Goal: Transaction & Acquisition: Purchase product/service

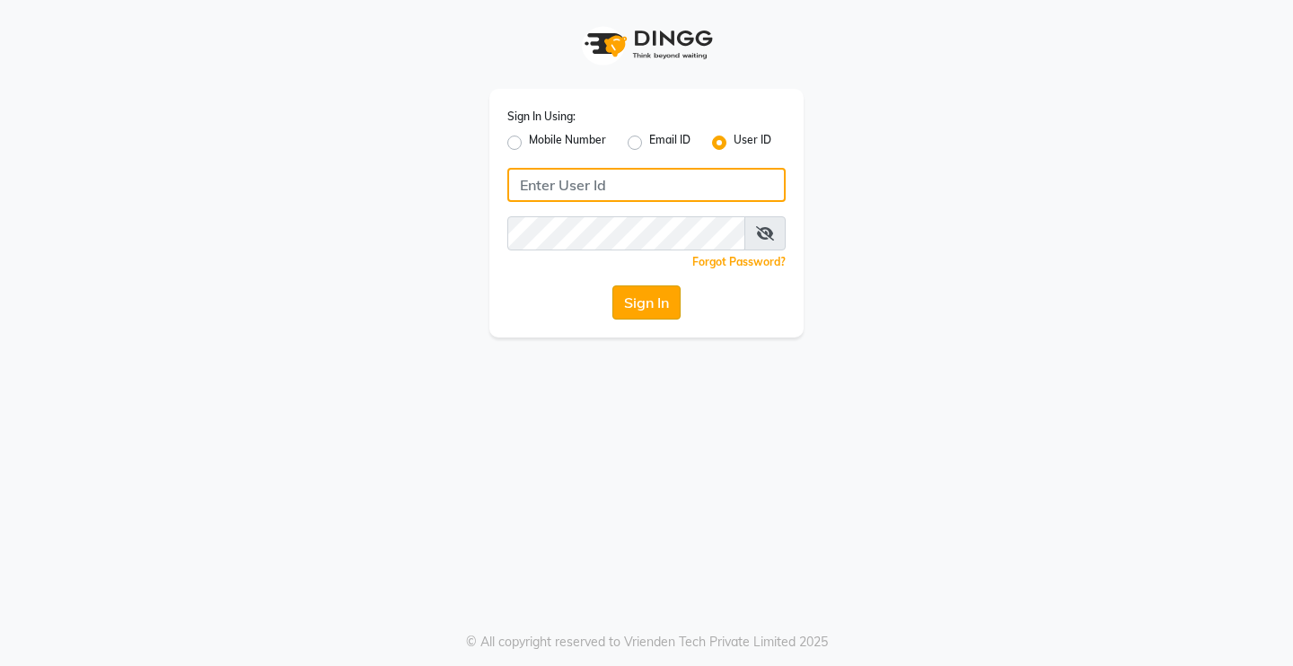
type input "Rimshamakeover123"
click at [623, 305] on button "Sign In" at bounding box center [646, 302] width 68 height 34
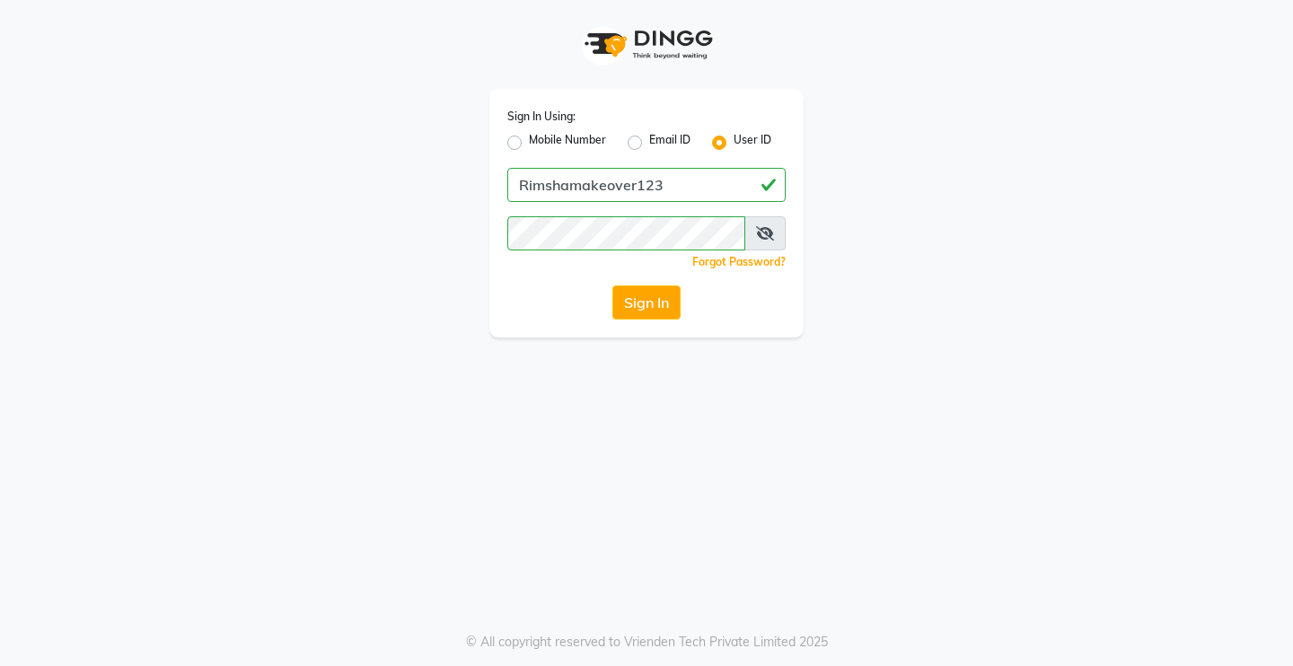
click at [680, 296] on button "Sign In" at bounding box center [646, 302] width 68 height 34
click at [681, 296] on div "Sign In" at bounding box center [646, 302] width 278 height 34
click at [662, 306] on button "Sign In" at bounding box center [646, 302] width 68 height 34
click at [655, 306] on button "Sign In" at bounding box center [646, 302] width 68 height 34
click at [648, 310] on button "Sign In" at bounding box center [646, 302] width 68 height 34
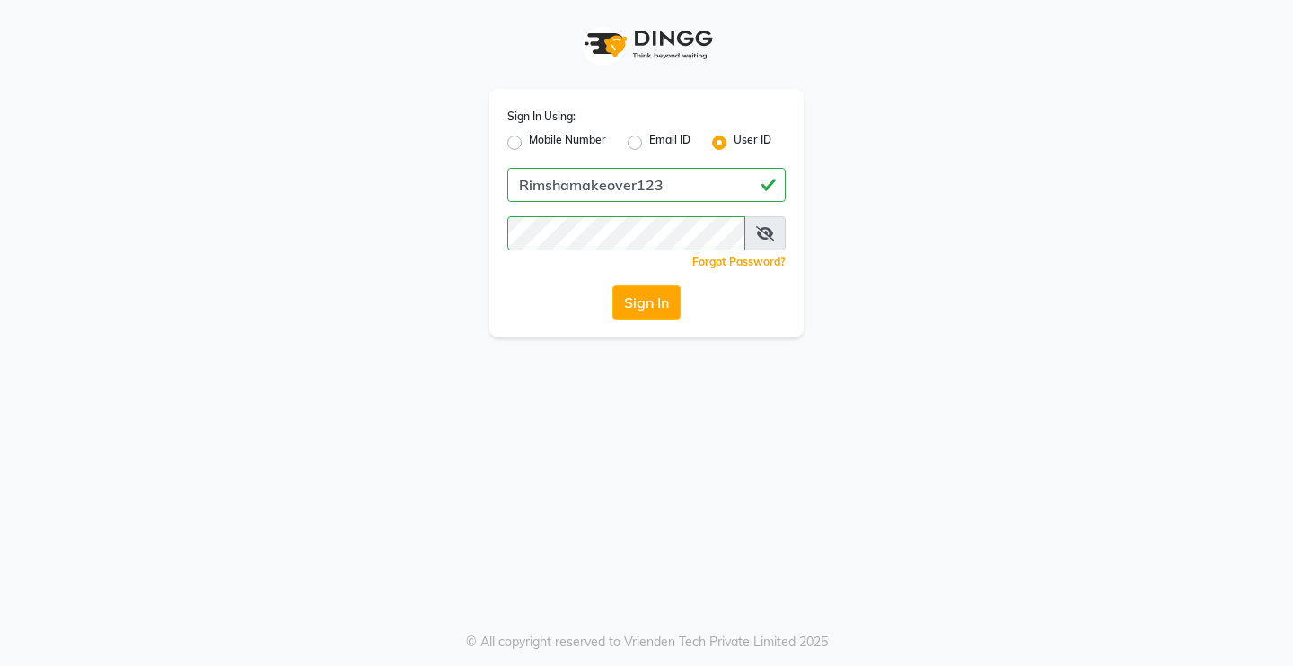
click at [491, 484] on div "Sign In Using: Mobile Number Email ID User ID Rimshamakeover123 Remember me For…" at bounding box center [646, 333] width 1293 height 666
click at [660, 298] on button "Sign In" at bounding box center [646, 302] width 68 height 34
click at [660, 295] on div "Sign In" at bounding box center [646, 302] width 278 height 34
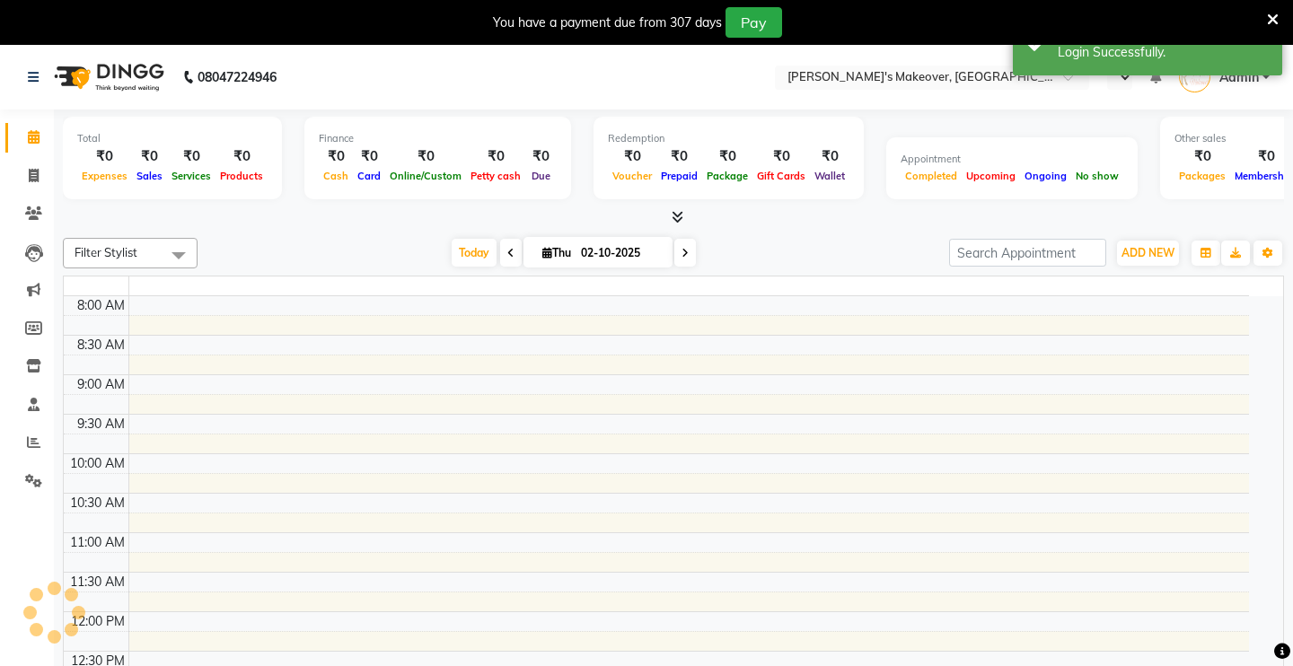
select select "en"
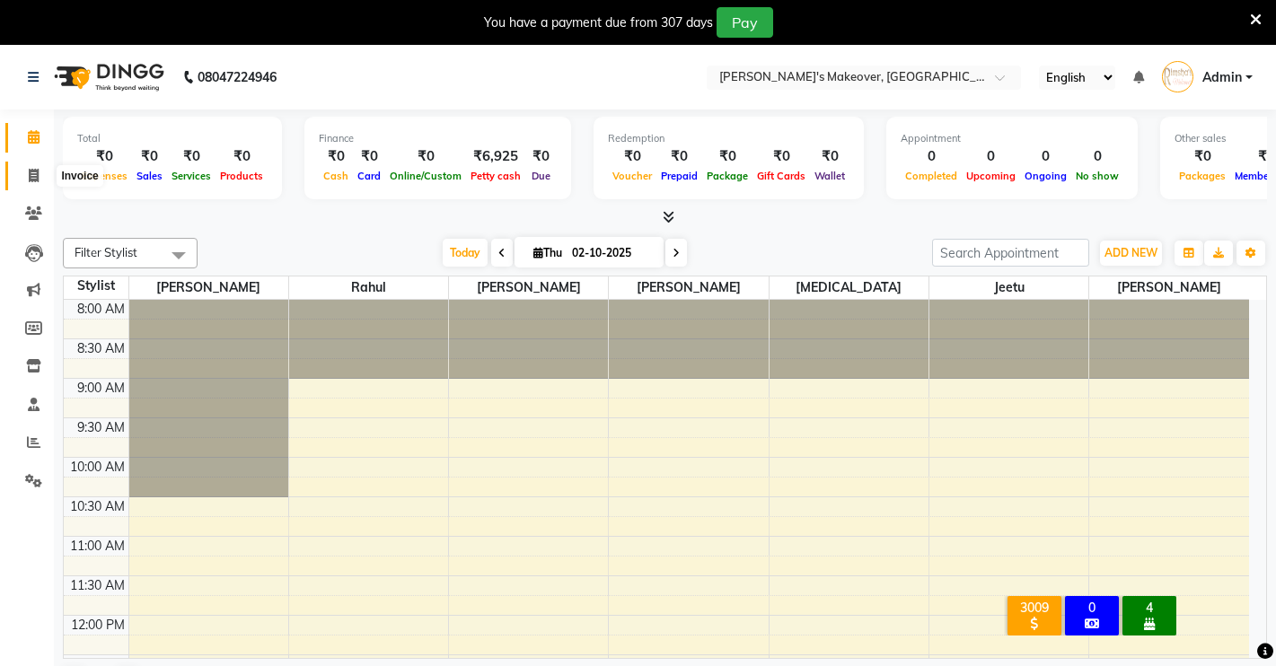
click at [36, 171] on icon at bounding box center [34, 175] width 10 height 13
select select "service"
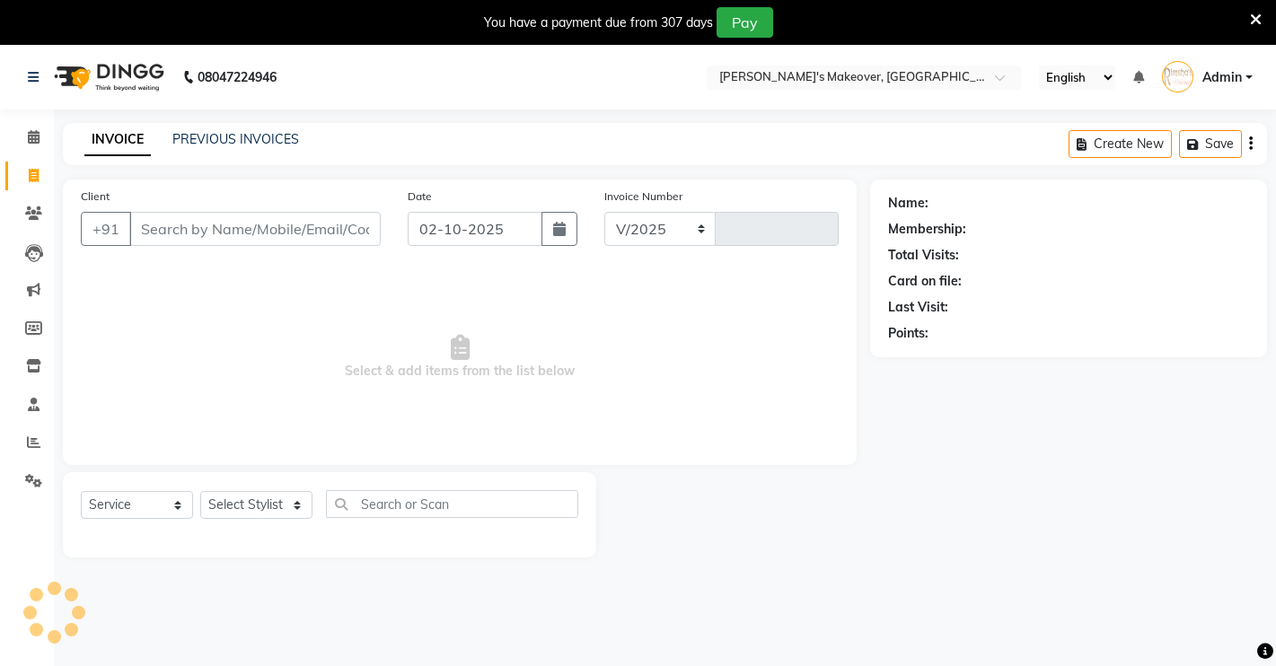
select select "7317"
type input "4944"
click at [23, 139] on span at bounding box center [33, 137] width 31 height 21
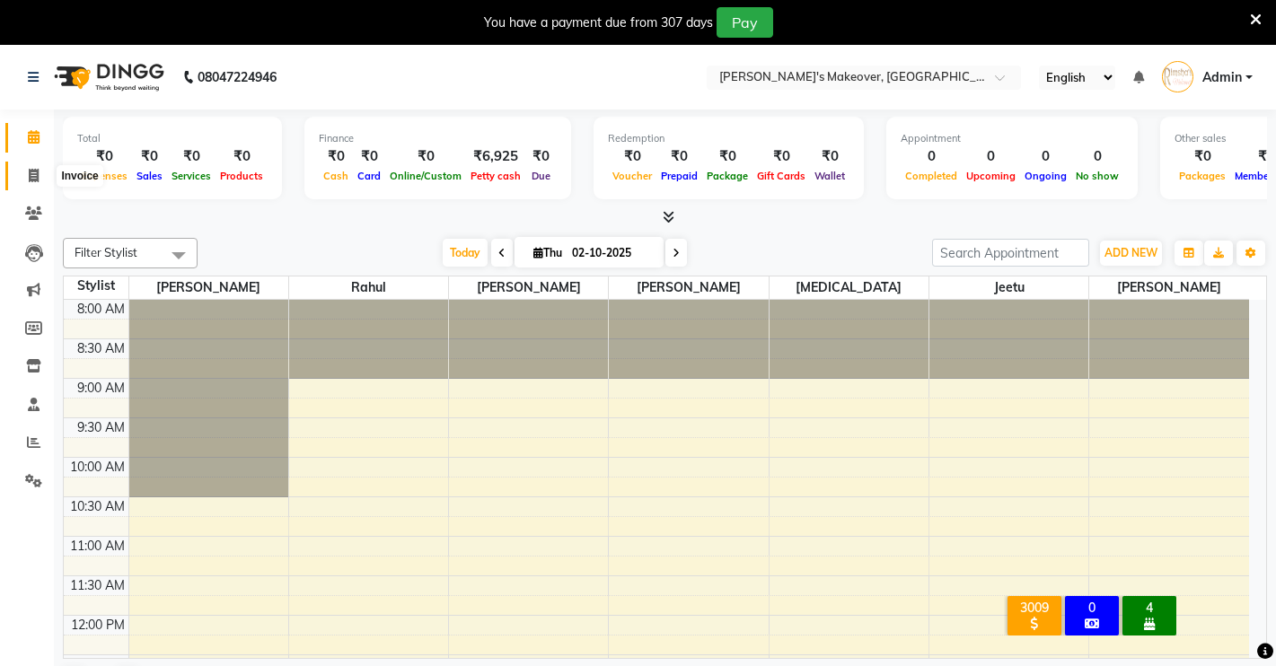
click at [38, 169] on icon at bounding box center [34, 175] width 10 height 13
select select "service"
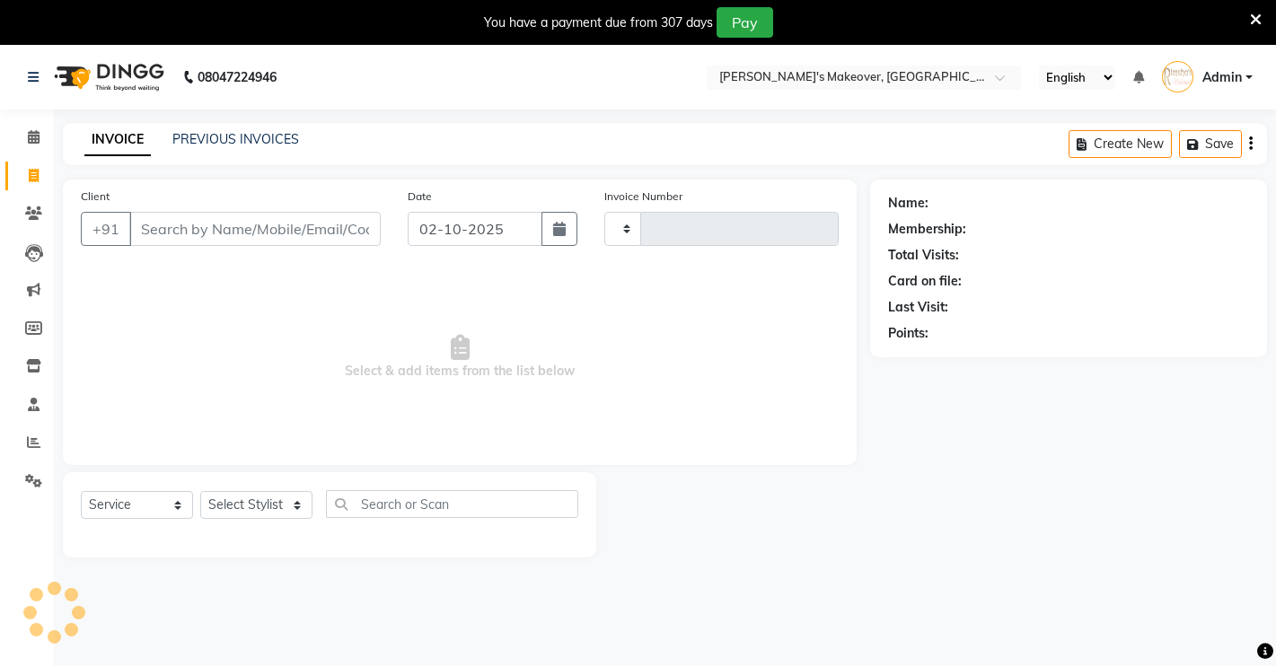
type input "4944"
select select "7317"
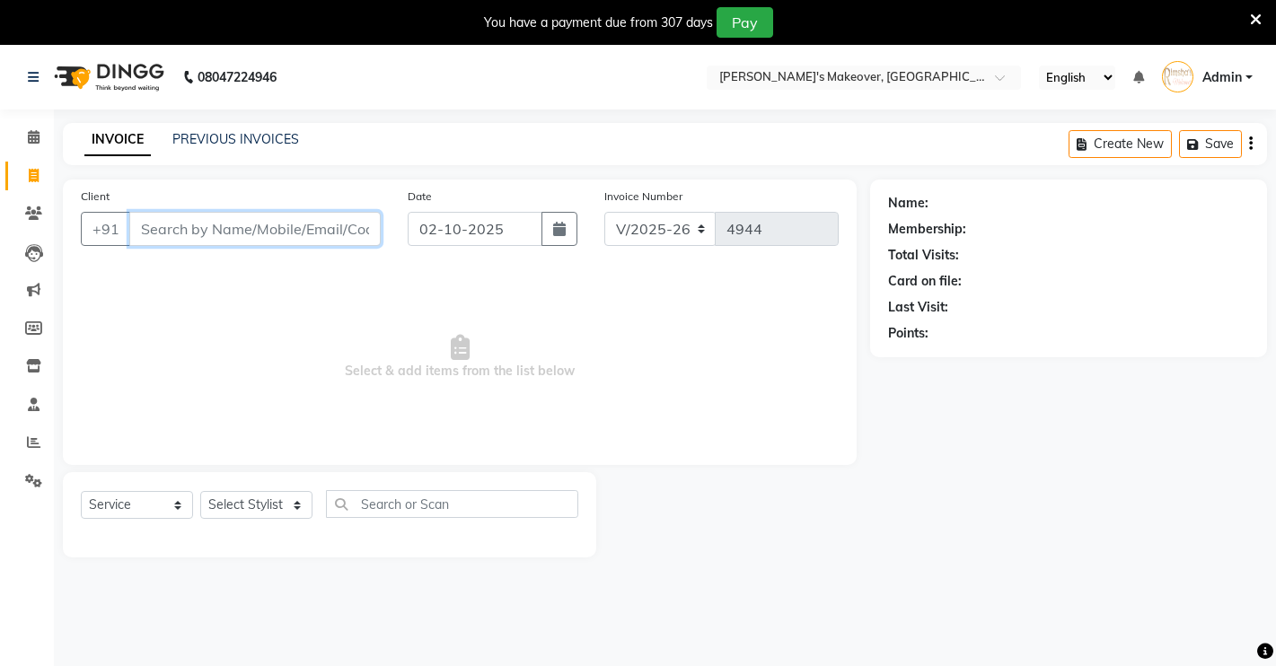
click at [230, 234] on input "Client" at bounding box center [254, 229] width 251 height 34
click at [269, 509] on select "Select Stylist [PERSON_NAME] [PERSON_NAME] NAVEEN [MEDICAL_DATA][PERSON_NAME] […" at bounding box center [256, 505] width 112 height 28
select select "65689"
click at [200, 491] on select "Select Stylist [PERSON_NAME] [PERSON_NAME] NAVEEN [MEDICAL_DATA][PERSON_NAME] […" at bounding box center [256, 505] width 112 height 28
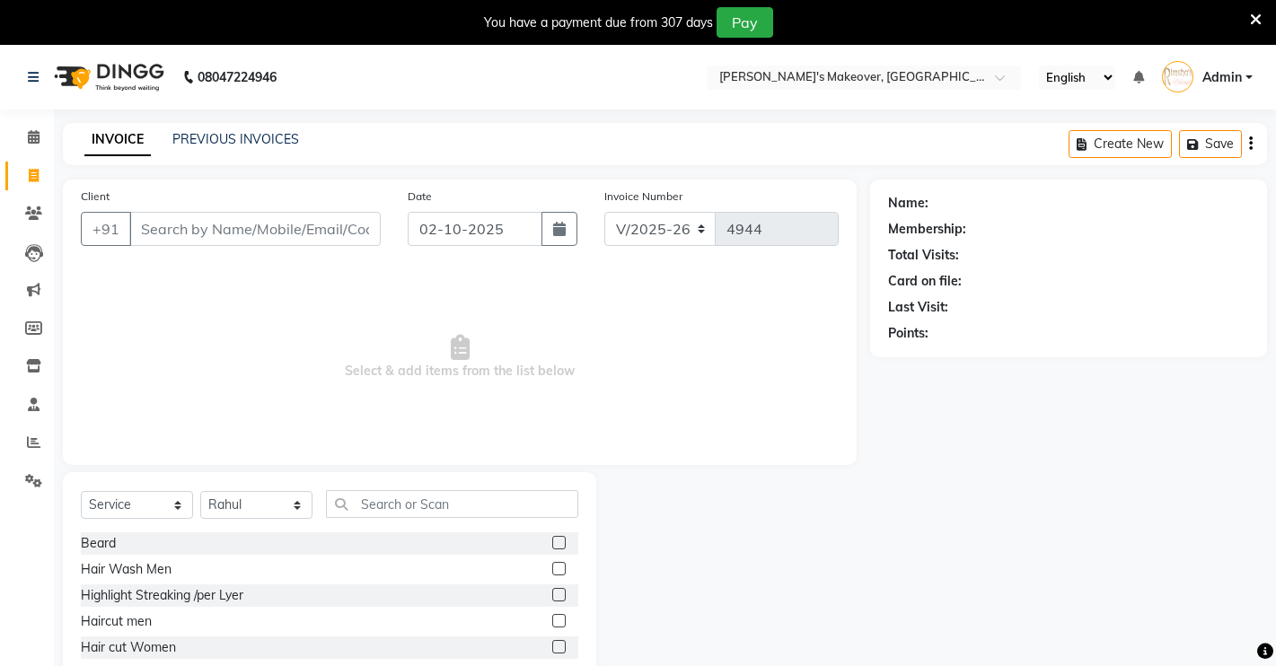
click at [552, 543] on label at bounding box center [558, 542] width 13 height 13
click at [552, 543] on input "checkbox" at bounding box center [558, 544] width 12 height 12
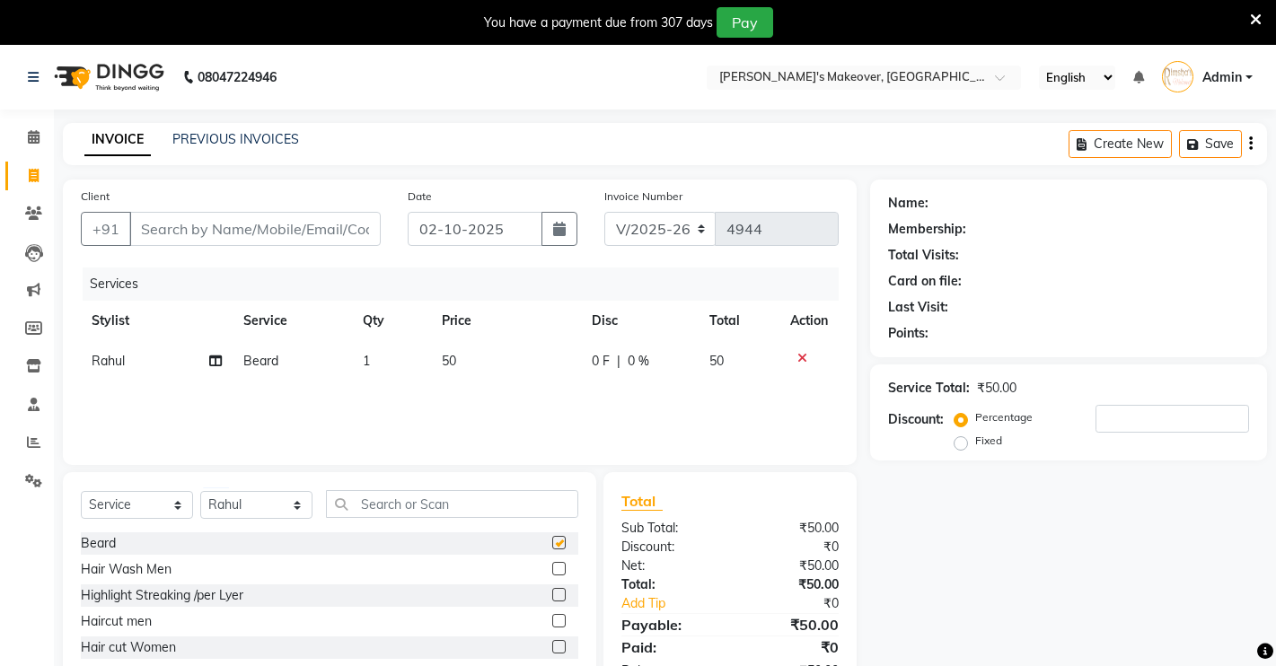
checkbox input "false"
click at [211, 228] on input "Client" at bounding box center [254, 229] width 251 height 34
type input "s"
type input "0"
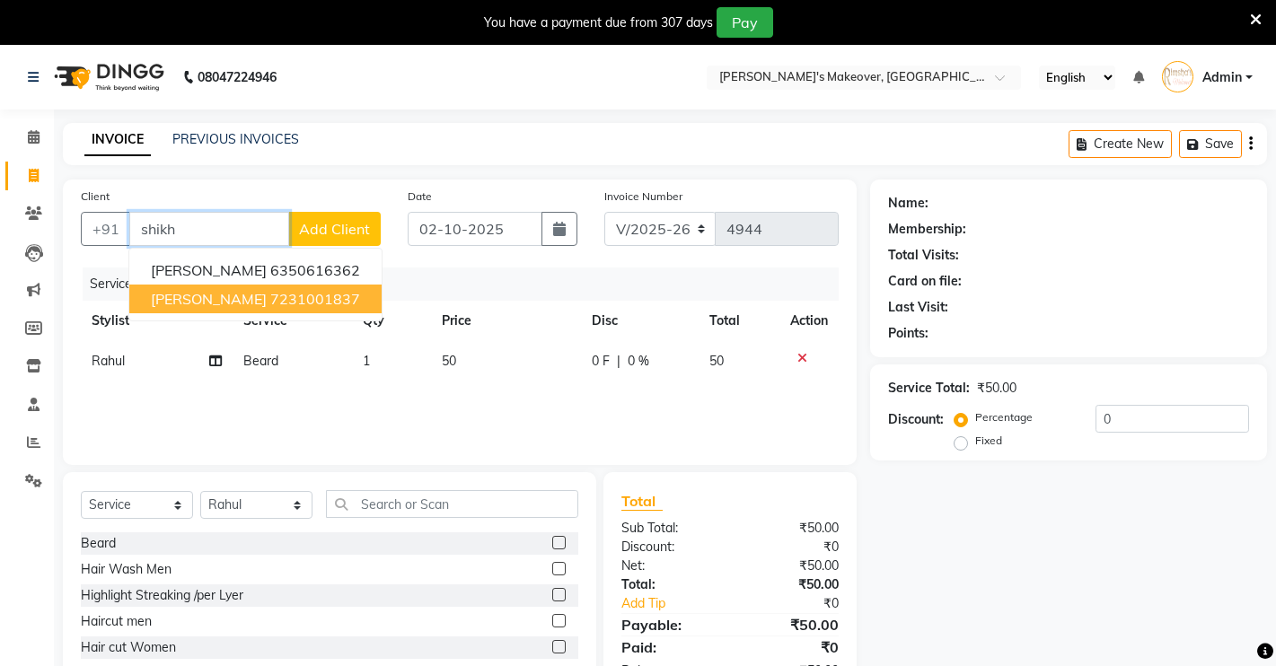
click at [181, 303] on span "[PERSON_NAME]" at bounding box center [209, 299] width 116 height 18
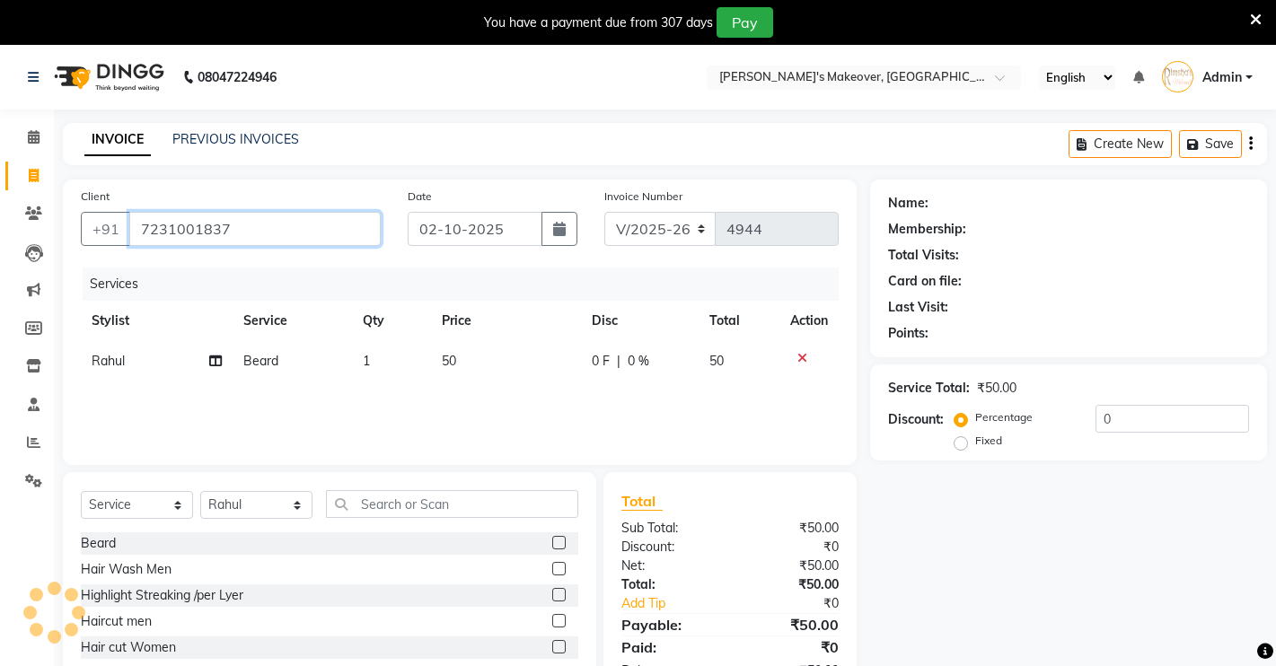
scroll to position [98, 0]
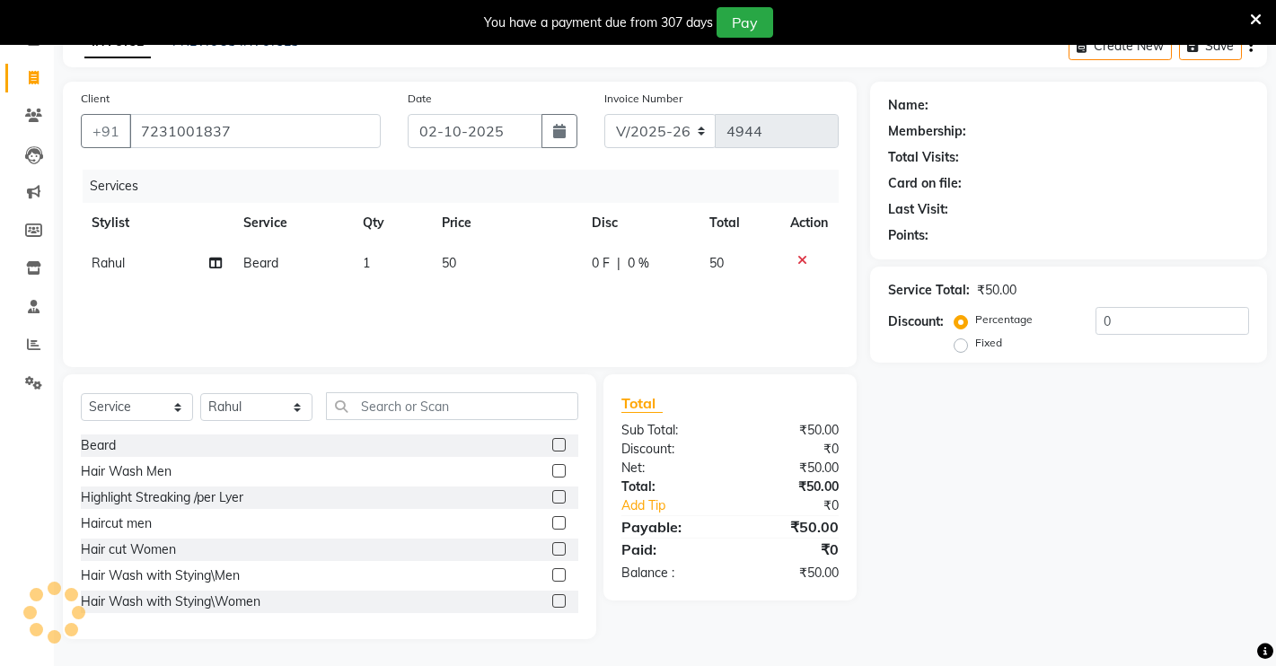
click at [985, 385] on div "Name: Membership: Total Visits: Card on file: Last Visit: Points: Service Total…" at bounding box center [1075, 360] width 410 height 557
drag, startPoint x: 985, startPoint y: 385, endPoint x: 178, endPoint y: 388, distance: 807.1
click at [983, 385] on div "Name: Membership: Total Visits: Card on file: Last Visit: Points: Service Total…" at bounding box center [1075, 360] width 410 height 557
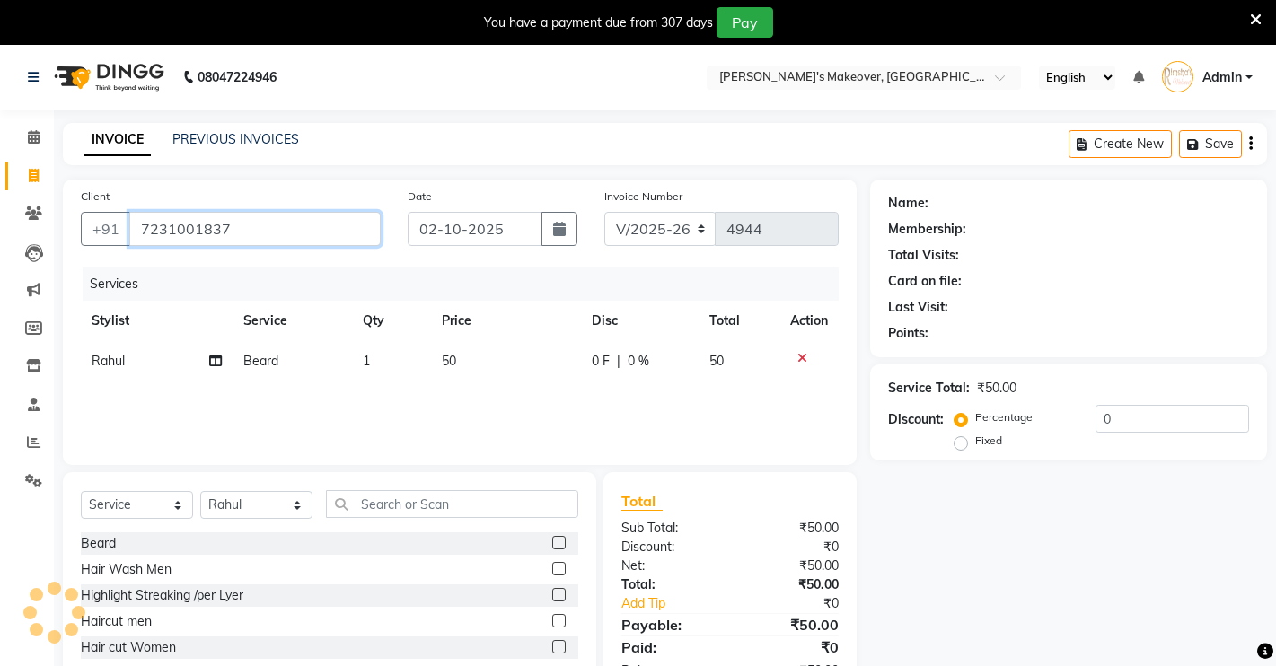
click at [287, 213] on input "7231001837" at bounding box center [254, 229] width 251 height 34
type input "7"
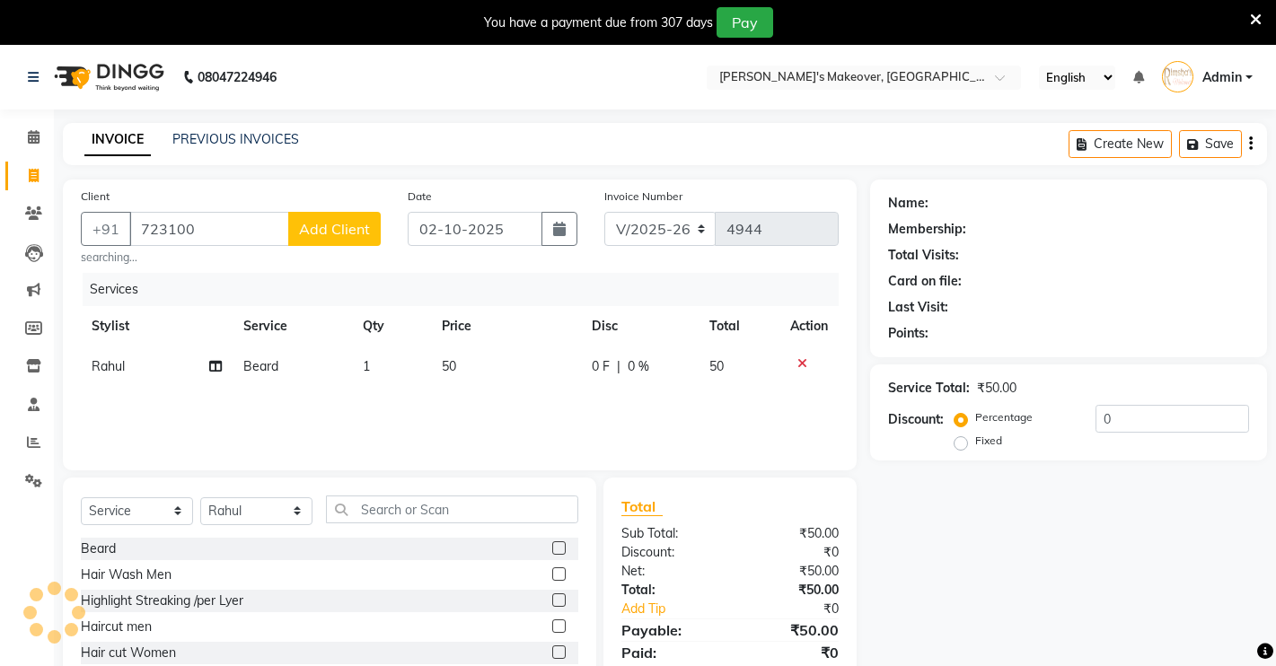
click at [478, 288] on div "Services" at bounding box center [467, 289] width 769 height 33
click at [234, 228] on input "723100" at bounding box center [209, 229] width 160 height 34
type input "7231001837"
click at [26, 136] on span at bounding box center [33, 137] width 31 height 21
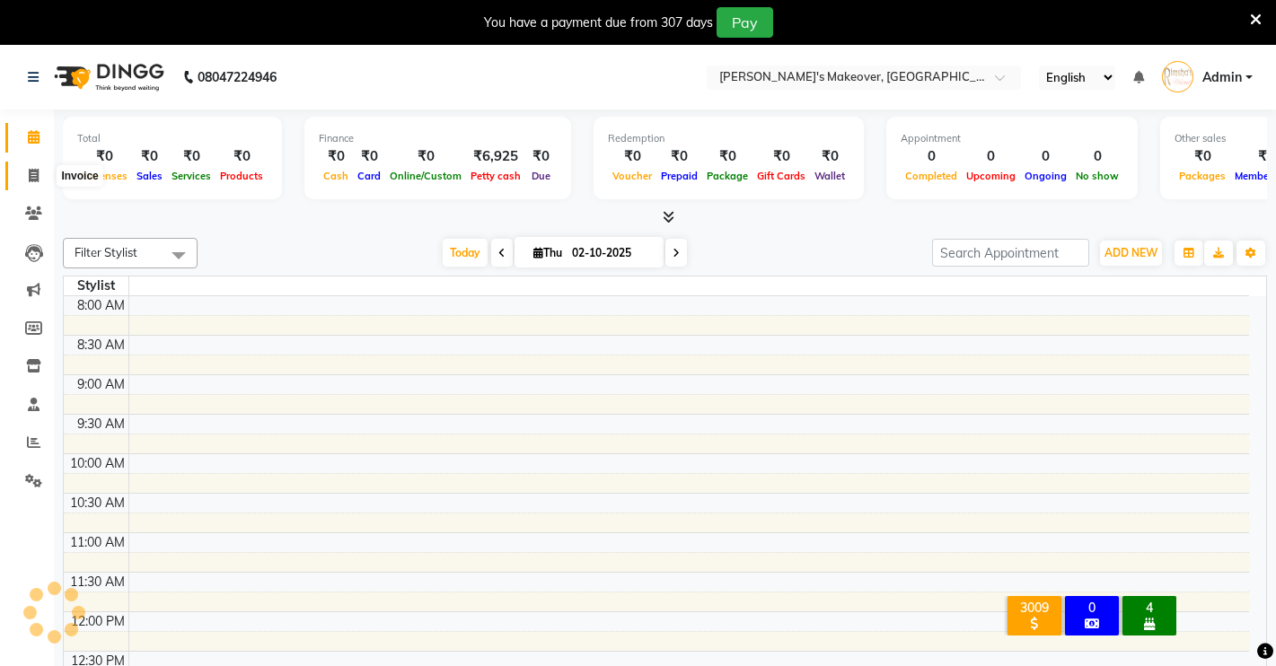
click at [29, 179] on icon at bounding box center [34, 175] width 10 height 13
select select "service"
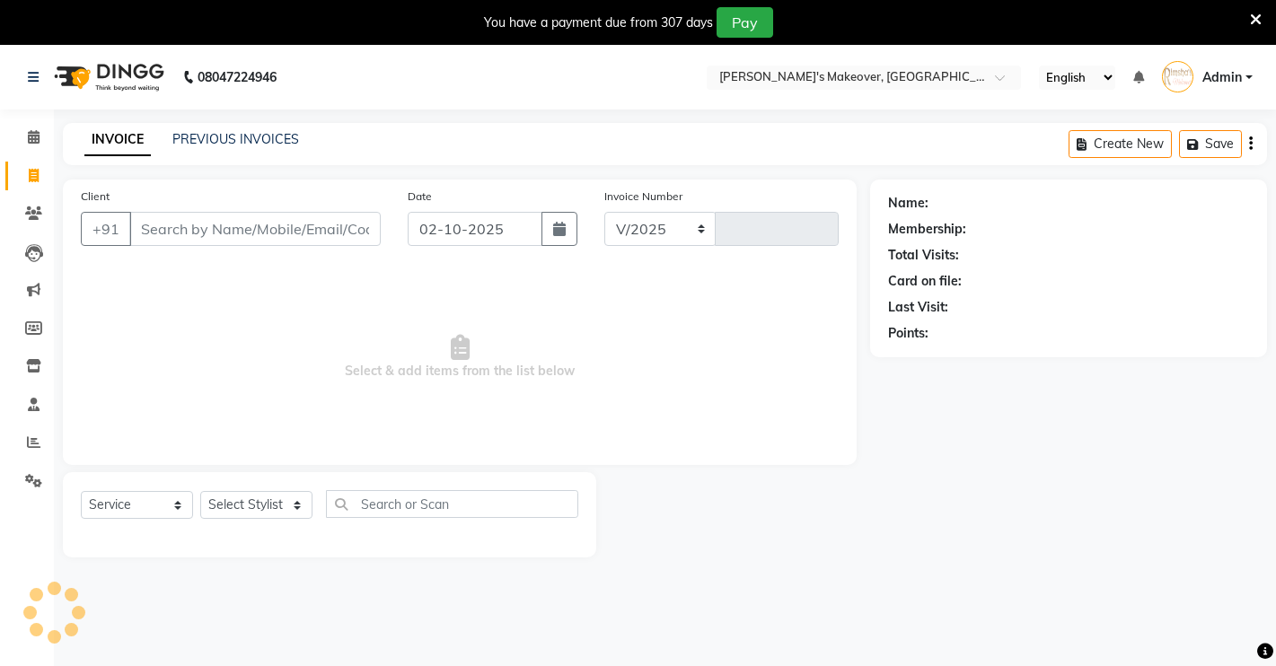
select select "7317"
type input "4944"
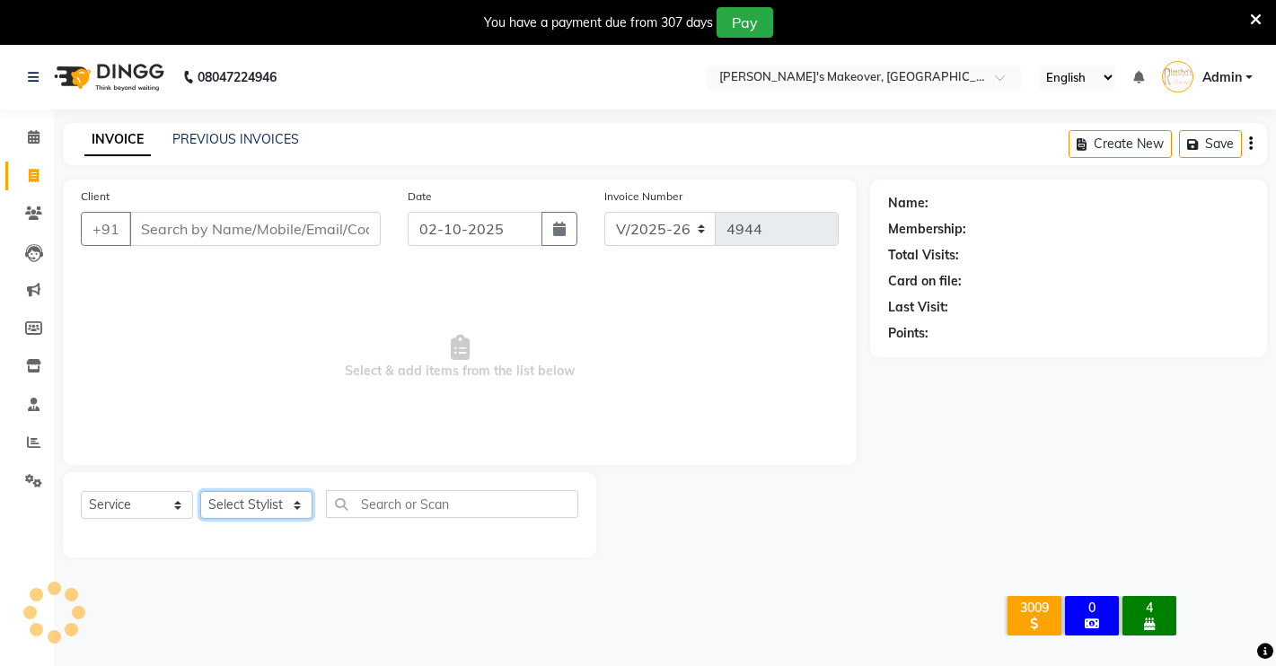
click at [272, 511] on select "Select Stylist [PERSON_NAME] [PERSON_NAME] NAVEEN [MEDICAL_DATA][PERSON_NAME] […" at bounding box center [256, 505] width 112 height 28
click at [200, 491] on select "Select Stylist [PERSON_NAME] [PERSON_NAME] NAVEEN [MEDICAL_DATA][PERSON_NAME] […" at bounding box center [256, 505] width 112 height 28
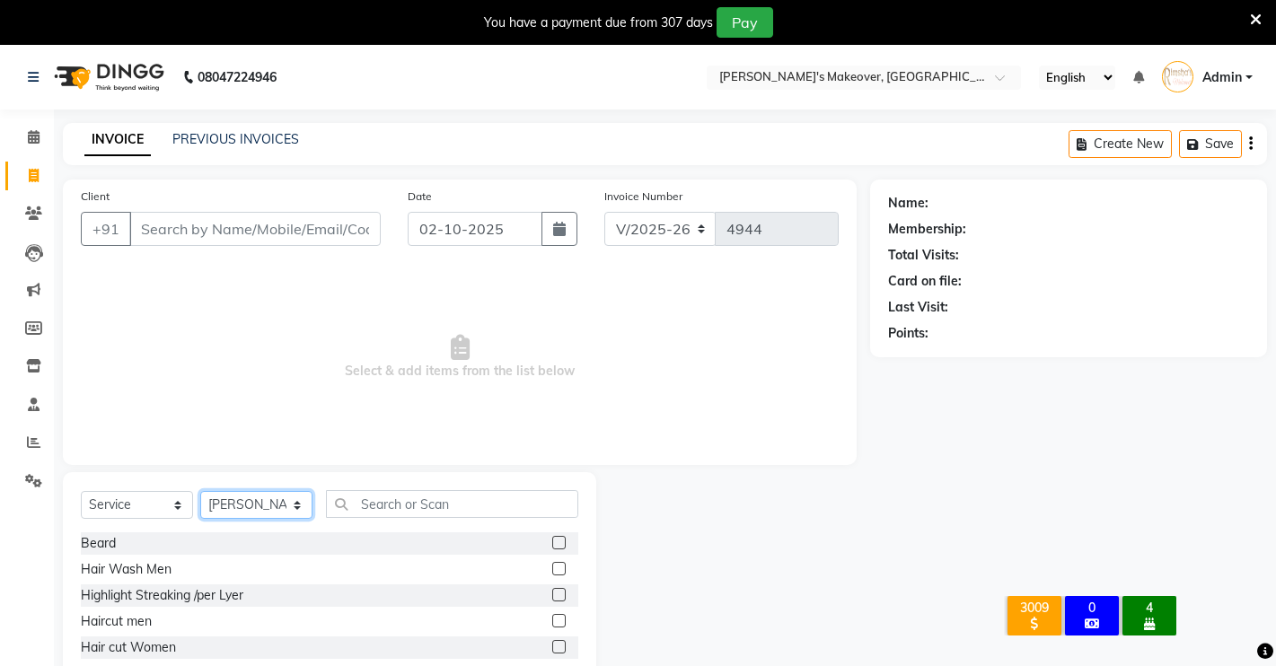
click at [261, 499] on select "Select Stylist [PERSON_NAME] [PERSON_NAME] NAVEEN [MEDICAL_DATA][PERSON_NAME] […" at bounding box center [256, 505] width 112 height 28
select select "65689"
click at [200, 491] on select "Select Stylist [PERSON_NAME] [PERSON_NAME] NAVEEN [MEDICAL_DATA][PERSON_NAME] […" at bounding box center [256, 505] width 112 height 28
click at [552, 536] on label at bounding box center [558, 542] width 13 height 13
click at [552, 538] on input "checkbox" at bounding box center [558, 544] width 12 height 12
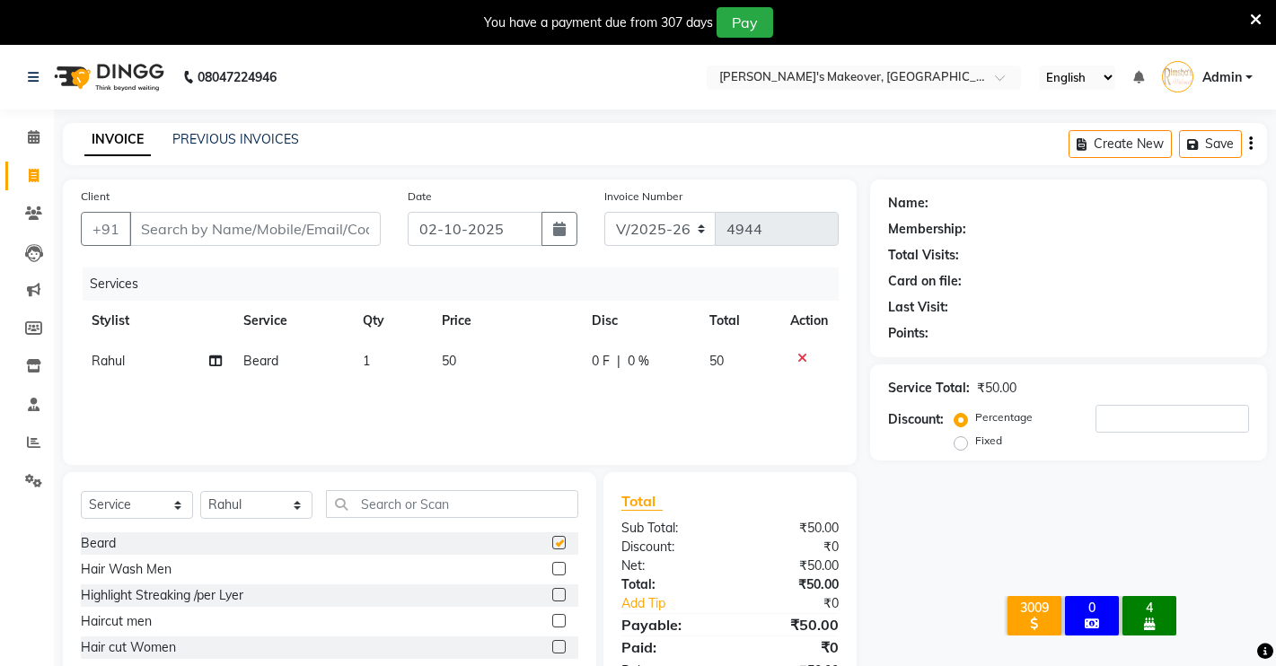
checkbox input "false"
click at [206, 233] on input "Client" at bounding box center [254, 229] width 251 height 34
type input "7"
type input "0"
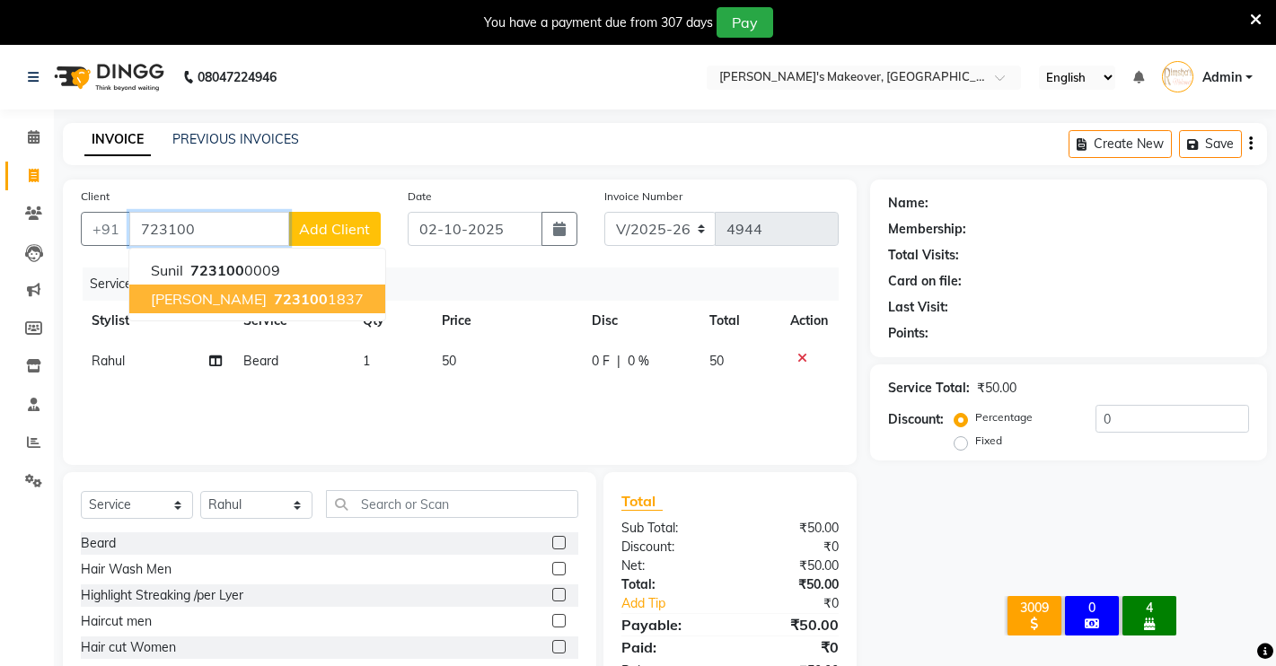
click at [158, 297] on span "[PERSON_NAME]" at bounding box center [209, 299] width 116 height 18
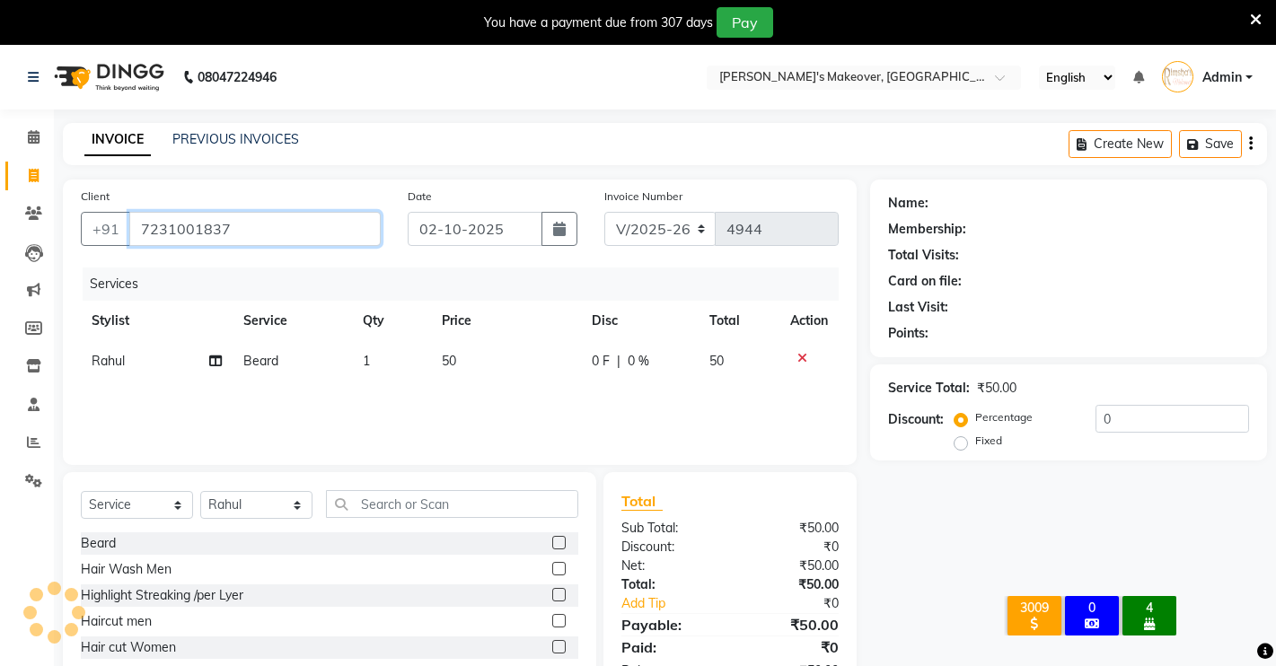
type input "7231001837"
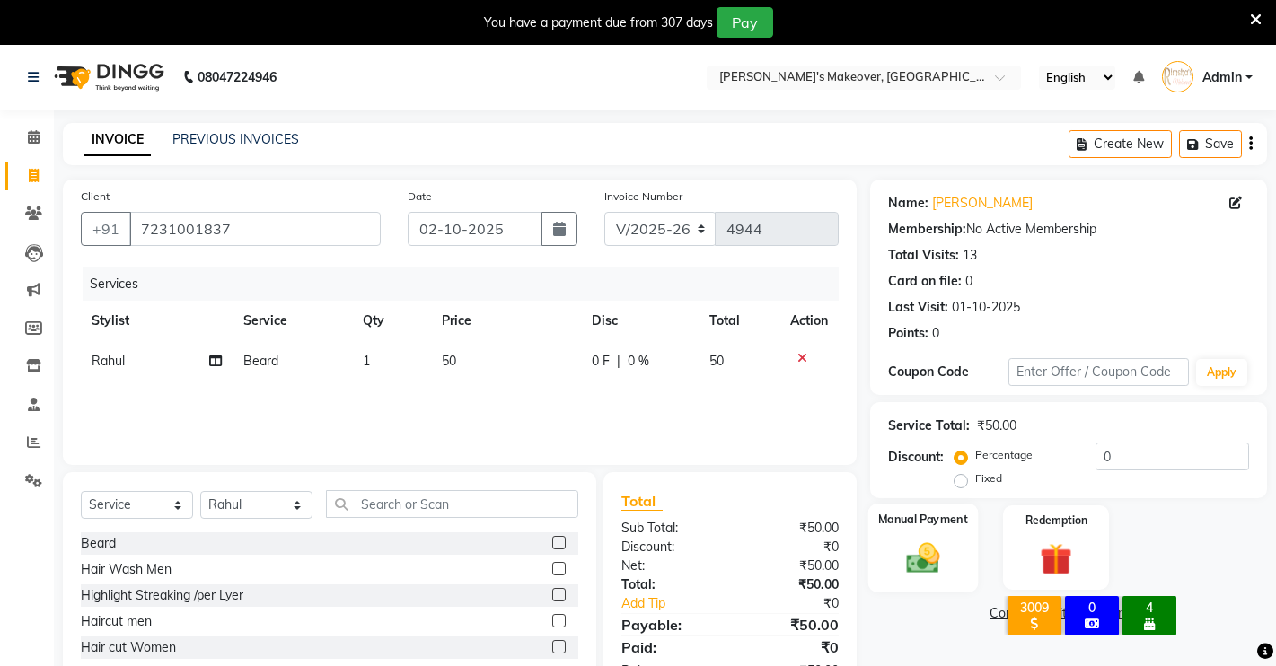
click at [900, 549] on img at bounding box center [923, 558] width 55 height 39
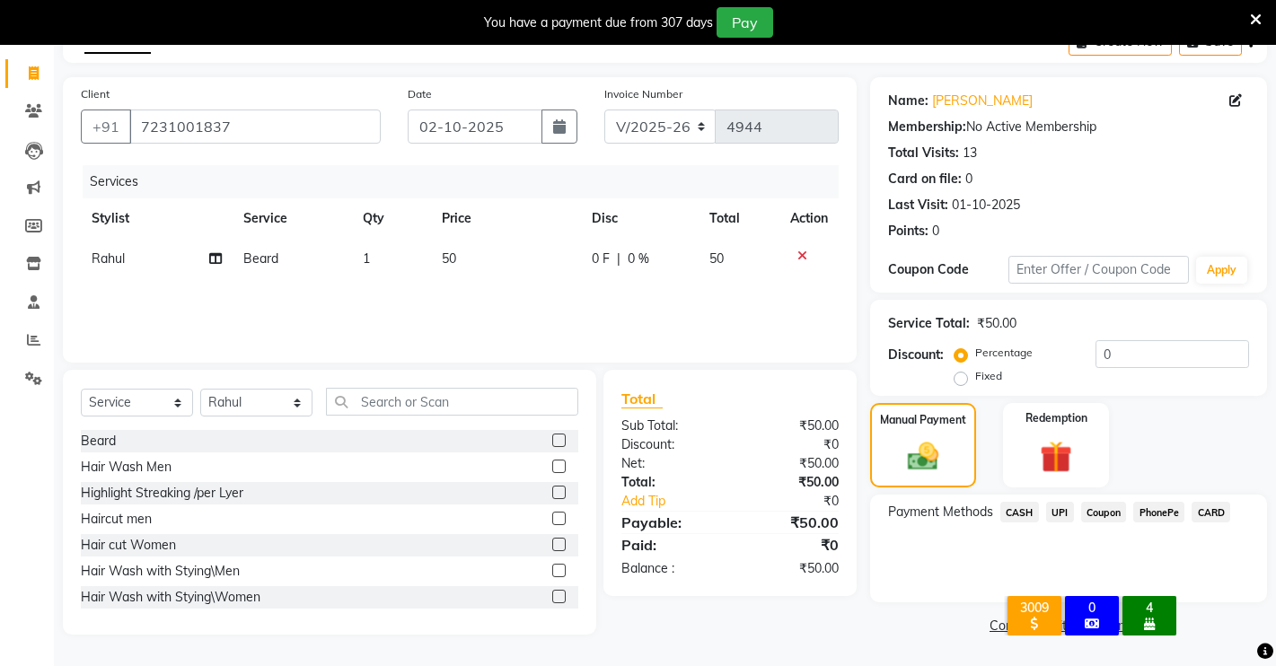
click at [1024, 511] on span "CASH" at bounding box center [1019, 512] width 39 height 21
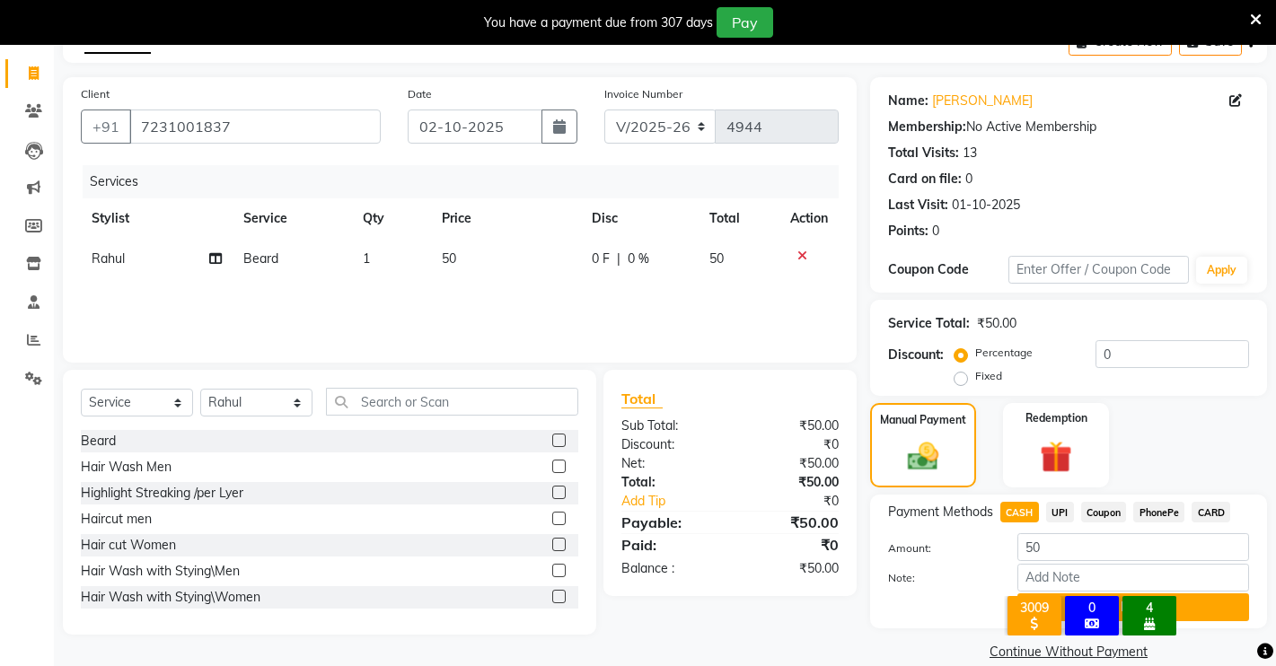
scroll to position [128, 0]
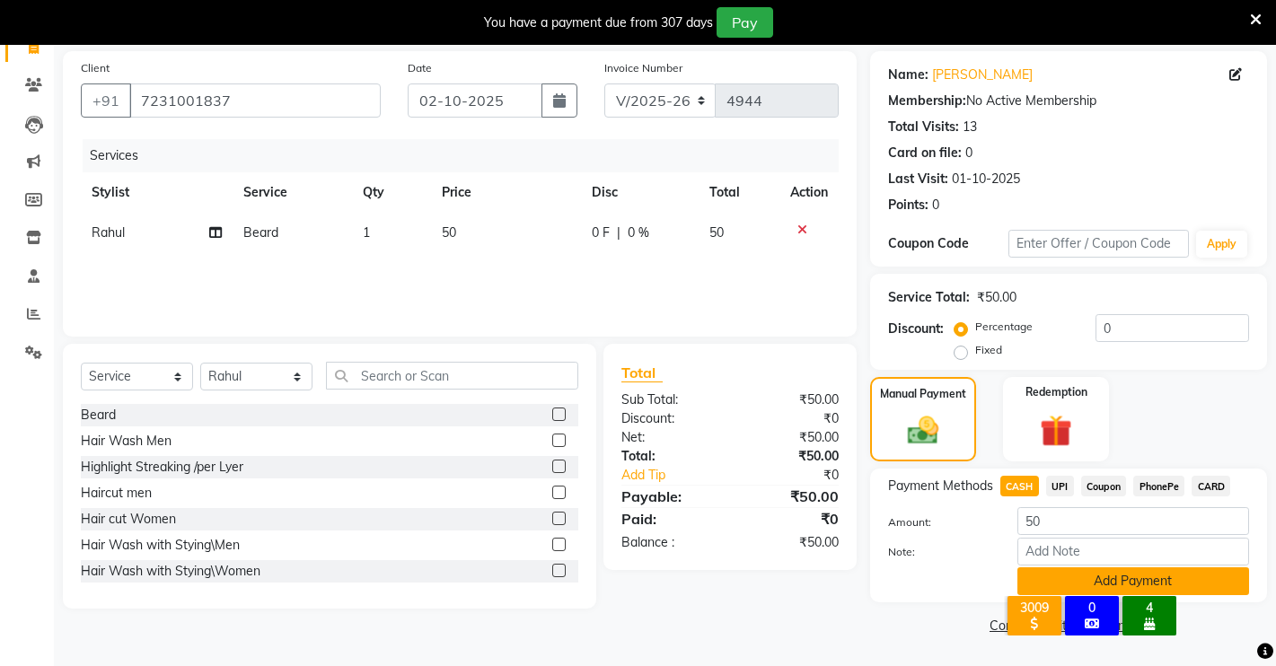
click at [1216, 592] on button "Add Payment" at bounding box center [1133, 581] width 232 height 28
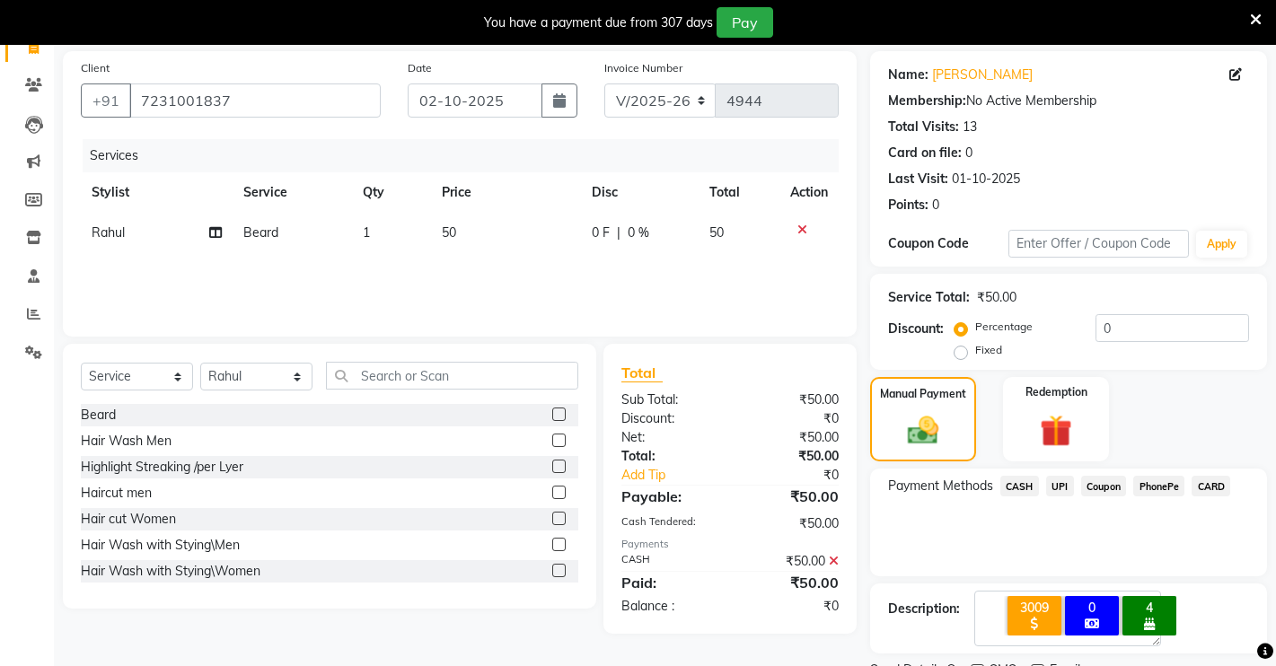
scroll to position [204, 0]
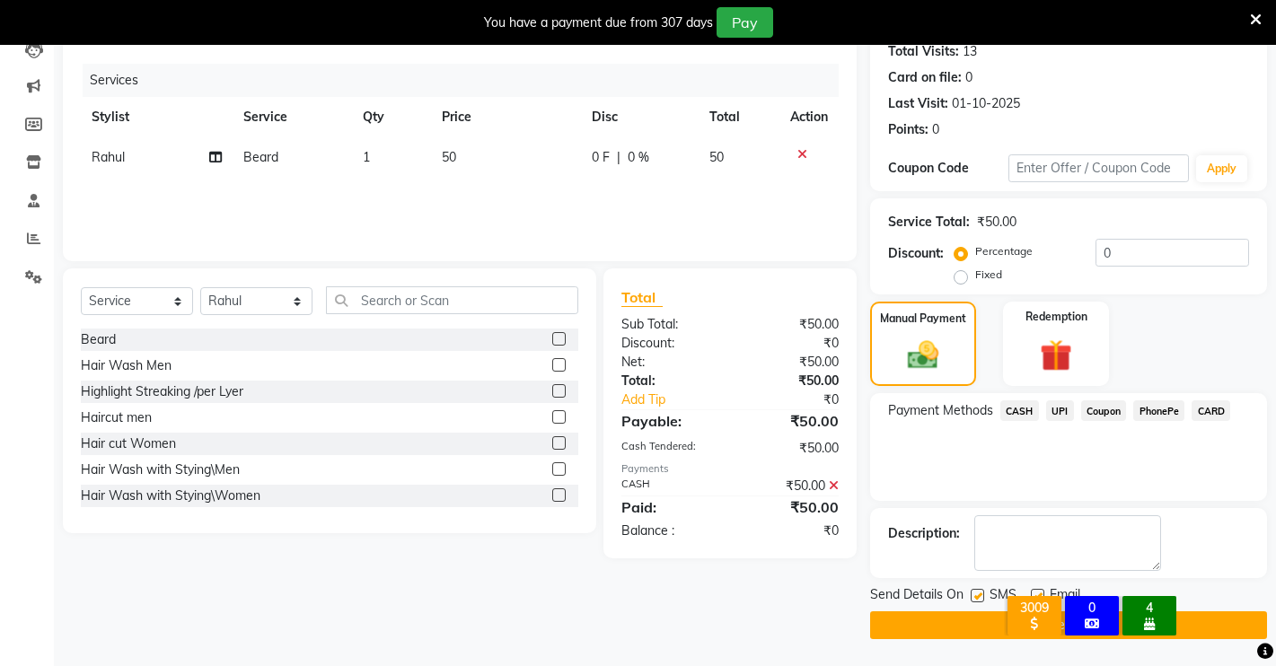
click at [1242, 621] on button "Checkout" at bounding box center [1068, 625] width 397 height 28
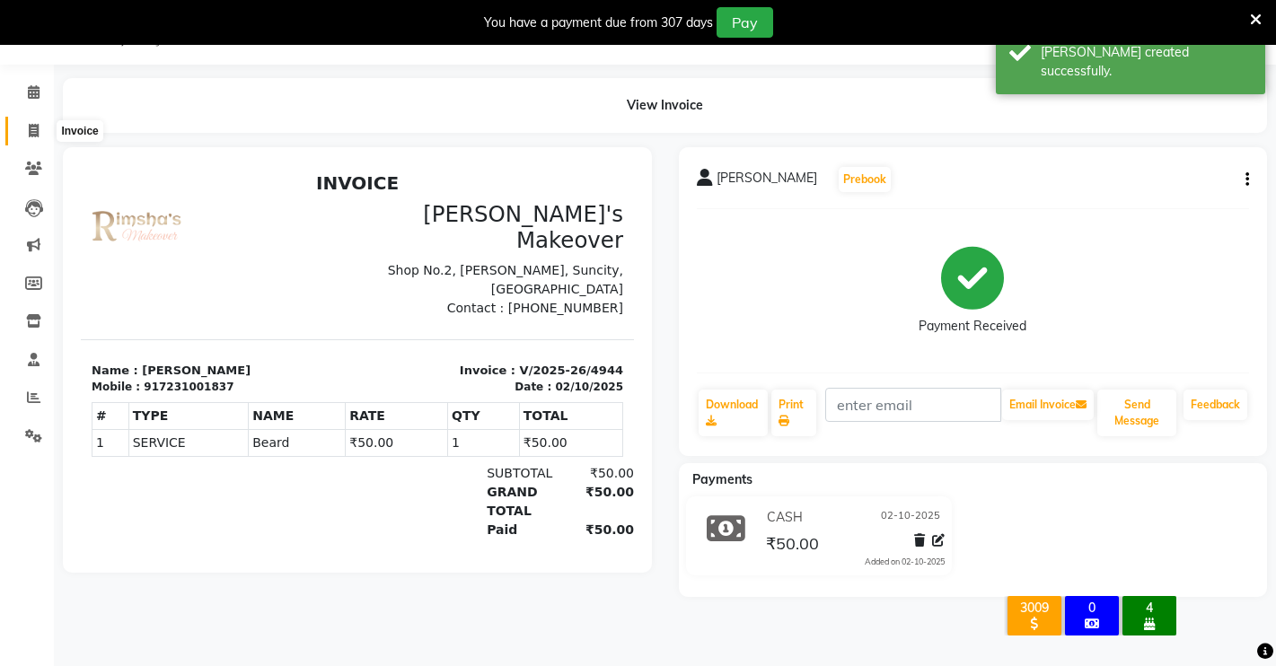
click at [41, 127] on span at bounding box center [33, 131] width 31 height 21
select select "7317"
select select "service"
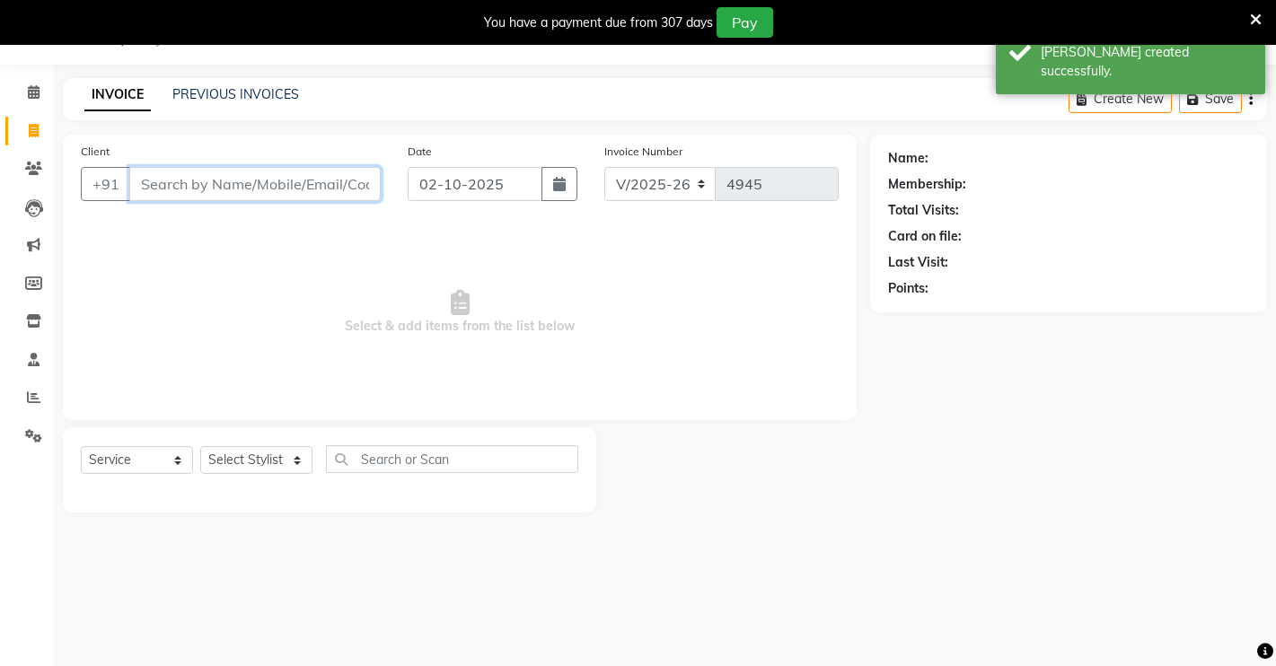
drag, startPoint x: 191, startPoint y: 184, endPoint x: 201, endPoint y: 186, distance: 10.0
click at [191, 184] on input "Client" at bounding box center [254, 184] width 251 height 34
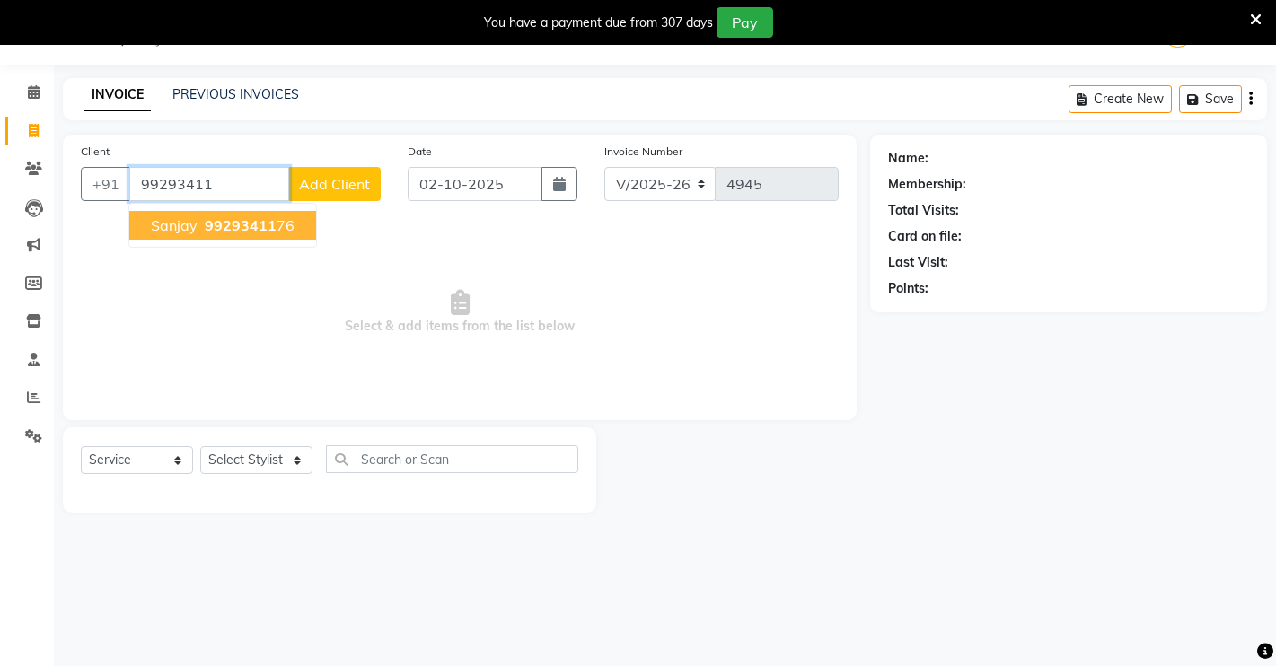
click at [188, 233] on span "sanjay" at bounding box center [174, 225] width 47 height 18
type input "9929341176"
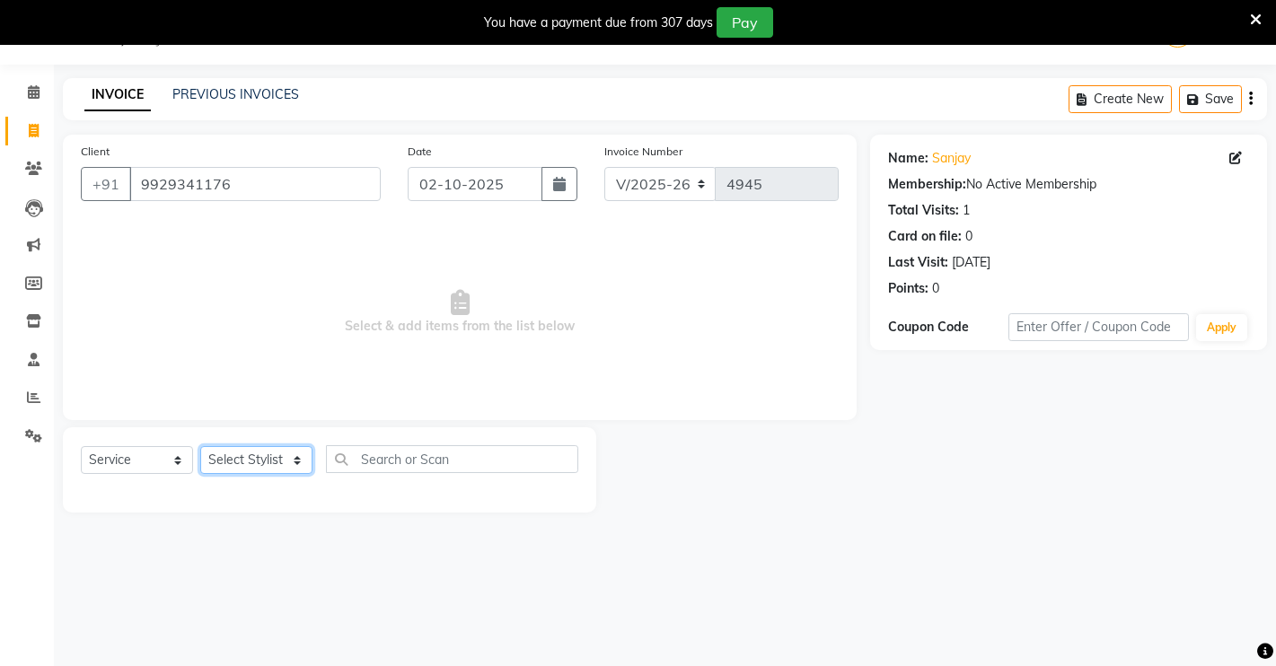
click at [243, 465] on select "Select Stylist [PERSON_NAME] [PERSON_NAME] NAVEEN [MEDICAL_DATA][PERSON_NAME] […" at bounding box center [256, 460] width 112 height 28
select select "88618"
click at [200, 446] on select "Select Stylist [PERSON_NAME] [PERSON_NAME] NAVEEN [MEDICAL_DATA][PERSON_NAME] […" at bounding box center [256, 460] width 112 height 28
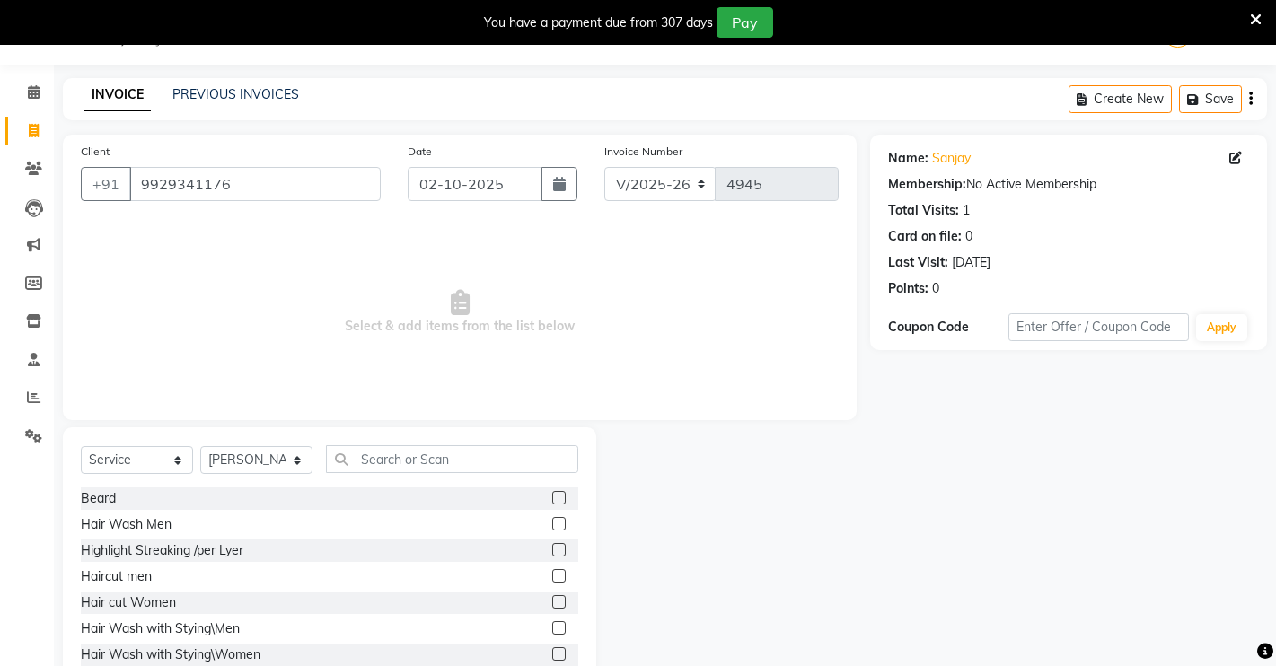
click at [552, 492] on label at bounding box center [558, 497] width 13 height 13
click at [552, 493] on input "checkbox" at bounding box center [558, 499] width 12 height 12
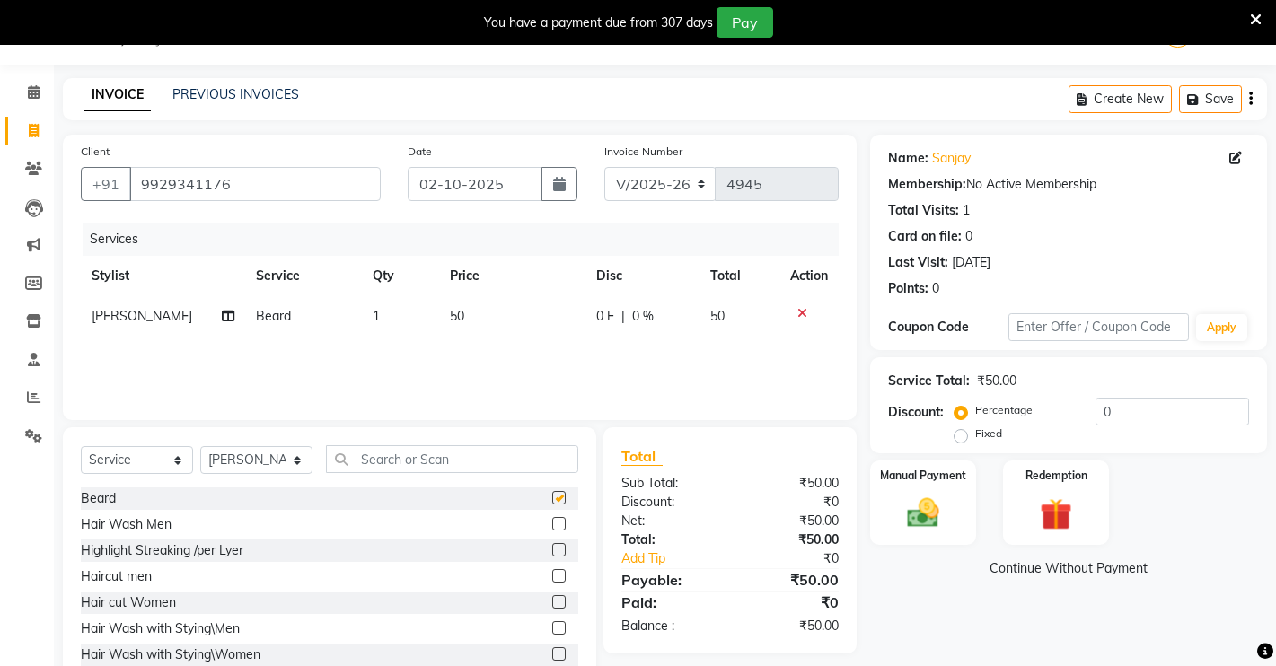
checkbox input "false"
click at [552, 575] on label at bounding box center [558, 575] width 13 height 13
click at [552, 575] on input "checkbox" at bounding box center [558, 577] width 12 height 12
checkbox input "false"
click at [897, 494] on img at bounding box center [923, 513] width 55 height 39
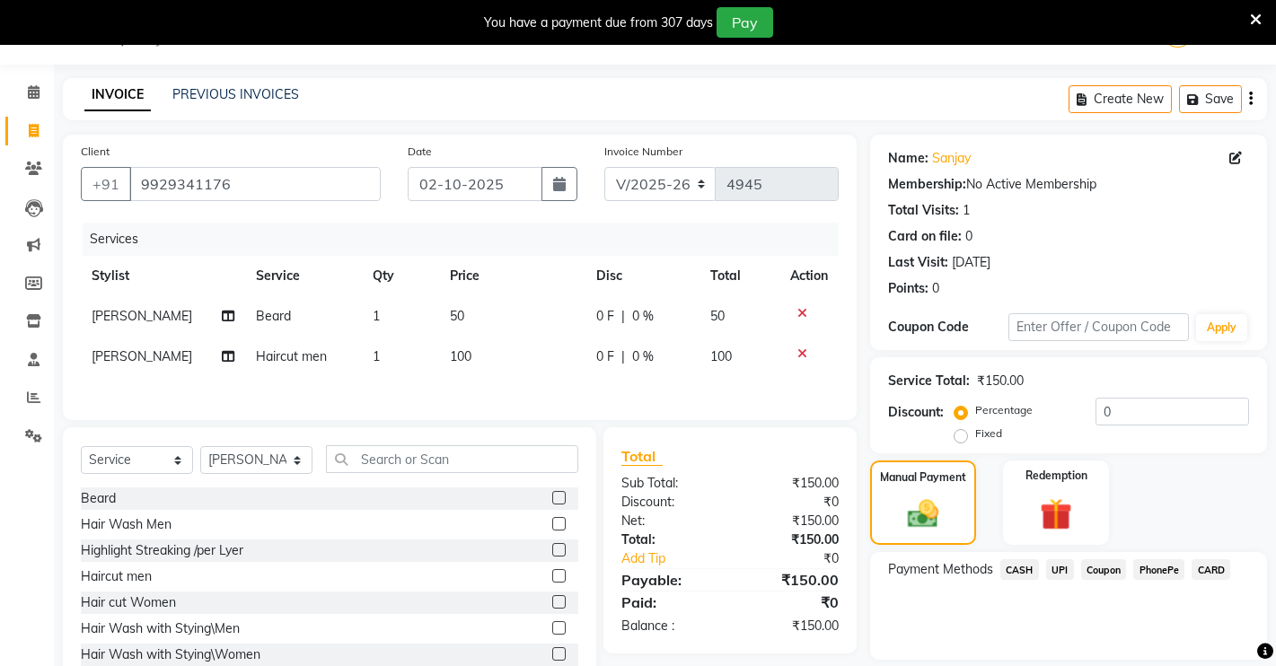
scroll to position [104, 0]
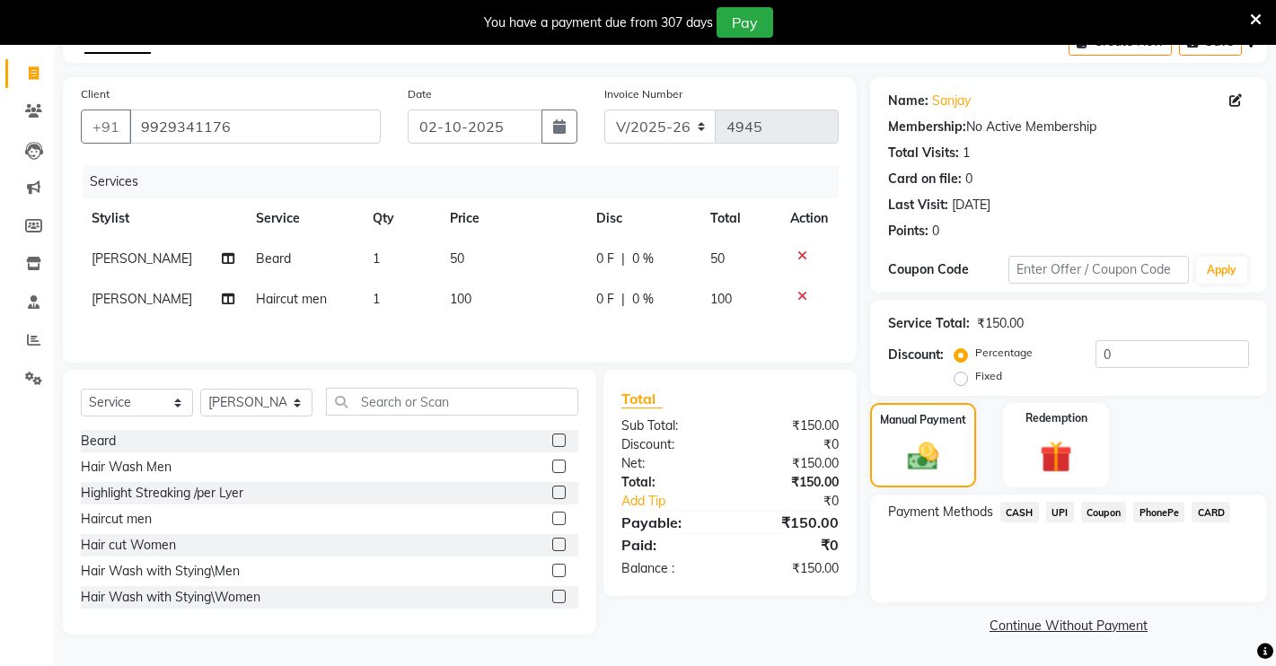
click at [1063, 505] on span "UPI" at bounding box center [1060, 512] width 28 height 21
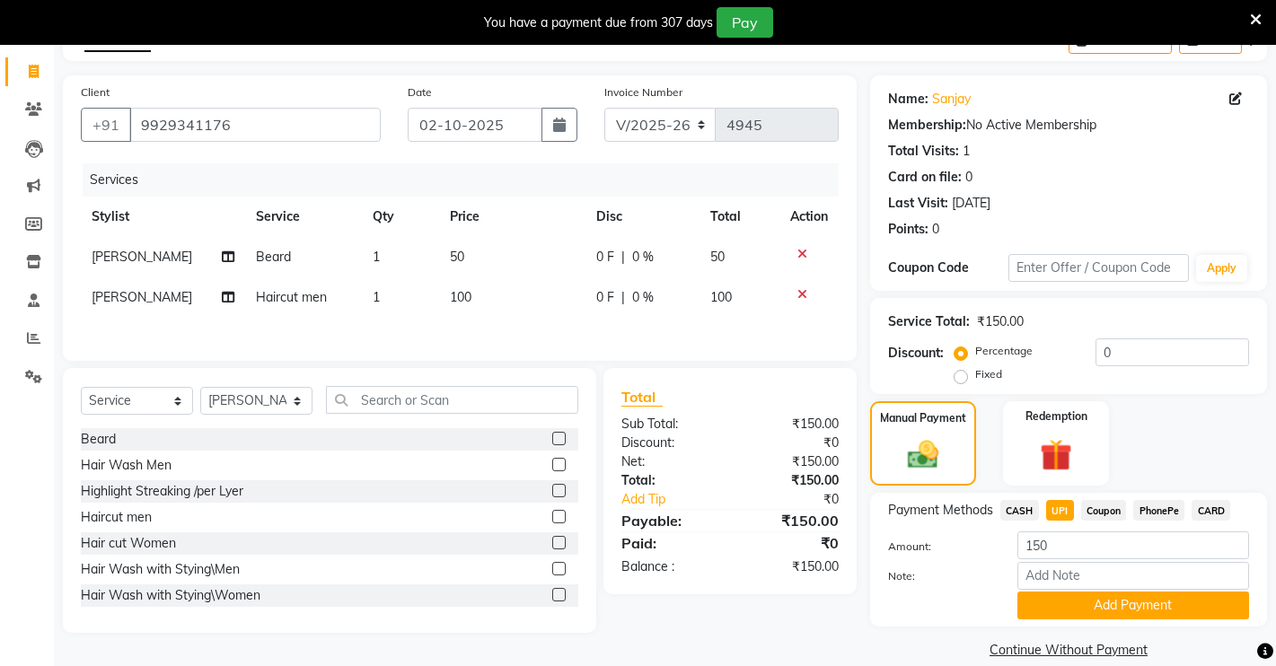
scroll to position [128, 0]
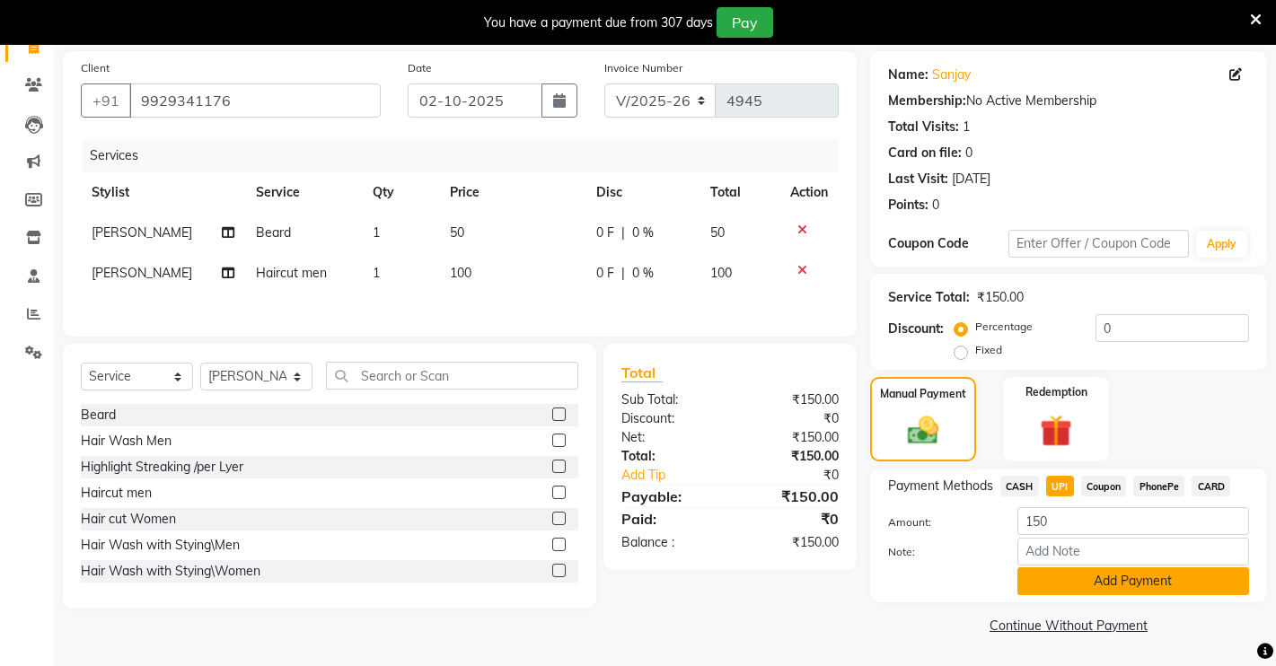
click at [1071, 572] on button "Add Payment" at bounding box center [1133, 581] width 232 height 28
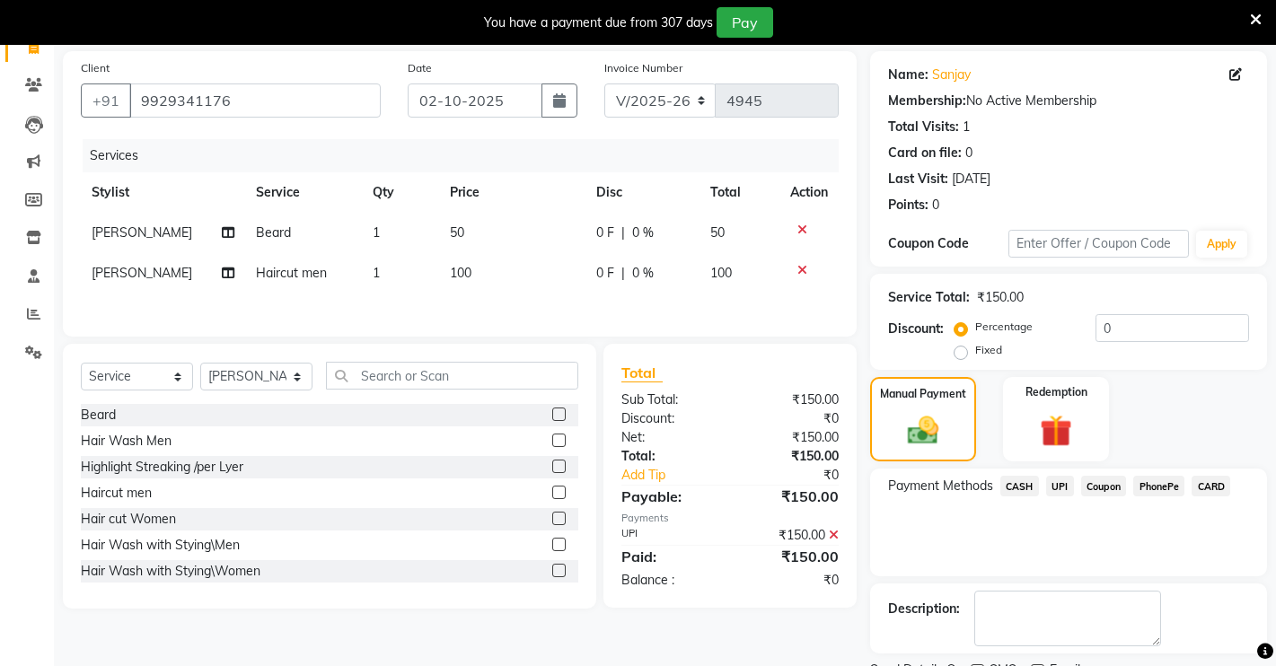
scroll to position [204, 0]
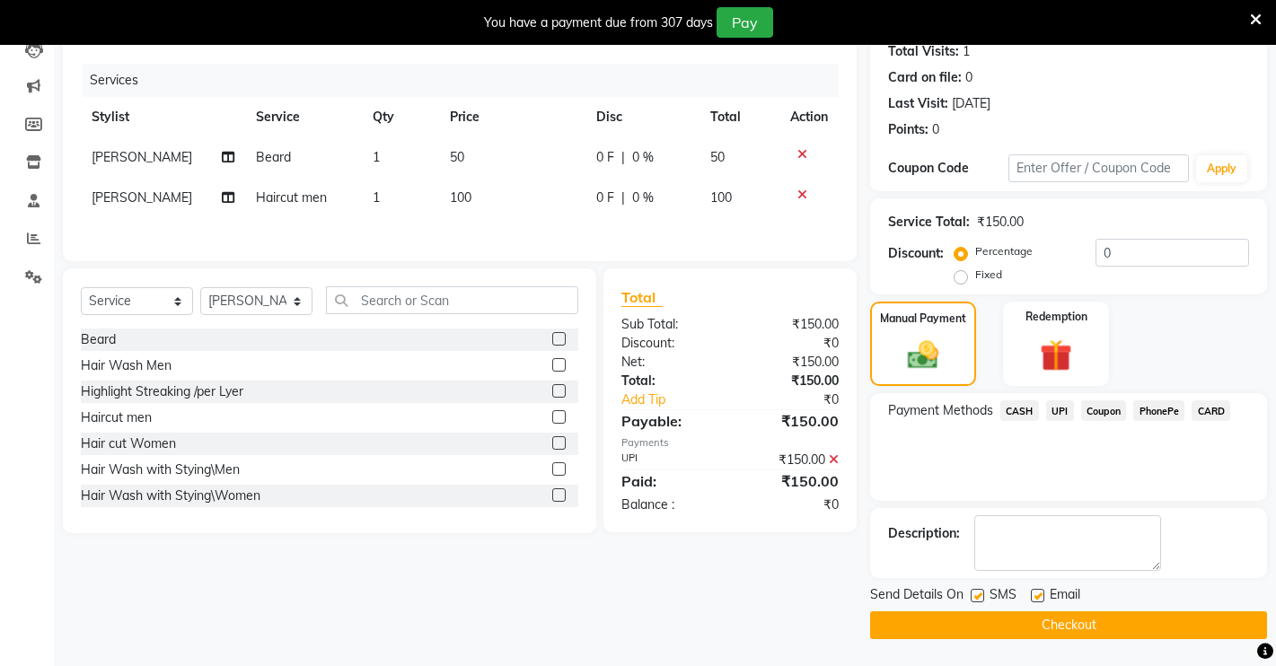
click at [997, 628] on button "Checkout" at bounding box center [1068, 625] width 397 height 28
click at [923, 627] on button "Checkout" at bounding box center [1068, 625] width 397 height 28
click at [891, 620] on button "Checkout" at bounding box center [1068, 625] width 397 height 28
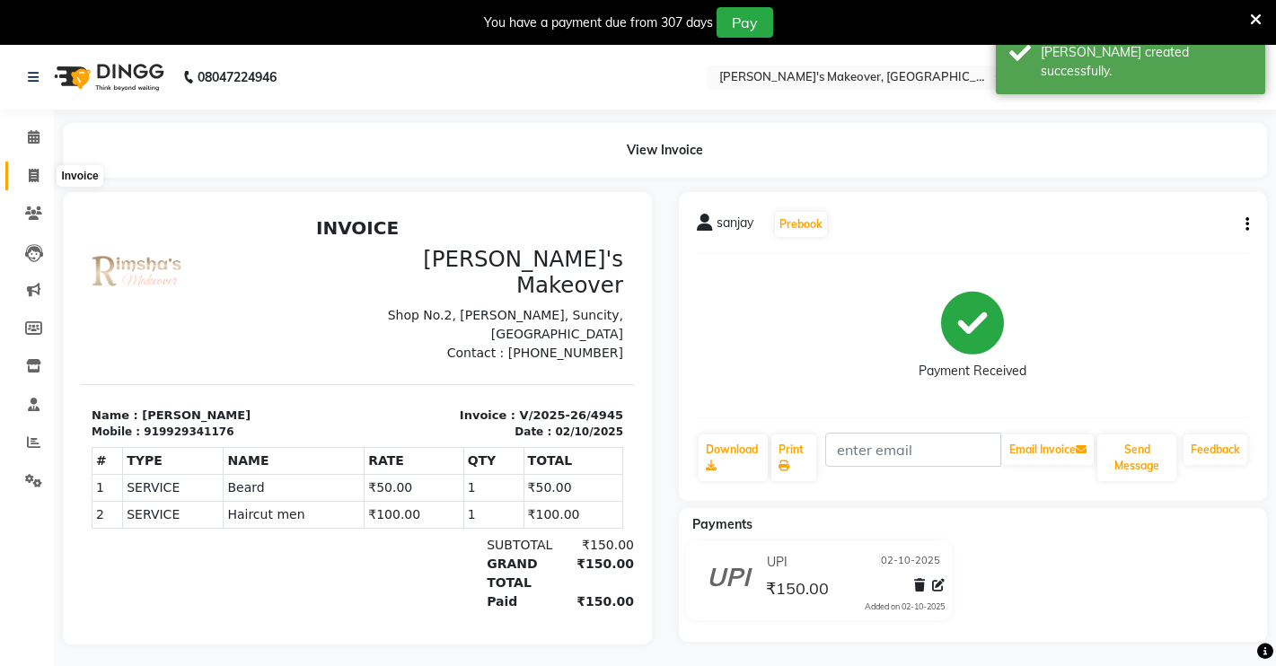
click at [29, 176] on icon at bounding box center [34, 175] width 10 height 13
select select "service"
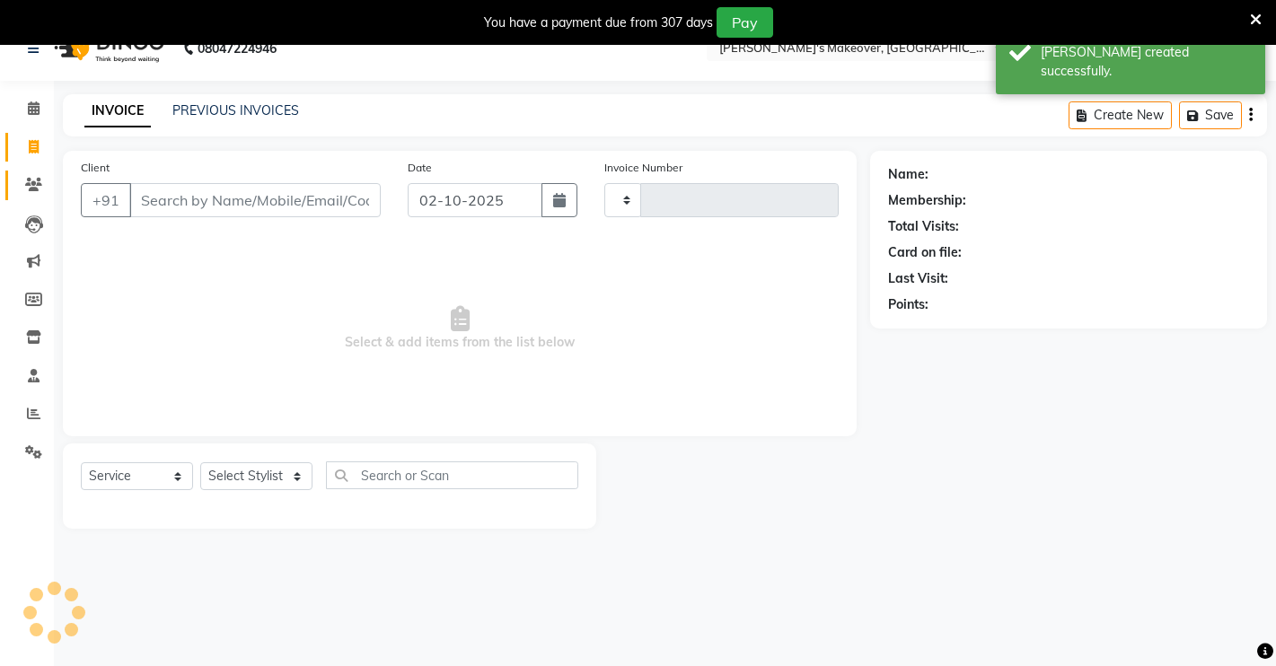
type input "4946"
select select "7317"
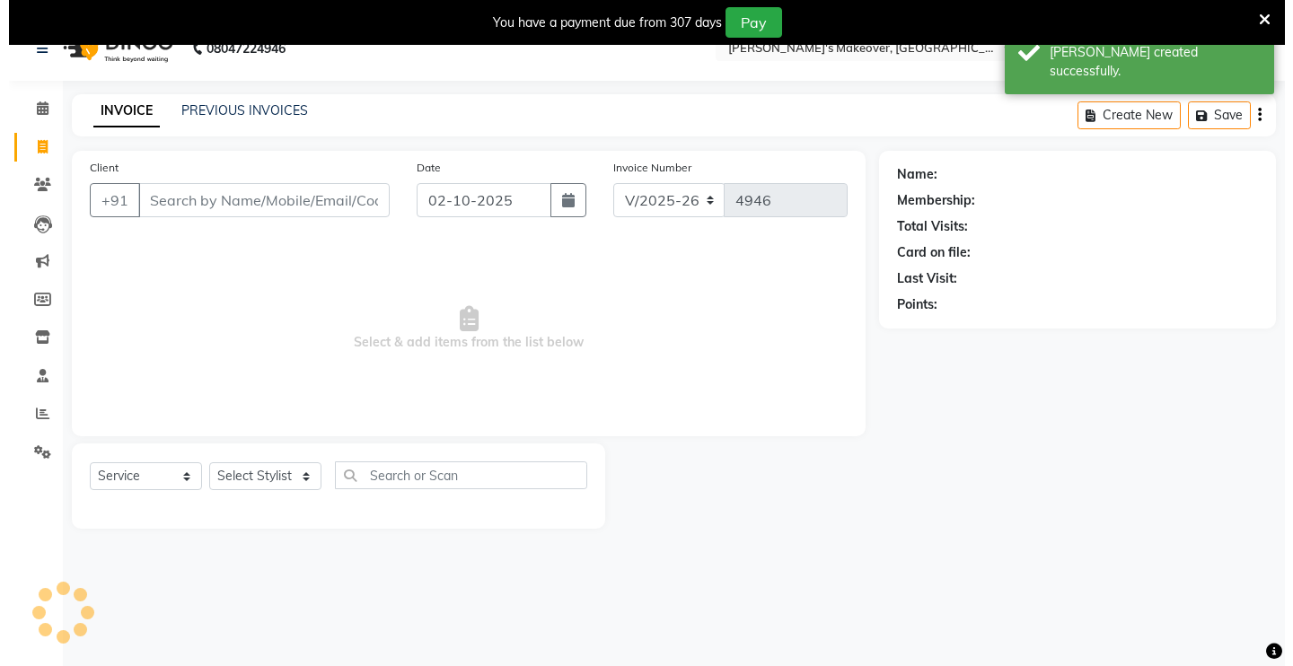
scroll to position [45, 0]
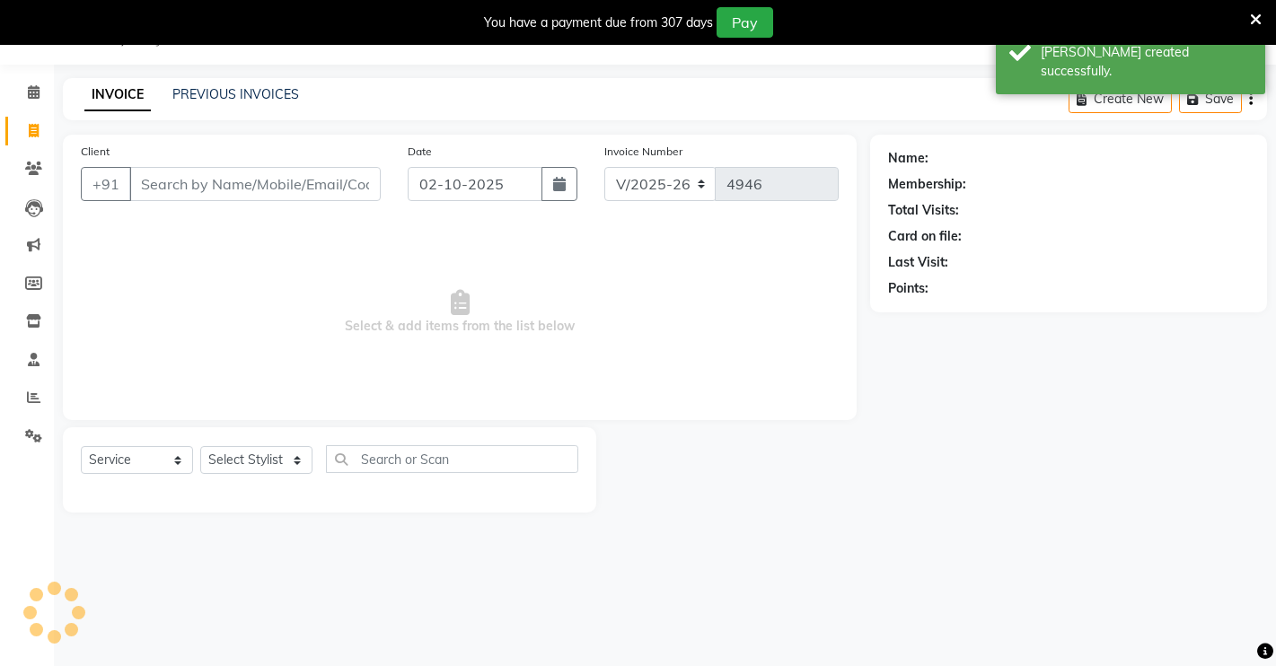
click at [250, 186] on input "Client" at bounding box center [254, 184] width 251 height 34
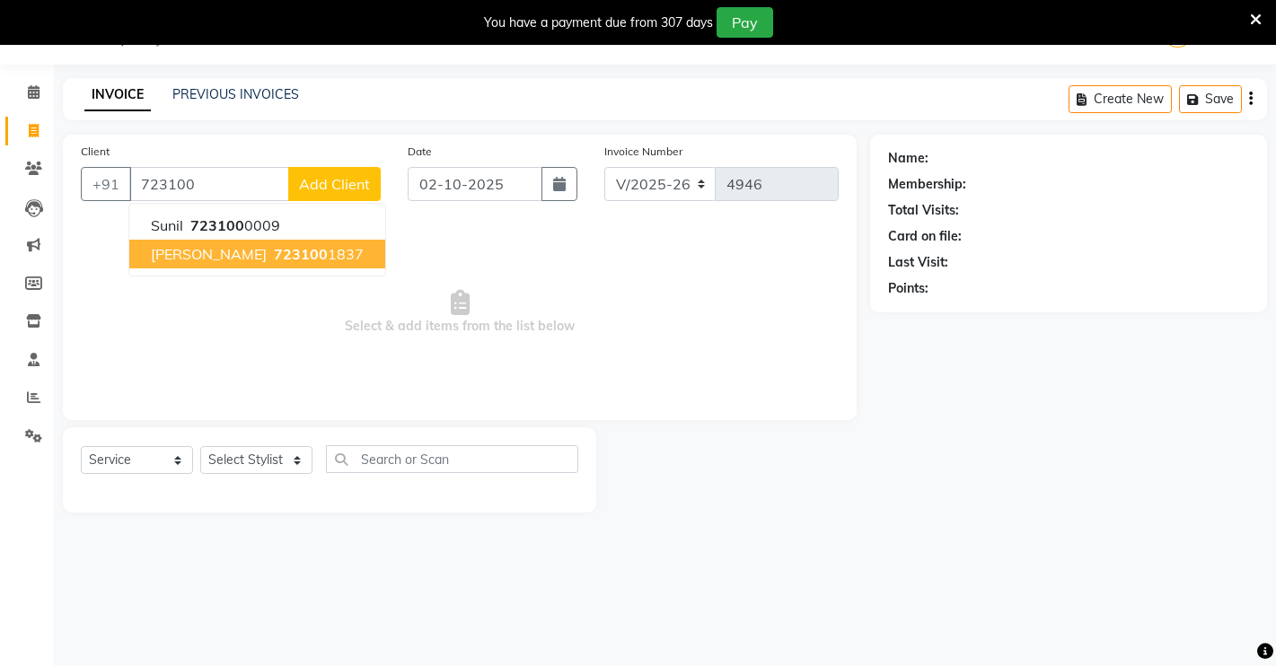
click at [185, 254] on span "[PERSON_NAME]" at bounding box center [209, 254] width 116 height 18
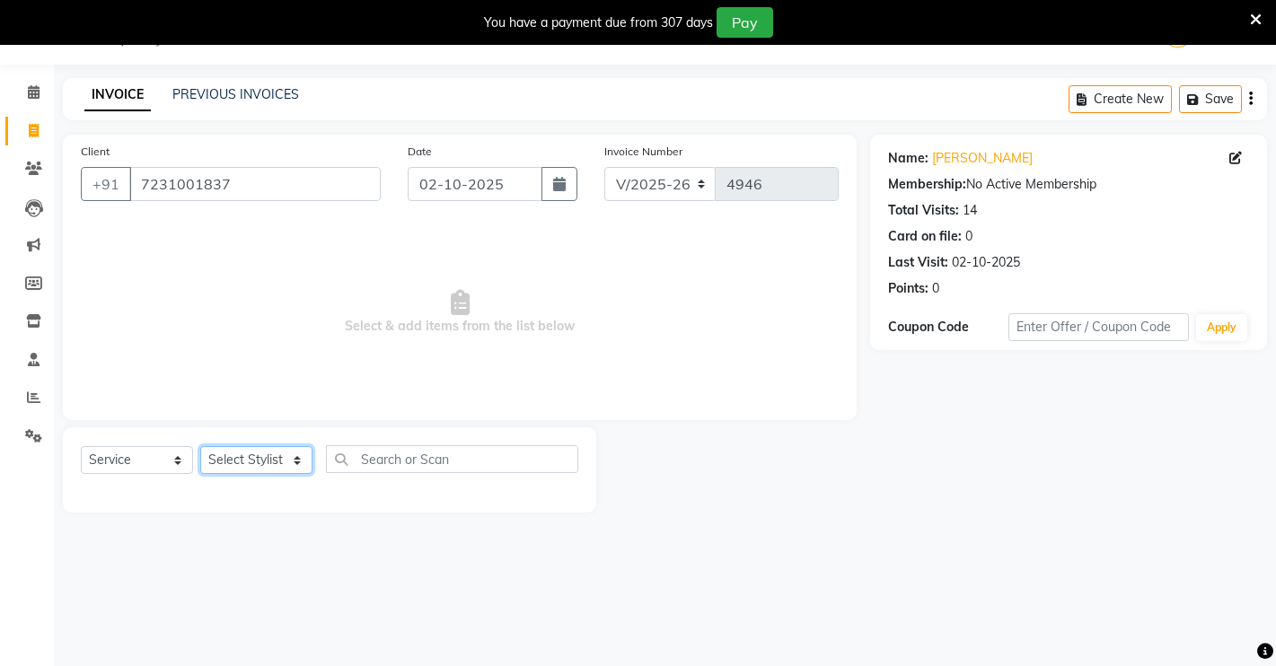
click at [243, 463] on select "Select Stylist [PERSON_NAME] [PERSON_NAME] NAVEEN [MEDICAL_DATA][PERSON_NAME] […" at bounding box center [256, 460] width 112 height 28
click at [355, 185] on input "7231001837" at bounding box center [254, 184] width 251 height 34
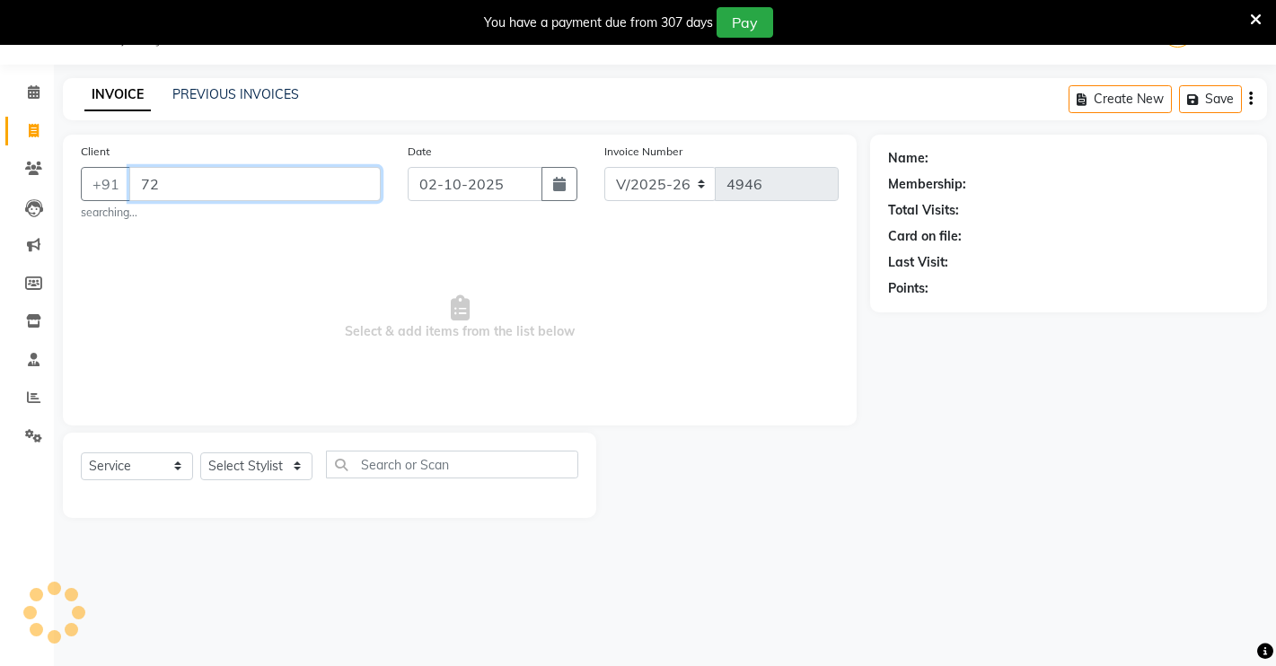
type input "7"
type input "9599366070"
click at [325, 190] on span "Add Client" at bounding box center [334, 184] width 71 height 18
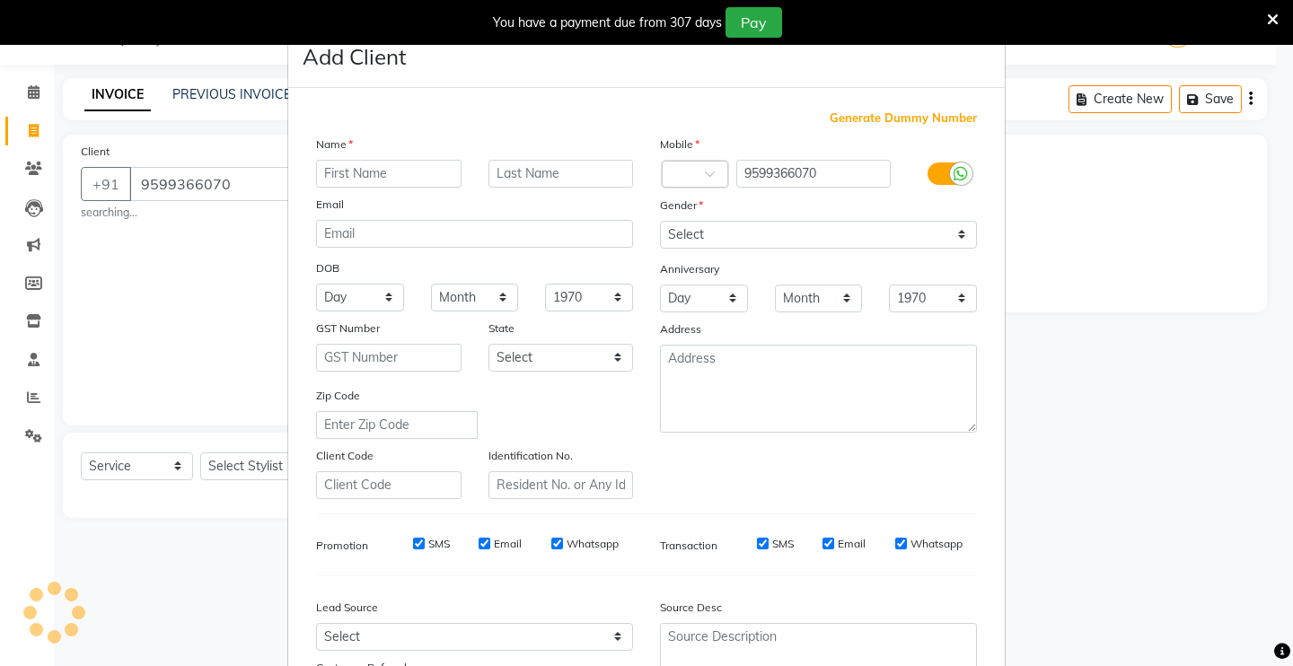
click at [364, 166] on input "text" at bounding box center [388, 174] width 145 height 28
type input "g"
type input "GAURAV"
click at [899, 228] on select "Select [DEMOGRAPHIC_DATA] [DEMOGRAPHIC_DATA] Other Prefer Not To Say" at bounding box center [818, 235] width 317 height 28
select select "[DEMOGRAPHIC_DATA]"
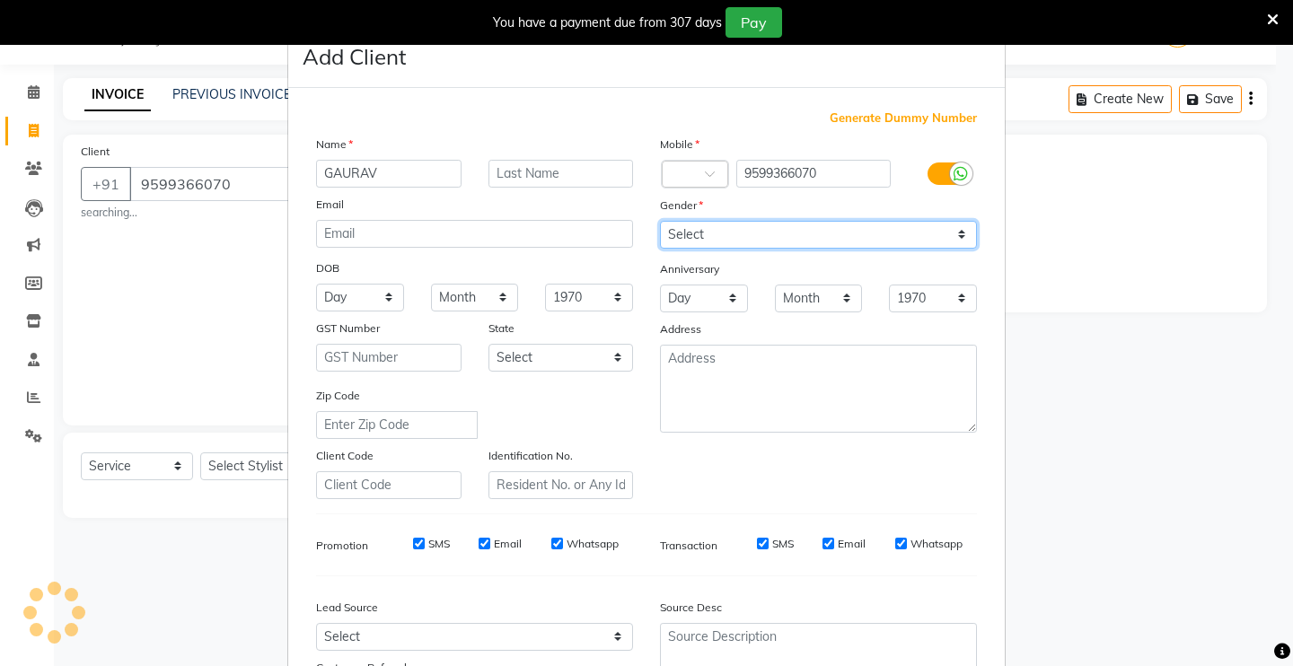
click at [660, 221] on select "Select [DEMOGRAPHIC_DATA] [DEMOGRAPHIC_DATA] Other Prefer Not To Say" at bounding box center [818, 235] width 317 height 28
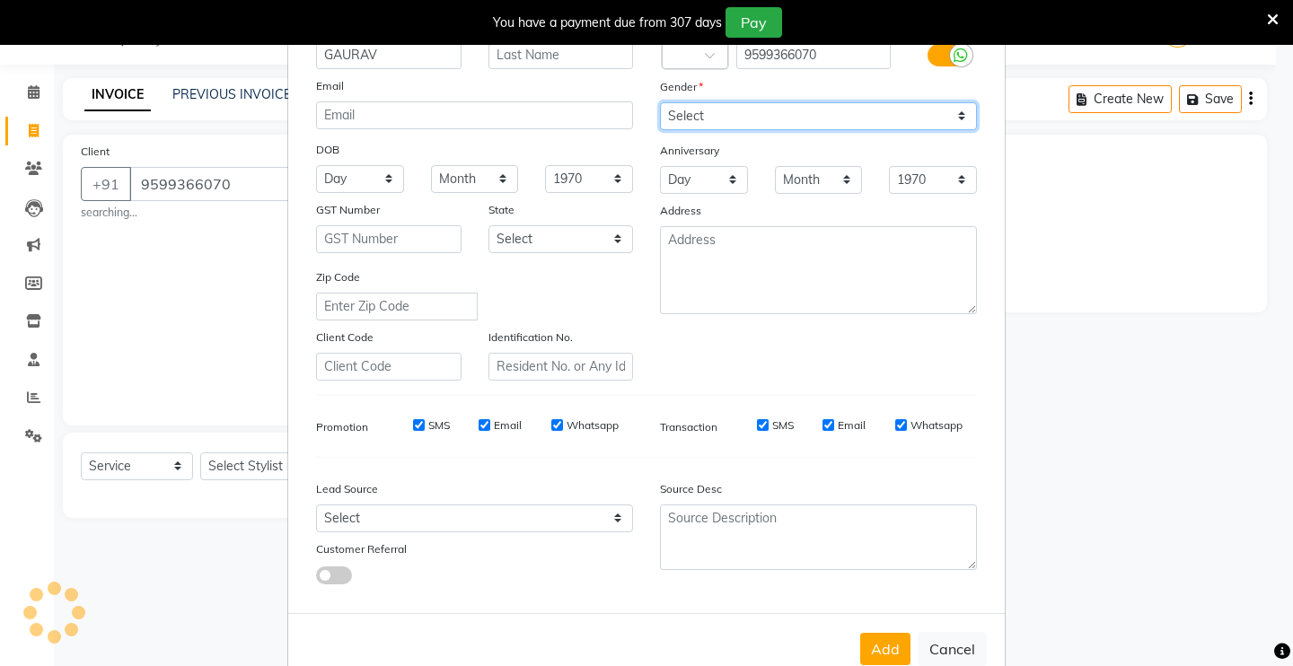
scroll to position [162, 0]
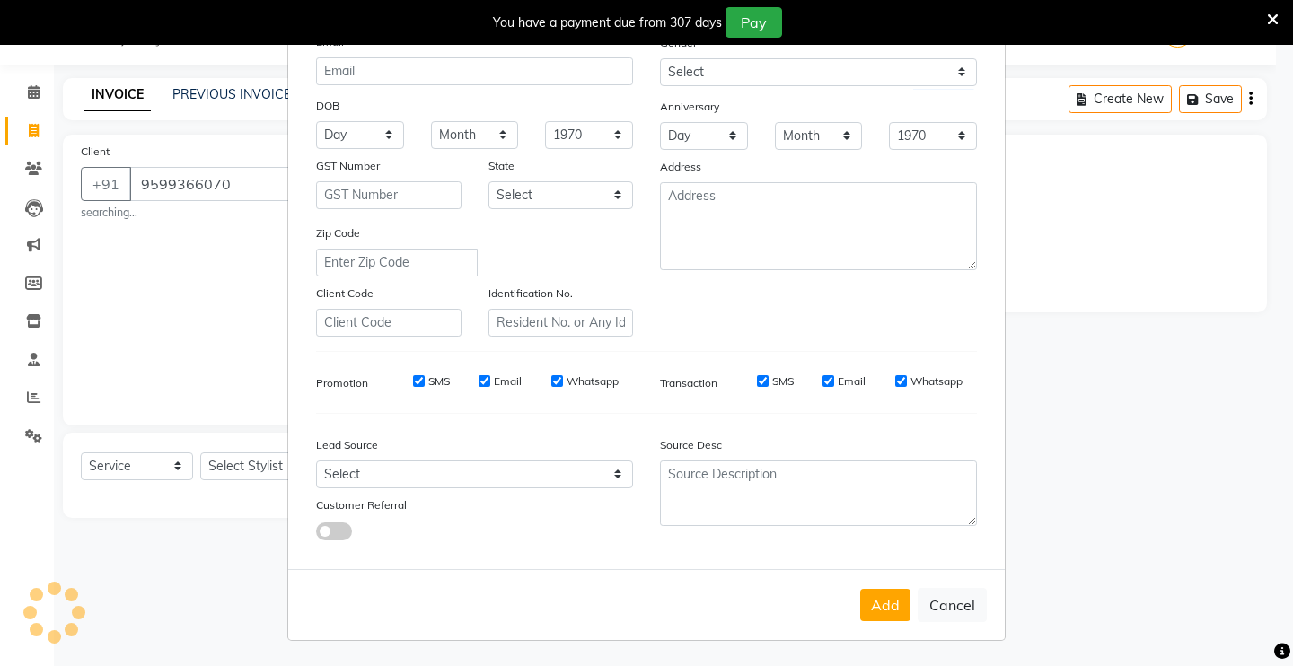
click at [887, 602] on button "Add" at bounding box center [885, 605] width 50 height 32
drag, startPoint x: 936, startPoint y: 602, endPoint x: 855, endPoint y: 616, distance: 82.8
click at [929, 602] on button "Cancel" at bounding box center [951, 605] width 69 height 34
select select
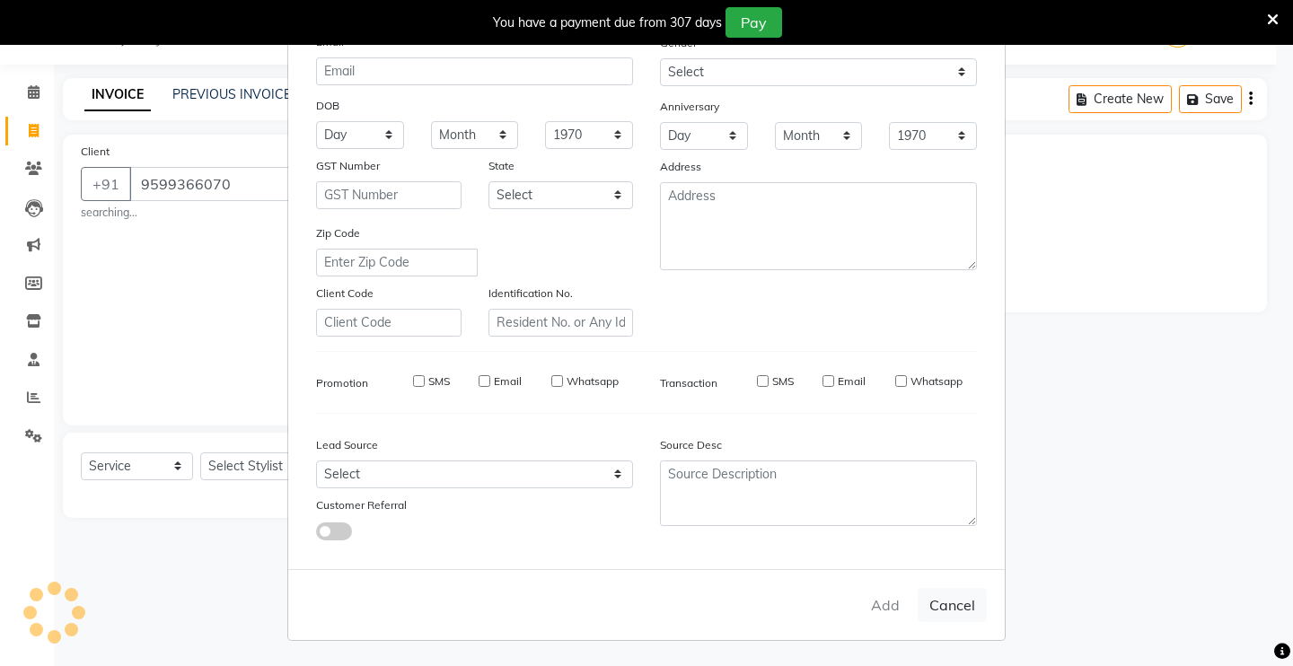
select select
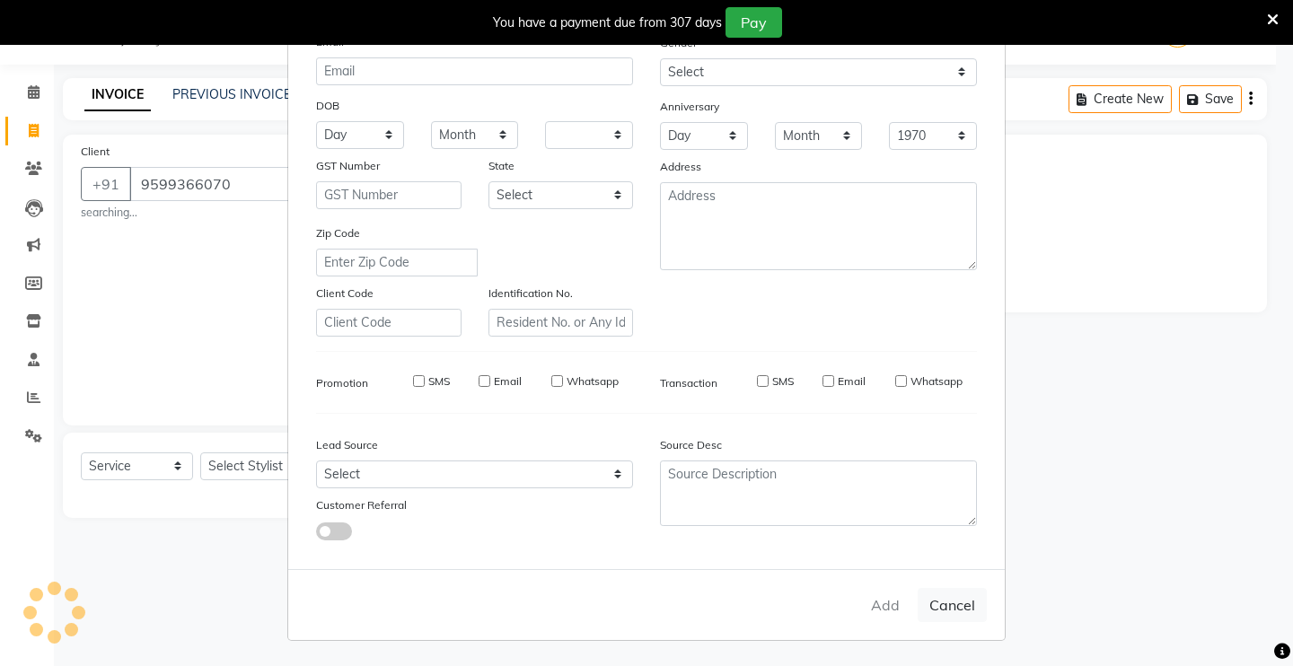
checkbox input "false"
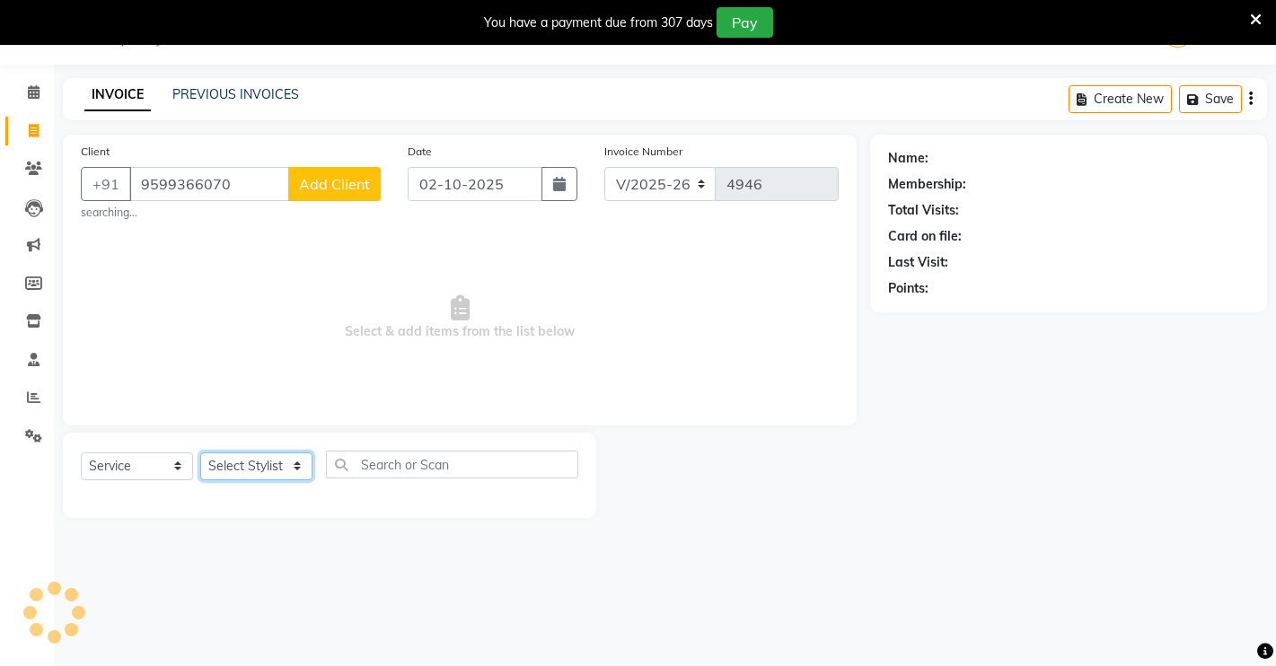
click at [240, 461] on select "Select Stylist [PERSON_NAME] [PERSON_NAME] NAVEEN [MEDICAL_DATA][PERSON_NAME] […" at bounding box center [256, 466] width 112 height 28
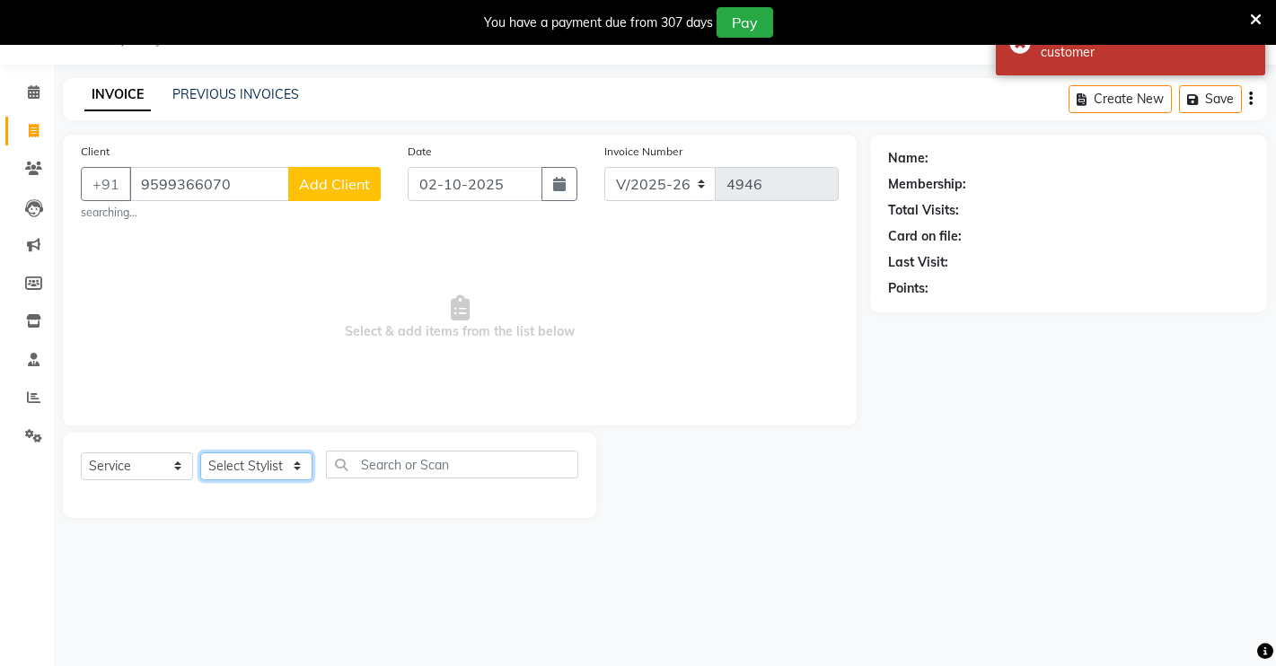
select select "65689"
click at [200, 452] on select "Select Stylist [PERSON_NAME] [PERSON_NAME] NAVEEN [MEDICAL_DATA][PERSON_NAME] […" at bounding box center [256, 466] width 112 height 28
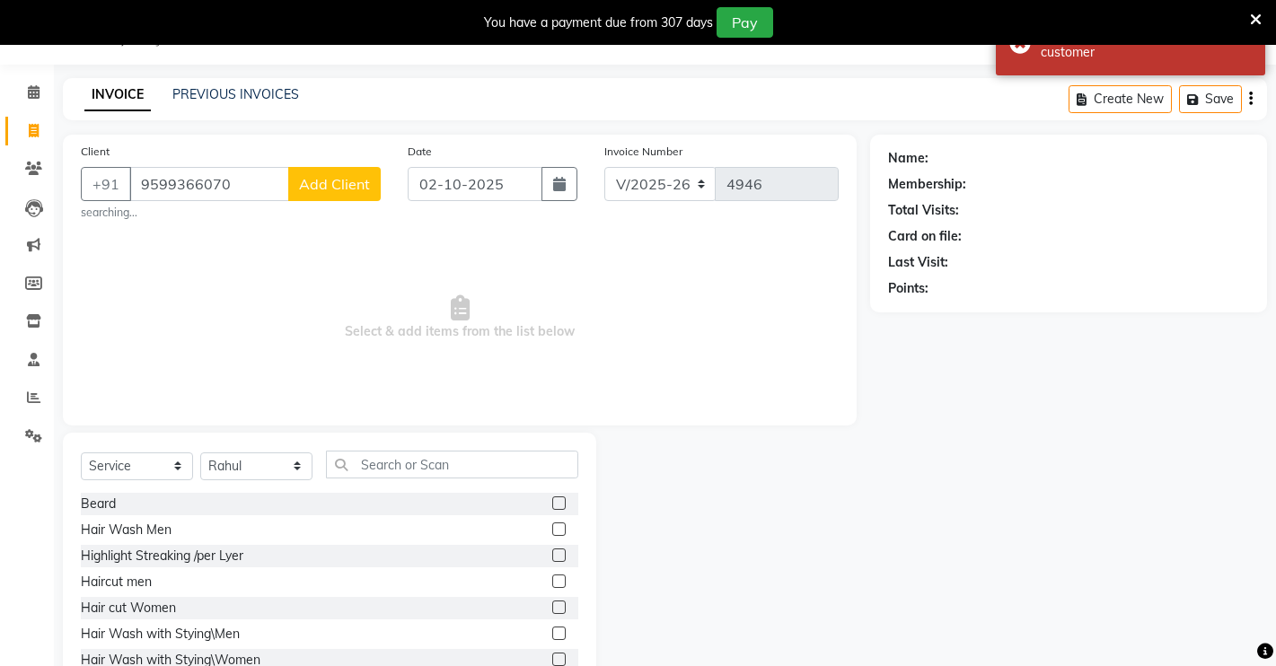
click at [552, 500] on label at bounding box center [558, 502] width 13 height 13
click at [552, 500] on input "checkbox" at bounding box center [558, 504] width 12 height 12
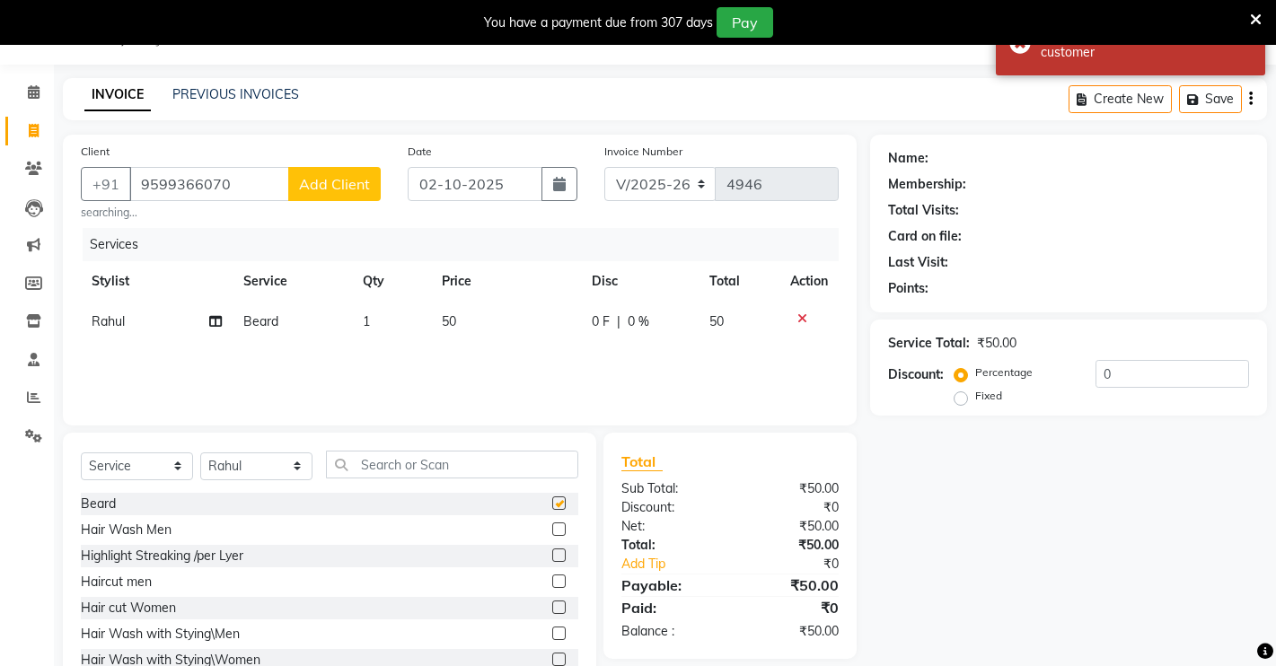
checkbox input "false"
click at [472, 452] on input "text" at bounding box center [452, 465] width 252 height 28
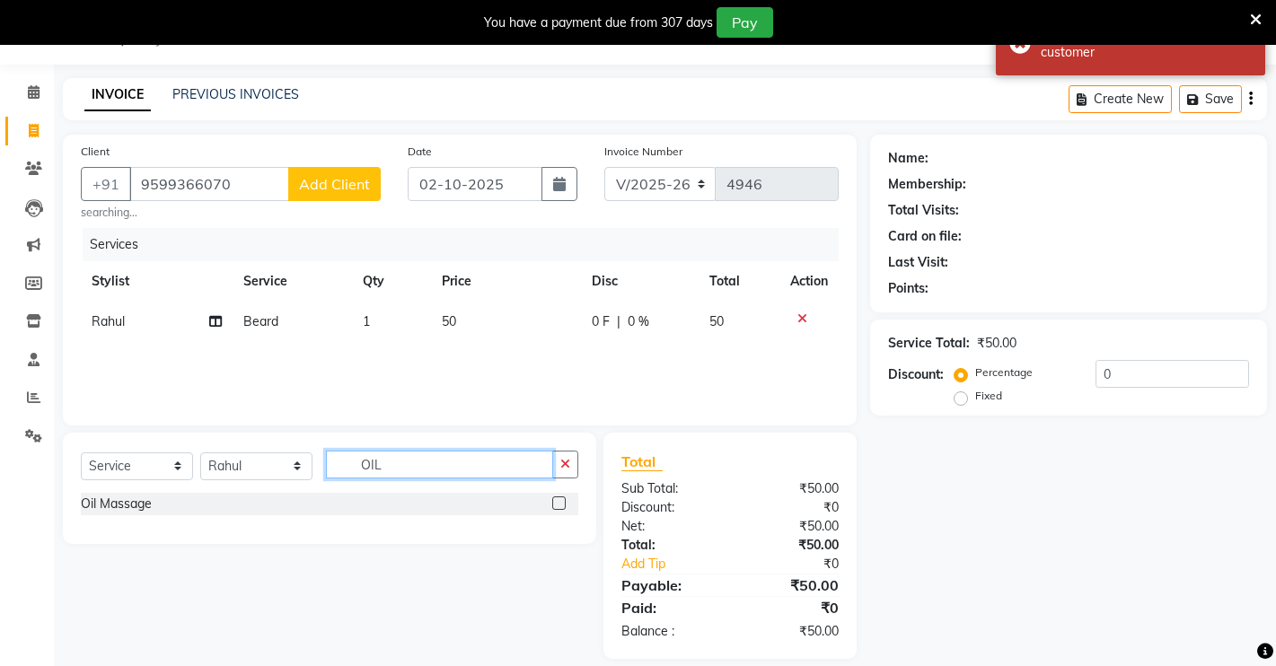
type input "OIL"
click at [559, 501] on label at bounding box center [558, 502] width 13 height 13
click at [559, 501] on input "checkbox" at bounding box center [558, 504] width 12 height 12
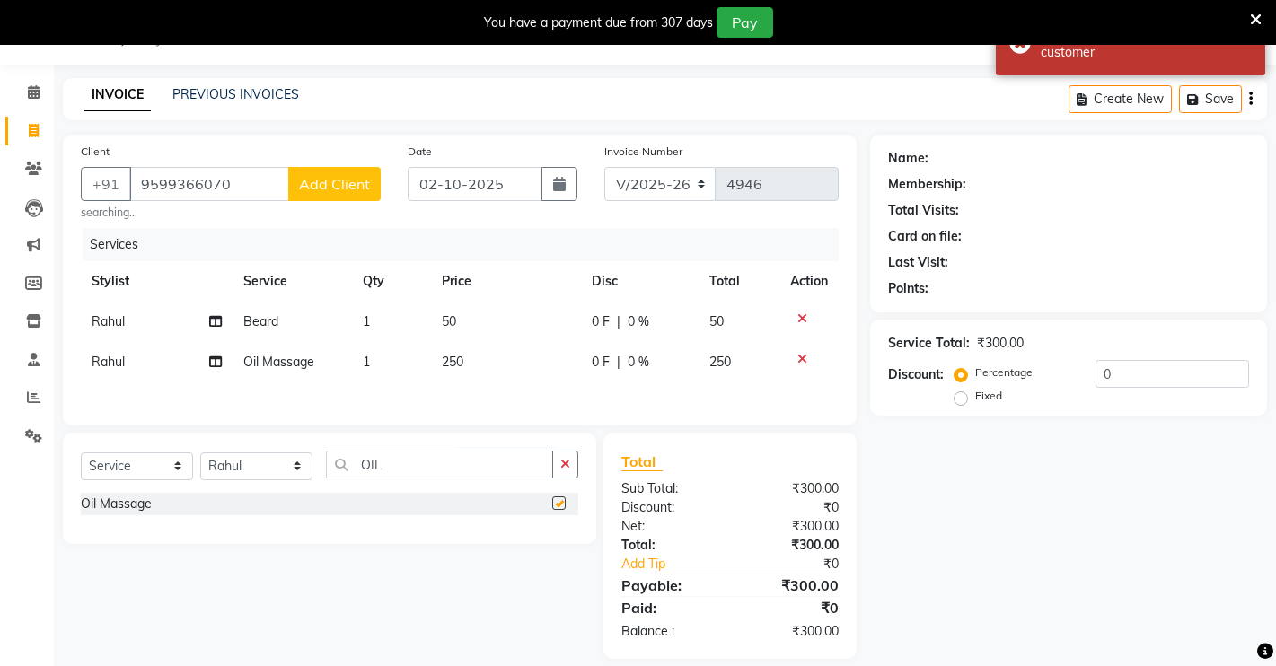
checkbox input "false"
click at [355, 176] on span "Add Client" at bounding box center [334, 184] width 71 height 18
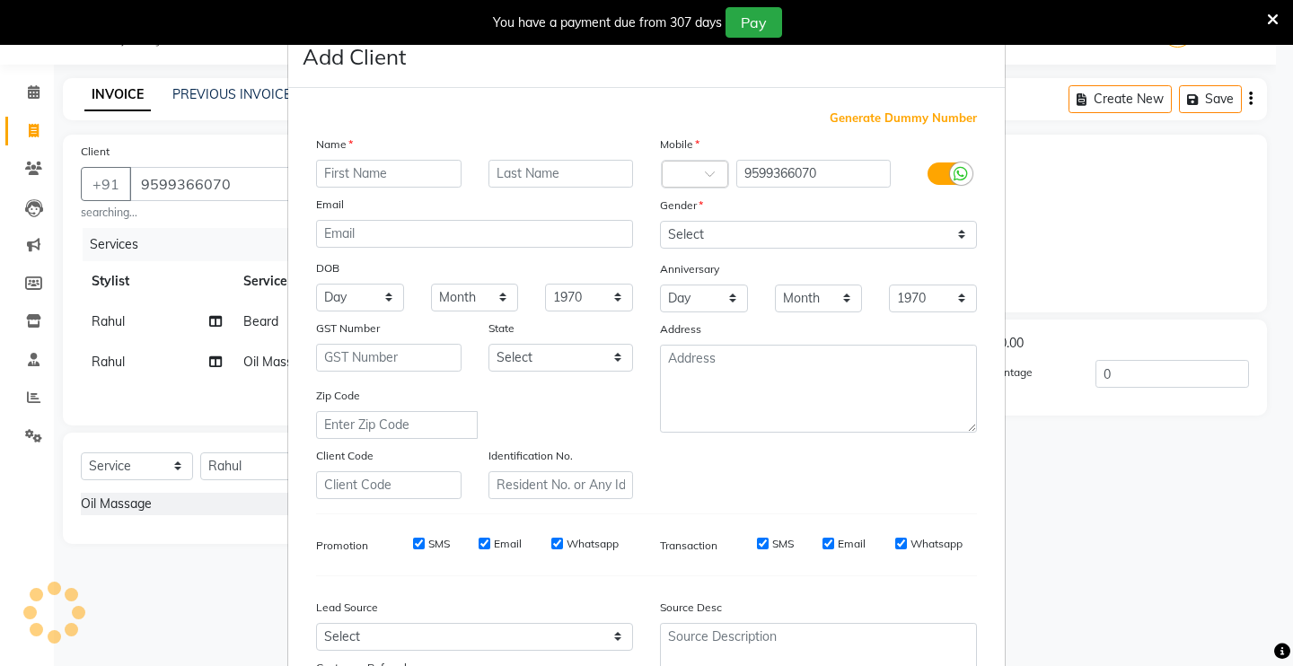
click at [420, 174] on input "text" at bounding box center [388, 174] width 145 height 28
type input "GAURAV"
click at [740, 233] on select "Select [DEMOGRAPHIC_DATA] [DEMOGRAPHIC_DATA] Other Prefer Not To Say" at bounding box center [818, 235] width 317 height 28
select select "[DEMOGRAPHIC_DATA]"
click at [660, 221] on select "Select [DEMOGRAPHIC_DATA] [DEMOGRAPHIC_DATA] Other Prefer Not To Say" at bounding box center [818, 235] width 317 height 28
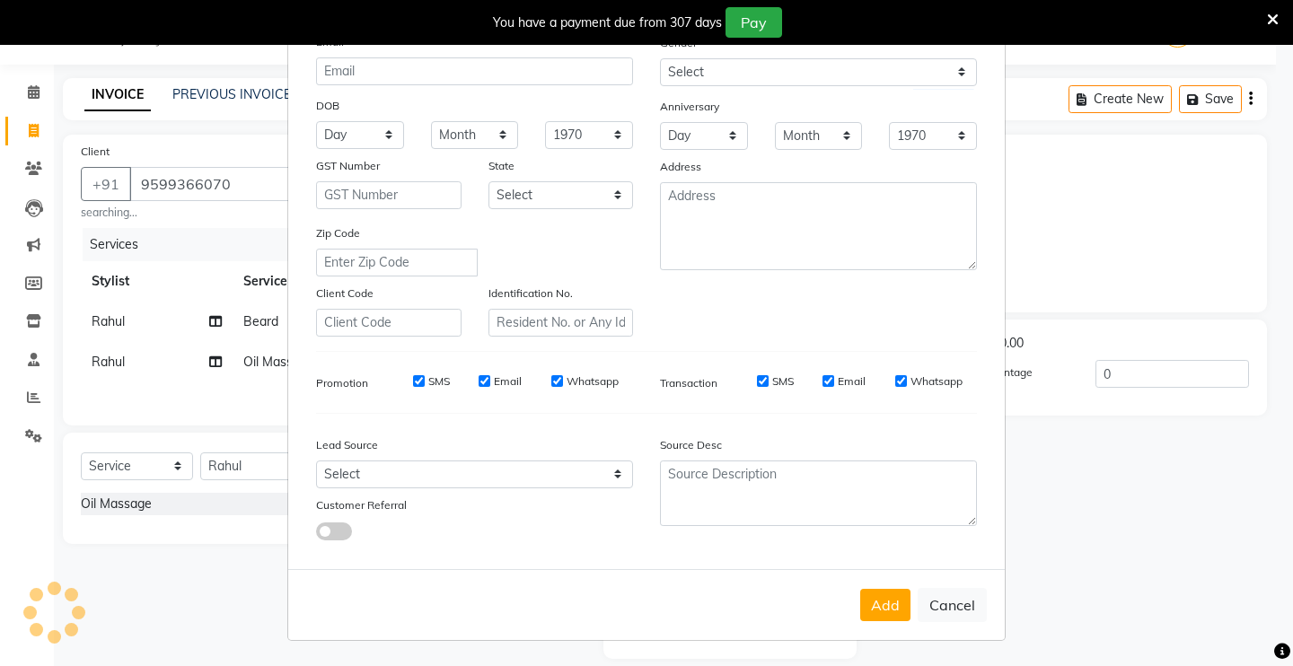
click at [880, 595] on button "Add" at bounding box center [885, 605] width 50 height 32
click at [745, 607] on div "Add Cancel" at bounding box center [646, 604] width 716 height 71
click at [881, 616] on button "Add" at bounding box center [885, 605] width 50 height 32
click at [968, 612] on button "Cancel" at bounding box center [951, 605] width 69 height 34
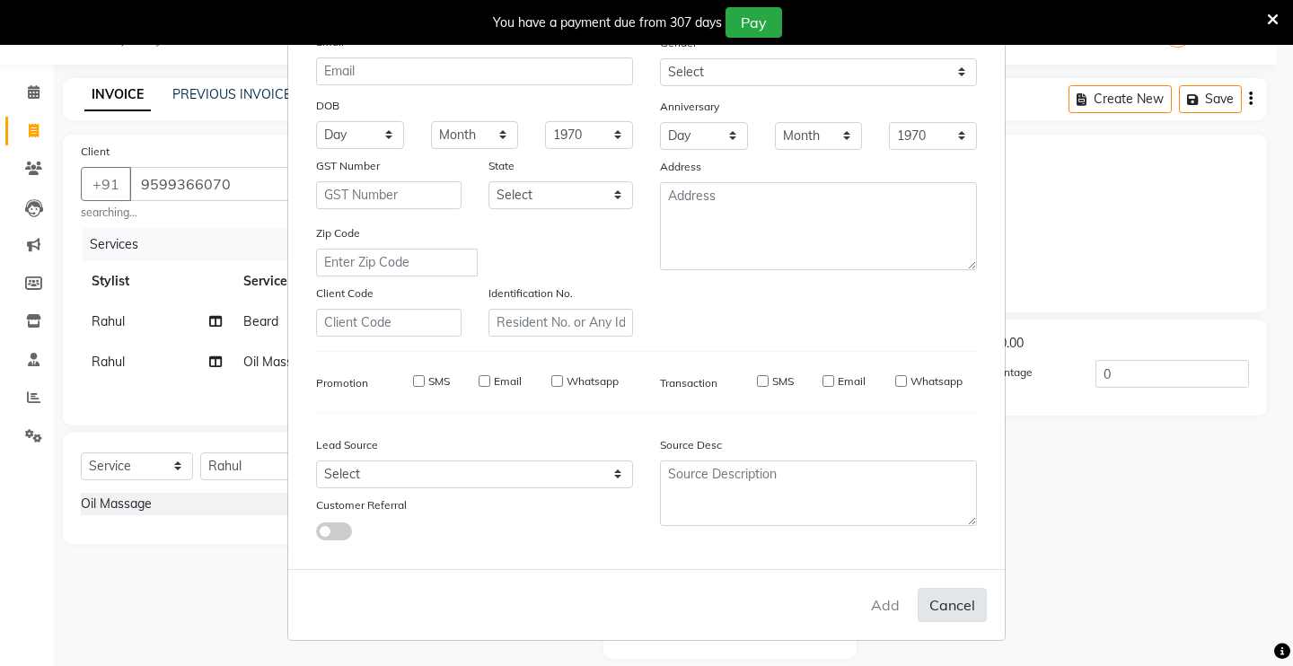
select select
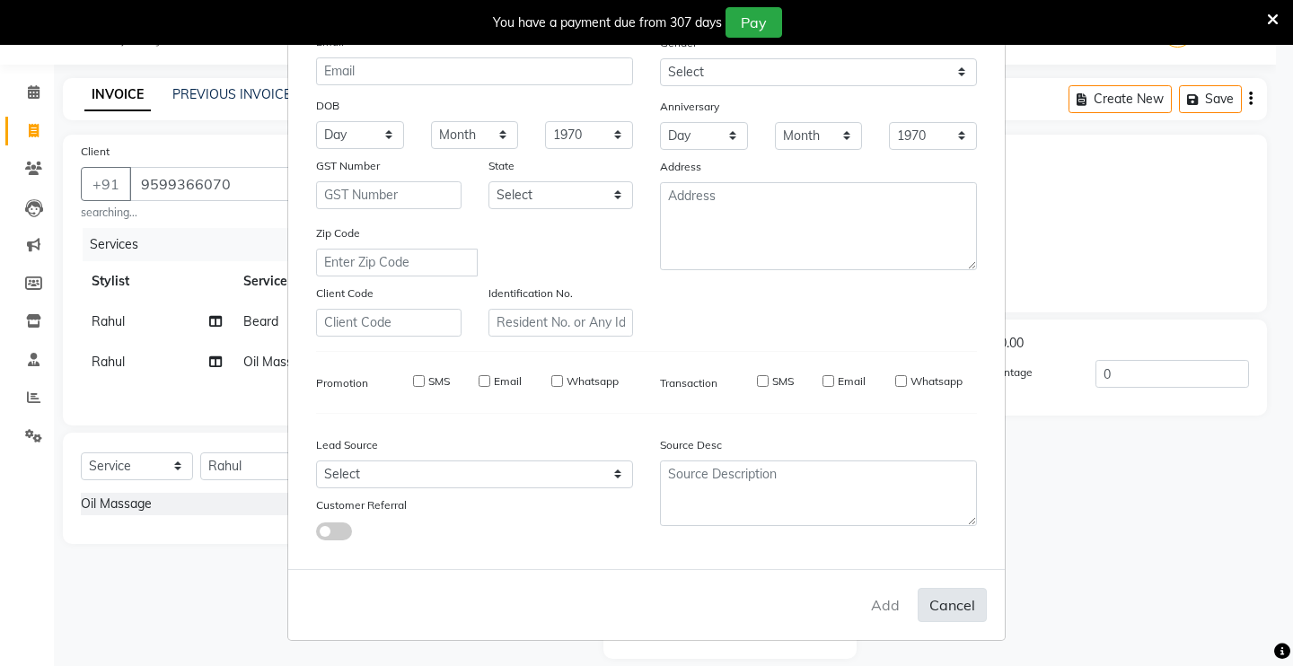
select select
checkbox input "false"
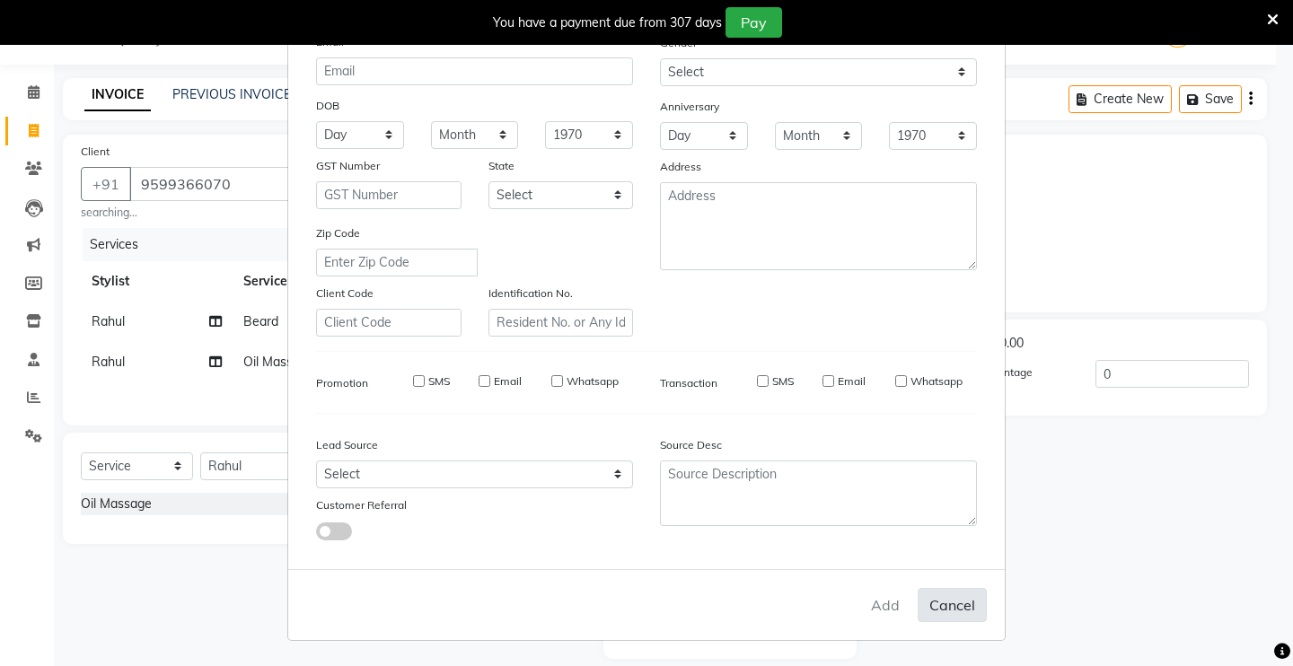
checkbox input "false"
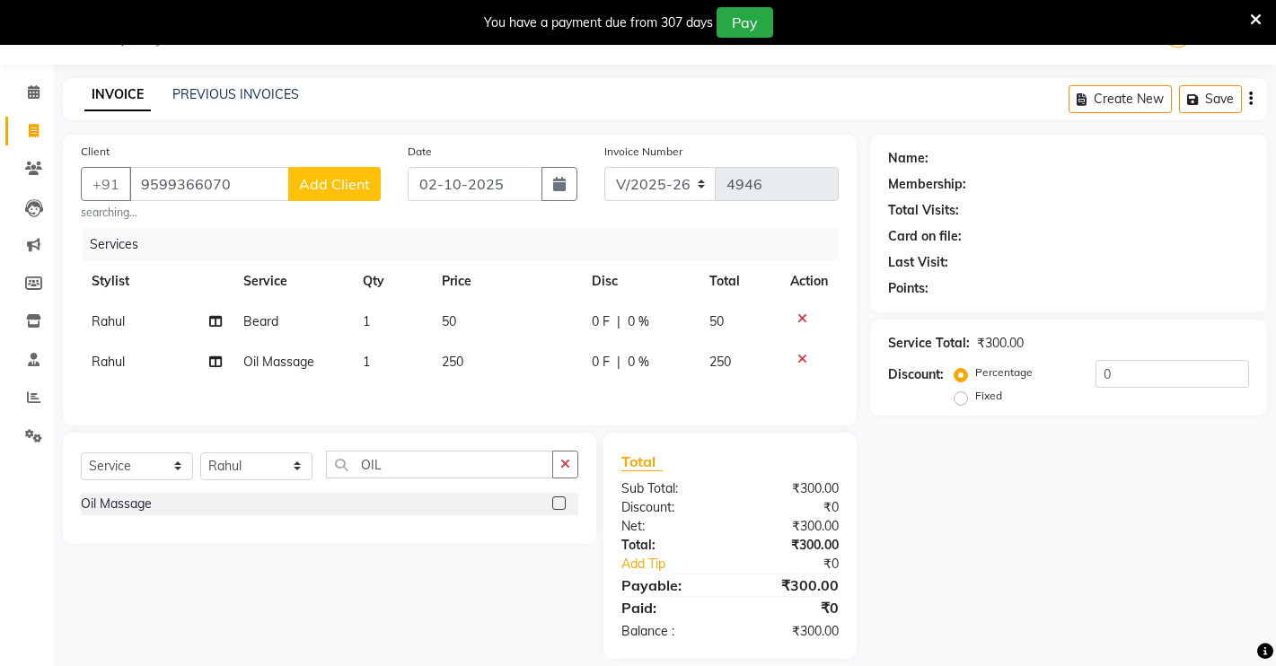
click at [347, 185] on span "Add Client" at bounding box center [334, 184] width 71 height 18
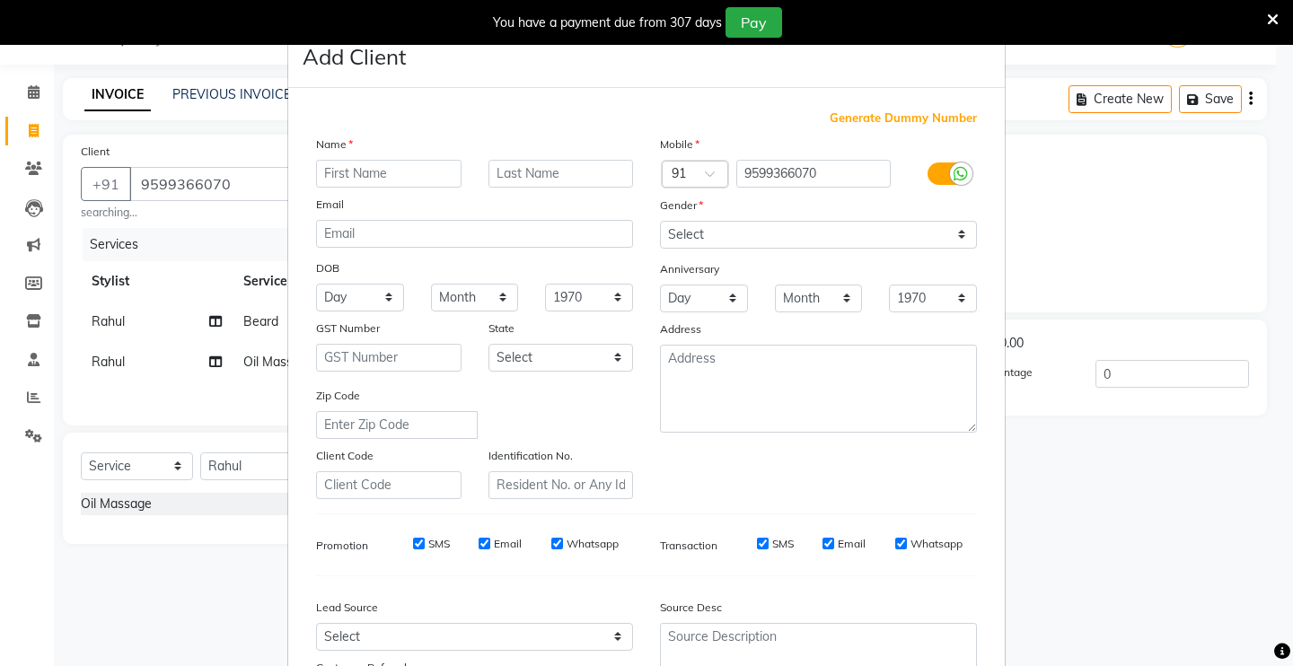
click at [351, 173] on input "text" at bounding box center [388, 174] width 145 height 28
type input "GAURAV"
click at [749, 239] on select "Select [DEMOGRAPHIC_DATA] [DEMOGRAPHIC_DATA] Other Prefer Not To Say" at bounding box center [818, 235] width 317 height 28
select select "[DEMOGRAPHIC_DATA]"
click at [660, 221] on select "Select [DEMOGRAPHIC_DATA] [DEMOGRAPHIC_DATA] Other Prefer Not To Say" at bounding box center [818, 235] width 317 height 28
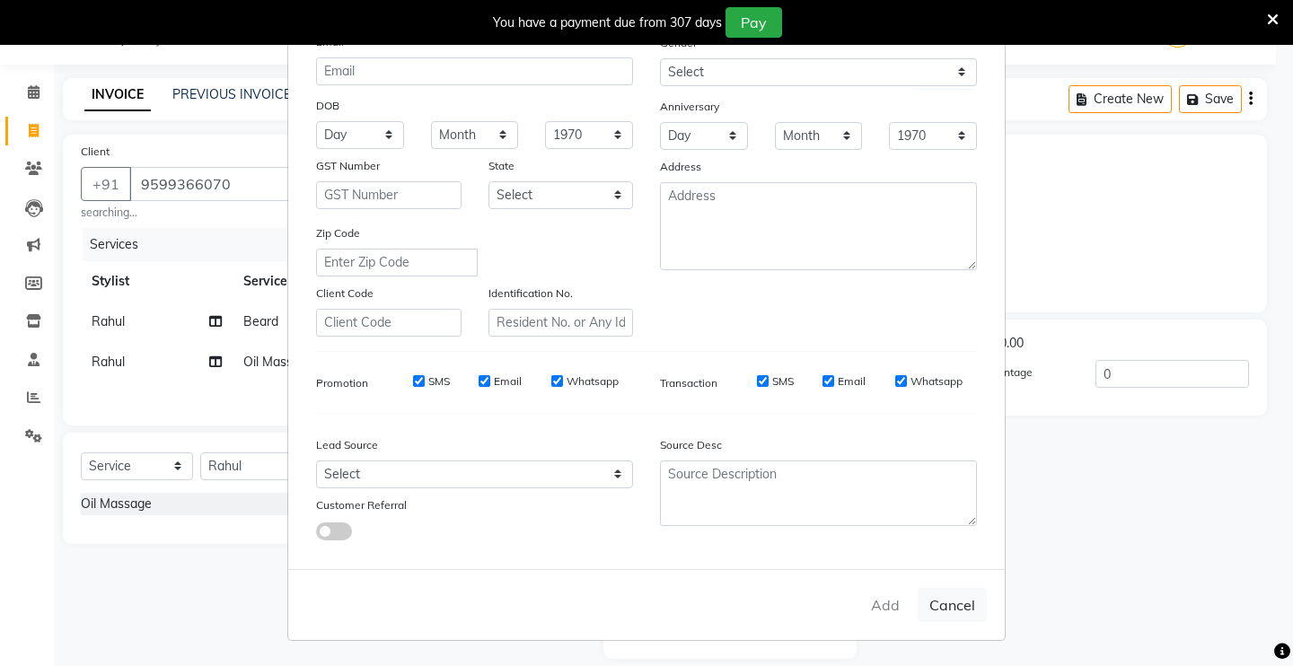
click at [883, 596] on div "Add Cancel" at bounding box center [646, 604] width 716 height 71
click at [881, 598] on div "Add Cancel" at bounding box center [646, 604] width 716 height 71
click at [948, 606] on button "Cancel" at bounding box center [951, 605] width 69 height 34
select select
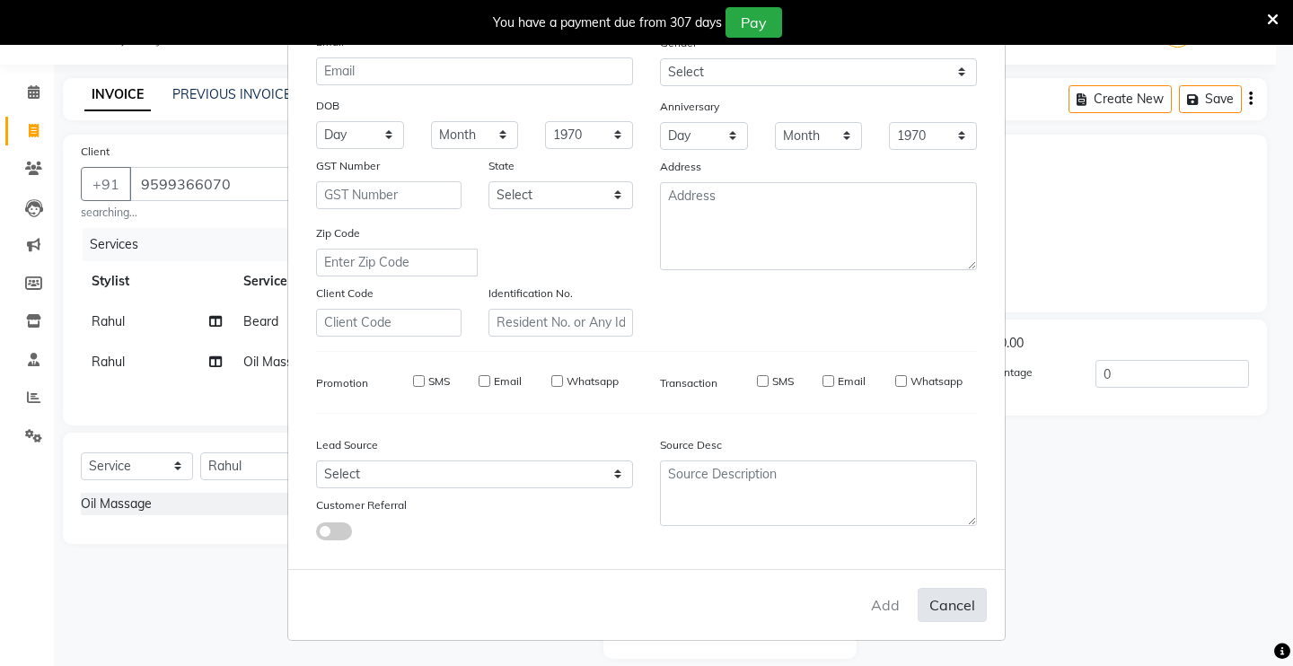
select select
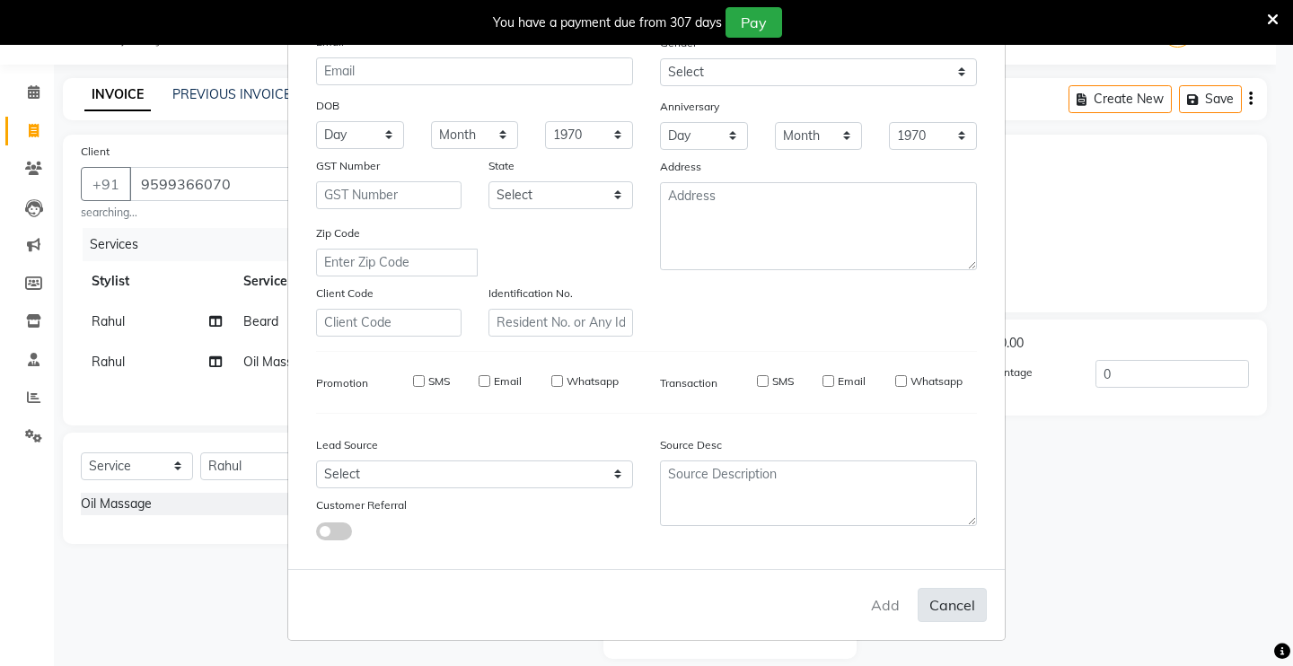
checkbox input "false"
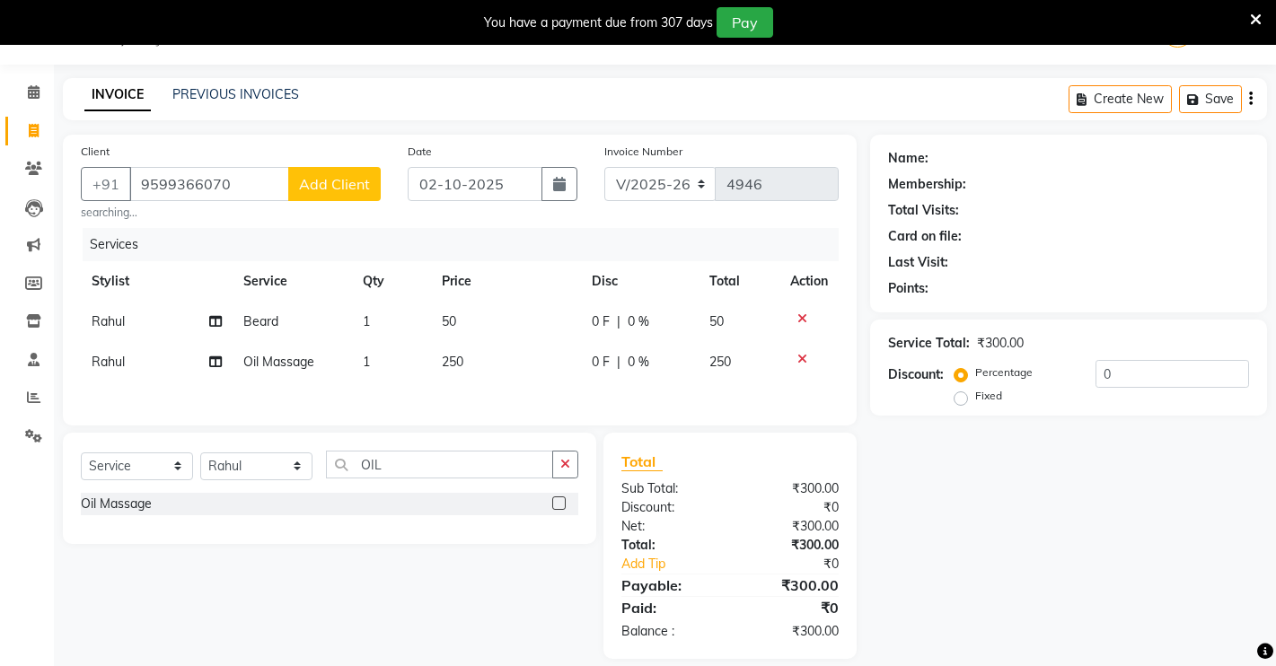
click at [350, 190] on span "Add Client" at bounding box center [334, 184] width 71 height 18
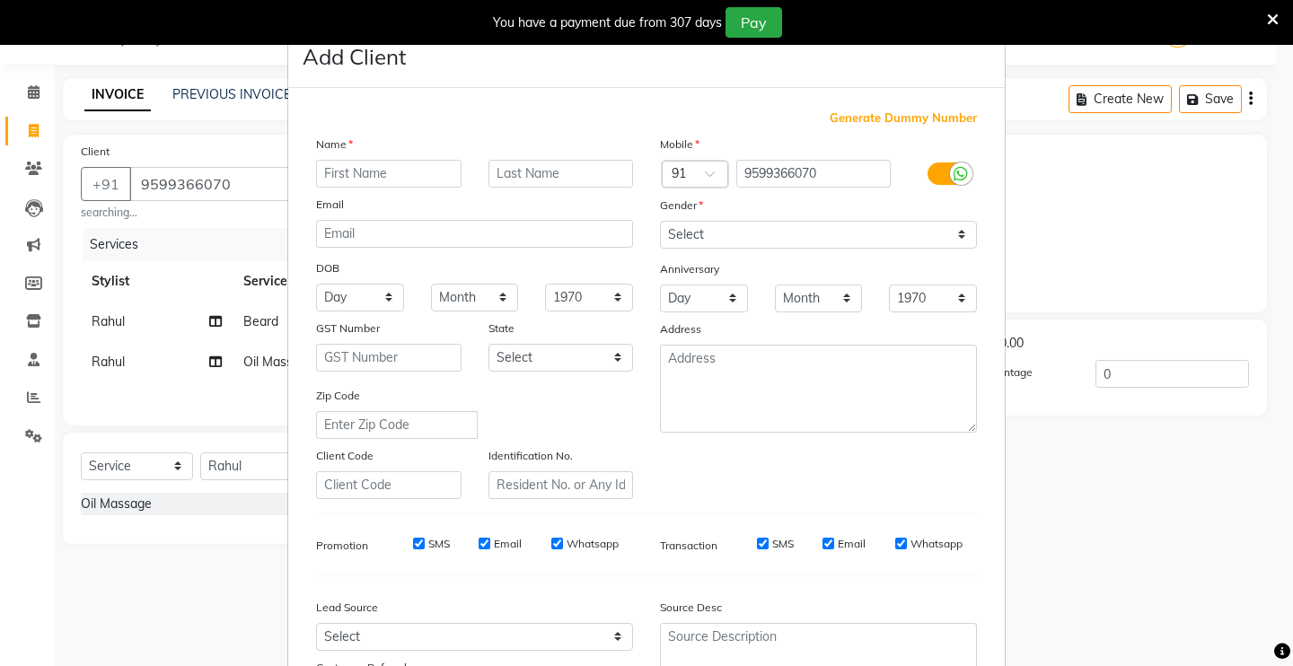
click at [416, 173] on input "text" at bounding box center [388, 174] width 145 height 28
type input "GAURAV"
drag, startPoint x: 813, startPoint y: 218, endPoint x: 819, endPoint y: 259, distance: 41.6
click at [819, 241] on div "Mobile Country Code × 91 9599366070 Gender Select [DEMOGRAPHIC_DATA] [DEMOGRAPH…" at bounding box center [818, 317] width 344 height 364
drag, startPoint x: 836, startPoint y: 223, endPoint x: 832, endPoint y: 236, distance: 13.9
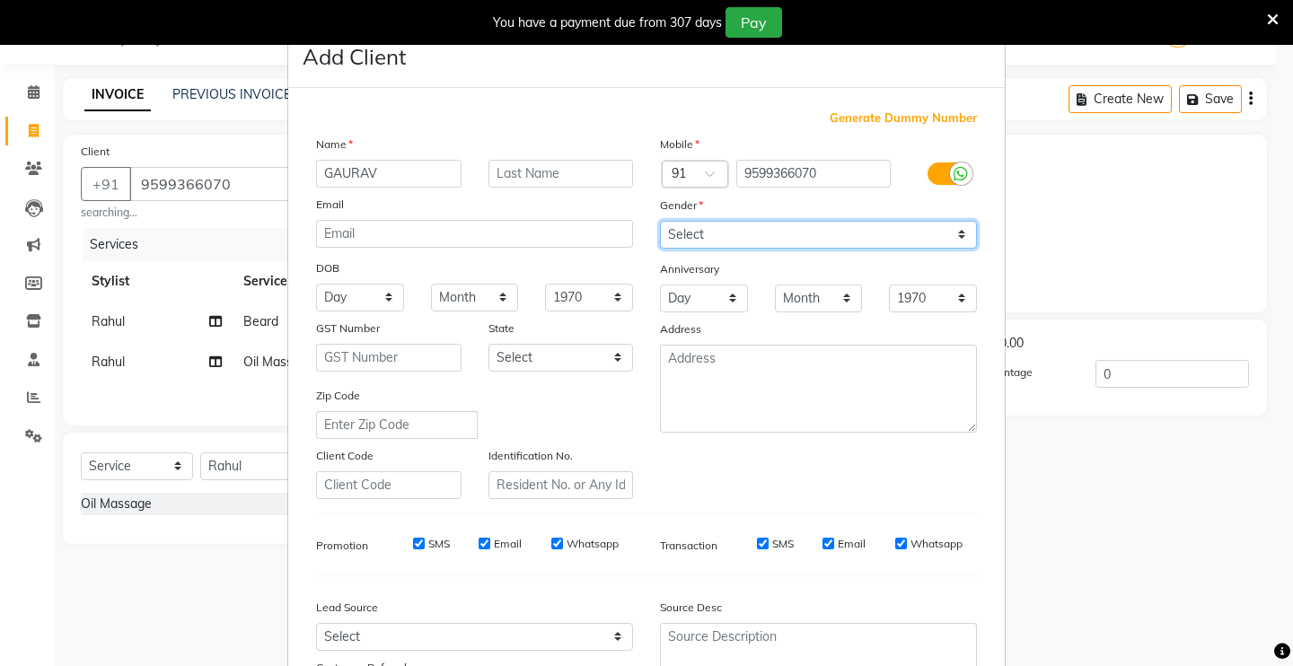
click at [835, 233] on select "Select [DEMOGRAPHIC_DATA] [DEMOGRAPHIC_DATA] Other Prefer Not To Say" at bounding box center [818, 235] width 317 height 28
select select "[DEMOGRAPHIC_DATA]"
click at [660, 221] on select "Select [DEMOGRAPHIC_DATA] [DEMOGRAPHIC_DATA] Other Prefer Not To Say" at bounding box center [818, 235] width 317 height 28
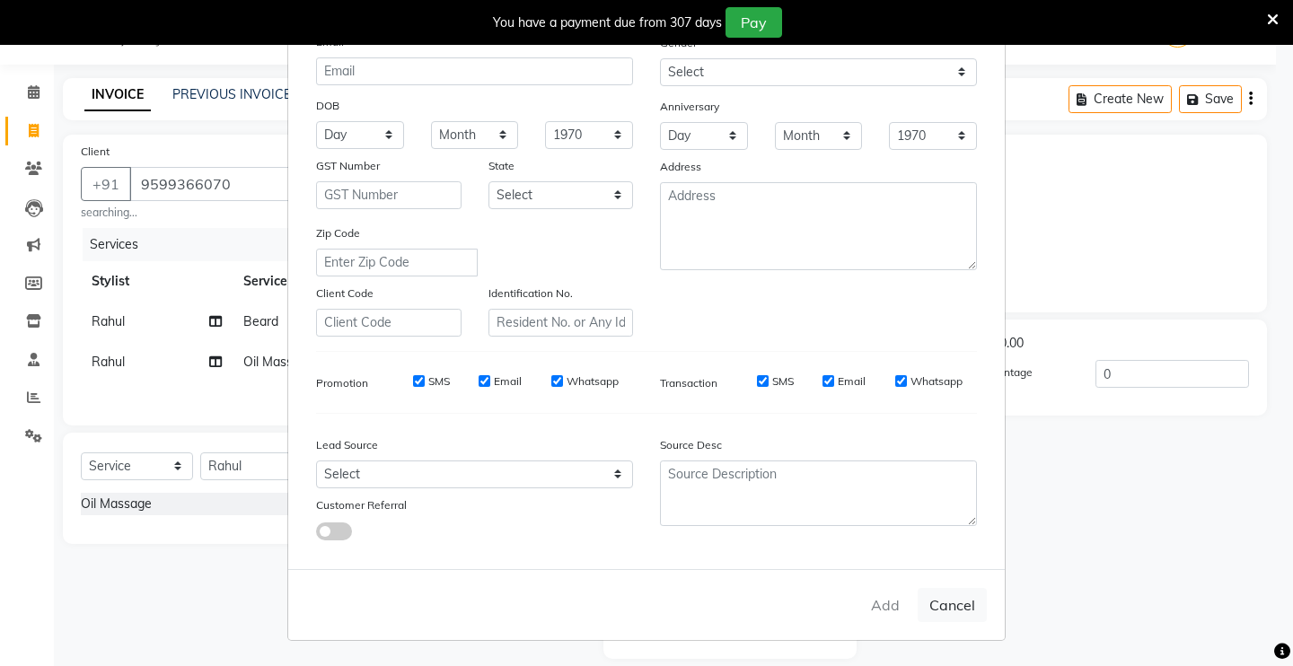
click at [939, 628] on div "Add Cancel" at bounding box center [646, 604] width 716 height 71
click at [942, 601] on button "Cancel" at bounding box center [951, 605] width 69 height 34
select select
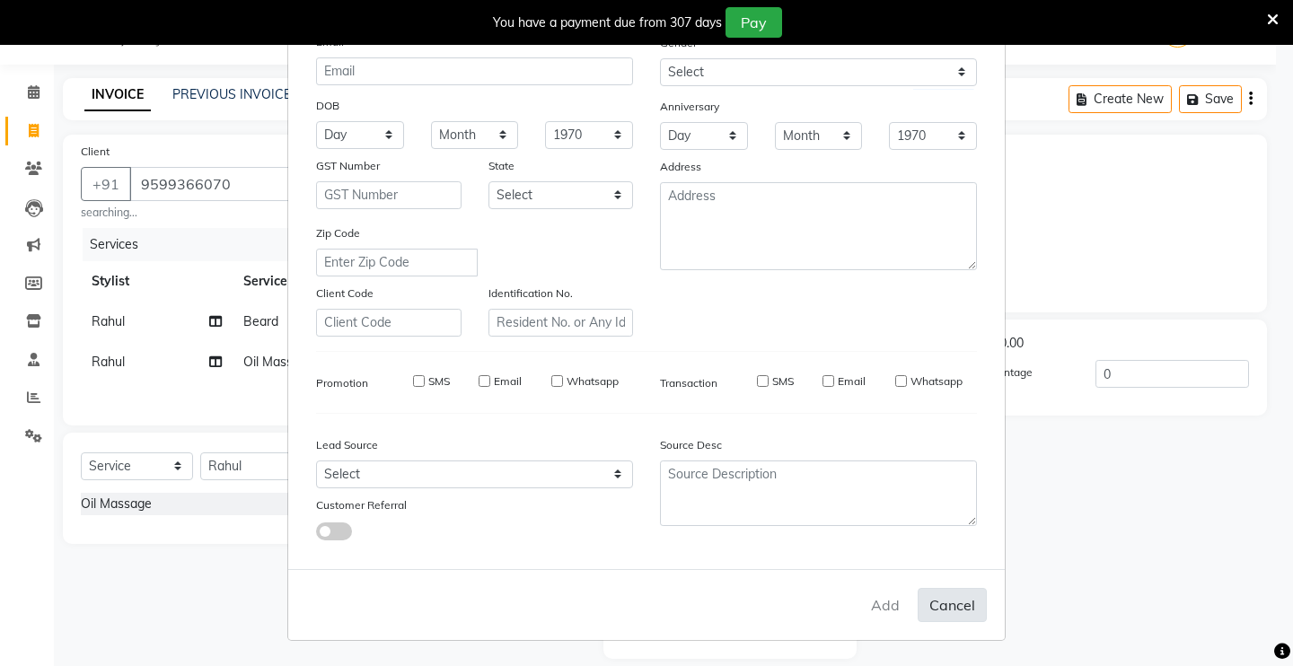
select select
checkbox input "false"
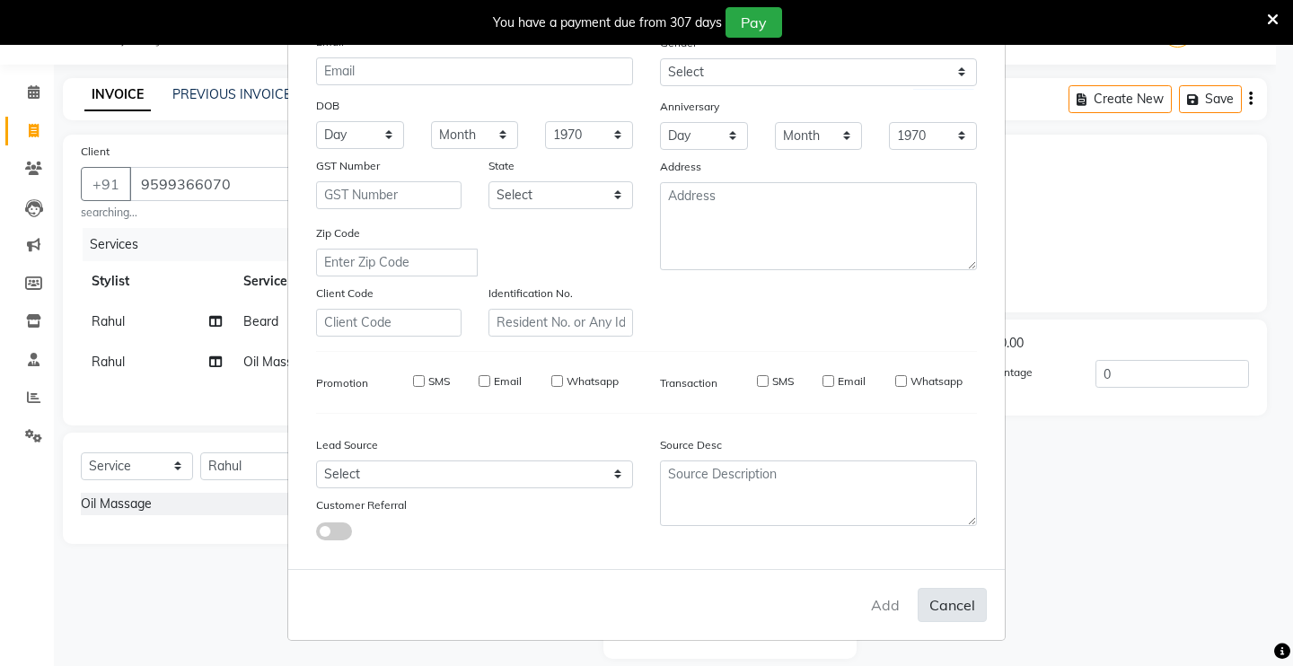
checkbox input "false"
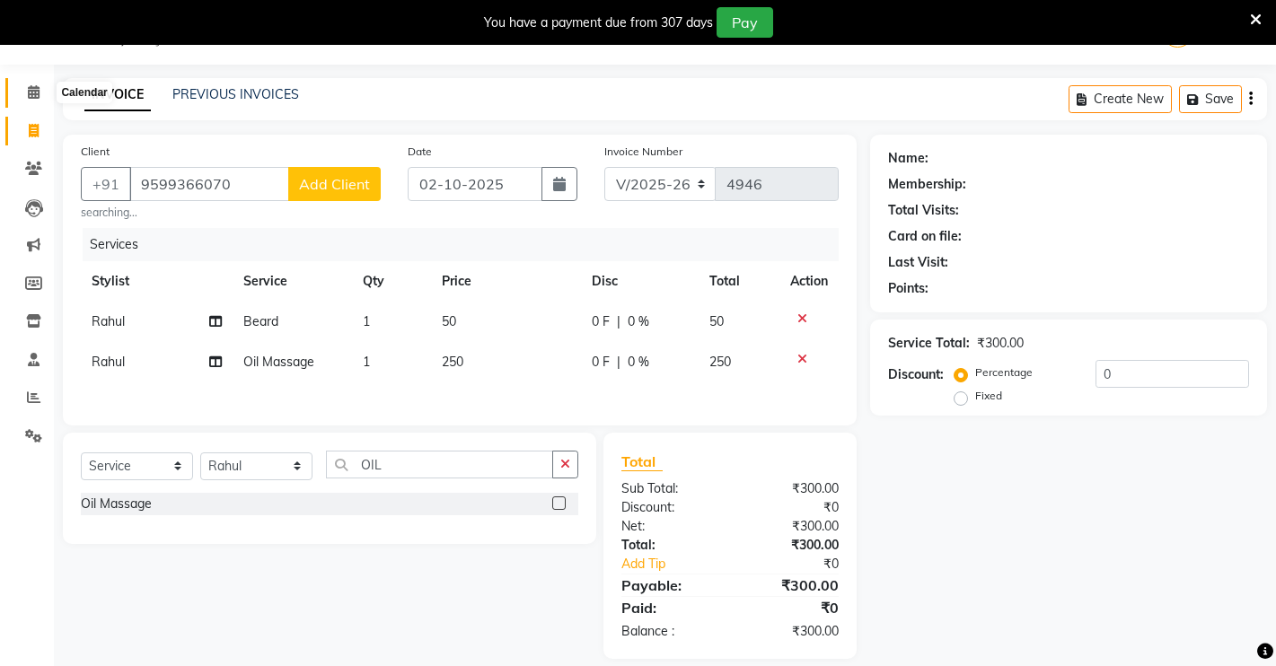
click at [45, 92] on span at bounding box center [33, 93] width 31 height 21
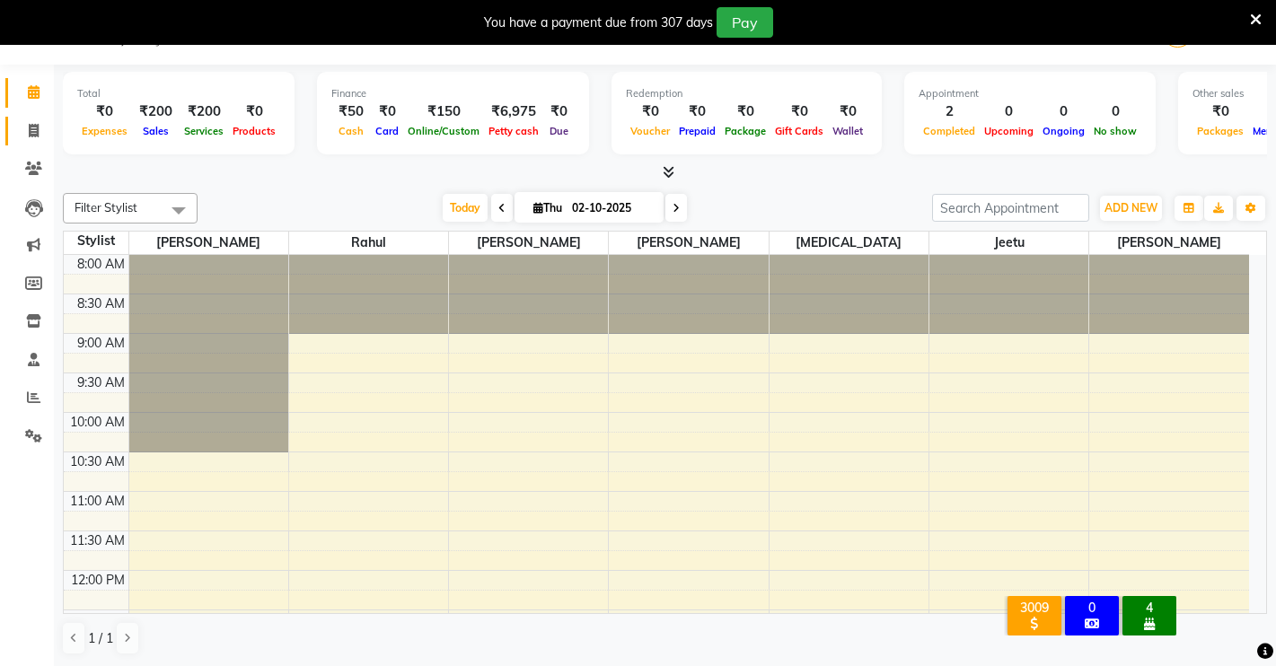
click at [37, 132] on icon at bounding box center [34, 130] width 10 height 13
select select "service"
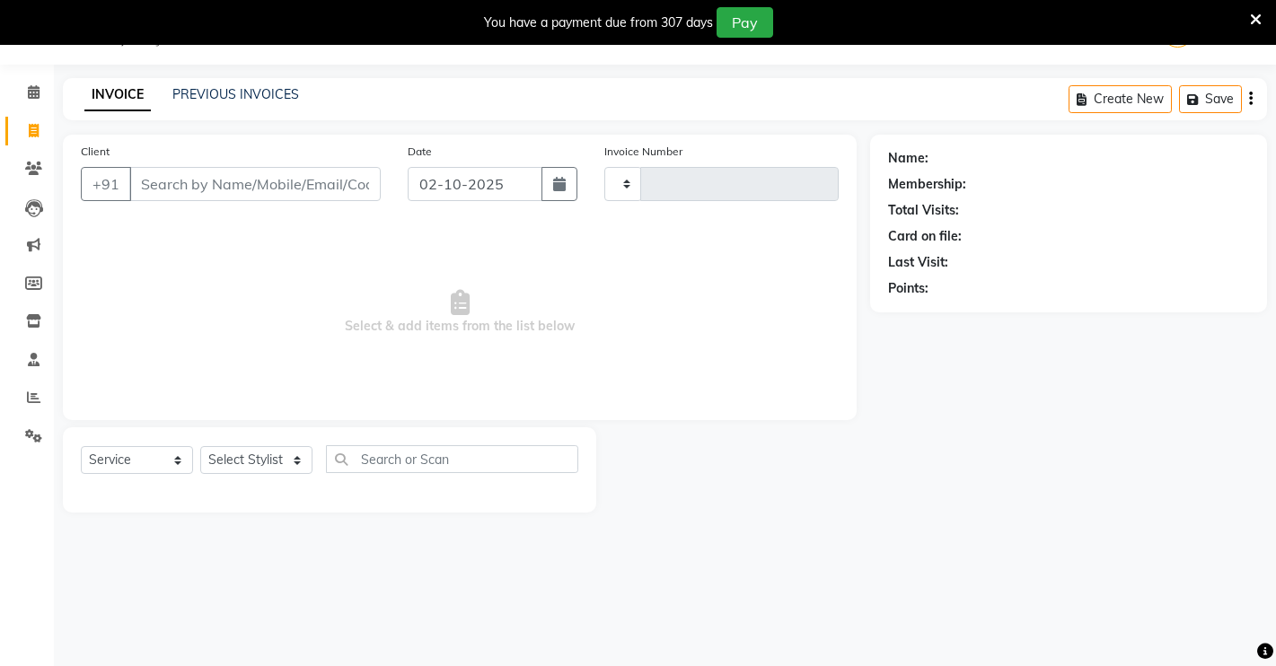
type input "4946"
select select "7317"
click at [27, 162] on icon at bounding box center [33, 168] width 17 height 13
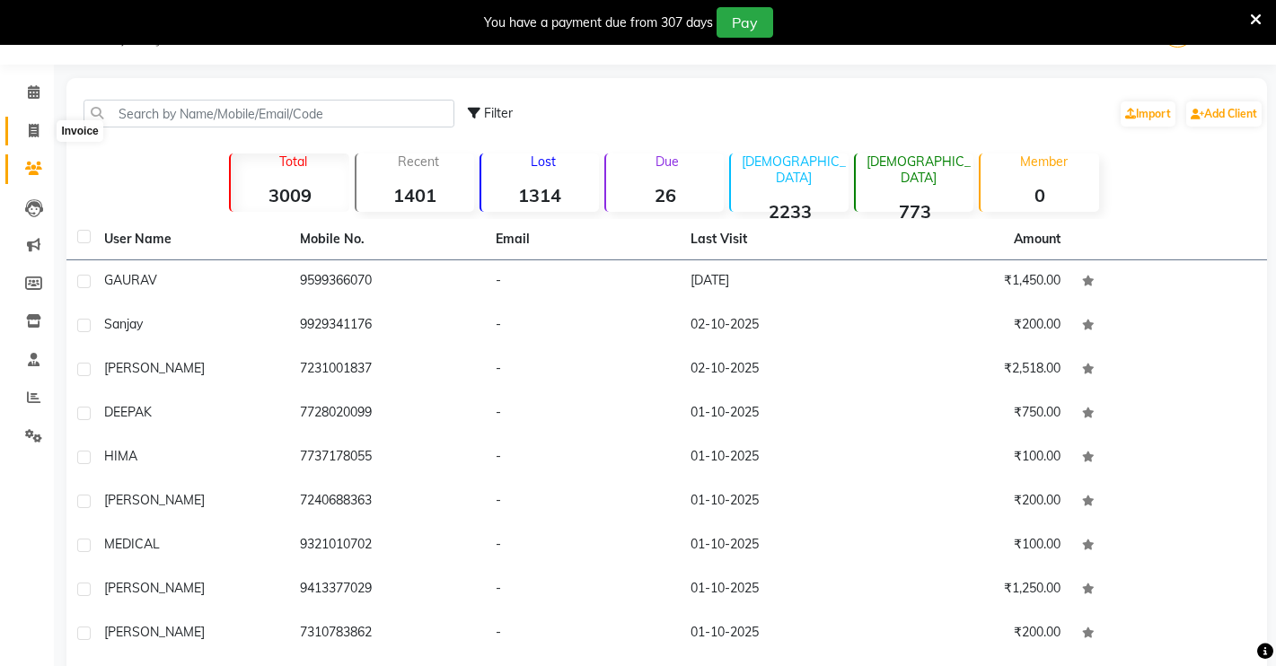
click at [32, 128] on icon at bounding box center [34, 130] width 10 height 13
select select "service"
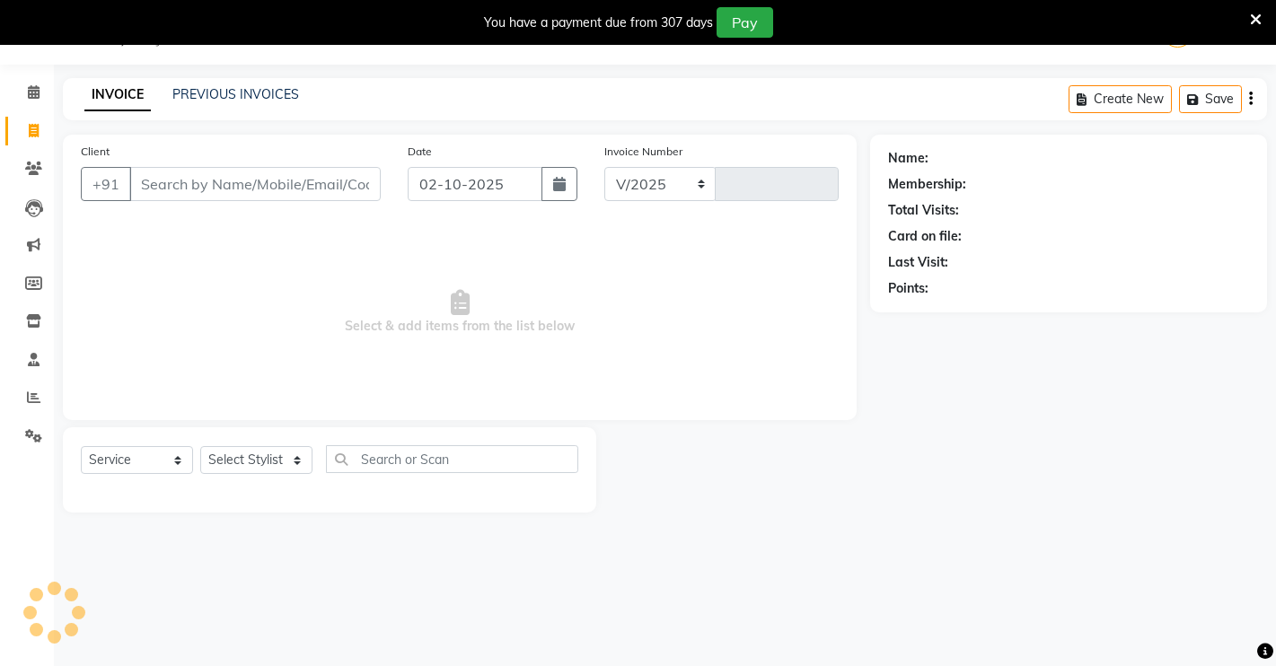
select select "7317"
type input "4946"
click at [31, 86] on icon at bounding box center [34, 91] width 12 height 13
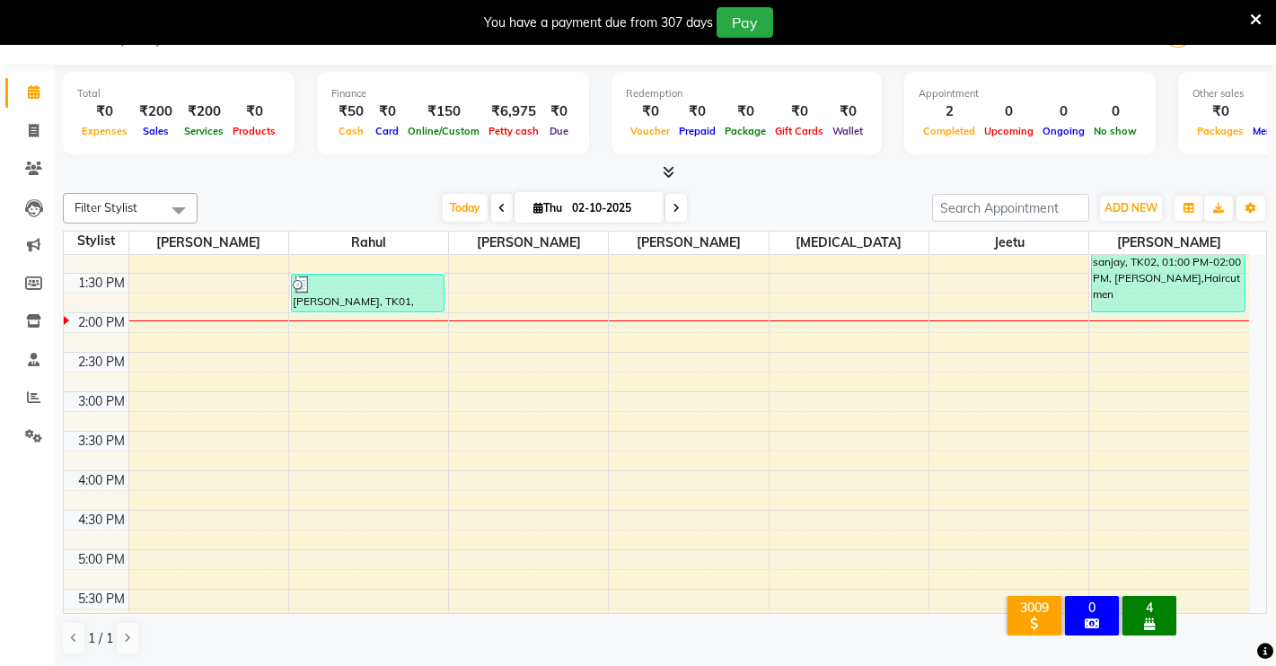
scroll to position [410, 0]
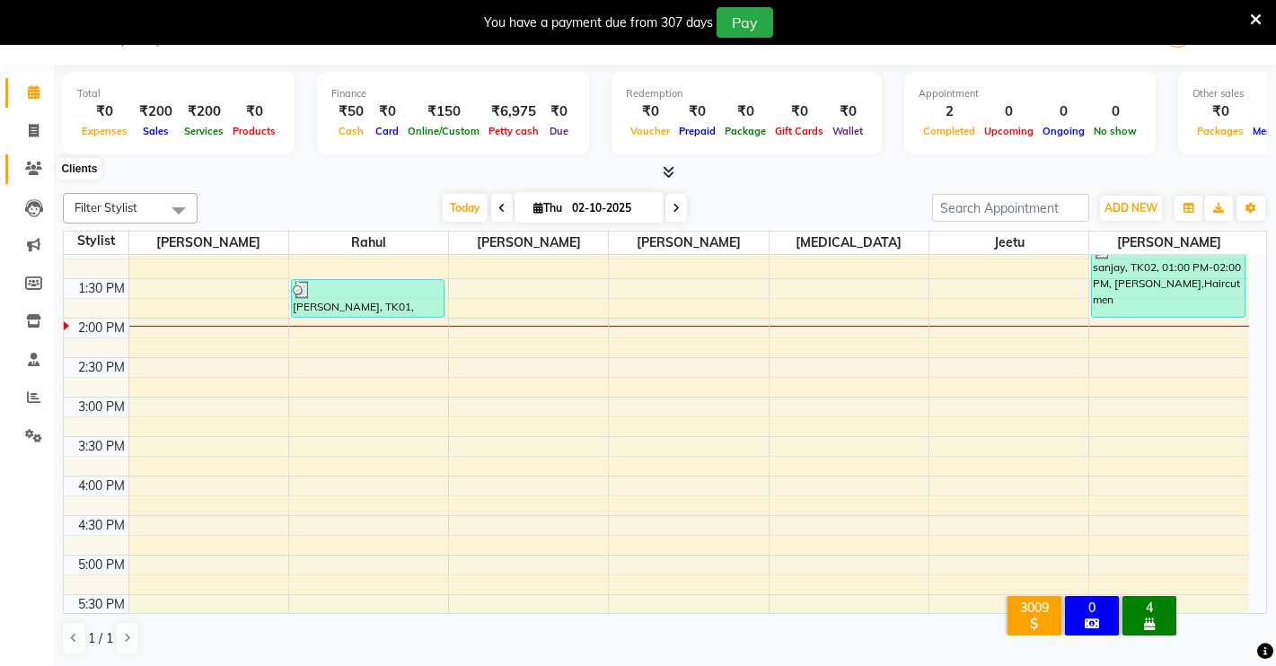
click at [31, 169] on icon at bounding box center [33, 168] width 17 height 13
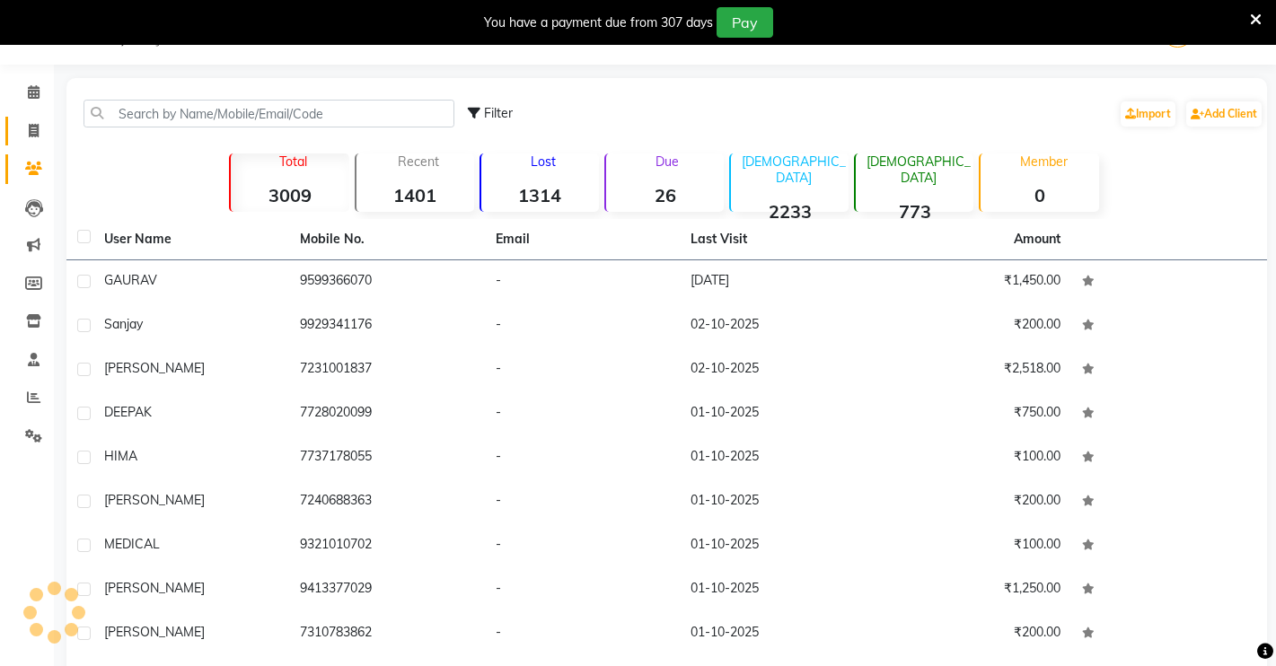
click at [32, 116] on li "Invoice" at bounding box center [27, 131] width 54 height 39
click at [36, 141] on link "Invoice" at bounding box center [26, 132] width 43 height 30
select select "service"
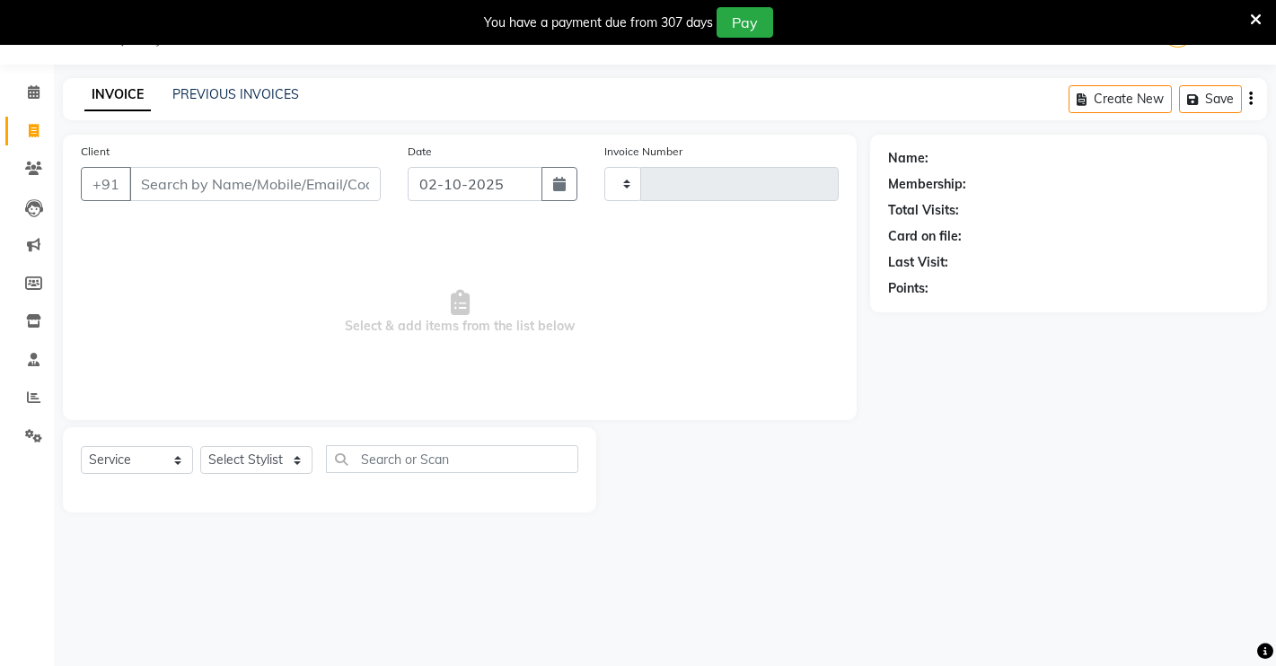
type input "4946"
select select "7317"
click at [213, 173] on input "Client" at bounding box center [254, 184] width 251 height 34
click at [360, 178] on input "Client" at bounding box center [254, 184] width 251 height 34
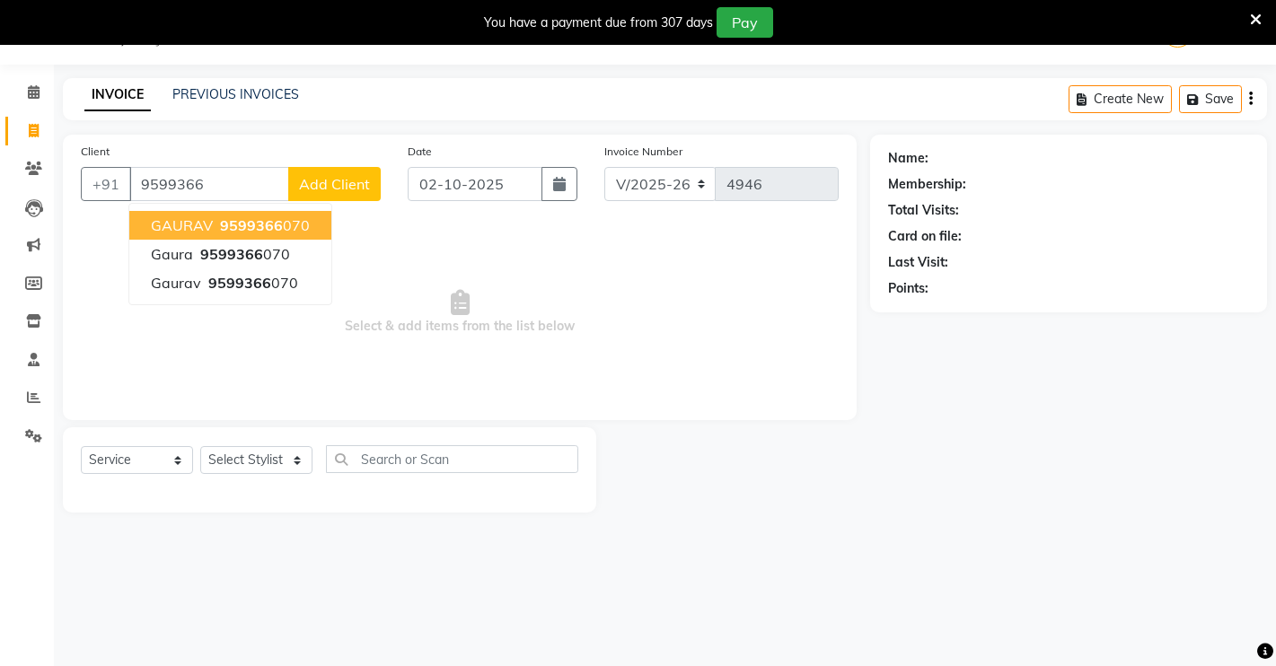
click at [268, 220] on span "9599366" at bounding box center [251, 225] width 63 height 18
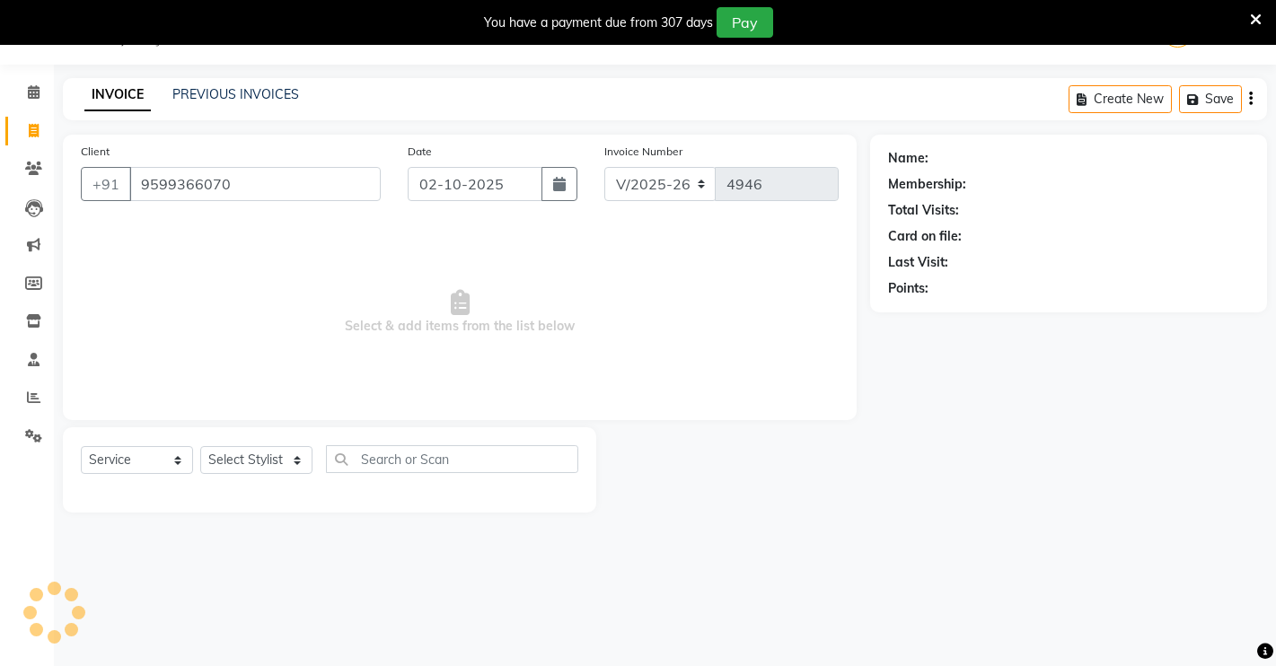
type input "9599366070"
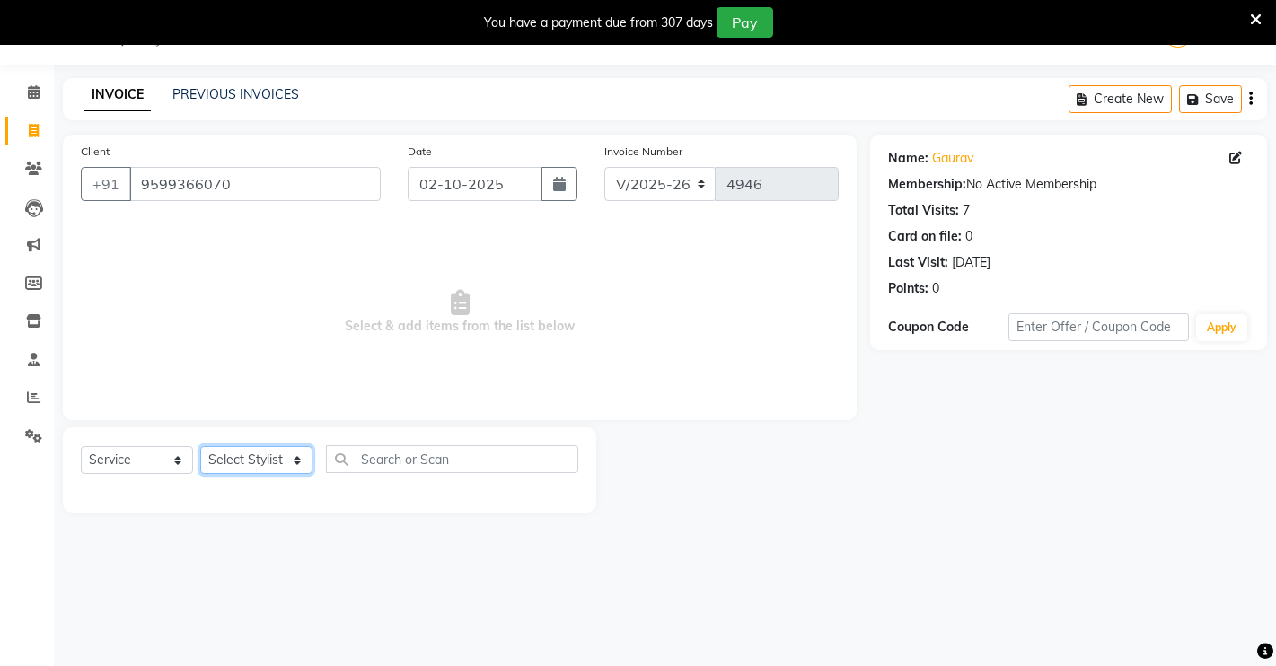
click at [272, 459] on select "Select Stylist [PERSON_NAME] [PERSON_NAME] NAVEEN [MEDICAL_DATA][PERSON_NAME] […" at bounding box center [256, 460] width 112 height 28
select select "65689"
click at [200, 446] on select "Select Stylist [PERSON_NAME] [PERSON_NAME] NAVEEN [MEDICAL_DATA][PERSON_NAME] […" at bounding box center [256, 460] width 112 height 28
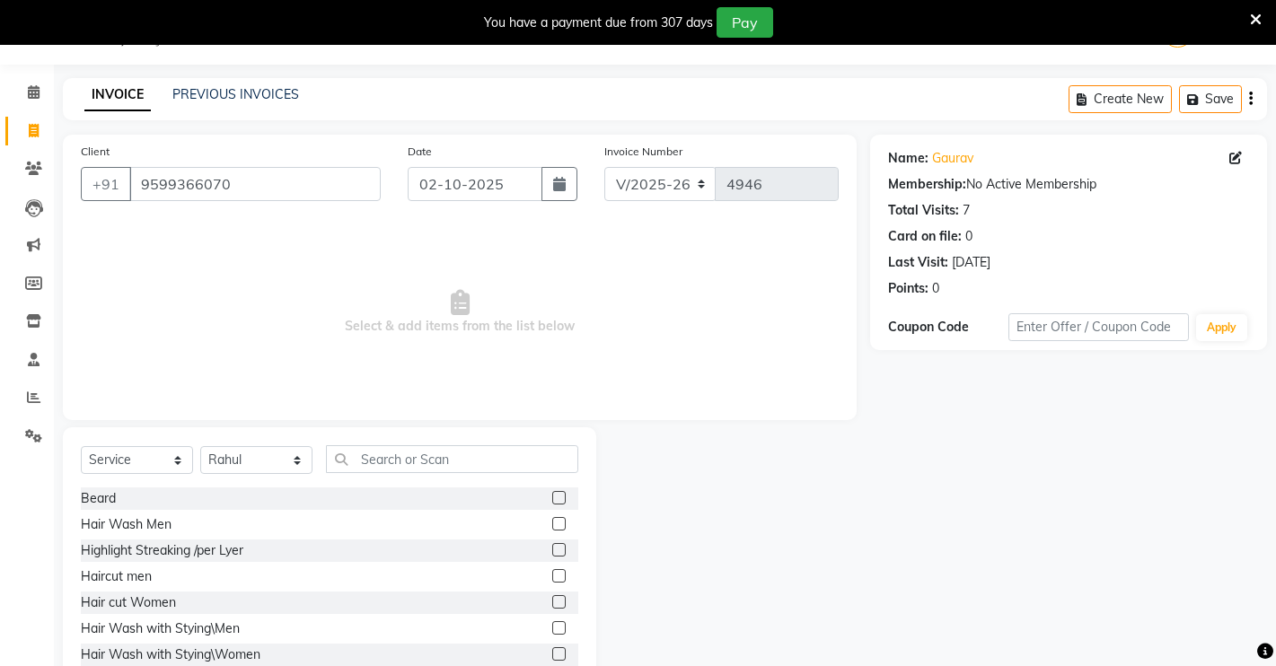
click at [552, 498] on label at bounding box center [558, 497] width 13 height 13
click at [552, 498] on input "checkbox" at bounding box center [558, 499] width 12 height 12
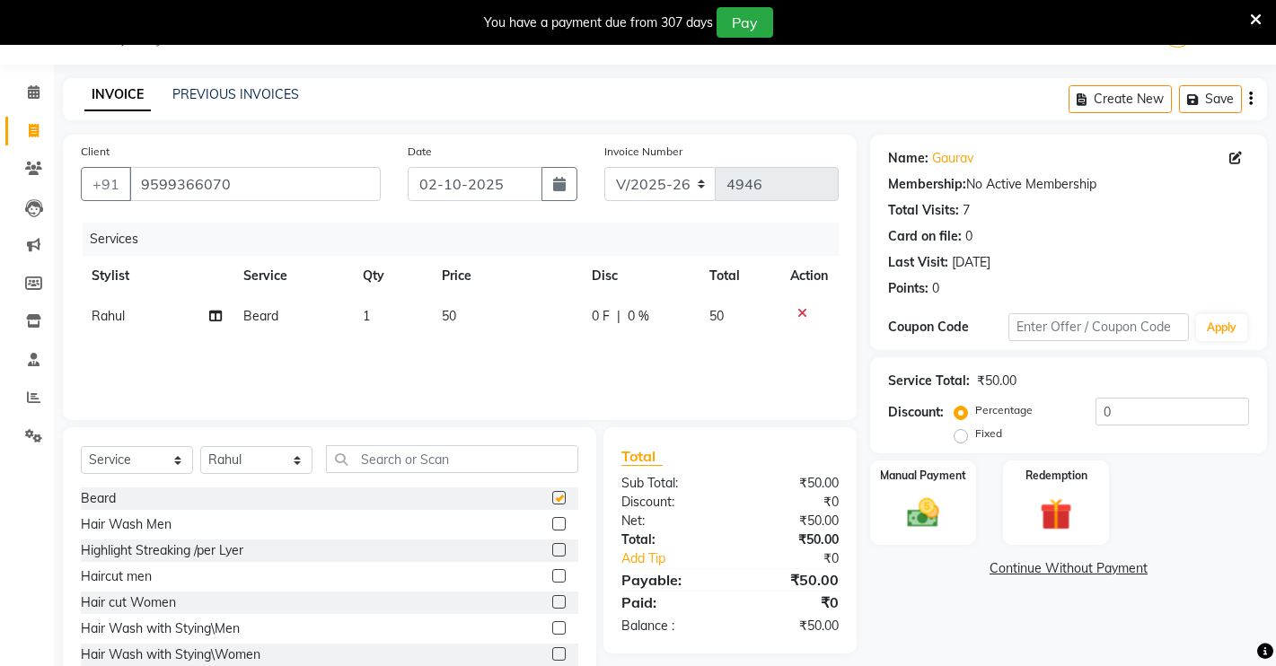
checkbox input "false"
click at [480, 459] on input "text" at bounding box center [452, 459] width 252 height 28
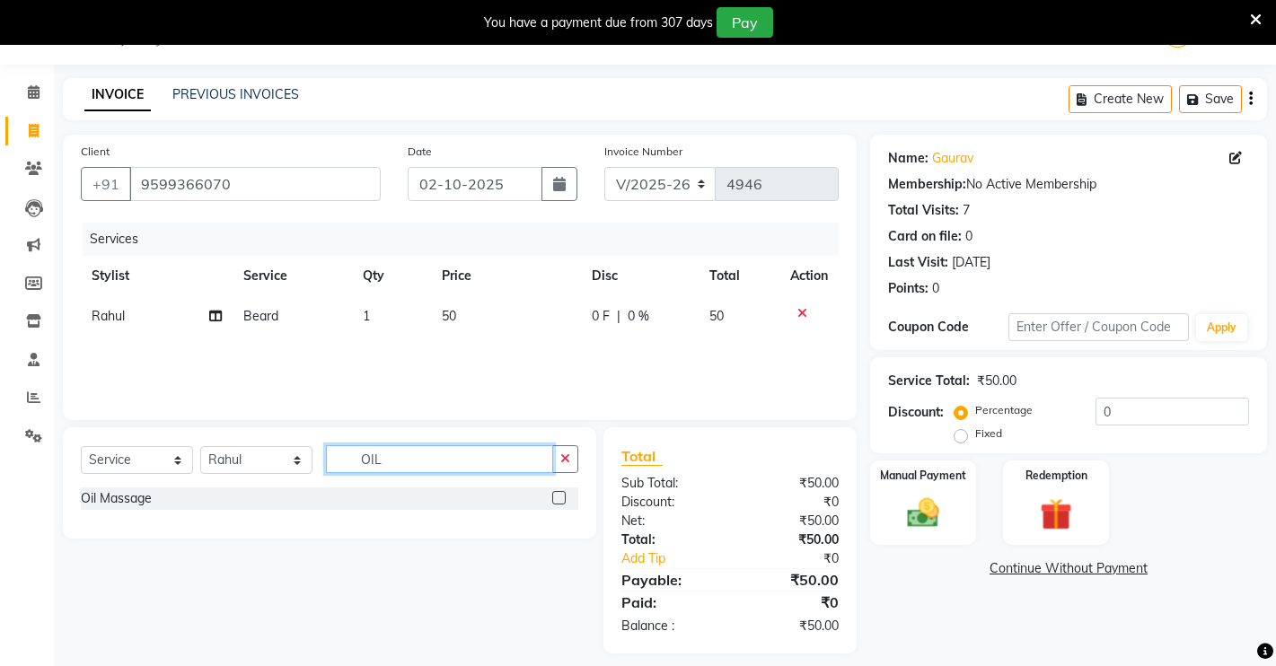
type input "OIL"
click at [563, 496] on label at bounding box center [558, 497] width 13 height 13
click at [563, 496] on input "checkbox" at bounding box center [558, 499] width 12 height 12
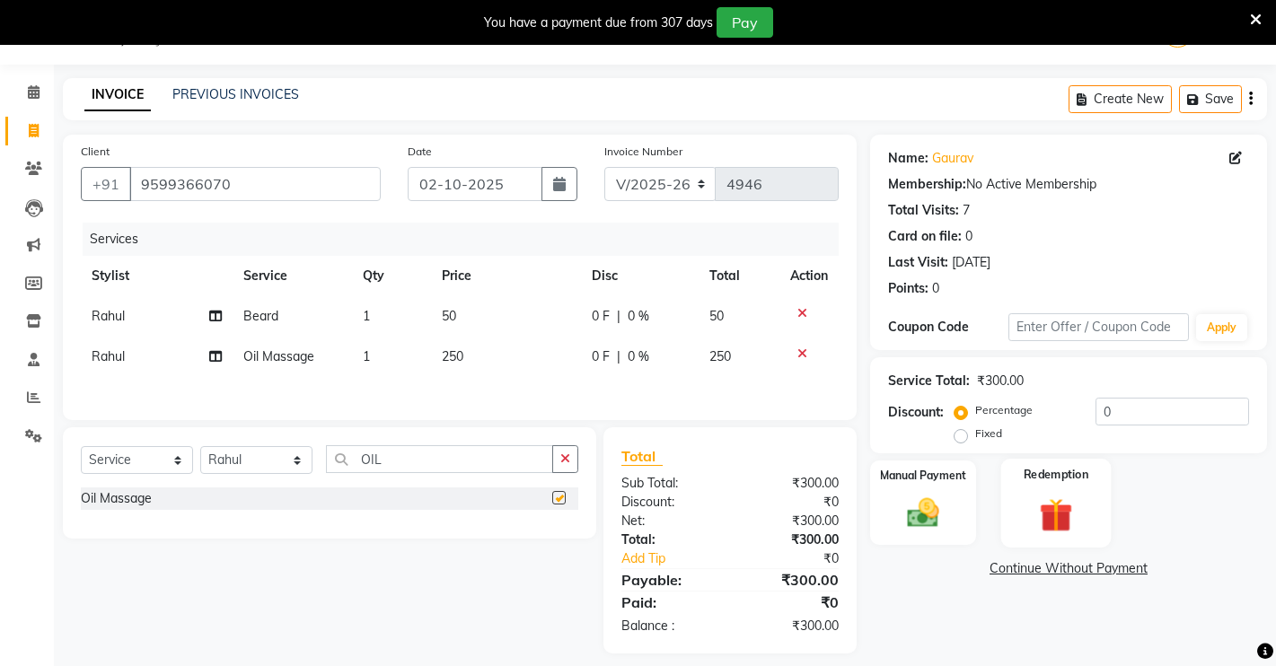
checkbox input "false"
click at [888, 522] on div "Manual Payment" at bounding box center [923, 503] width 110 height 89
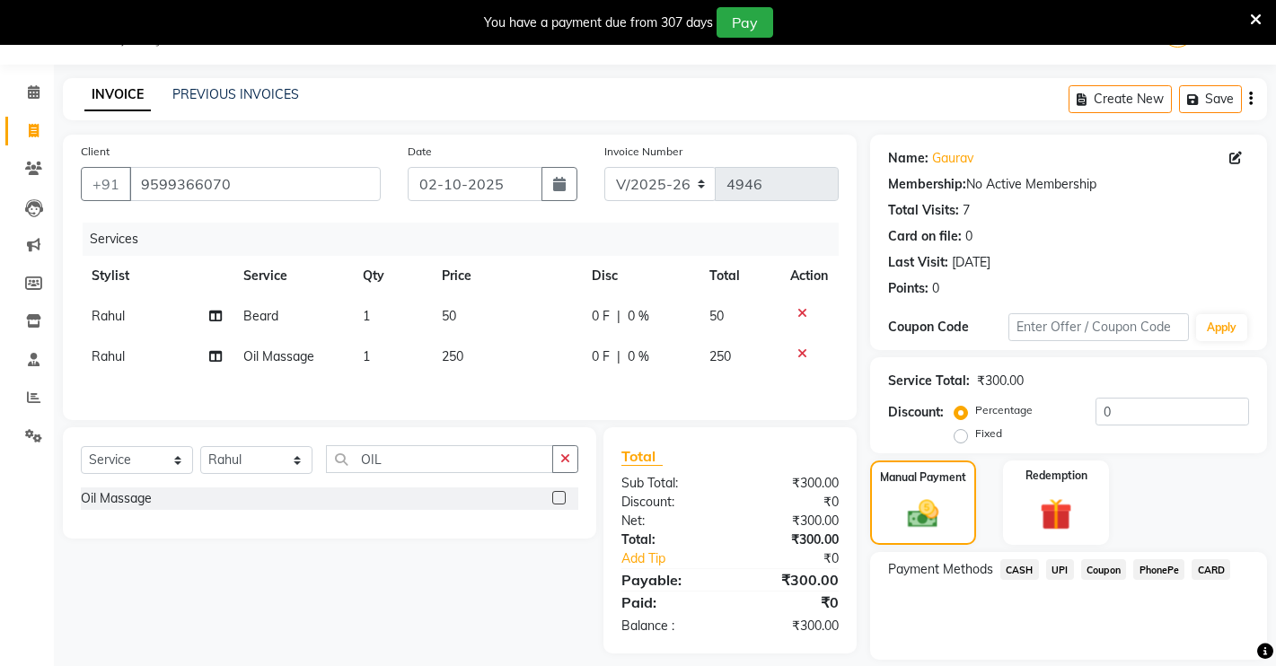
scroll to position [102, 0]
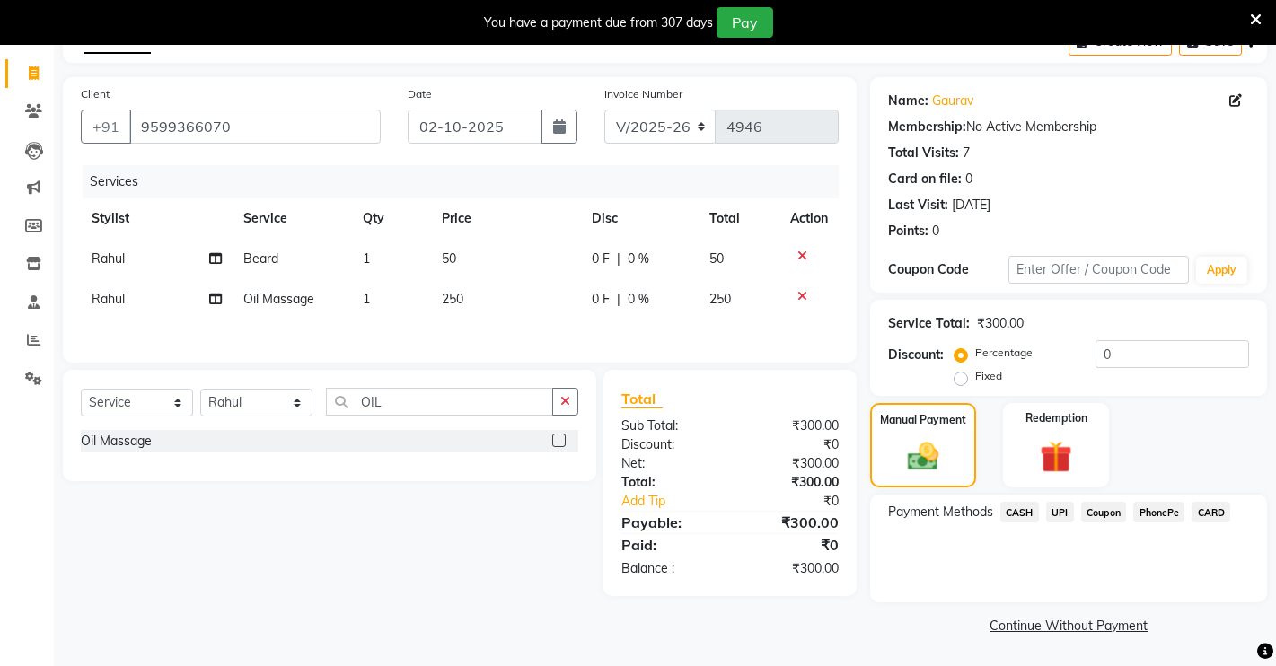
click at [1061, 519] on span "UPI" at bounding box center [1060, 512] width 28 height 21
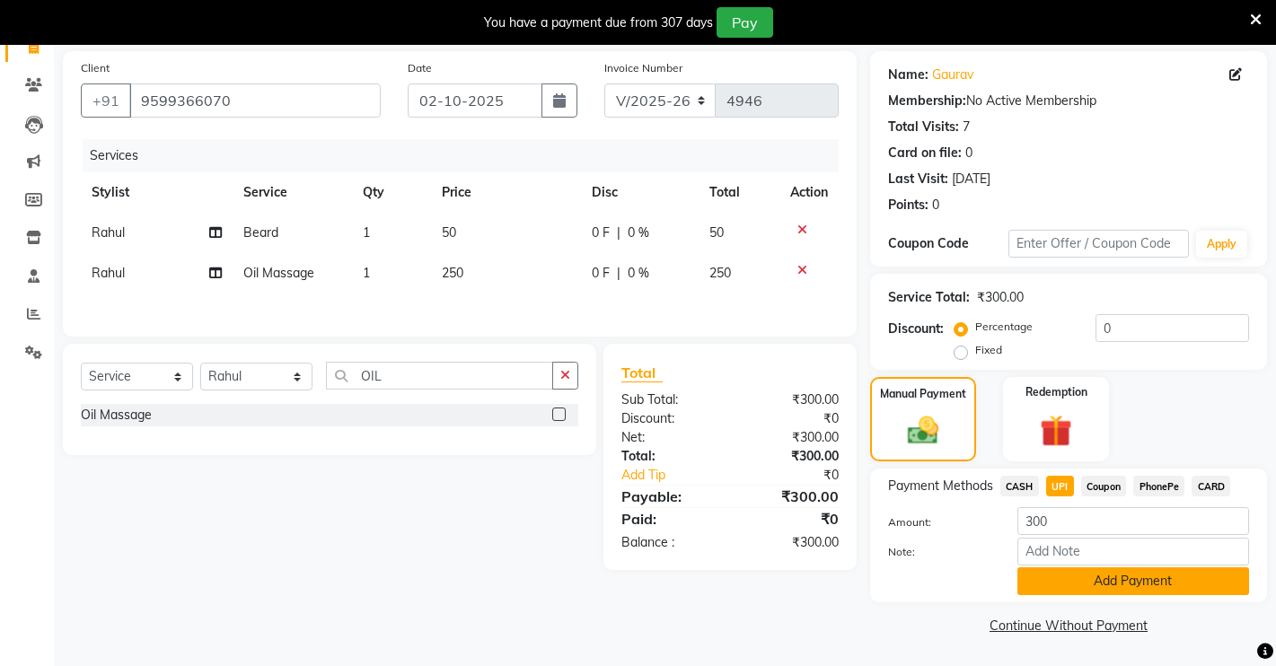
click at [1097, 583] on button "Add Payment" at bounding box center [1133, 581] width 232 height 28
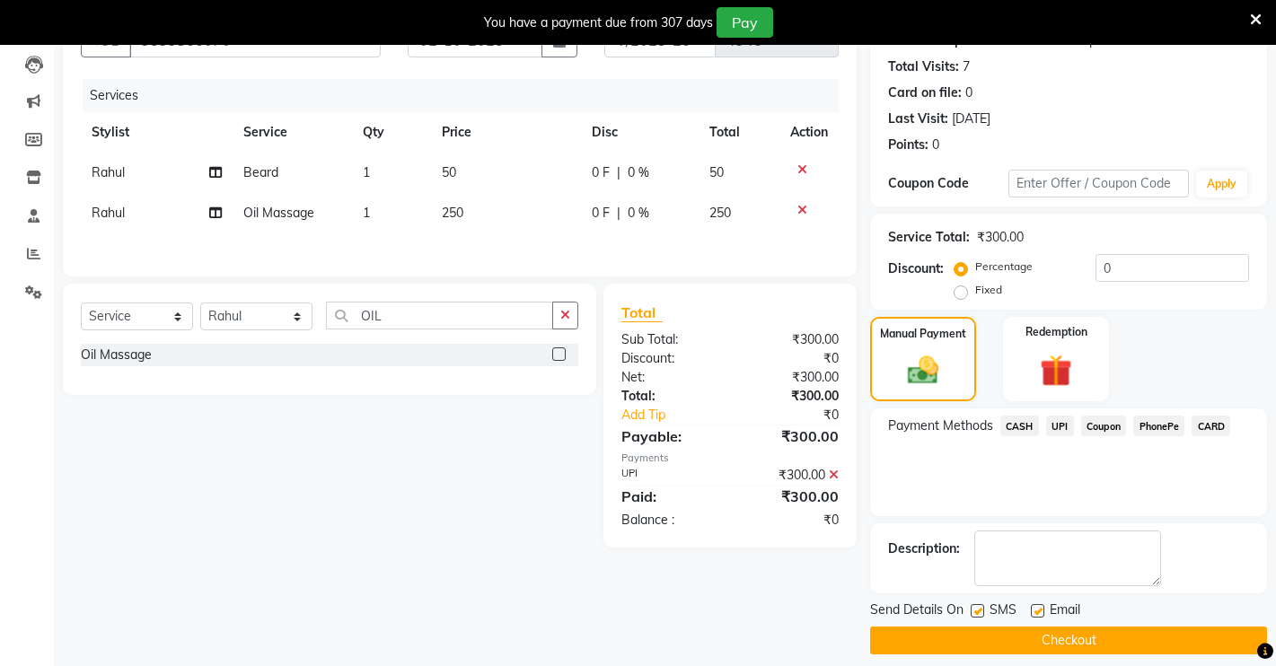
scroll to position [204, 0]
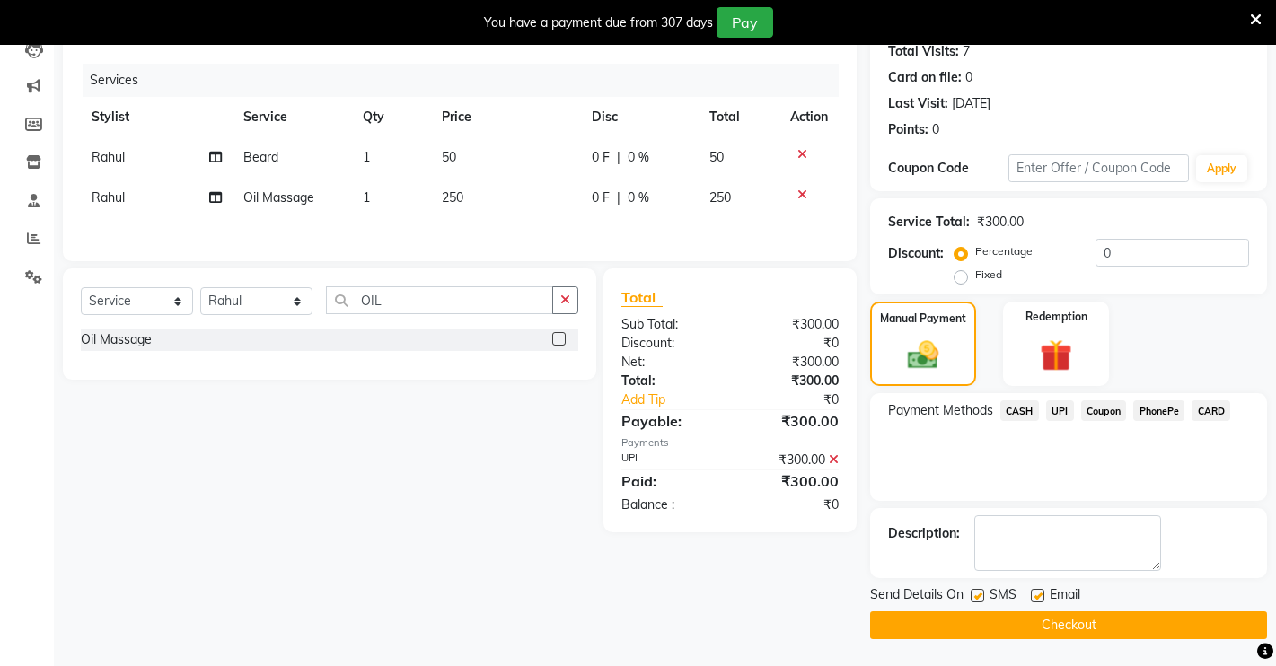
click at [1087, 628] on button "Checkout" at bounding box center [1068, 625] width 397 height 28
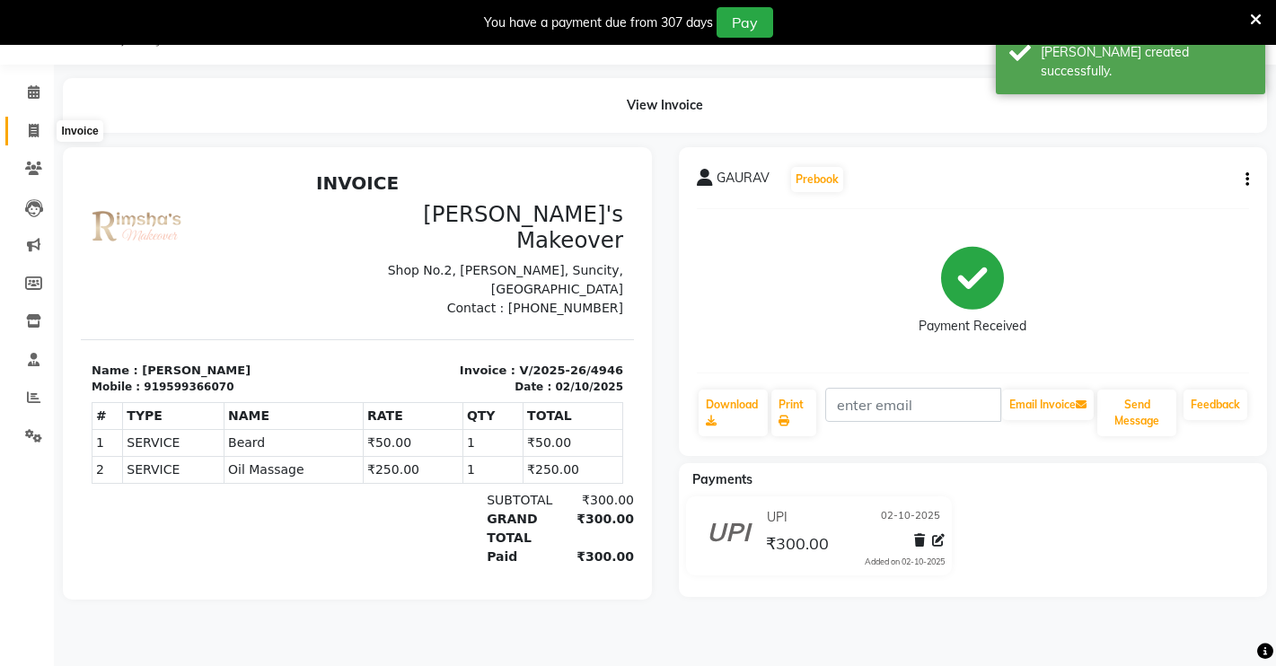
click at [31, 135] on icon at bounding box center [34, 130] width 10 height 13
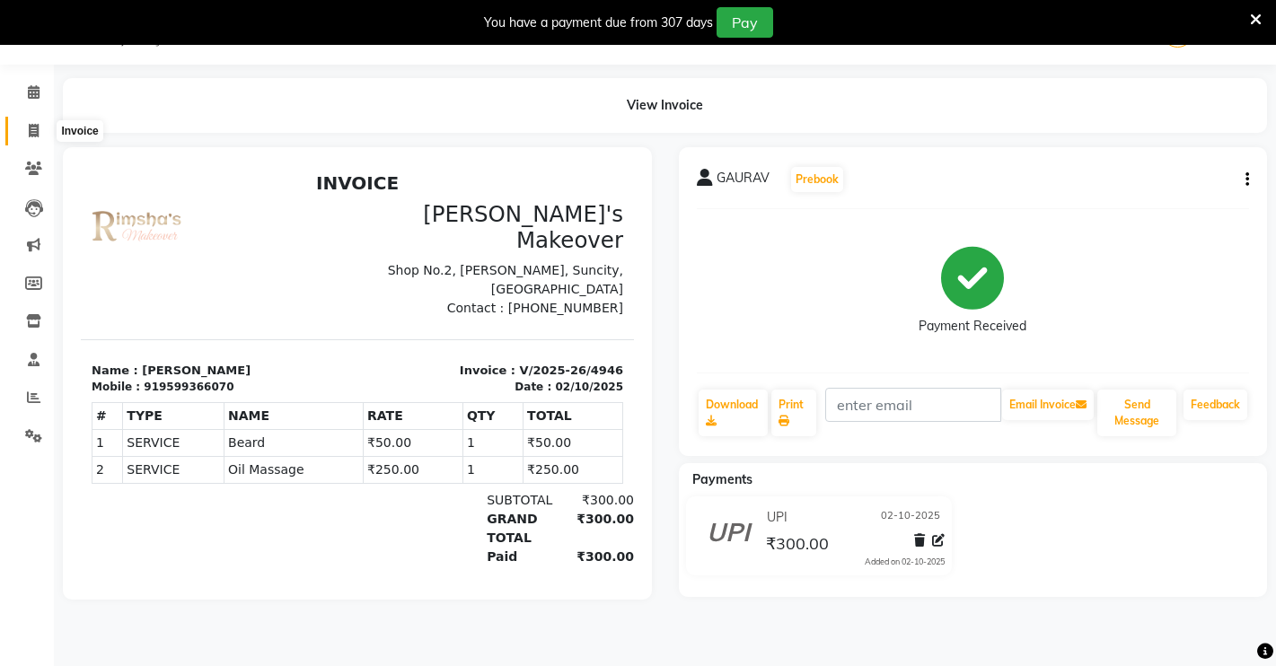
select select "7317"
select select "service"
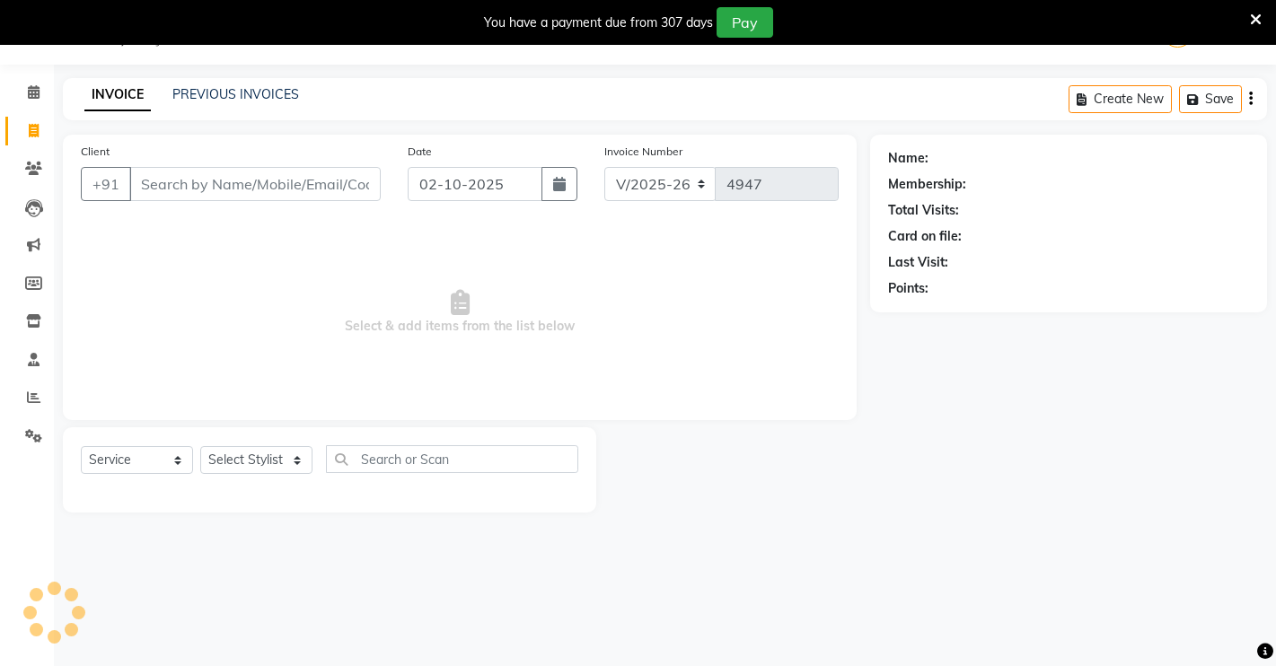
click at [189, 180] on input "Client" at bounding box center [254, 184] width 251 height 34
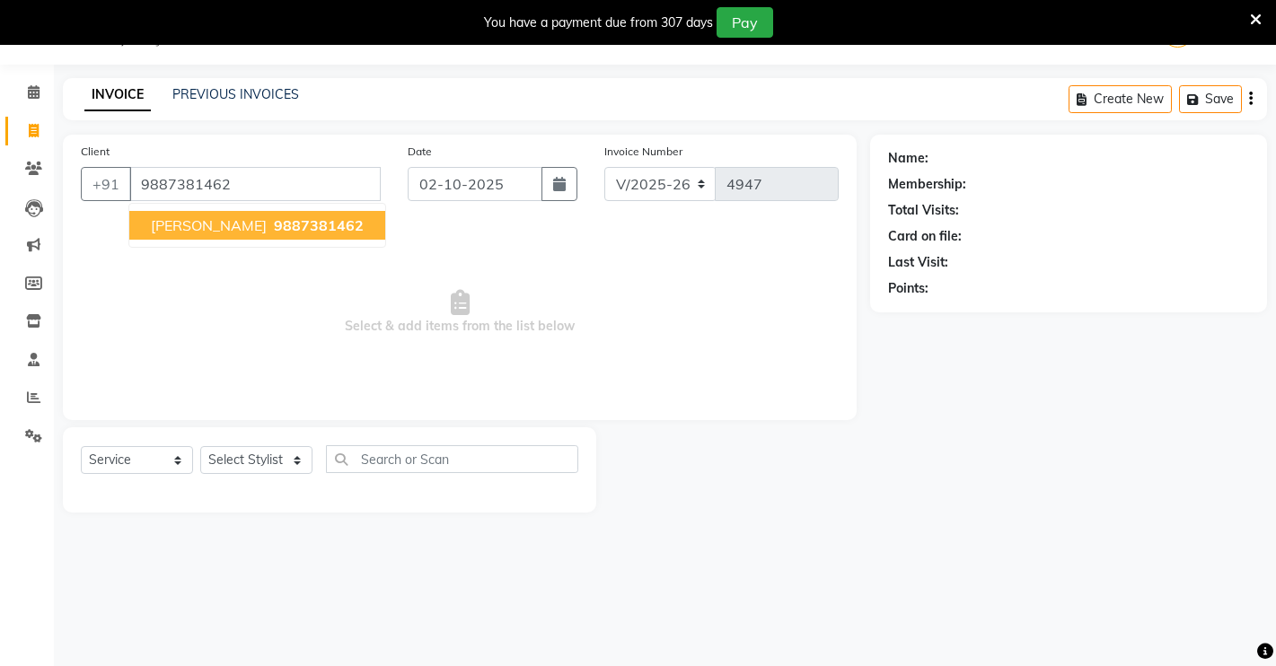
type input "9887381462"
click at [274, 222] on span "9887381462" at bounding box center [319, 225] width 90 height 18
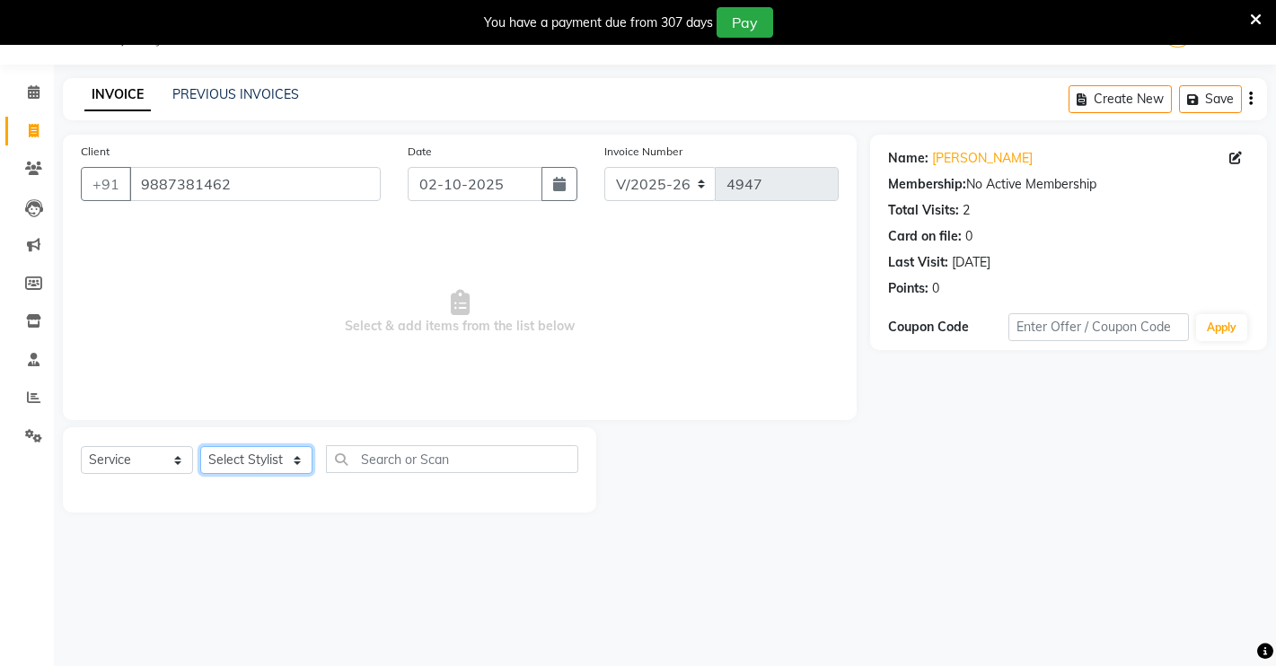
drag, startPoint x: 289, startPoint y: 463, endPoint x: 276, endPoint y: 459, distance: 13.3
click at [289, 463] on select "Select Stylist [PERSON_NAME] [PERSON_NAME] NAVEEN [MEDICAL_DATA][PERSON_NAME] […" at bounding box center [256, 460] width 112 height 28
select select "65689"
click at [200, 446] on select "Select Stylist [PERSON_NAME] [PERSON_NAME] NAVEEN [MEDICAL_DATA][PERSON_NAME] […" at bounding box center [256, 460] width 112 height 28
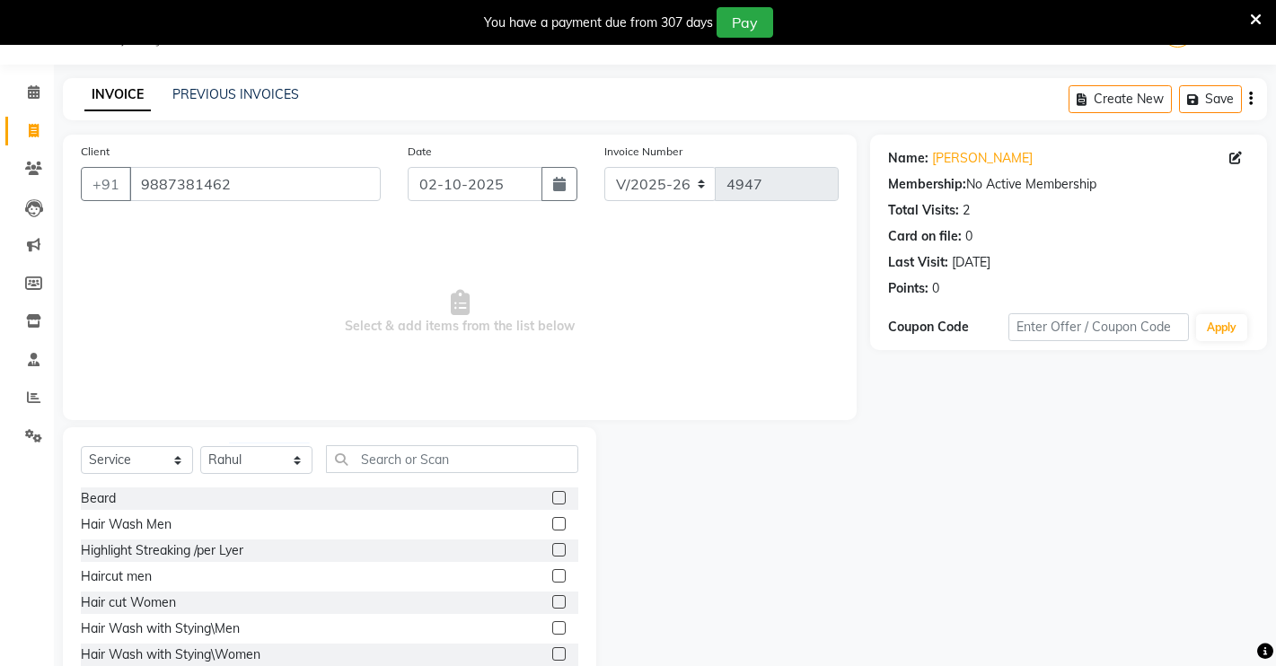
click at [552, 495] on label at bounding box center [558, 497] width 13 height 13
click at [552, 495] on input "checkbox" at bounding box center [558, 499] width 12 height 12
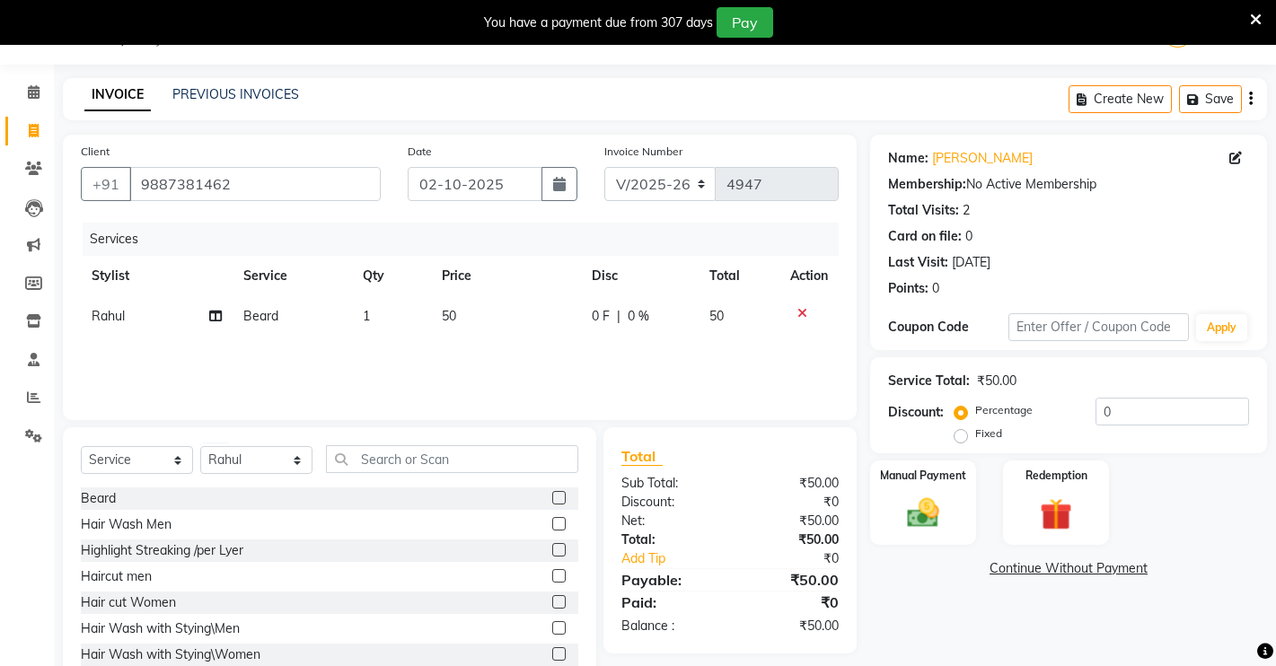
click at [552, 495] on label at bounding box center [558, 497] width 13 height 13
click at [552, 495] on input "checkbox" at bounding box center [558, 499] width 12 height 12
checkbox input "false"
click at [936, 524] on img at bounding box center [923, 513] width 55 height 39
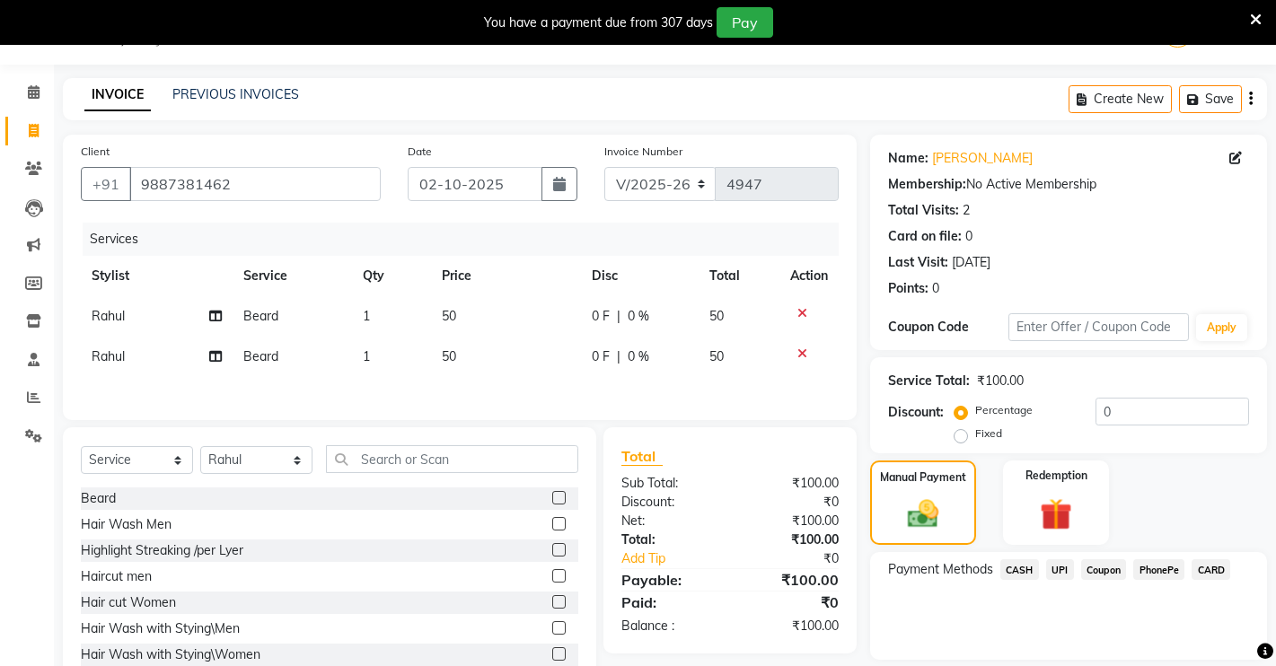
click at [1021, 561] on span "CASH" at bounding box center [1019, 569] width 39 height 21
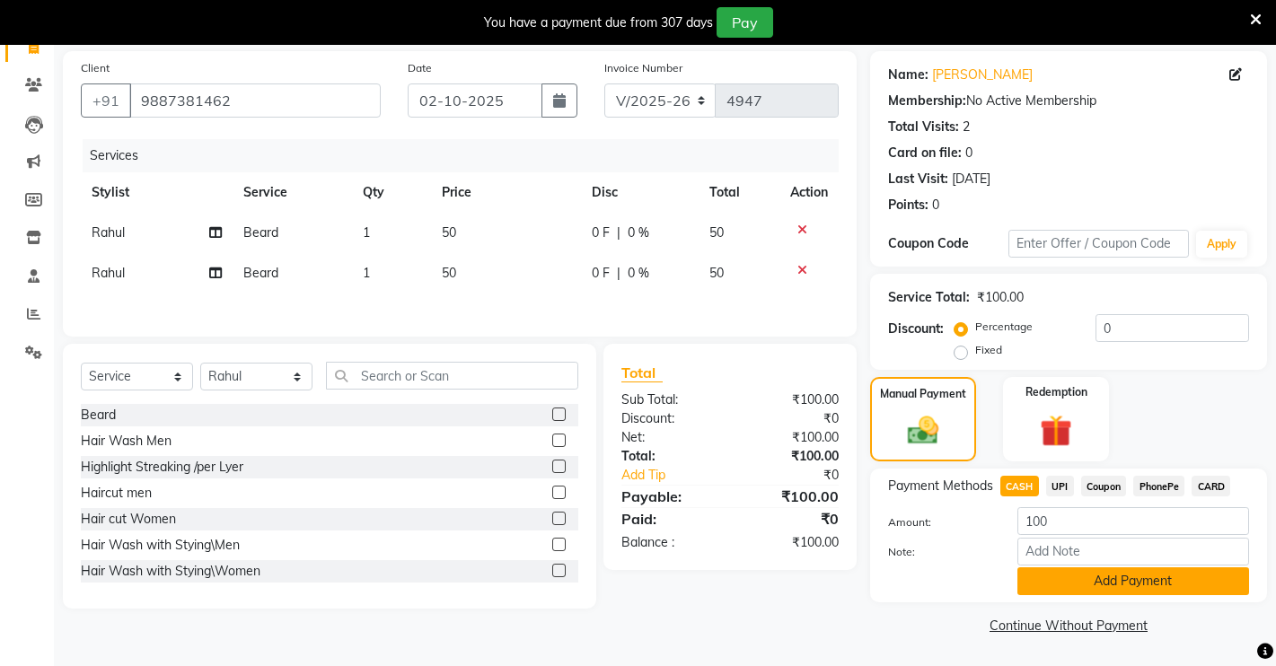
click at [1167, 582] on button "Add Payment" at bounding box center [1133, 581] width 232 height 28
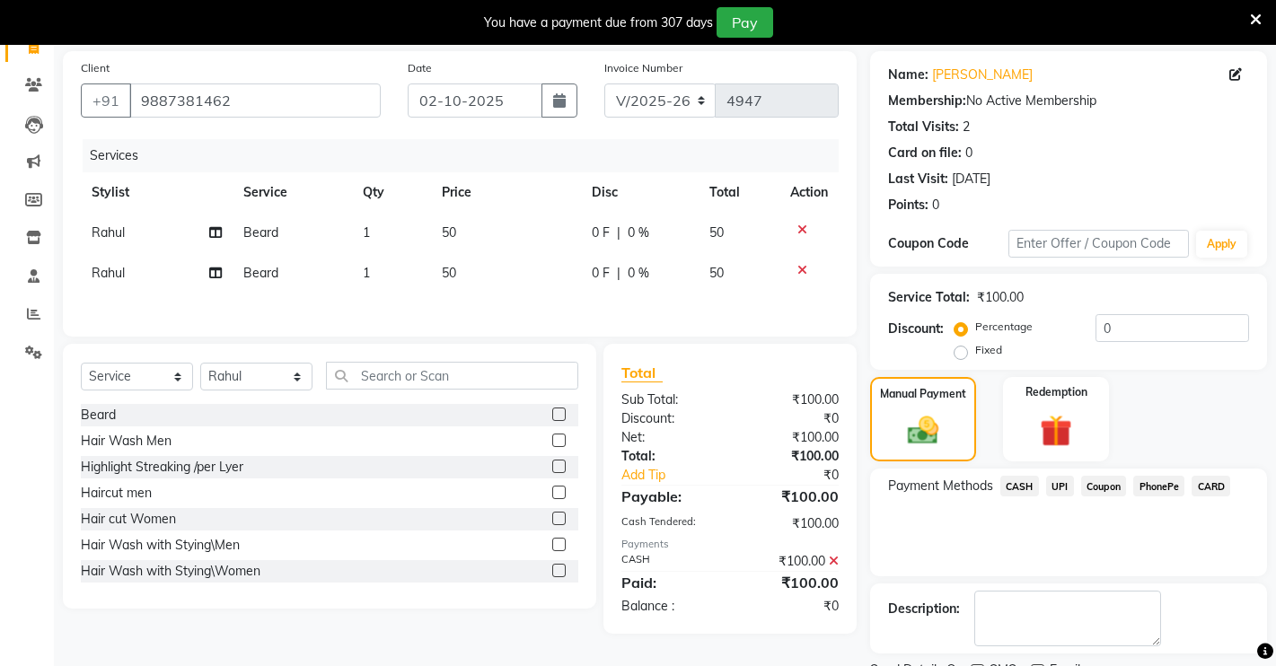
scroll to position [204, 0]
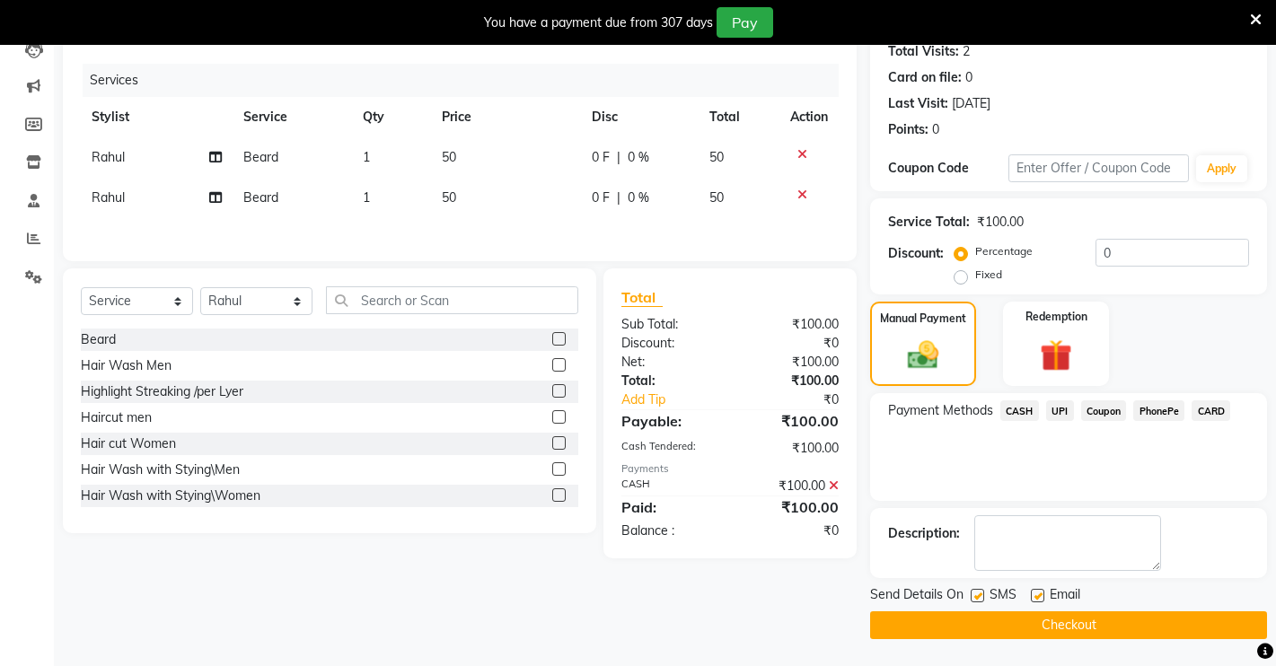
click at [1145, 617] on button "Checkout" at bounding box center [1068, 625] width 397 height 28
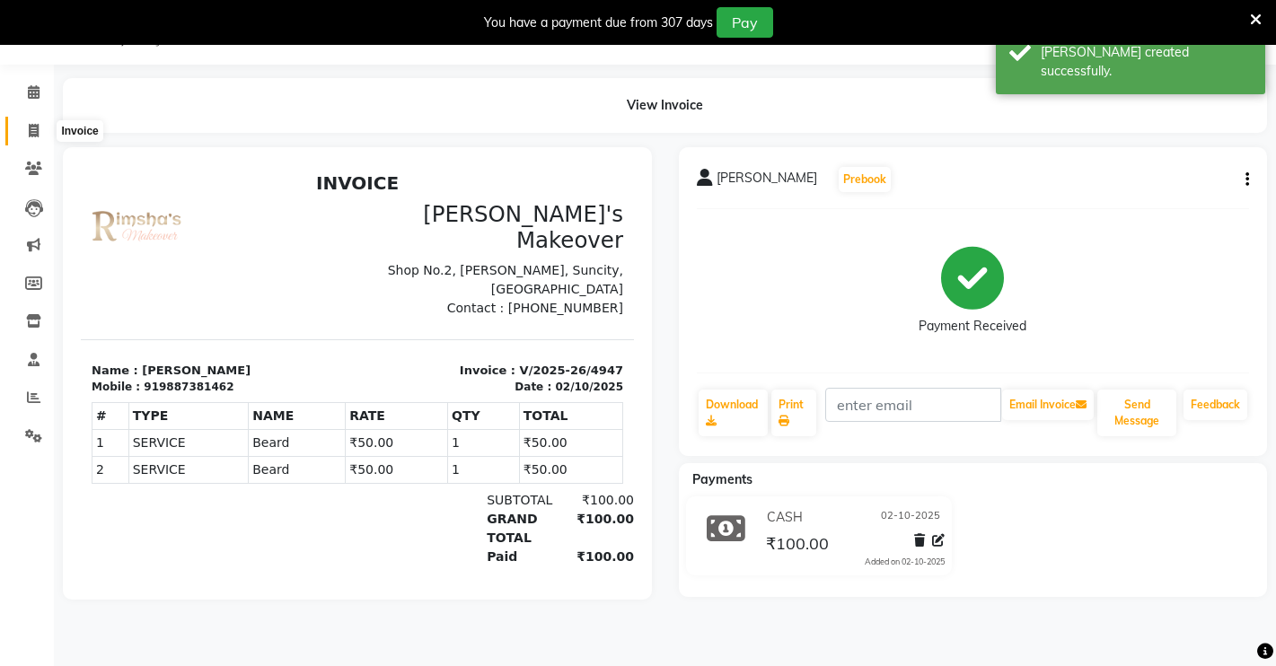
click at [31, 137] on span at bounding box center [33, 131] width 31 height 21
select select "service"
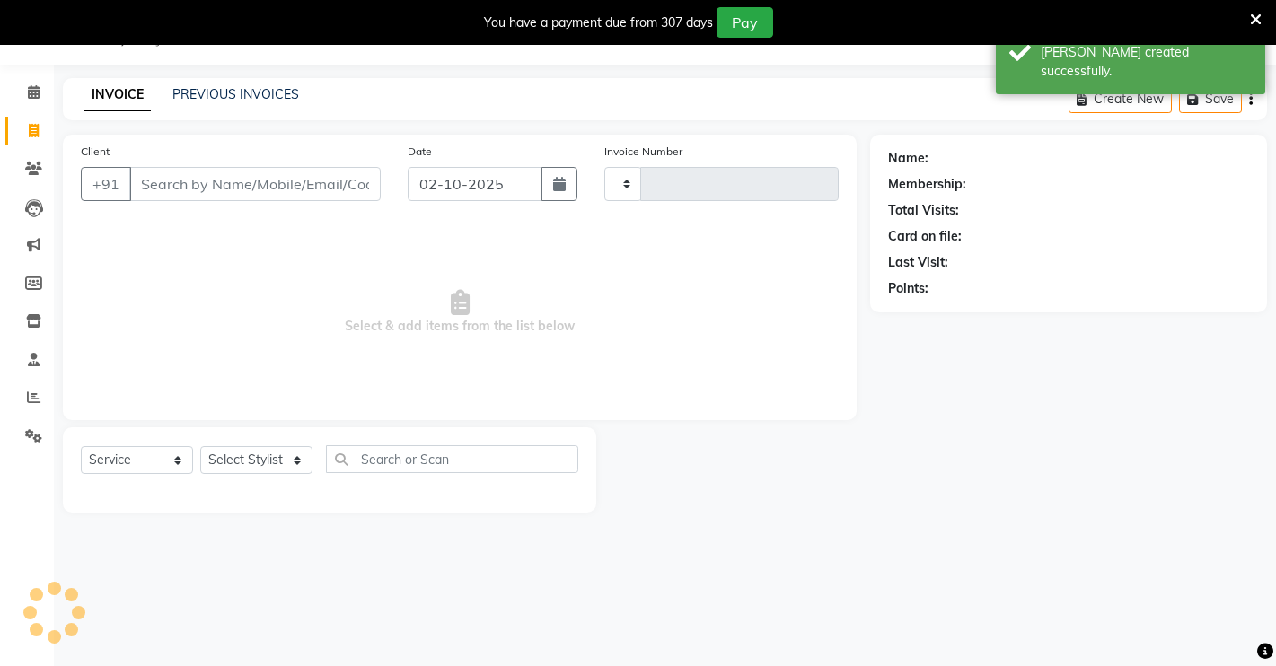
type input "4948"
select select "7317"
click at [168, 188] on input "Client" at bounding box center [254, 184] width 251 height 34
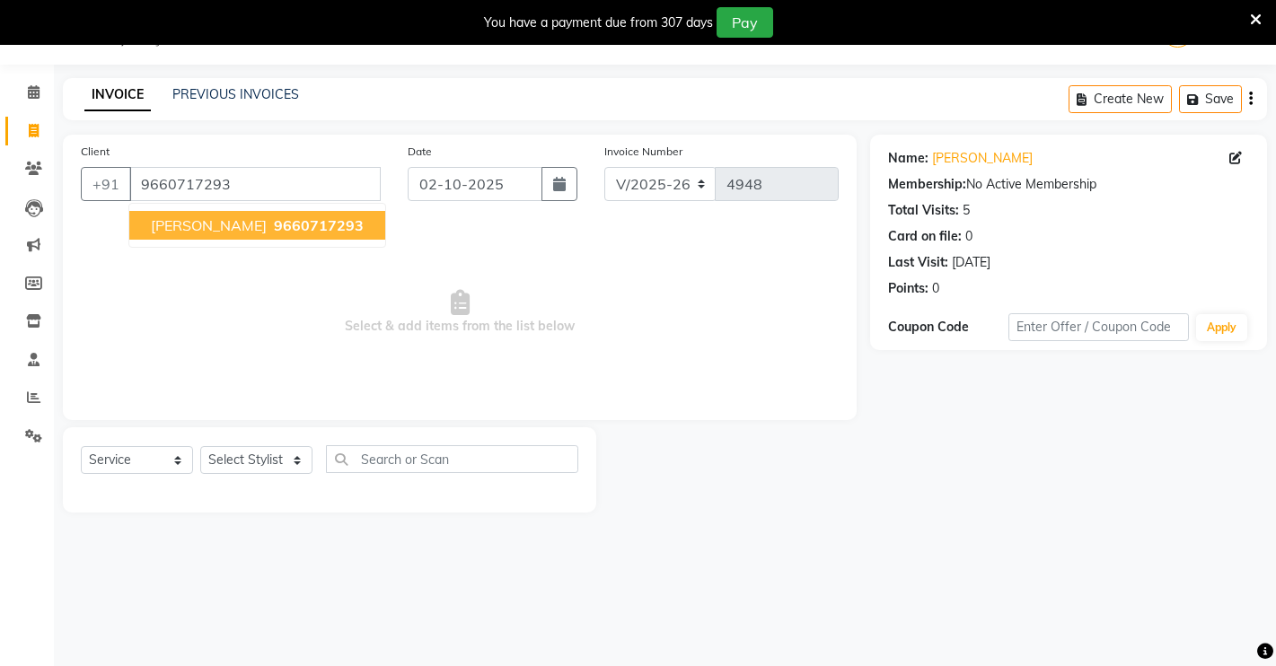
click at [274, 226] on span "9660717293" at bounding box center [319, 225] width 90 height 18
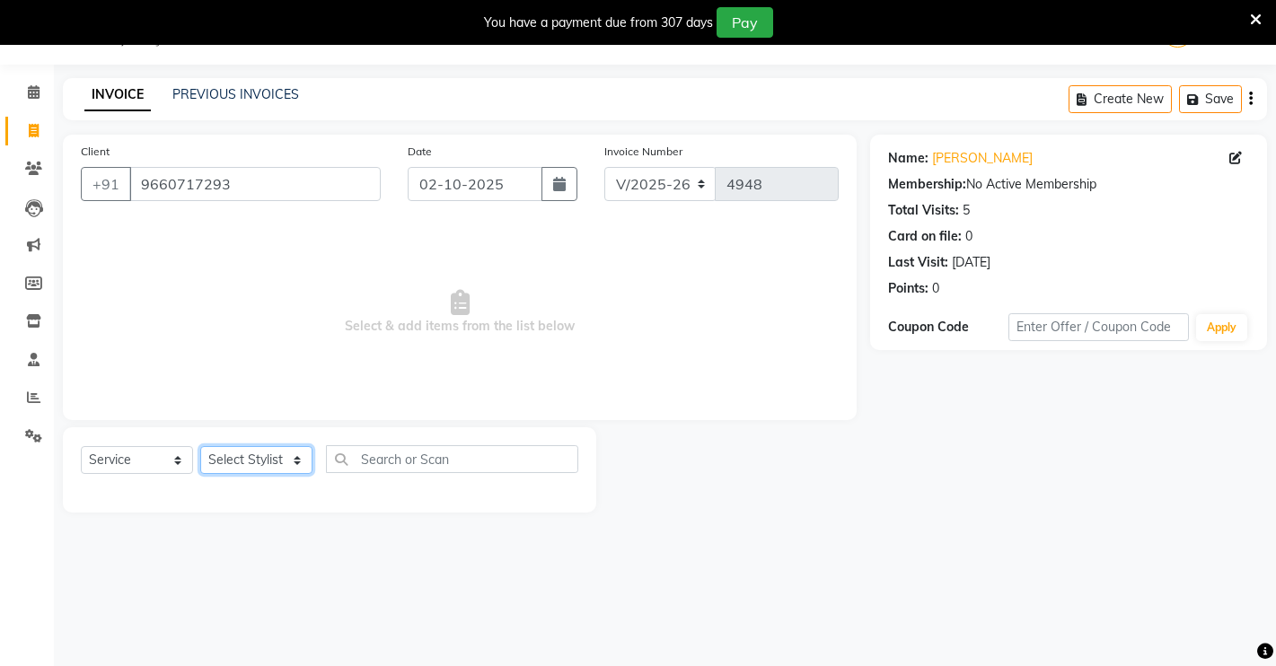
click at [279, 465] on select "Select Stylist [PERSON_NAME] [PERSON_NAME] NAVEEN [MEDICAL_DATA][PERSON_NAME] […" at bounding box center [256, 460] width 112 height 28
click at [357, 182] on input "9660717293" at bounding box center [254, 184] width 251 height 34
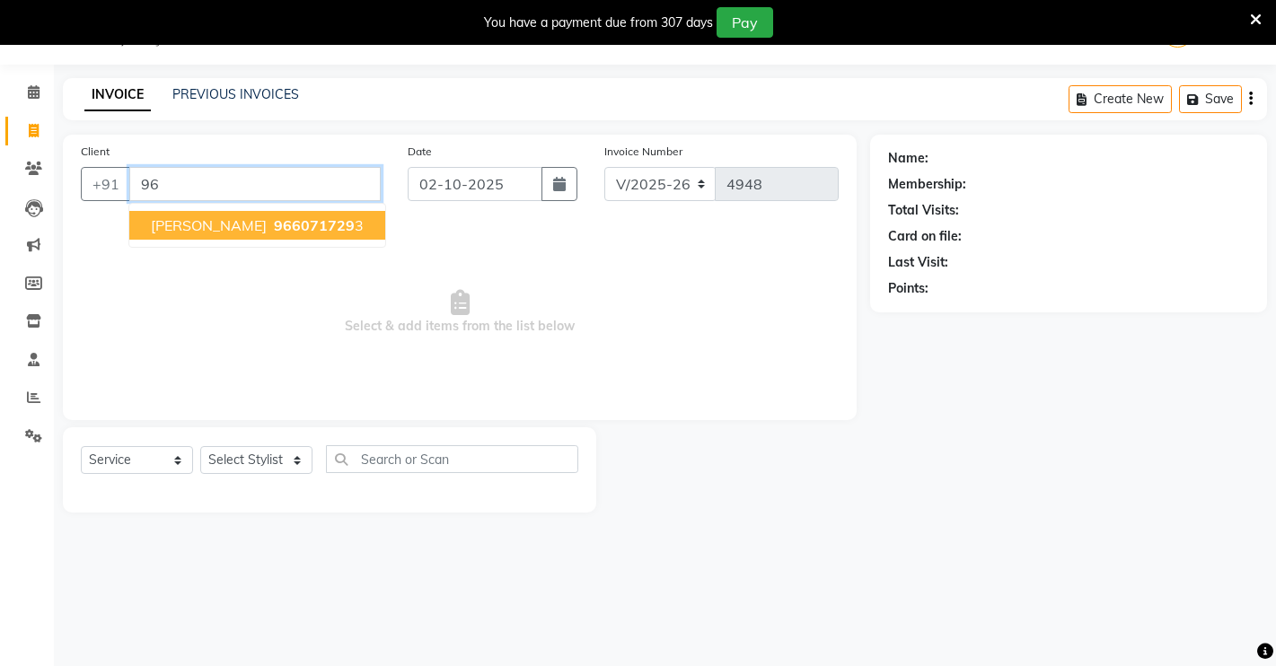
type input "9"
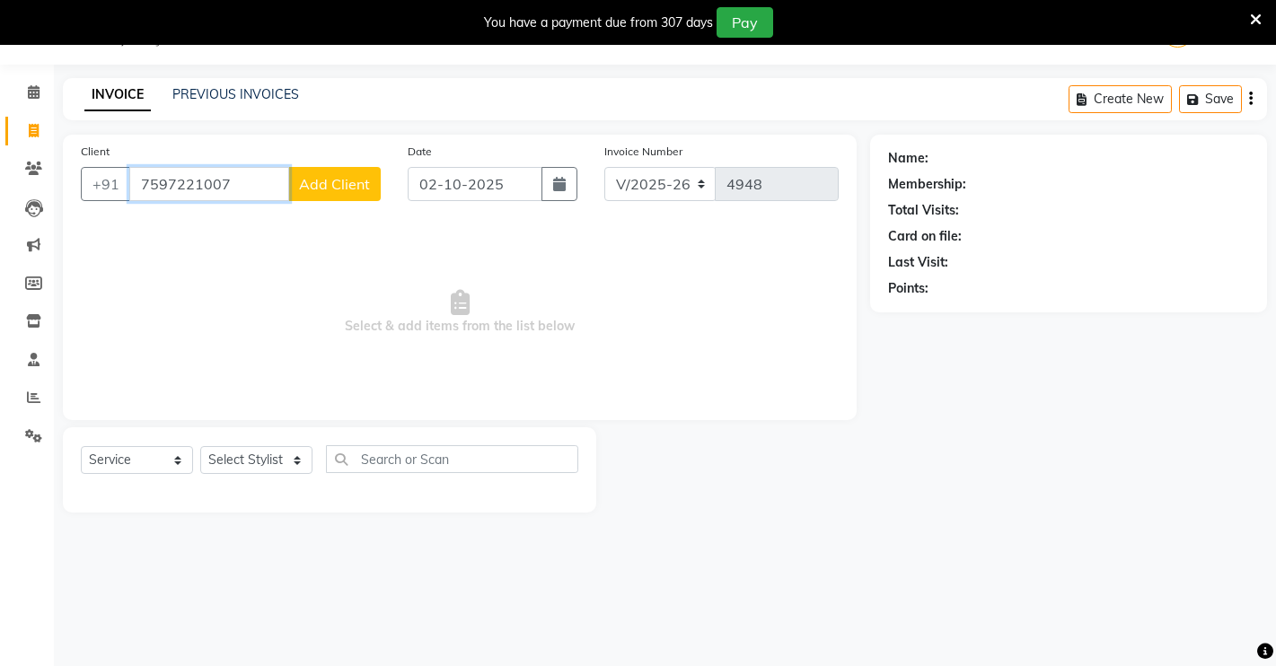
type input "7597221007"
click at [345, 187] on span "Add Client" at bounding box center [334, 184] width 71 height 18
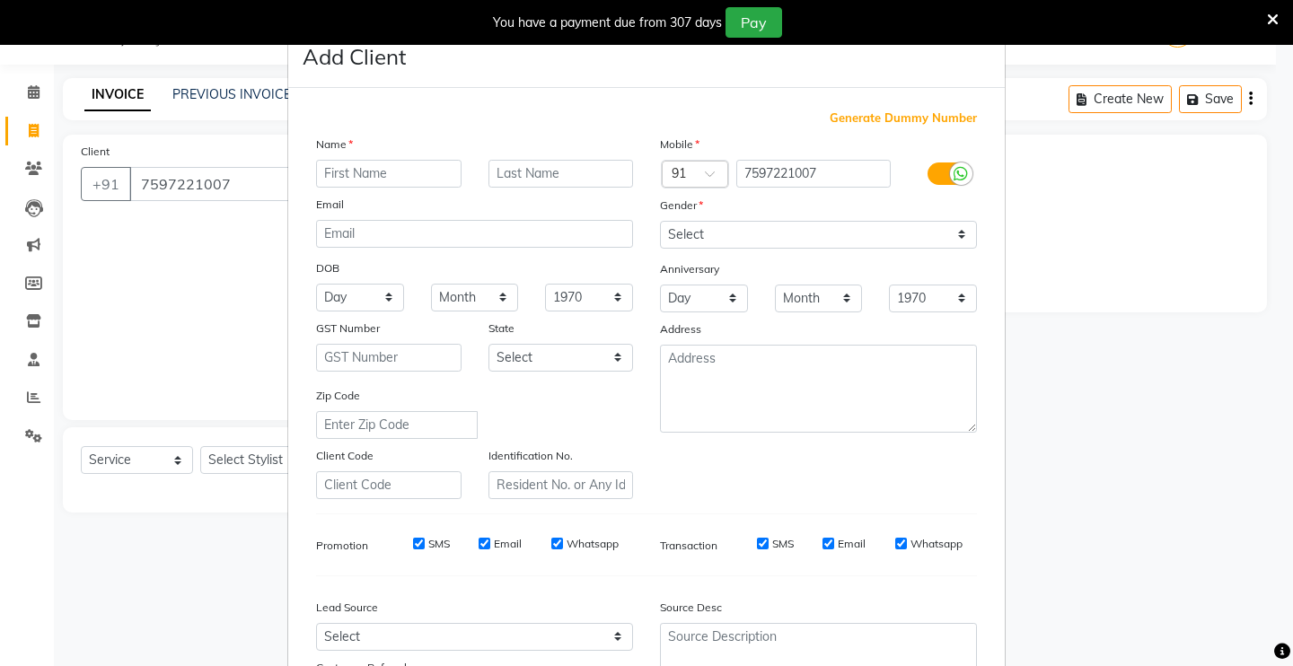
click at [396, 162] on input "text" at bounding box center [388, 174] width 145 height 28
click at [197, 233] on ngb-modal-window "Add Client Generate Dummy Number Name Email DOB Day 01 02 03 04 05 06 07 08 09 …" at bounding box center [646, 333] width 1293 height 666
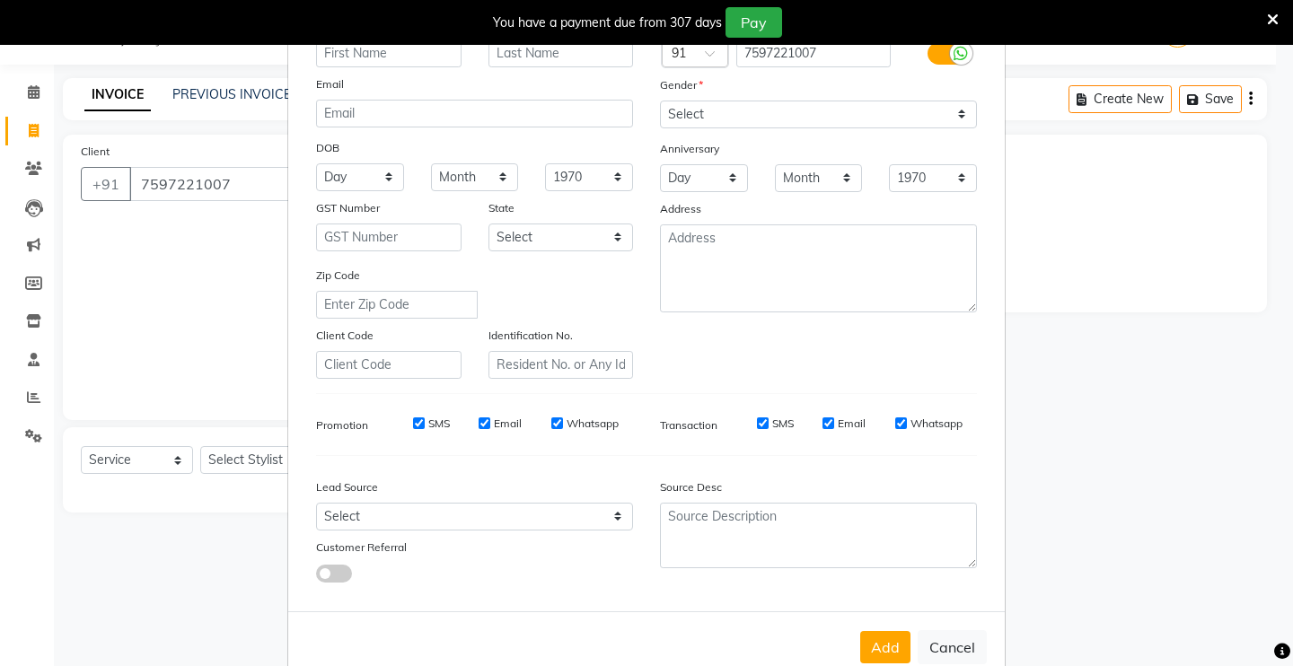
scroll to position [162, 0]
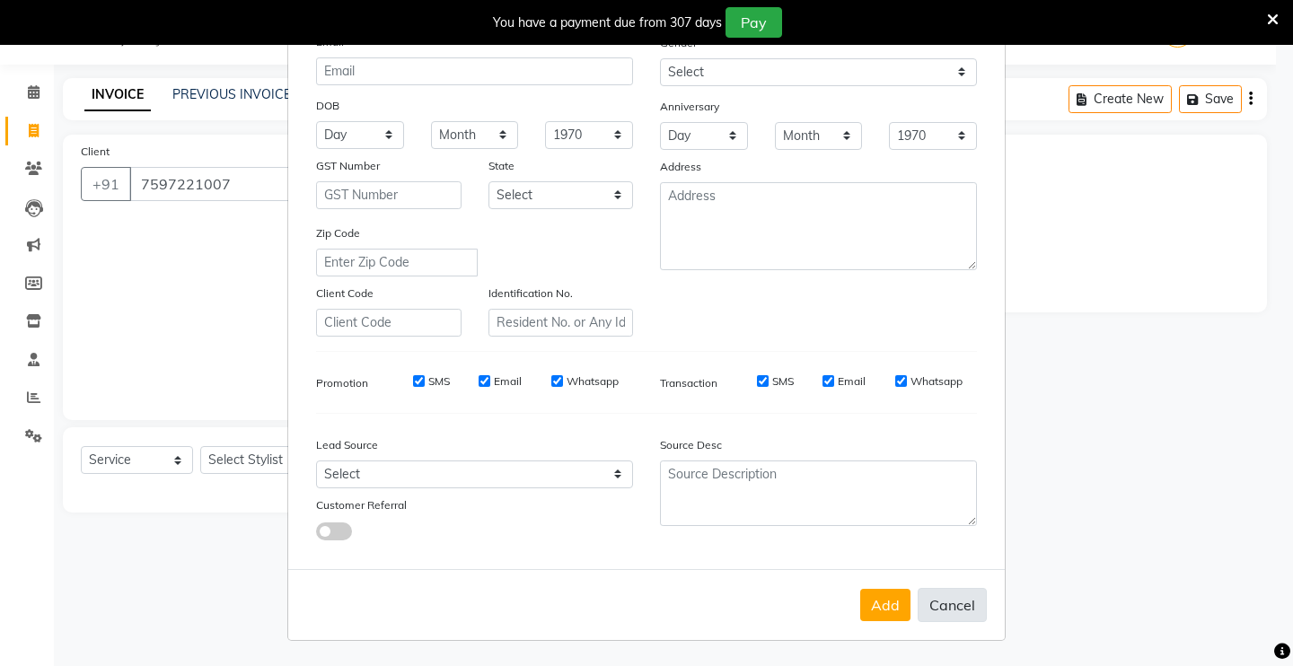
click at [952, 593] on button "Cancel" at bounding box center [951, 605] width 69 height 34
select select
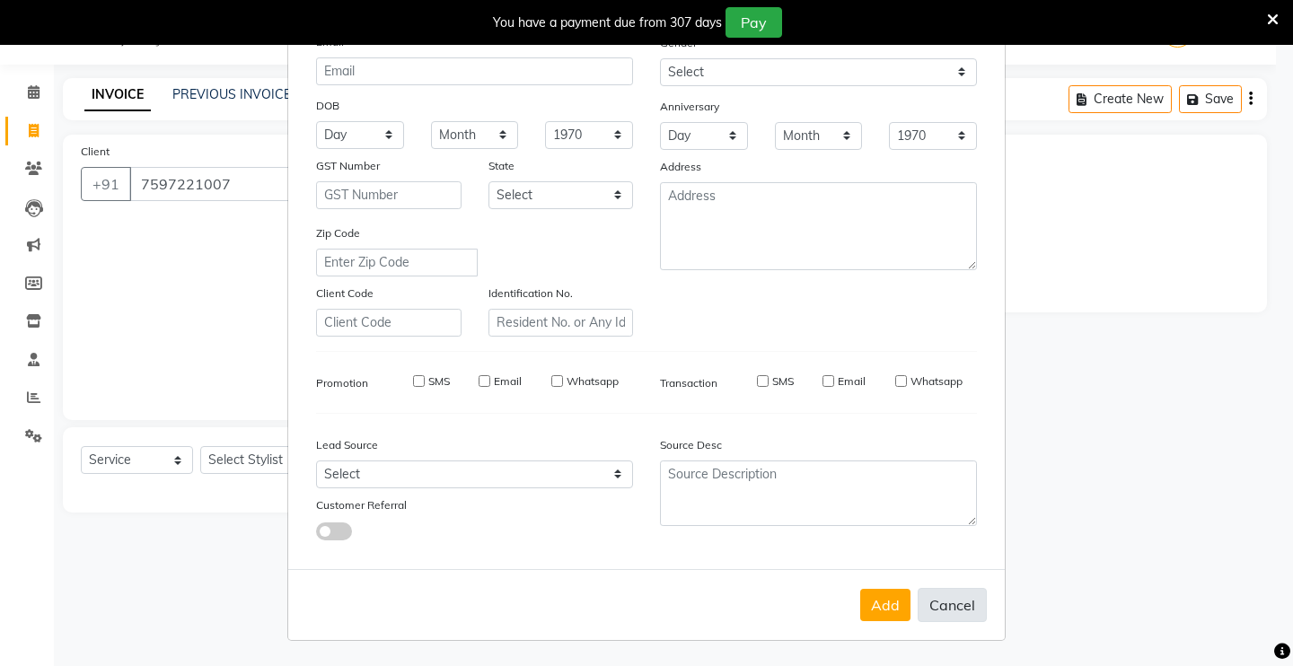
select select
checkbox input "false"
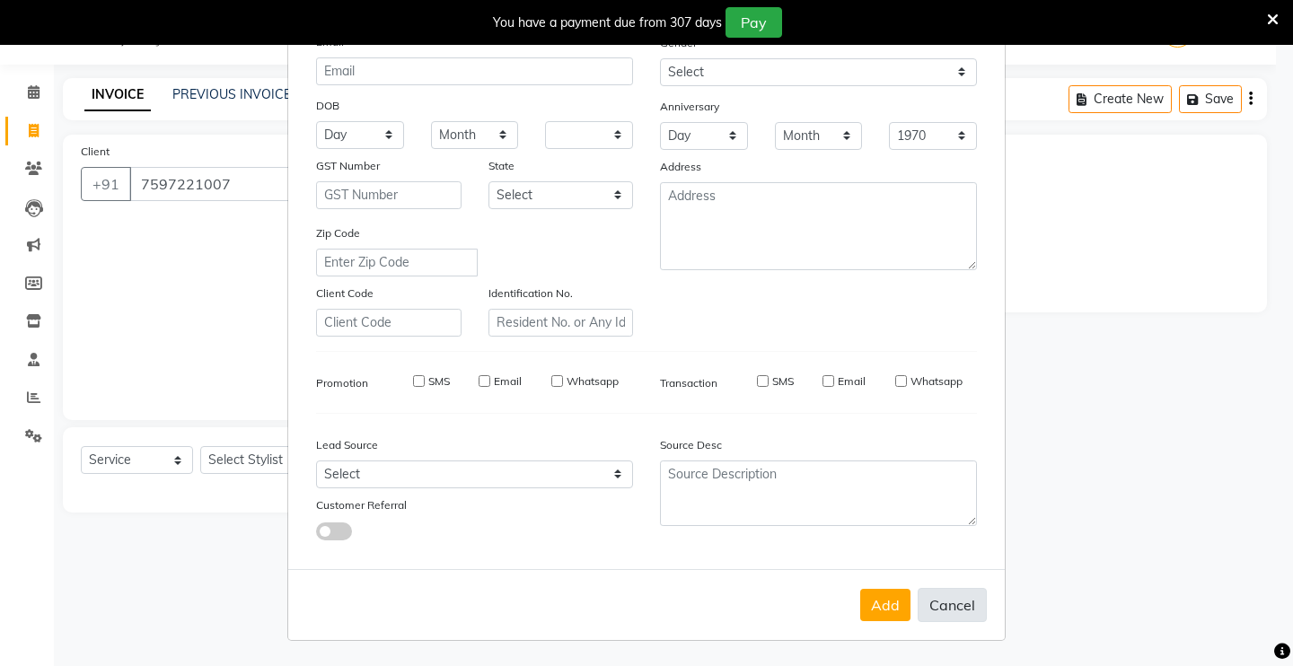
checkbox input "false"
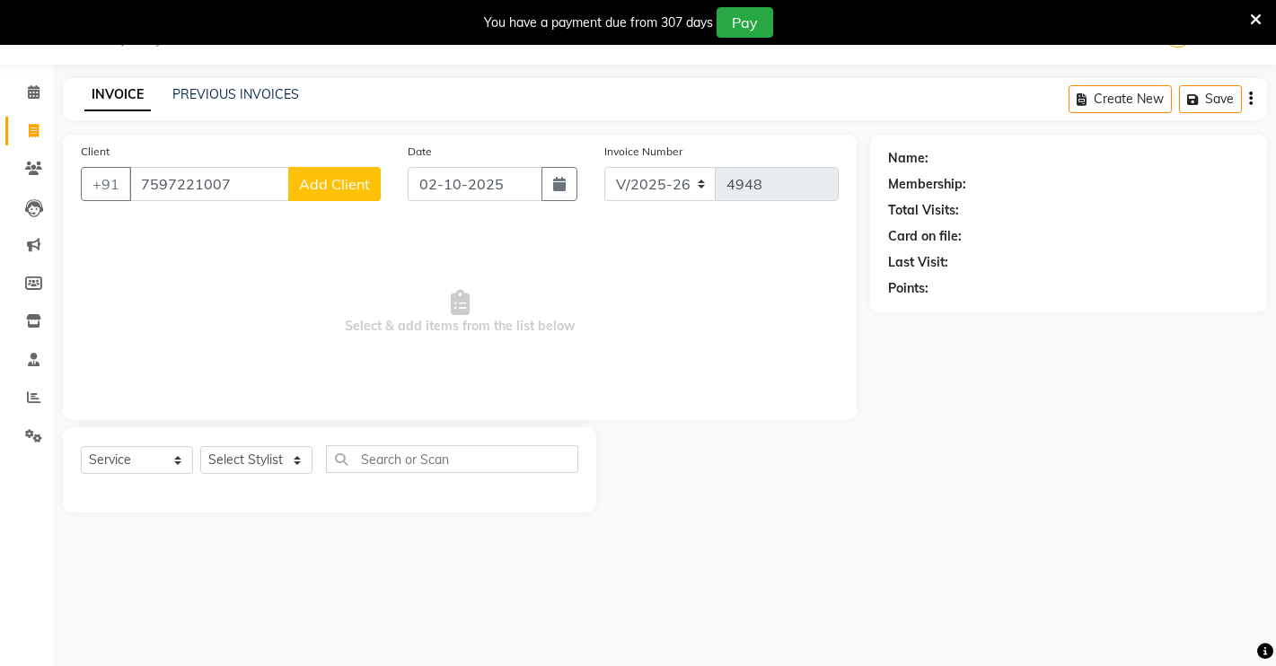
click at [254, 180] on div "Client [PHONE_NUMBER] Add Client" at bounding box center [230, 179] width 327 height 74
click at [254, 181] on input "7597221007" at bounding box center [209, 184] width 160 height 34
type input "7"
type input "8441013145"
click at [327, 185] on span "Add Client" at bounding box center [334, 184] width 71 height 18
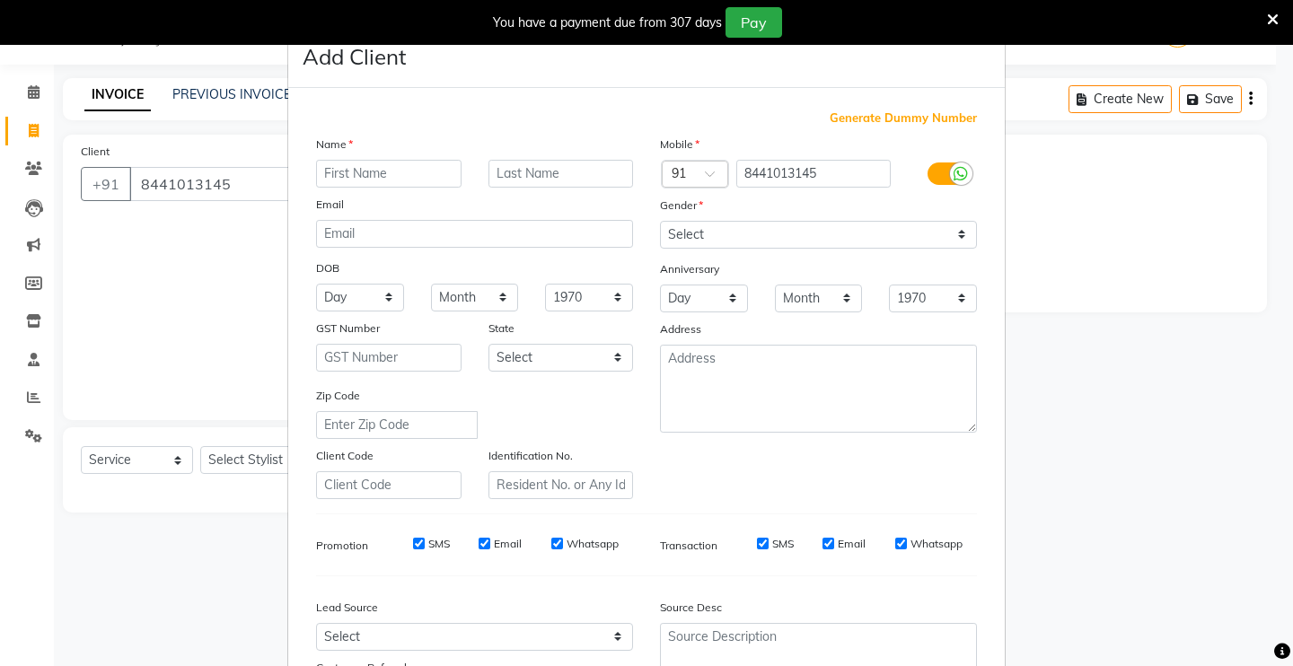
click at [360, 180] on input "text" at bounding box center [388, 174] width 145 height 28
type input "[PERSON_NAME]"
click at [759, 238] on select "Select [DEMOGRAPHIC_DATA] [DEMOGRAPHIC_DATA] Other Prefer Not To Say" at bounding box center [818, 235] width 317 height 28
select select "[DEMOGRAPHIC_DATA]"
click at [660, 221] on select "Select [DEMOGRAPHIC_DATA] [DEMOGRAPHIC_DATA] Other Prefer Not To Say" at bounding box center [818, 235] width 317 height 28
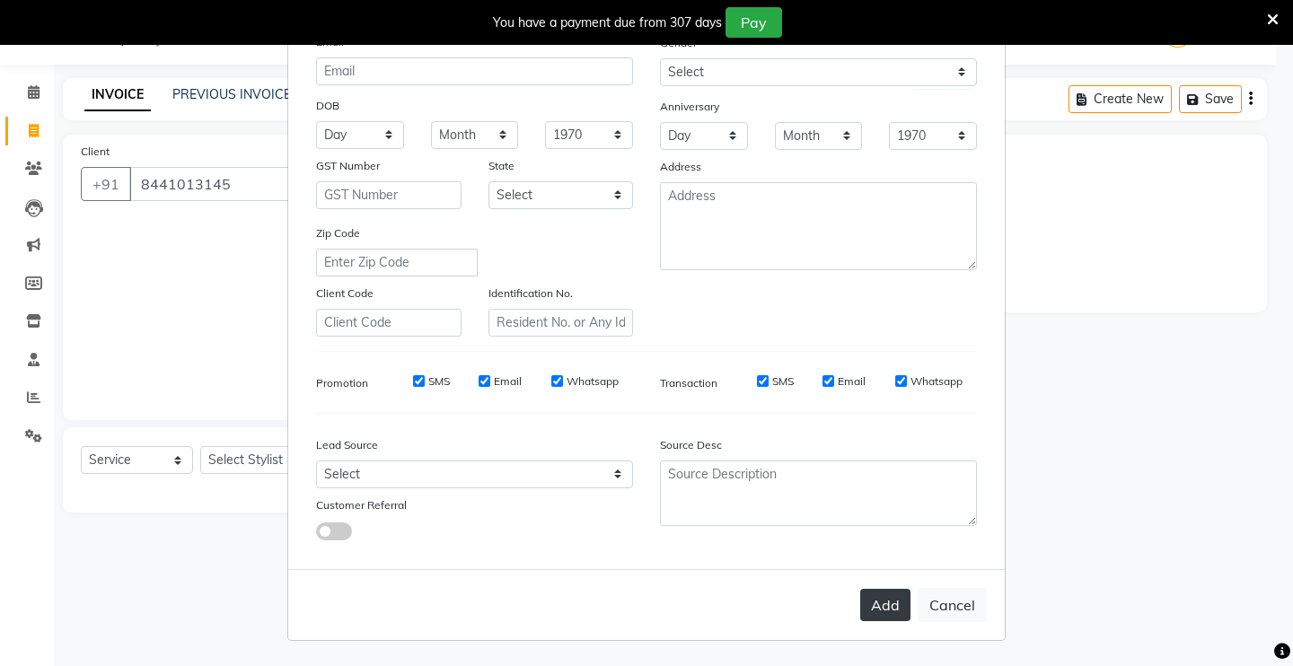
click at [900, 597] on button "Add" at bounding box center [885, 605] width 50 height 32
select select
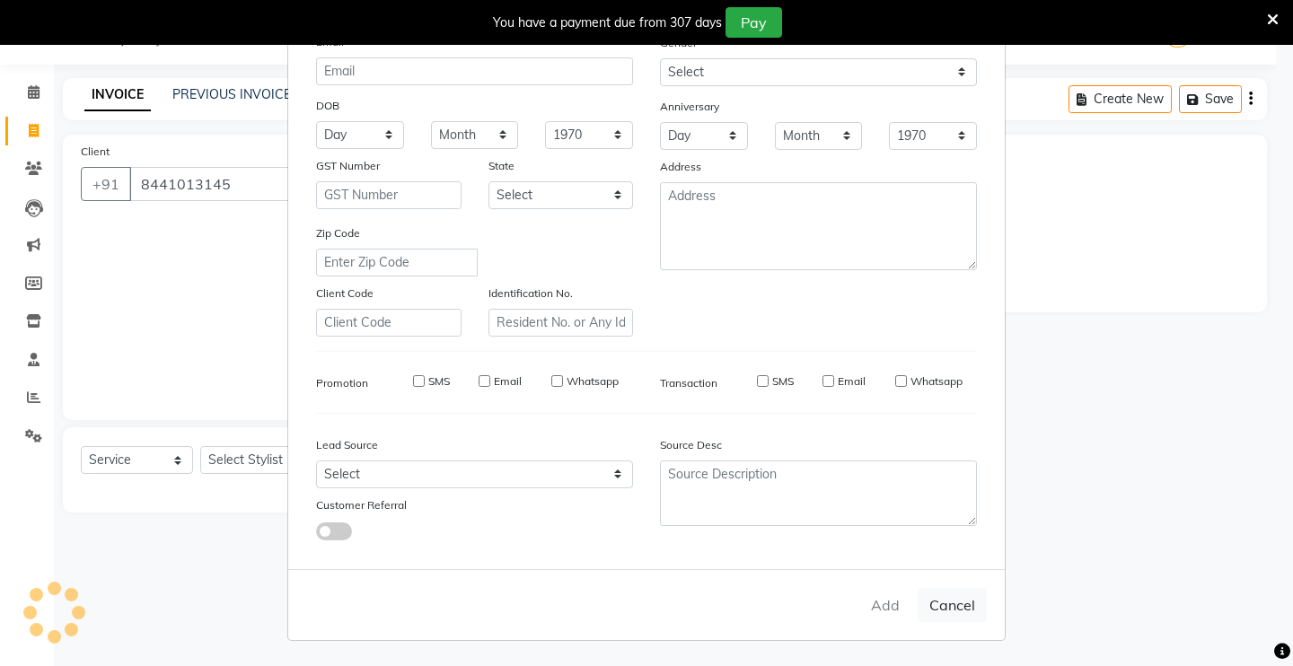
select select
checkbox input "false"
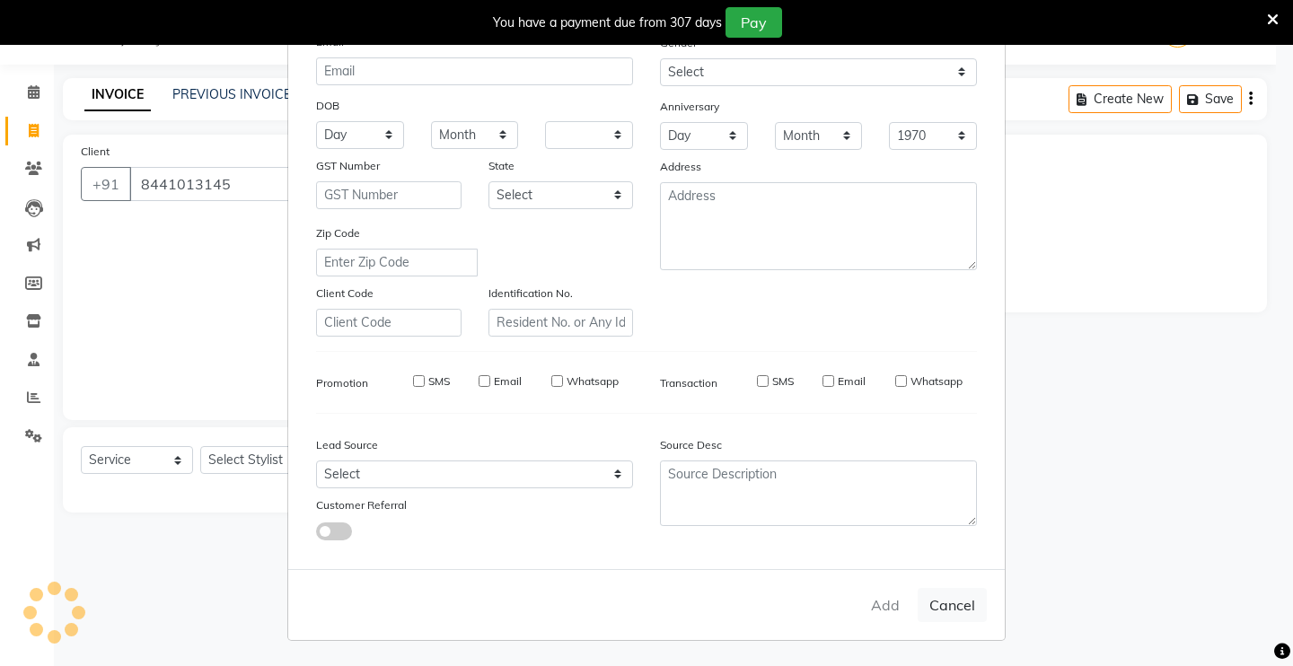
checkbox input "false"
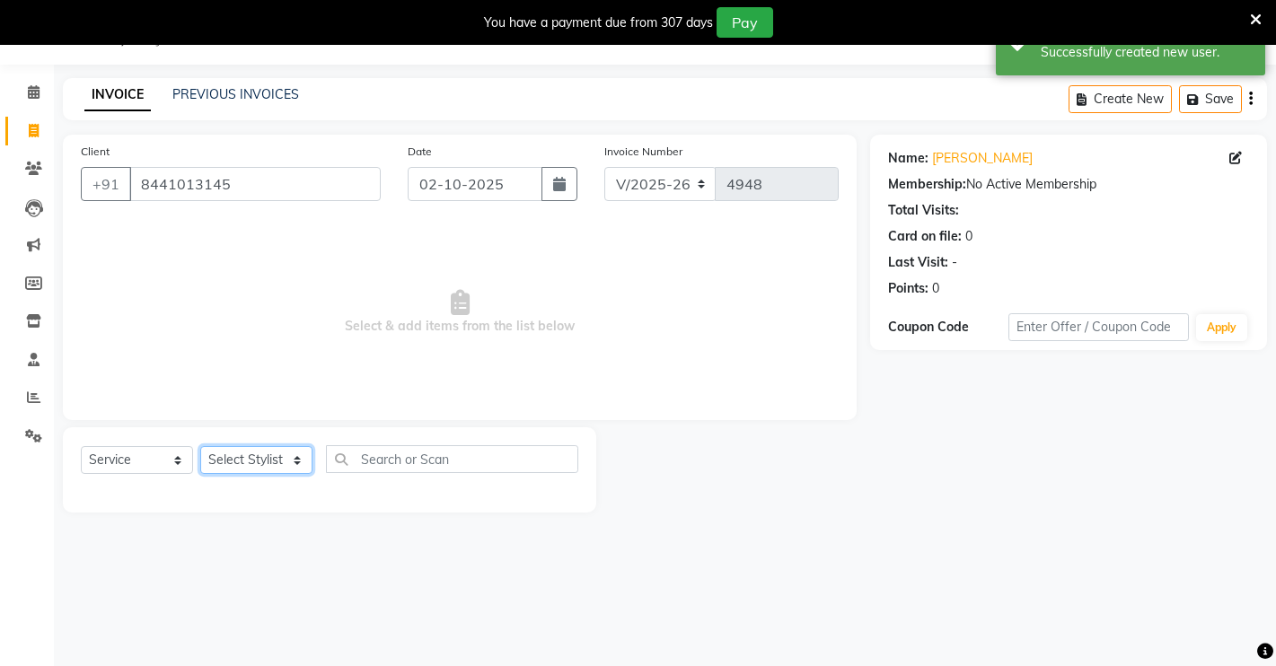
click at [267, 461] on select "Select Stylist [PERSON_NAME] [PERSON_NAME] NAVEEN [MEDICAL_DATA][PERSON_NAME] […" at bounding box center [256, 460] width 112 height 28
select select "88618"
click at [200, 446] on select "Select Stylist [PERSON_NAME] [PERSON_NAME] NAVEEN [MEDICAL_DATA][PERSON_NAME] […" at bounding box center [256, 460] width 112 height 28
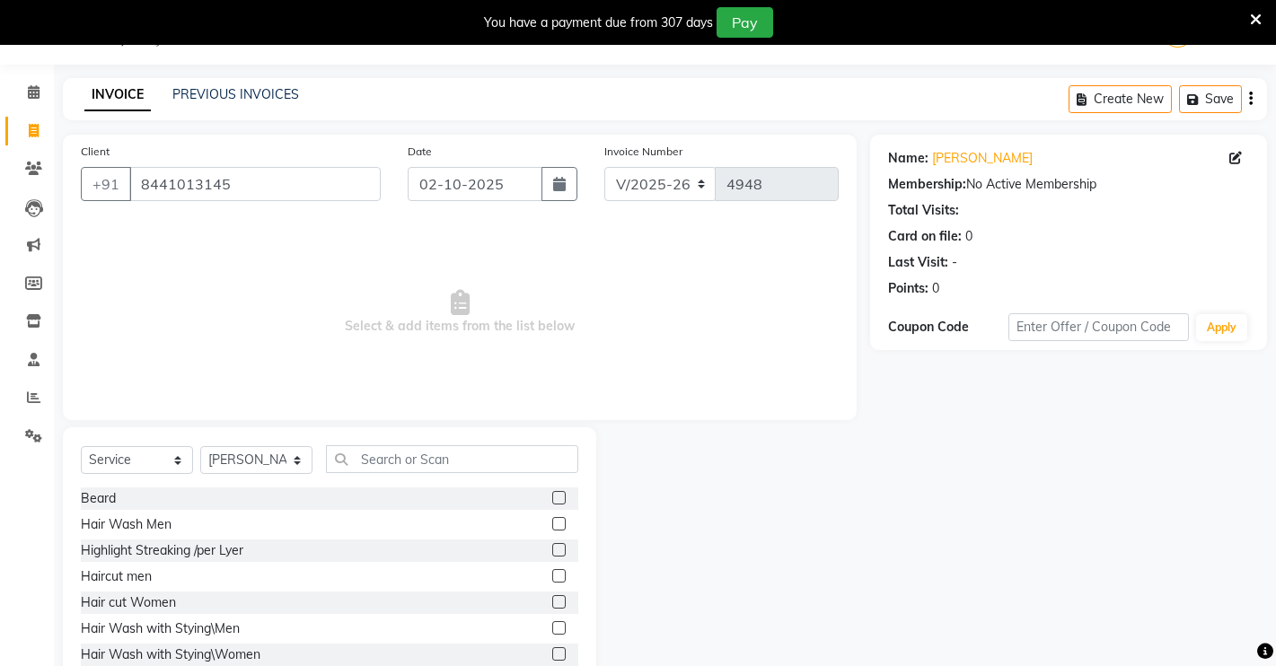
click at [552, 575] on label at bounding box center [558, 575] width 13 height 13
click at [552, 575] on input "checkbox" at bounding box center [558, 577] width 12 height 12
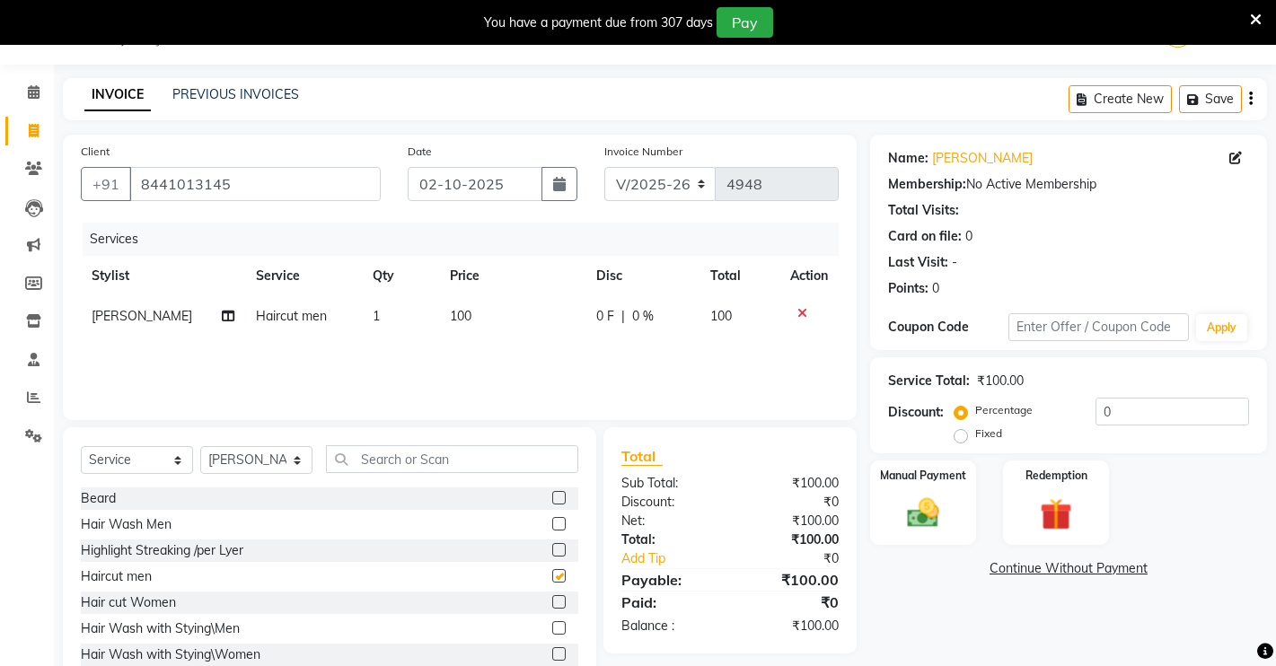
checkbox input "false"
click at [944, 505] on img at bounding box center [923, 513] width 55 height 39
click at [1065, 568] on span "UPI" at bounding box center [1060, 569] width 28 height 21
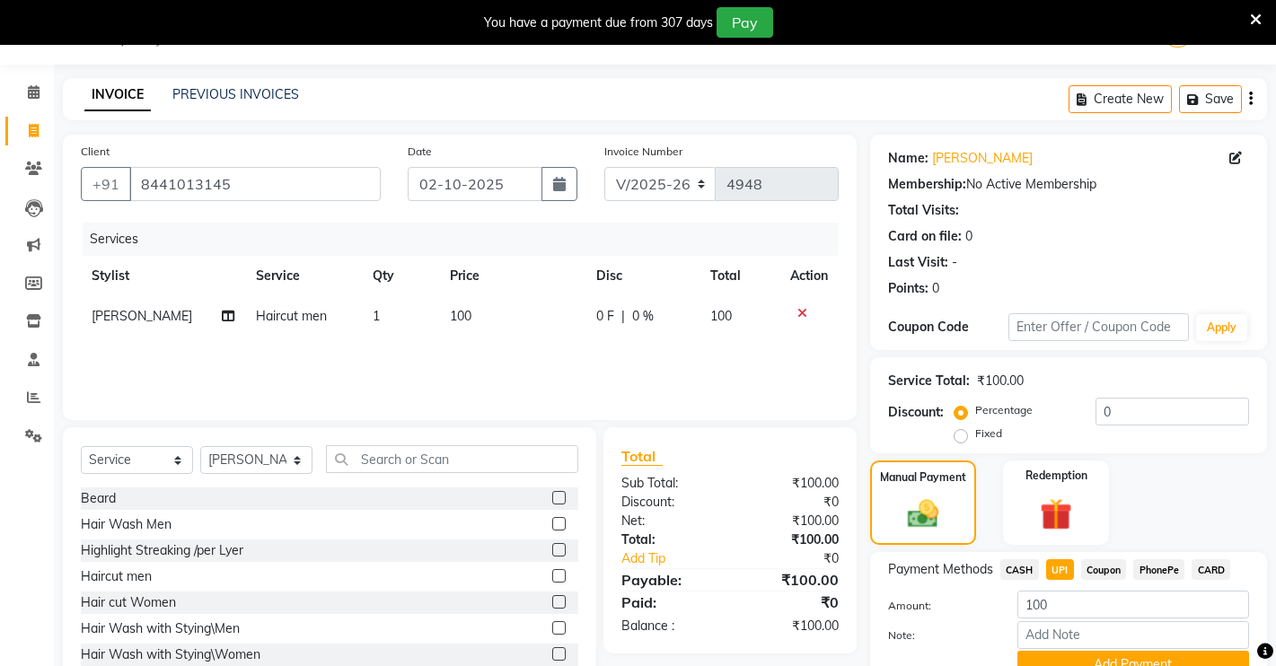
scroll to position [128, 0]
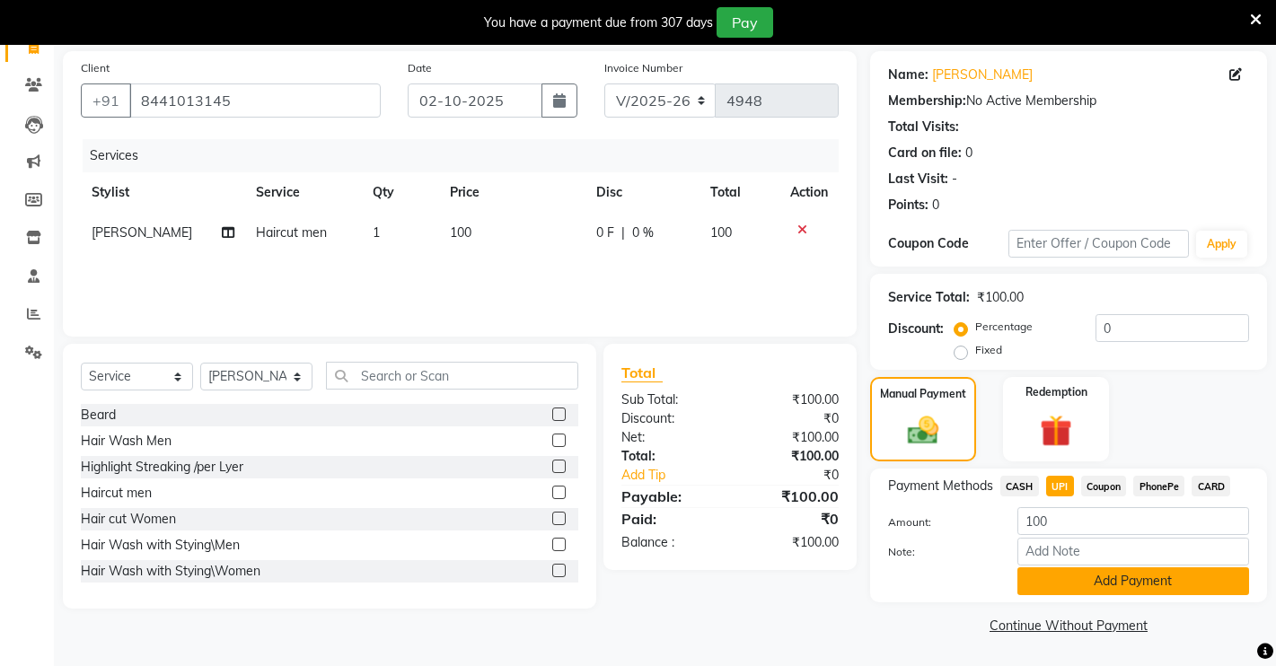
click at [1091, 579] on button "Add Payment" at bounding box center [1133, 581] width 232 height 28
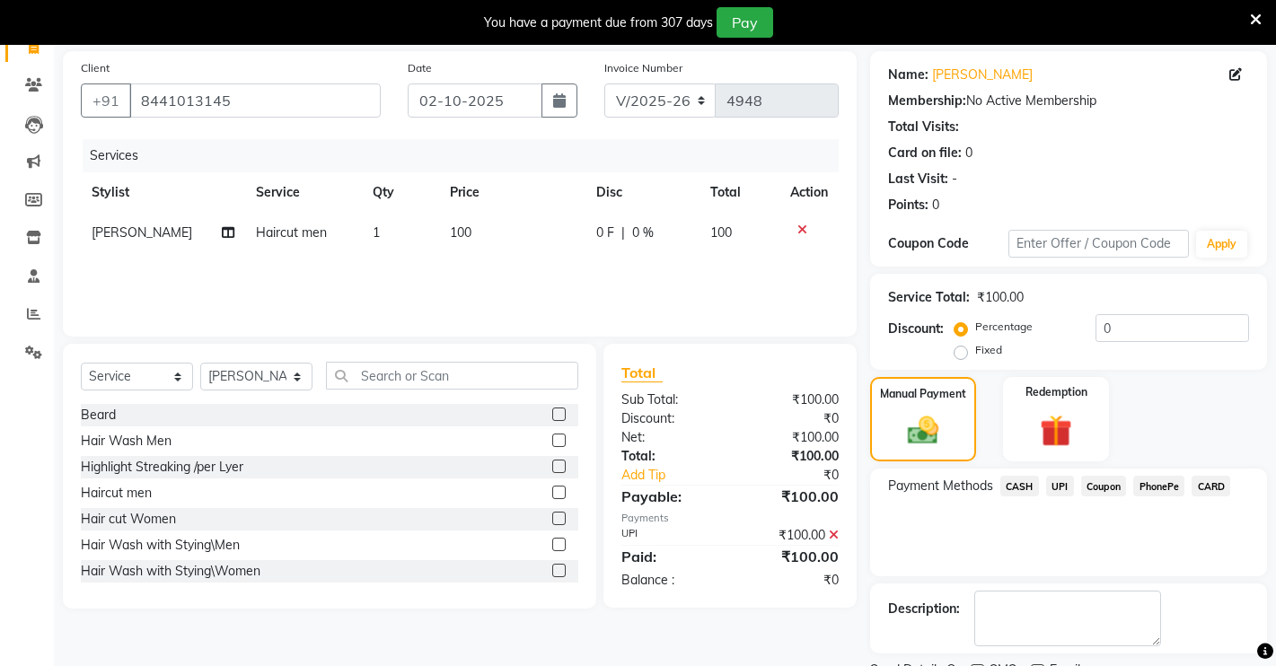
scroll to position [204, 0]
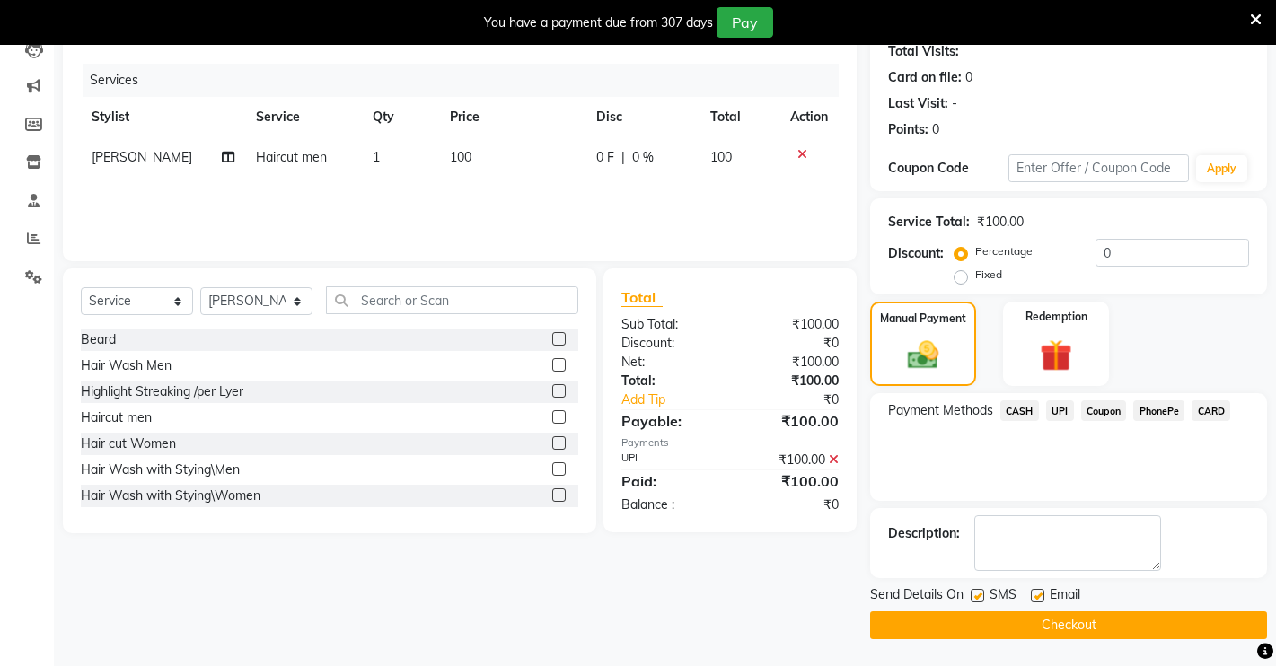
click at [1057, 619] on button "Checkout" at bounding box center [1068, 625] width 397 height 28
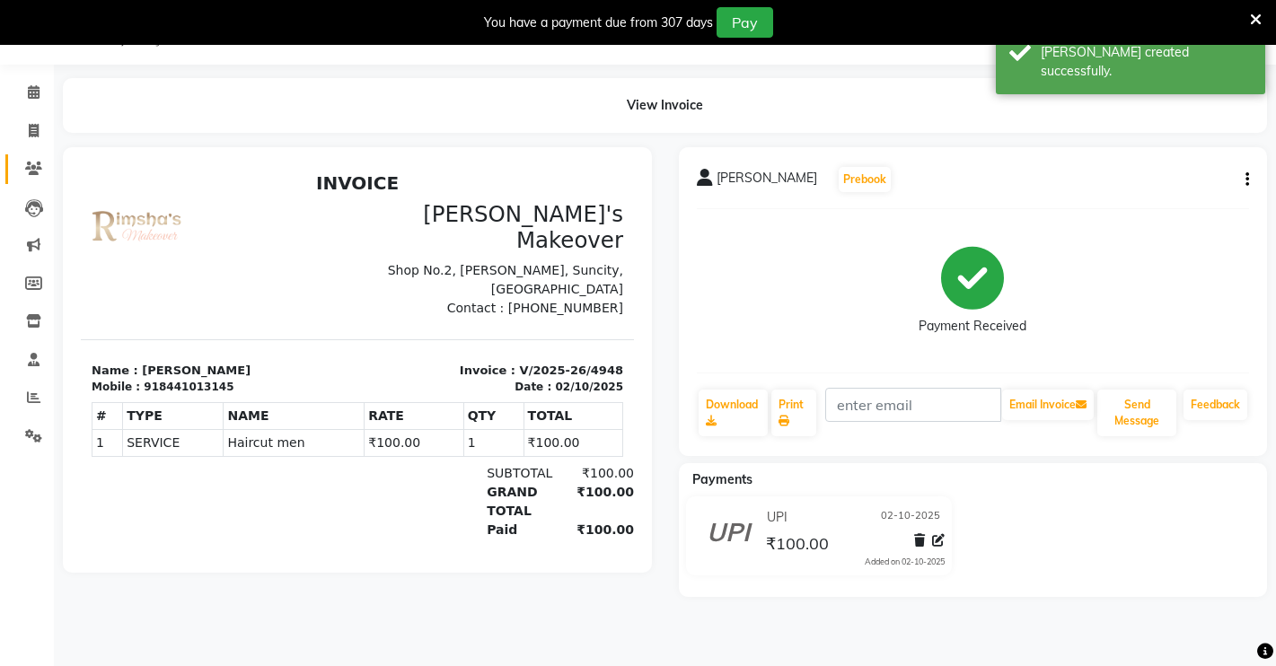
drag, startPoint x: 51, startPoint y: 167, endPoint x: 39, endPoint y: 166, distance: 12.6
click at [50, 165] on div at bounding box center [357, 372] width 616 height 450
click at [24, 170] on span at bounding box center [33, 169] width 31 height 21
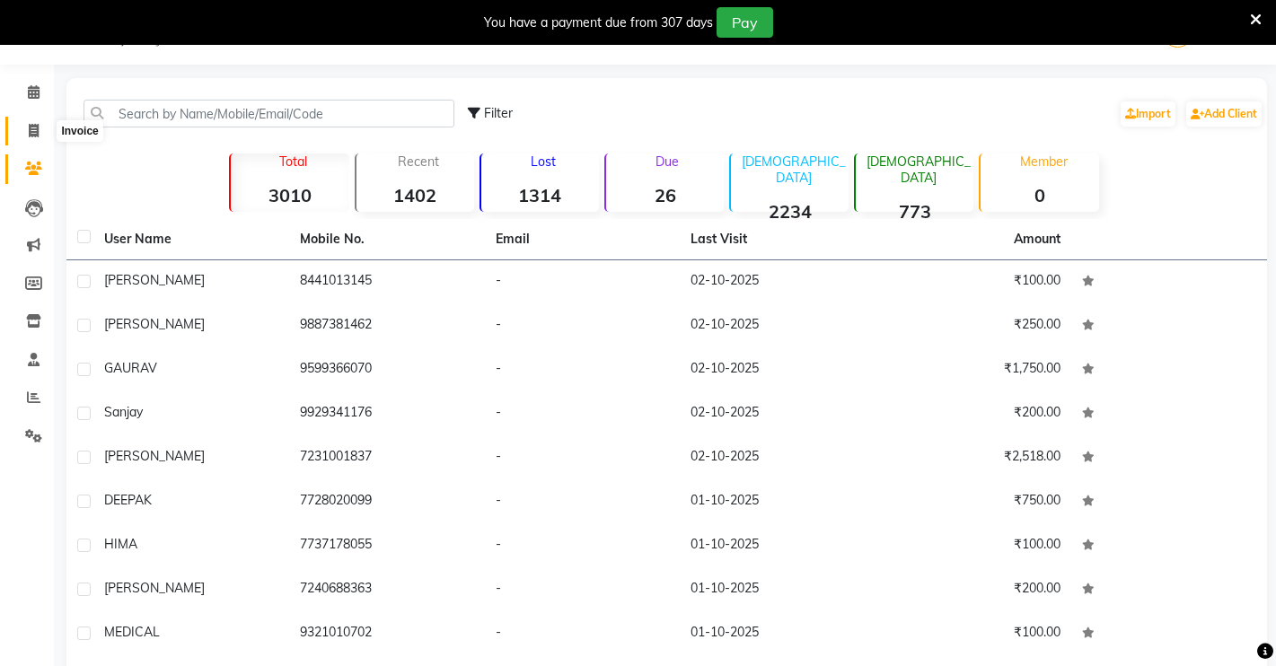
click at [36, 138] on span at bounding box center [33, 131] width 31 height 21
select select "service"
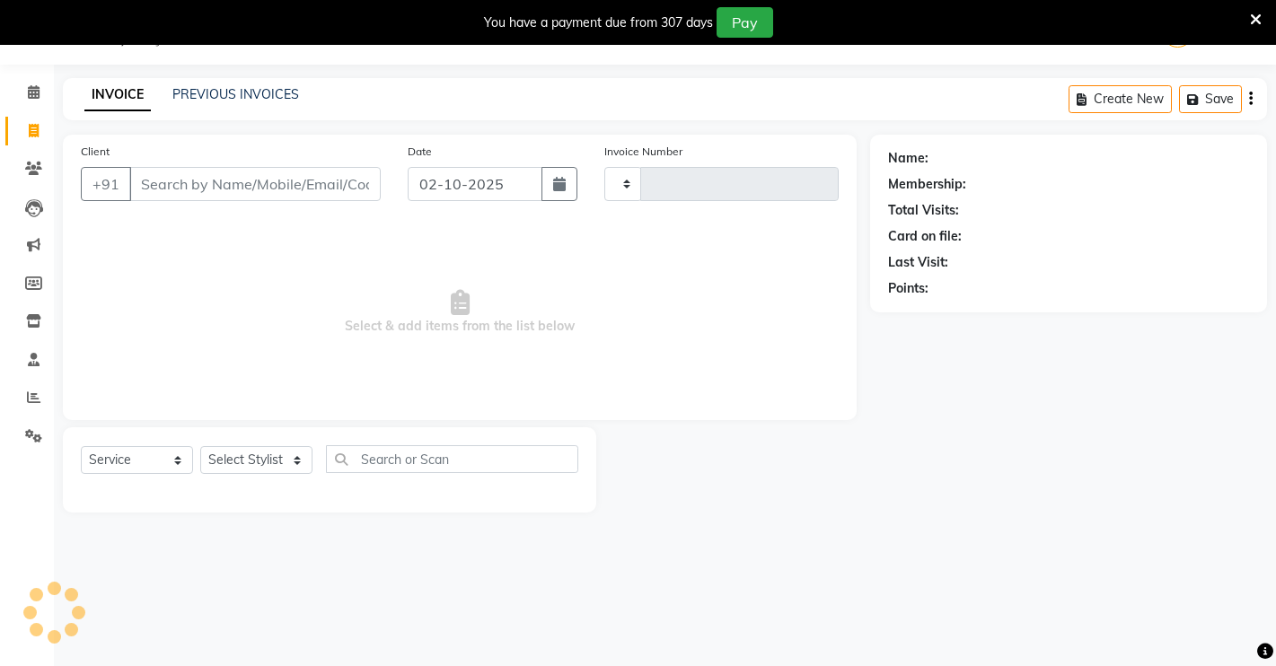
type input "4949"
select select "7317"
click at [210, 180] on input "Client" at bounding box center [254, 184] width 251 height 34
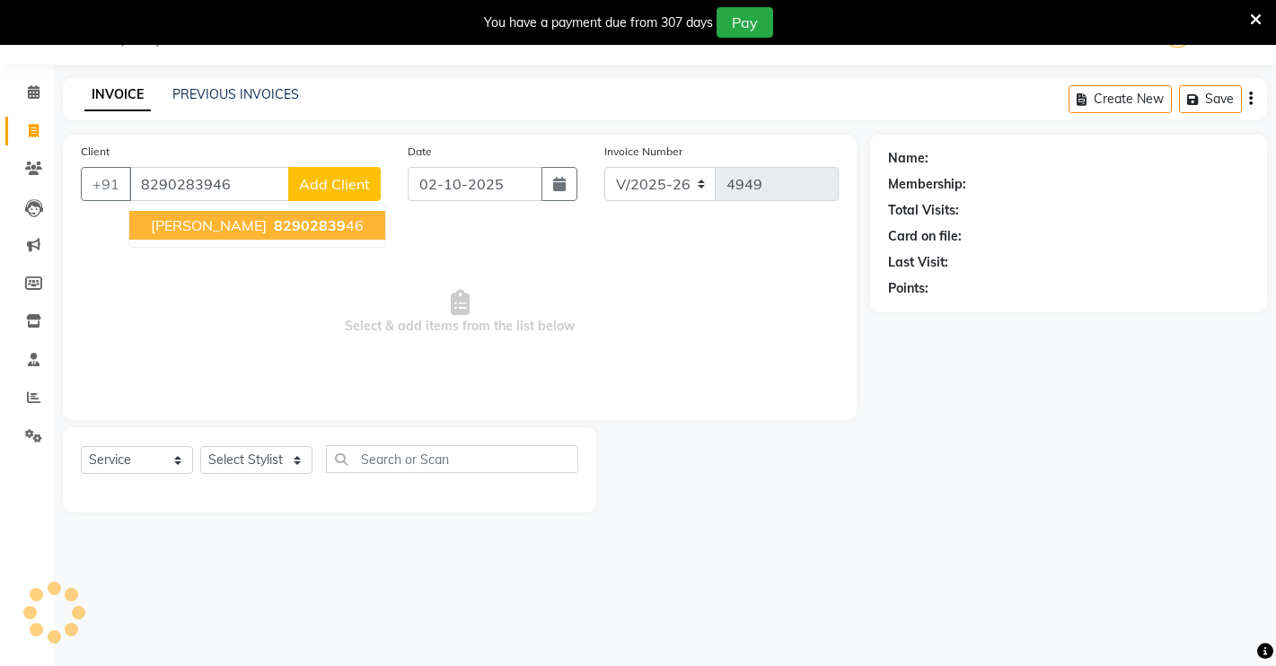
type input "8290283946"
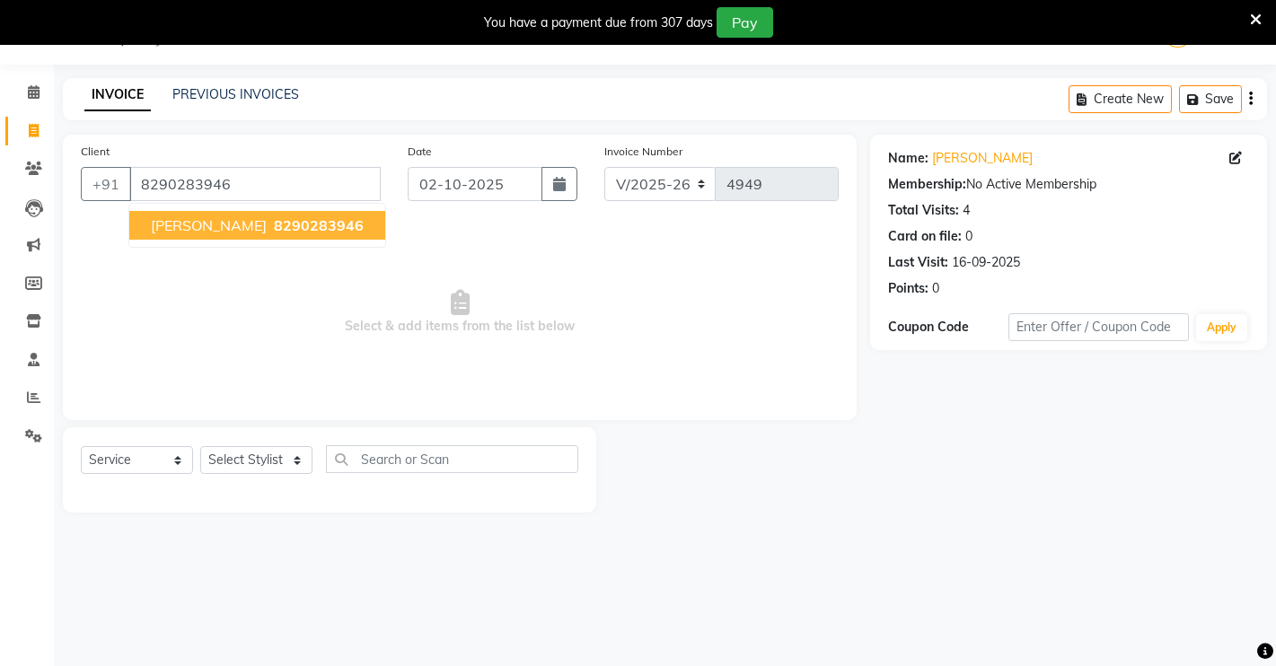
click at [310, 212] on button "[PERSON_NAME] 8290283946" at bounding box center [257, 225] width 256 height 29
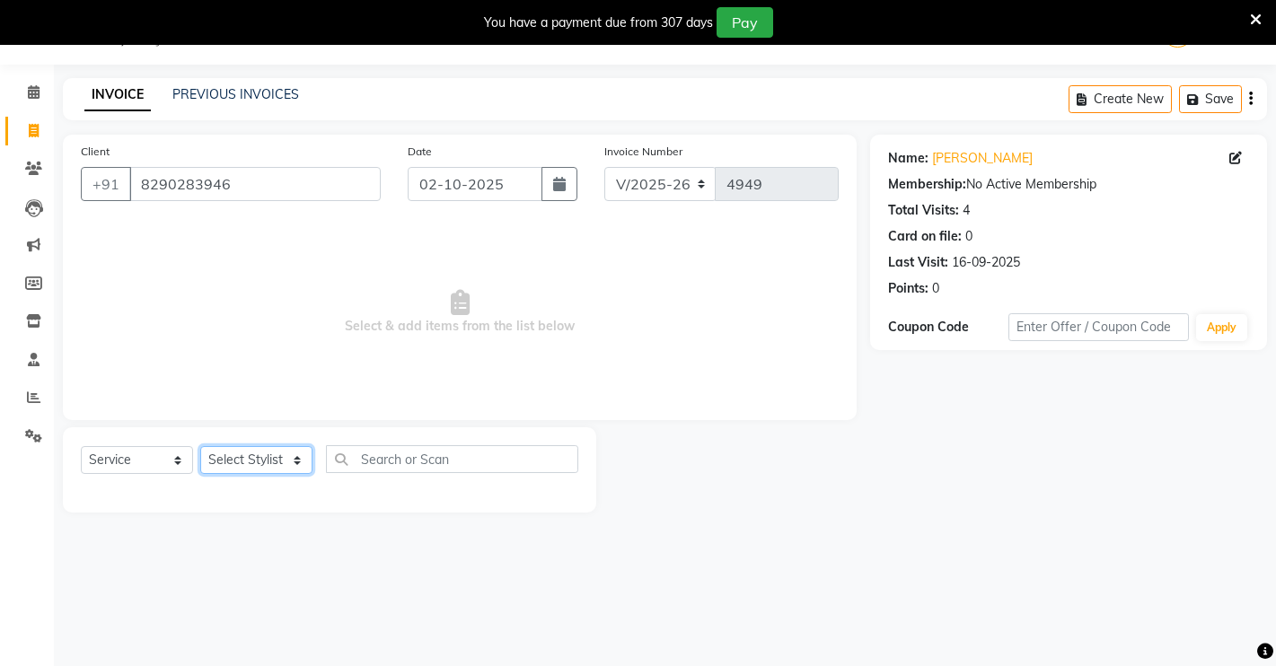
click at [255, 454] on select "Select Stylist [PERSON_NAME] [PERSON_NAME] NAVEEN [MEDICAL_DATA][PERSON_NAME] […" at bounding box center [256, 460] width 112 height 28
select select "75199"
click at [200, 446] on select "Select Stylist [PERSON_NAME] [PERSON_NAME] NAVEEN [MEDICAL_DATA][PERSON_NAME] […" at bounding box center [256, 460] width 112 height 28
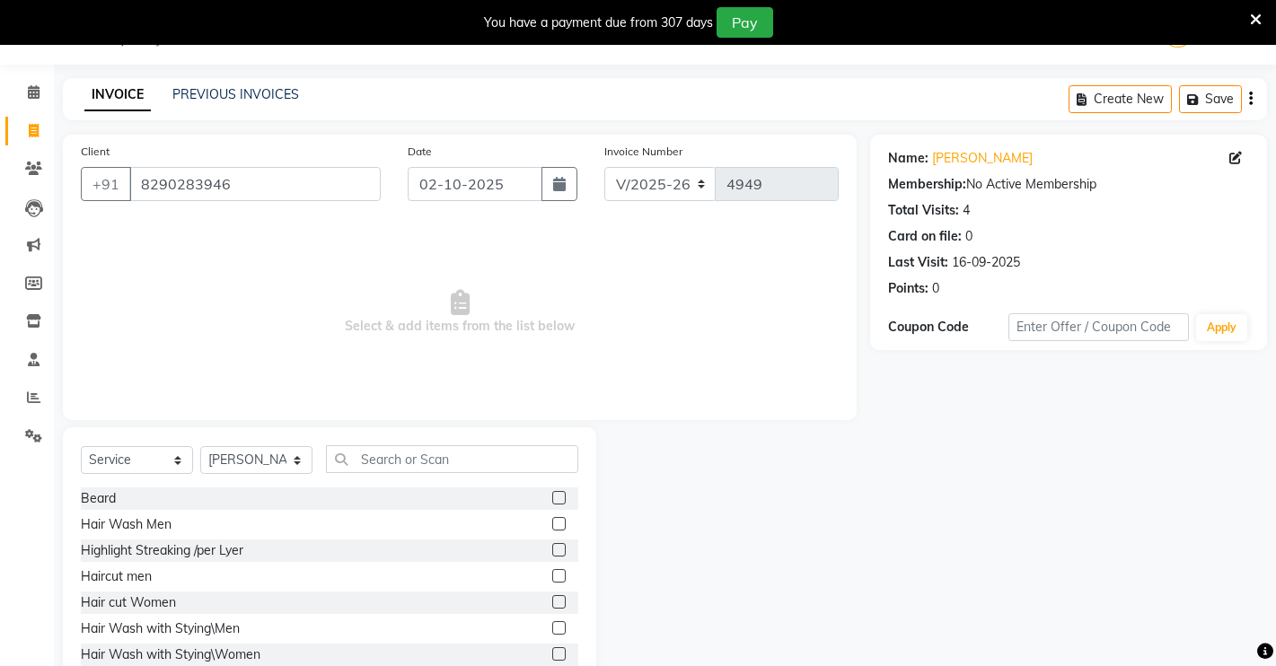
click at [552, 572] on div at bounding box center [565, 577] width 26 height 22
click at [552, 574] on label at bounding box center [558, 575] width 13 height 13
click at [552, 574] on input "checkbox" at bounding box center [558, 577] width 12 height 12
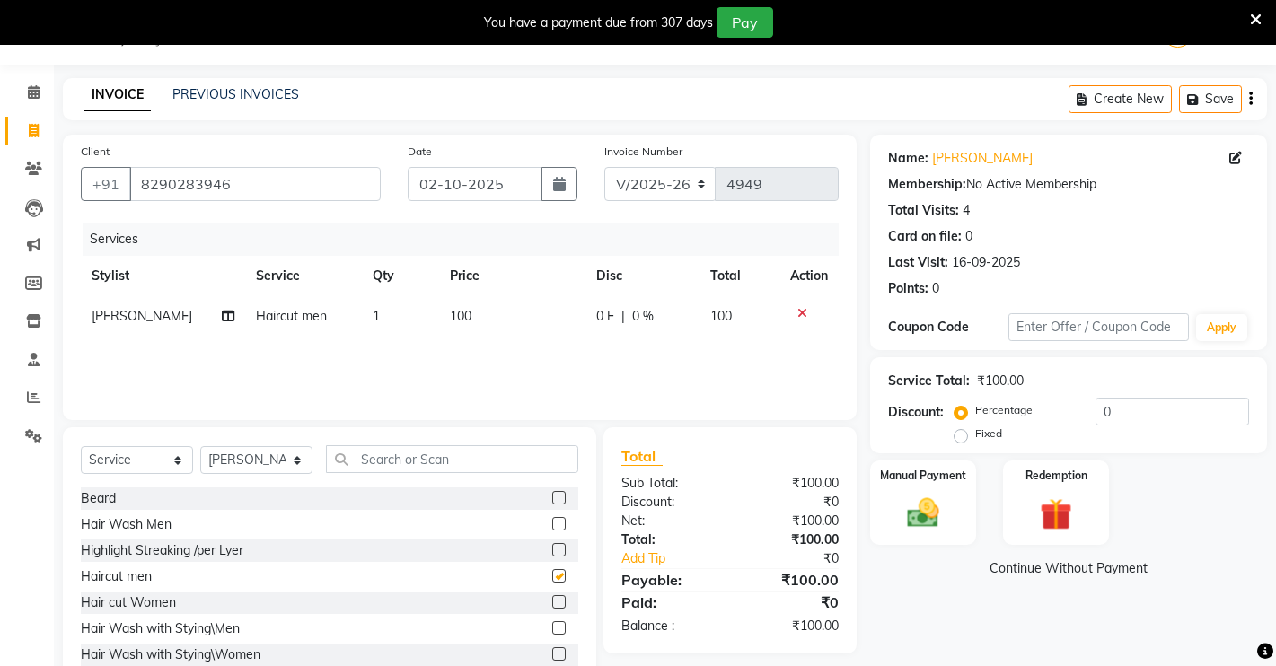
checkbox input "false"
click at [264, 450] on select "Select Stylist [PERSON_NAME] [PERSON_NAME] NAVEEN [MEDICAL_DATA][PERSON_NAME] […" at bounding box center [256, 460] width 112 height 28
select select "88618"
click at [200, 446] on select "Select Stylist [PERSON_NAME] [PERSON_NAME] NAVEEN [MEDICAL_DATA][PERSON_NAME] […" at bounding box center [256, 460] width 112 height 28
drag, startPoint x: 544, startPoint y: 573, endPoint x: 535, endPoint y: 572, distance: 9.0
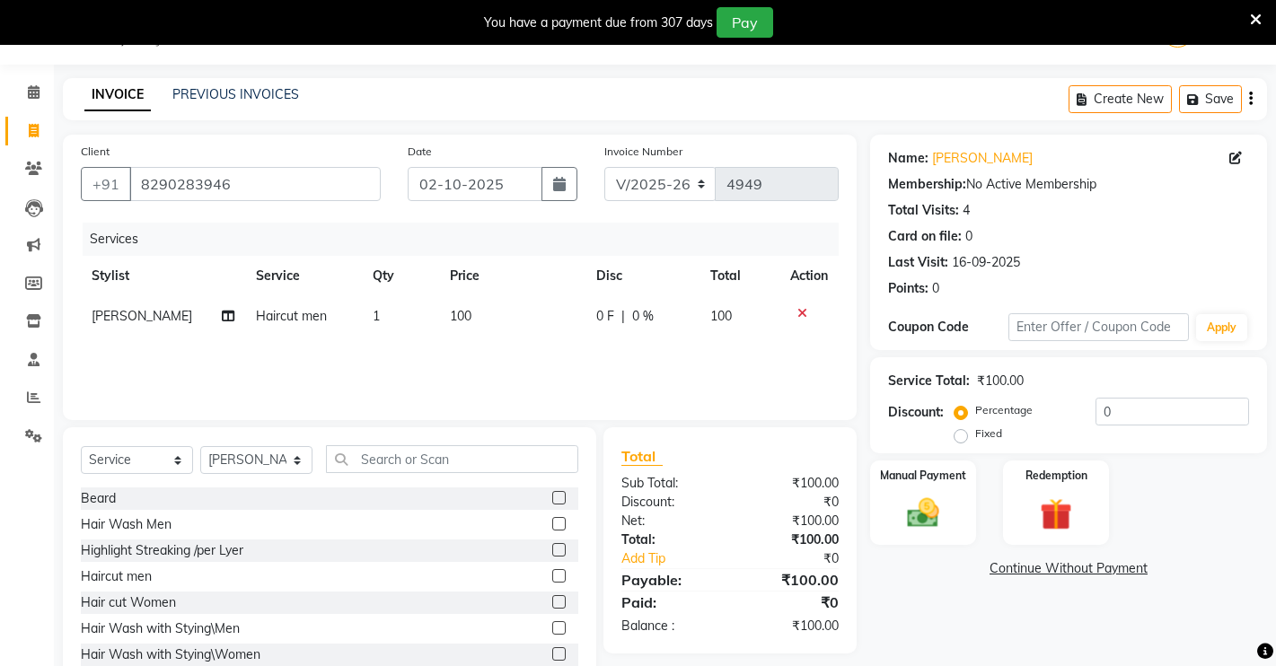
click at [552, 572] on label at bounding box center [558, 575] width 13 height 13
click at [552, 572] on input "checkbox" at bounding box center [558, 577] width 12 height 12
checkbox input "false"
drag, startPoint x: 259, startPoint y: 451, endPoint x: 260, endPoint y: 471, distance: 20.7
click at [260, 452] on div "Select Service Product Membership Package Voucher Prepaid Gift Card Select Styl…" at bounding box center [329, 466] width 497 height 42
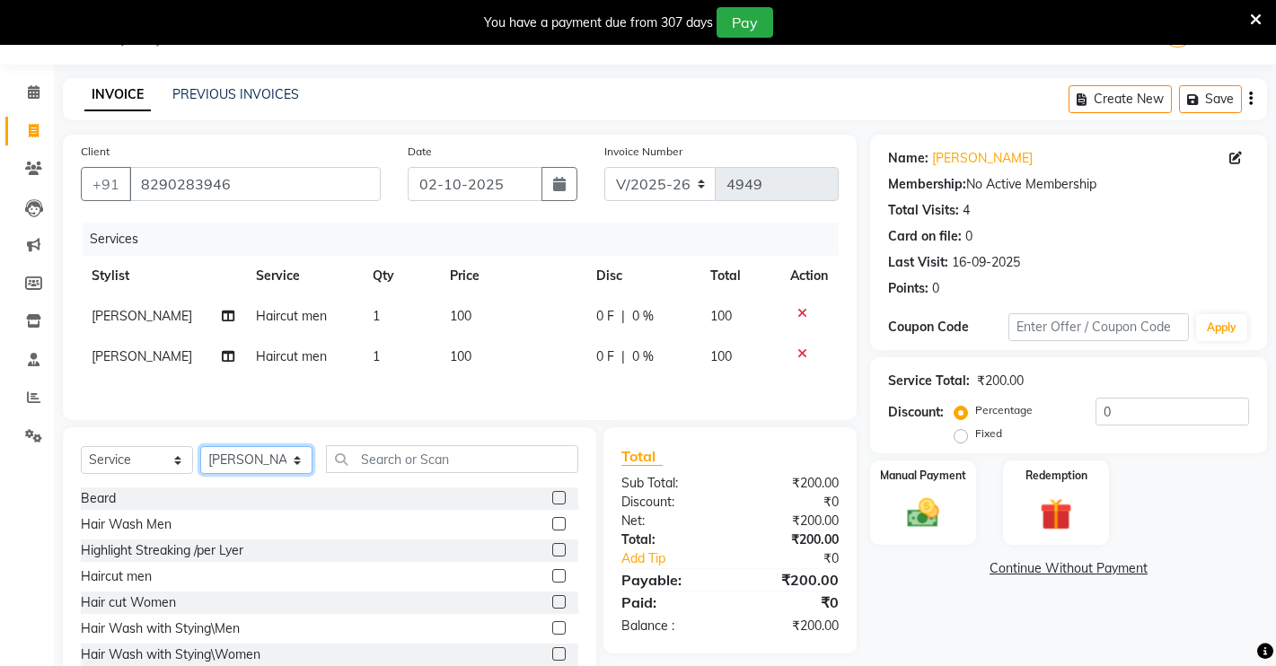
click at [267, 472] on select "Select Stylist [PERSON_NAME] [PERSON_NAME] NAVEEN [MEDICAL_DATA][PERSON_NAME] […" at bounding box center [256, 460] width 112 height 28
select select "65689"
click at [200, 452] on select "Select Stylist [PERSON_NAME] [PERSON_NAME] NAVEEN [MEDICAL_DATA][PERSON_NAME] […" at bounding box center [256, 460] width 112 height 28
click at [552, 503] on label at bounding box center [558, 497] width 13 height 13
click at [552, 503] on input "checkbox" at bounding box center [558, 499] width 12 height 12
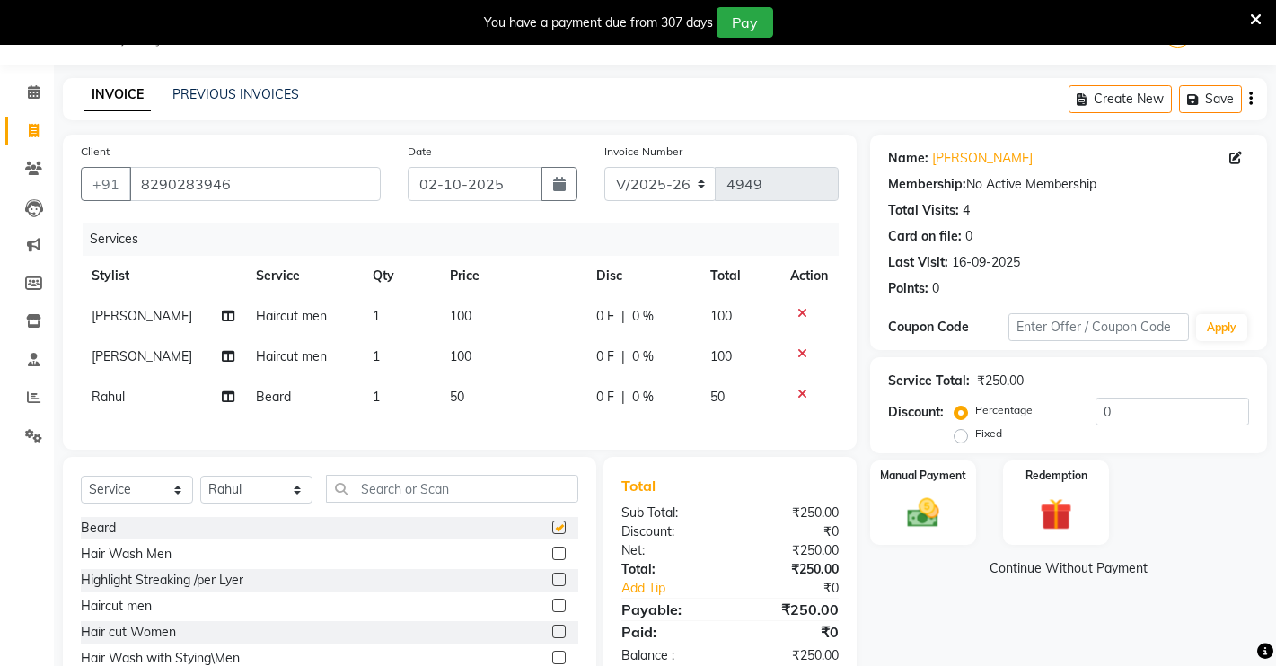
checkbox input "false"
click at [802, 307] on icon at bounding box center [802, 313] width 10 height 13
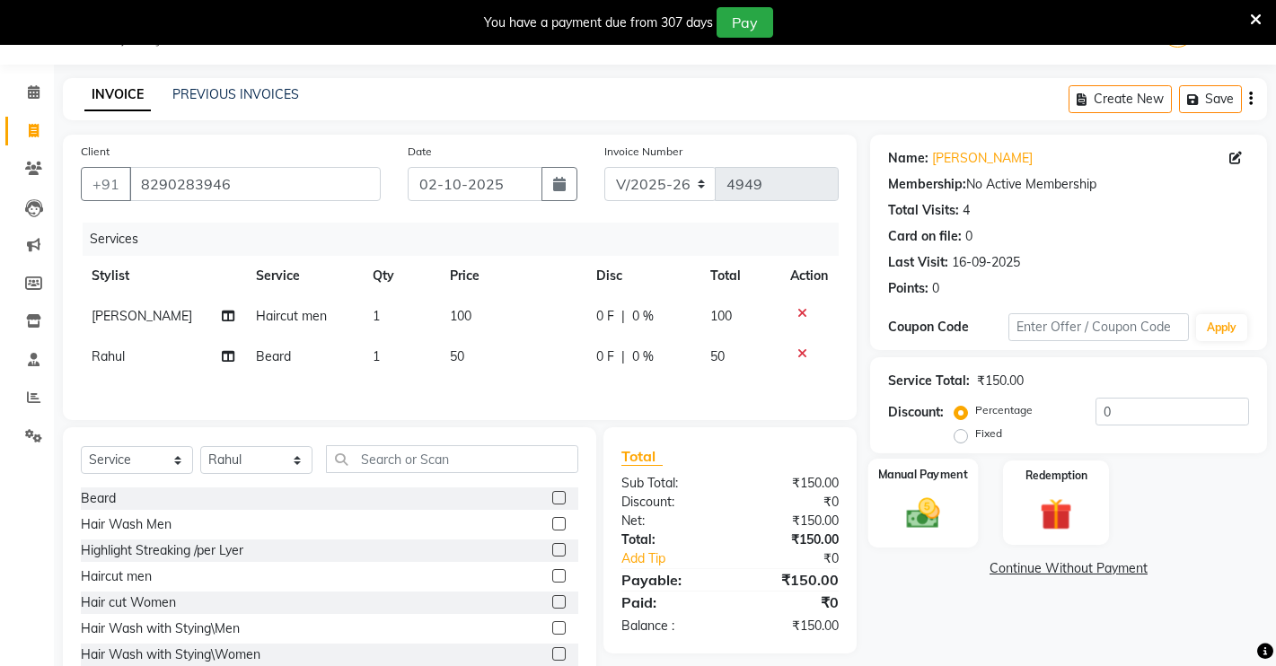
click at [944, 523] on img at bounding box center [923, 513] width 55 height 39
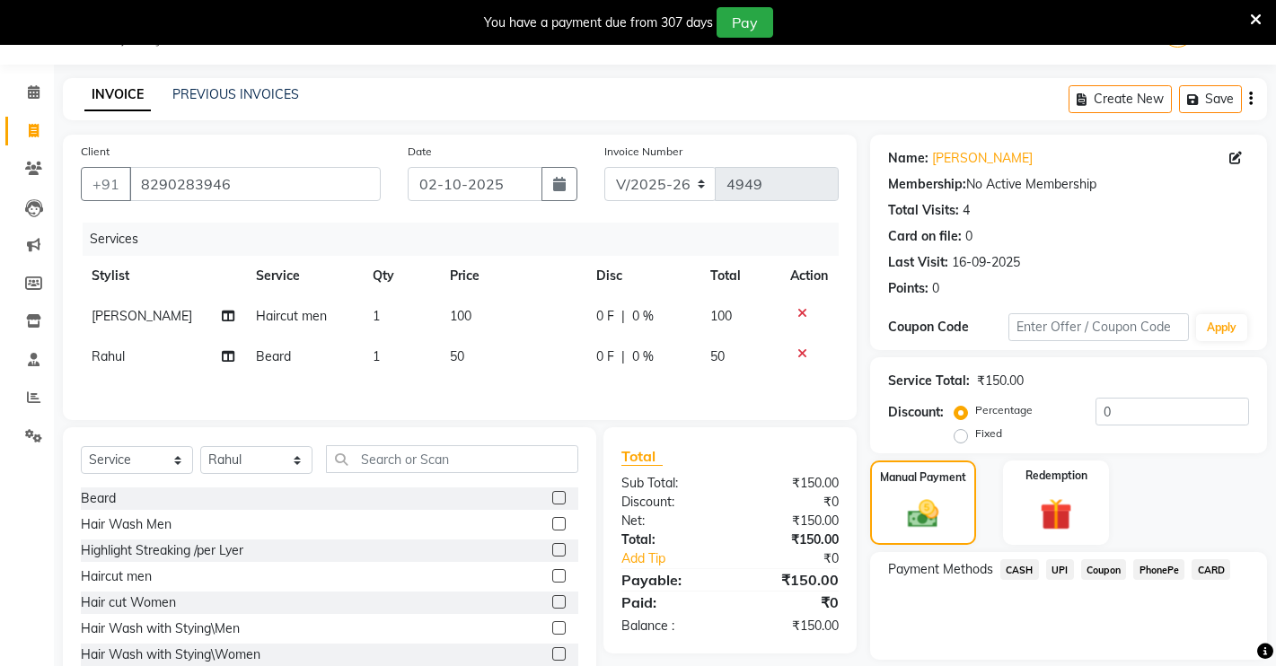
drag, startPoint x: 1025, startPoint y: 564, endPoint x: 995, endPoint y: 569, distance: 31.0
click at [1022, 566] on span "CASH" at bounding box center [1019, 569] width 39 height 21
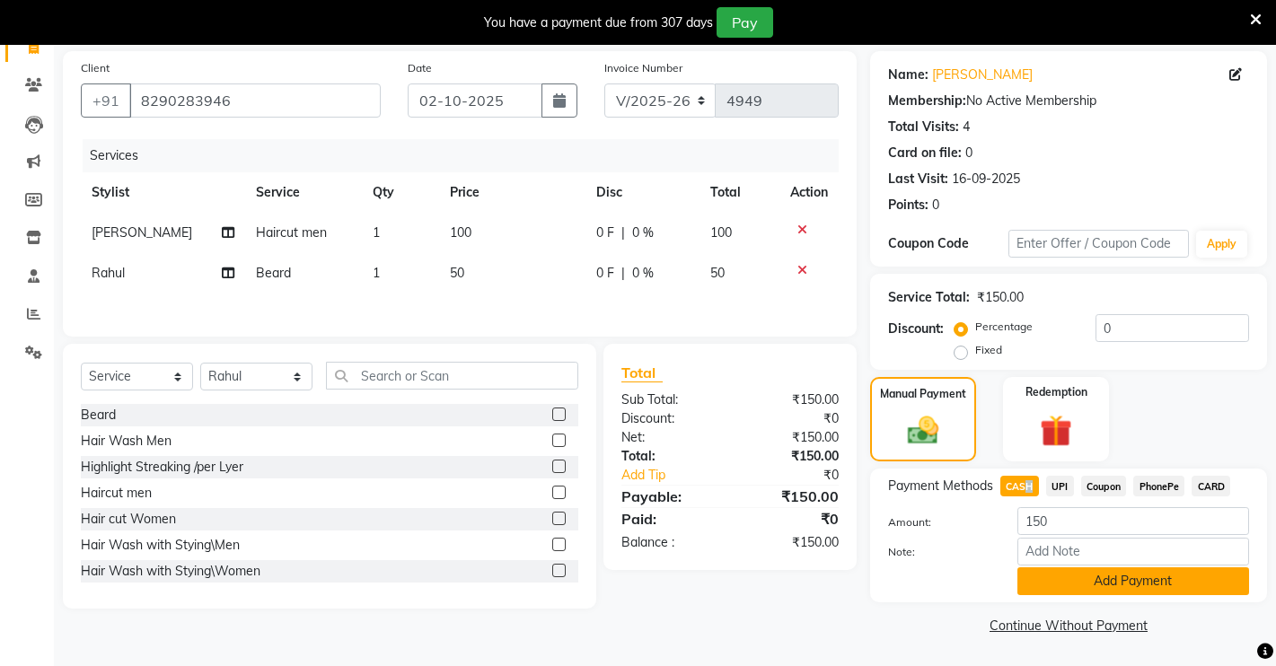
click at [1058, 583] on button "Add Payment" at bounding box center [1133, 581] width 232 height 28
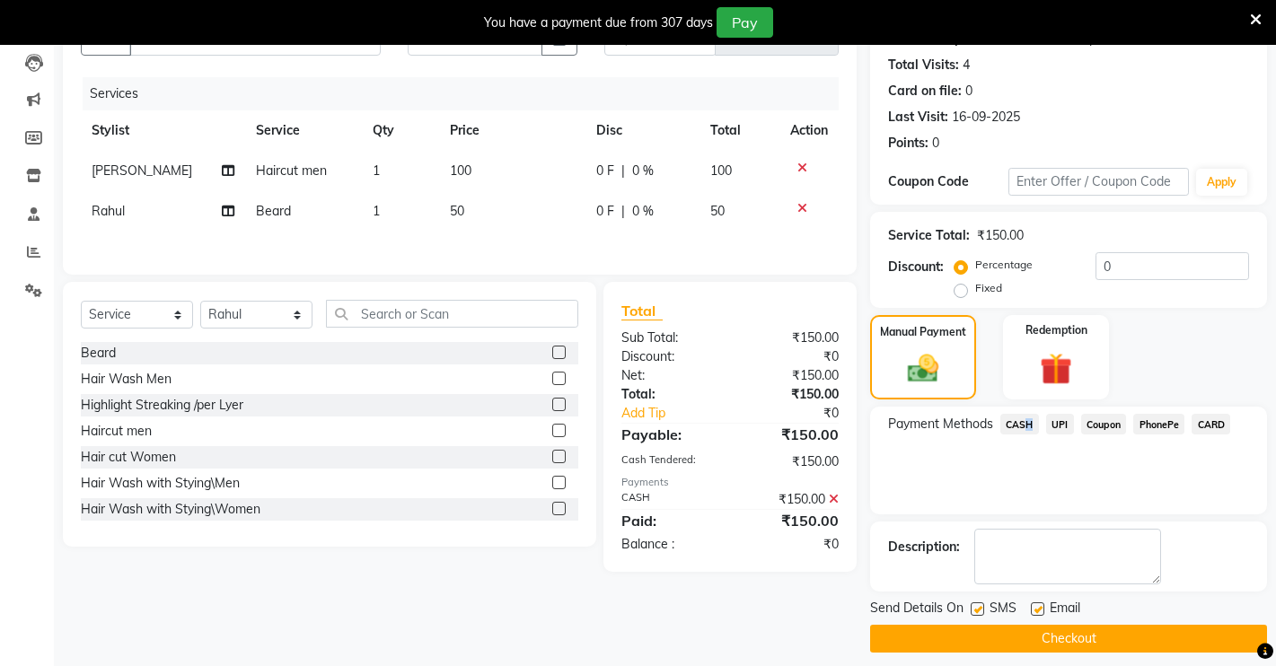
scroll to position [204, 0]
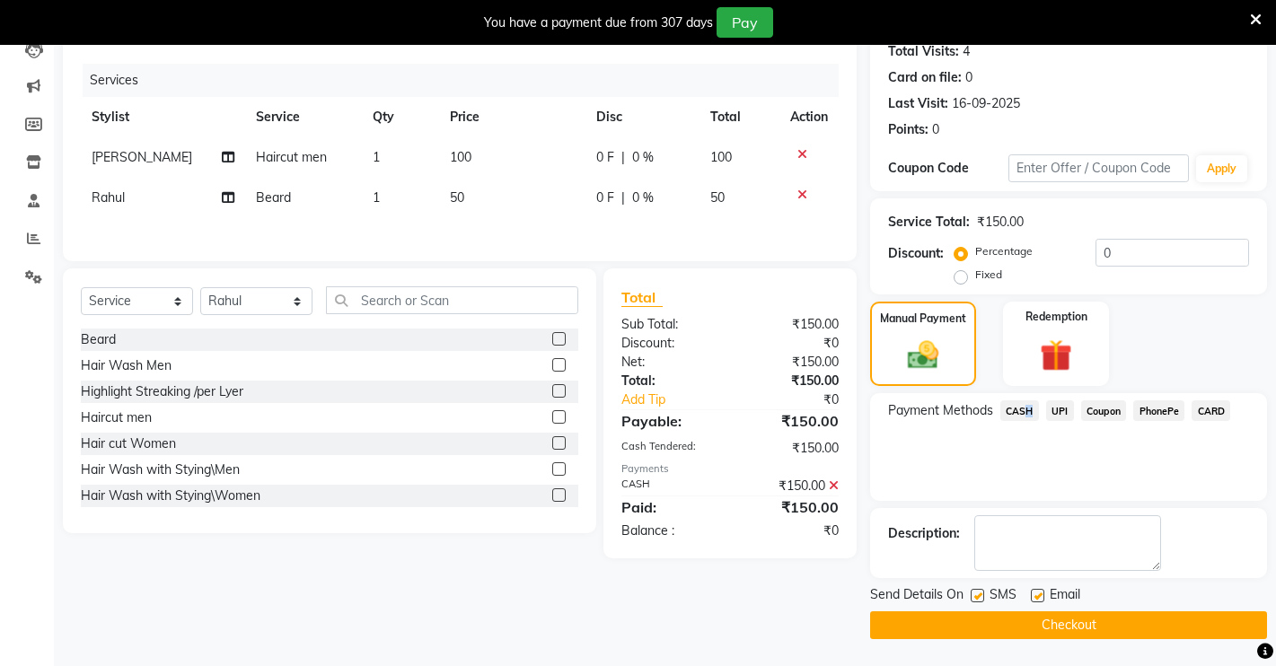
click at [1033, 630] on button "Checkout" at bounding box center [1068, 625] width 397 height 28
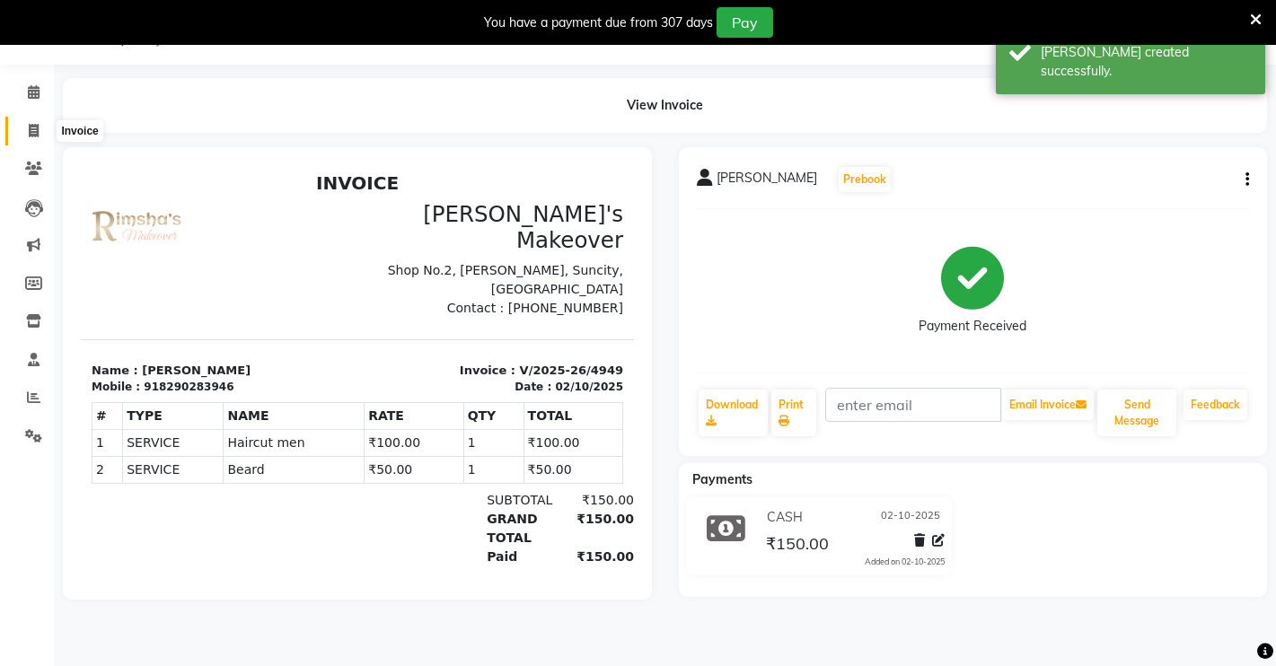
click at [30, 126] on icon at bounding box center [34, 130] width 10 height 13
select select "service"
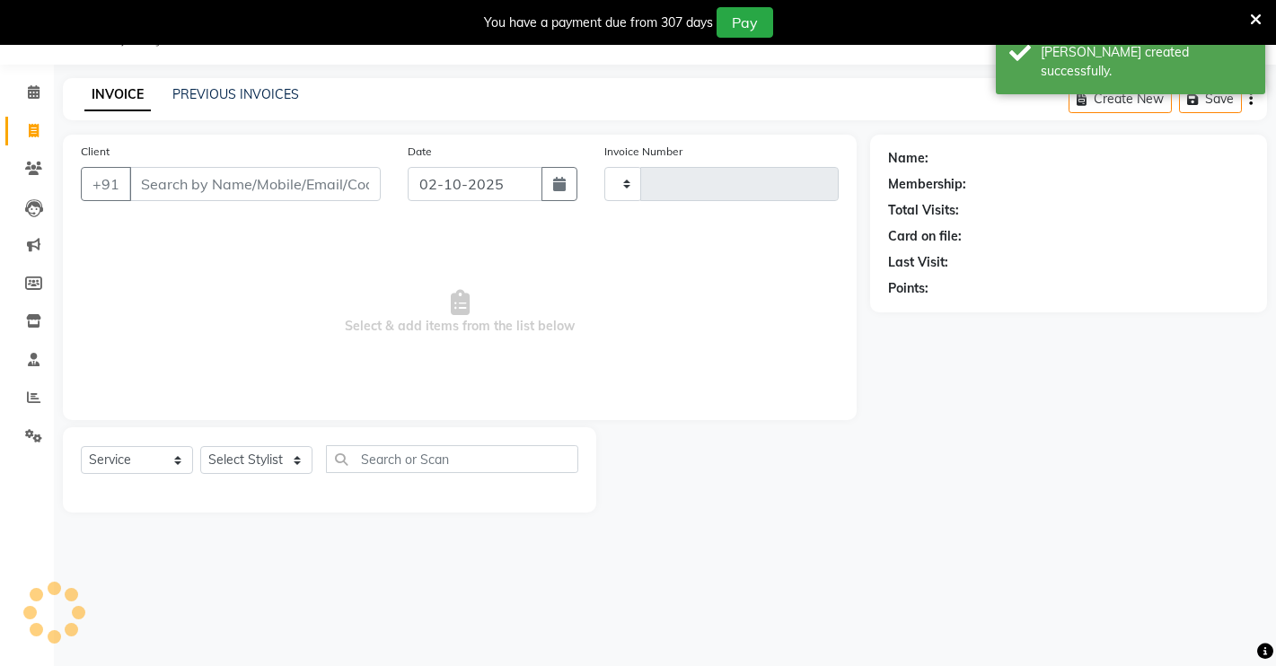
type input "4950"
select select "7317"
click at [235, 184] on input "Client" at bounding box center [254, 184] width 251 height 34
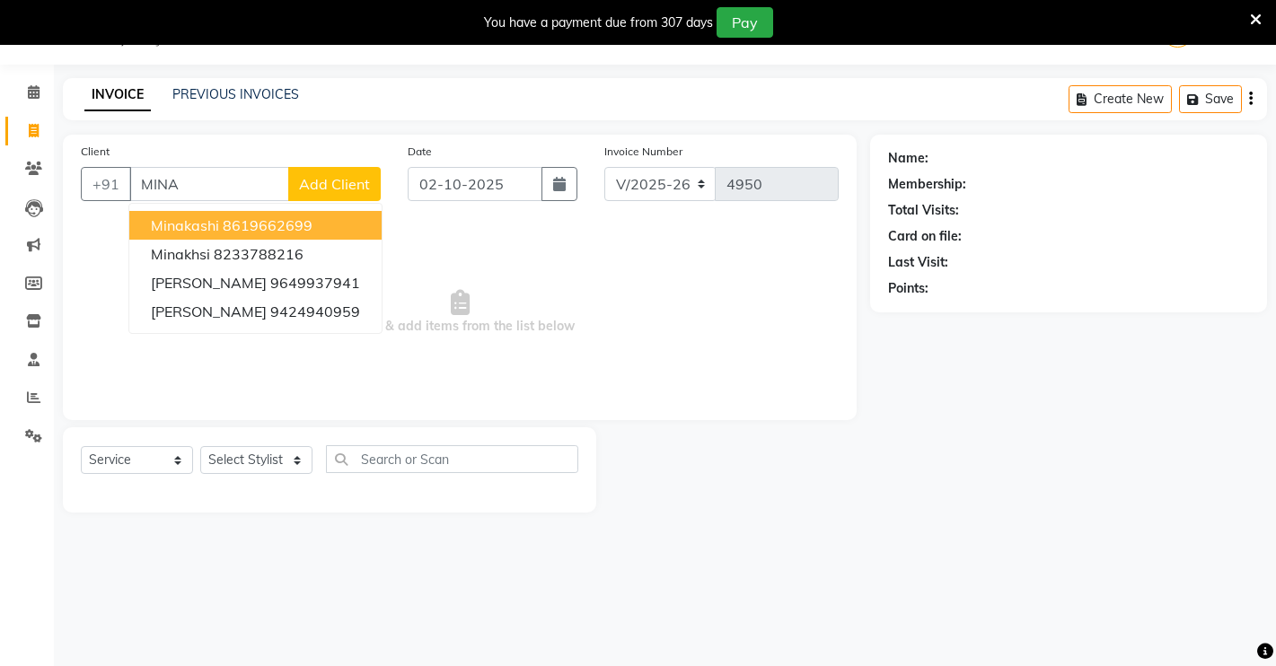
click at [222, 226] on button "Minakashi 8619662699" at bounding box center [255, 225] width 252 height 29
type input "8619662699"
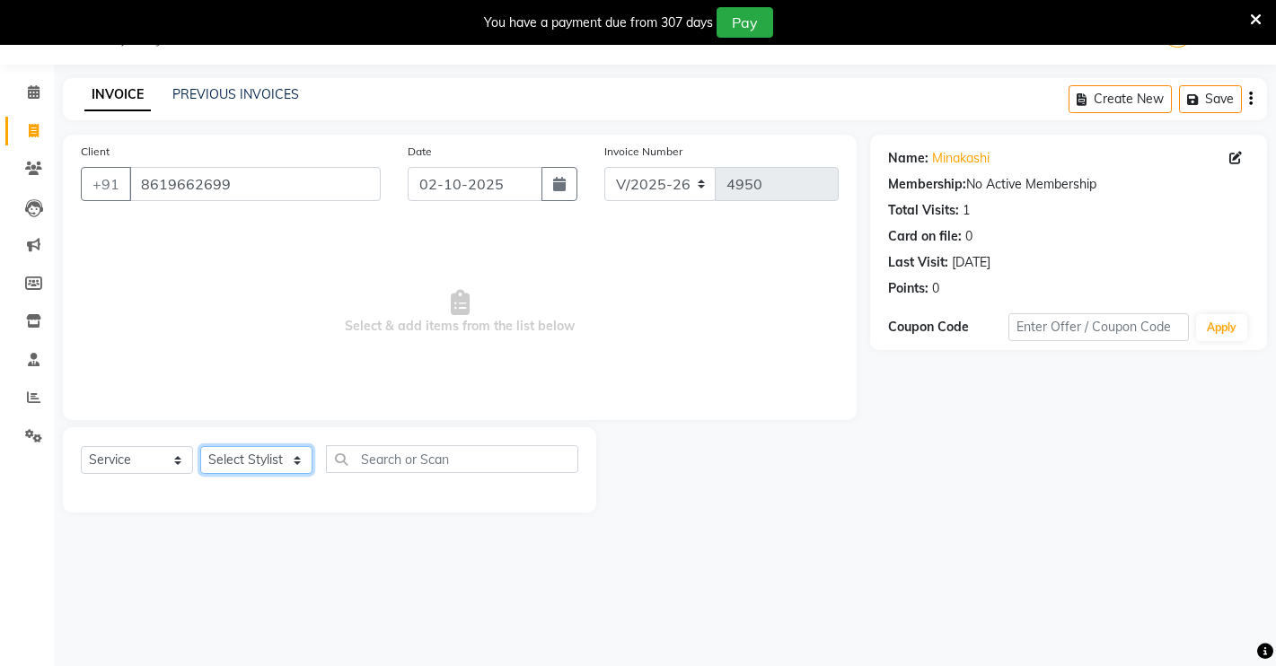
click at [288, 461] on select "Select Stylist [PERSON_NAME] [PERSON_NAME] NAVEEN [MEDICAL_DATA][PERSON_NAME] […" at bounding box center [256, 460] width 112 height 28
select select "77366"
click at [200, 446] on select "Select Stylist [PERSON_NAME] [PERSON_NAME] NAVEEN [MEDICAL_DATA][PERSON_NAME] […" at bounding box center [256, 460] width 112 height 28
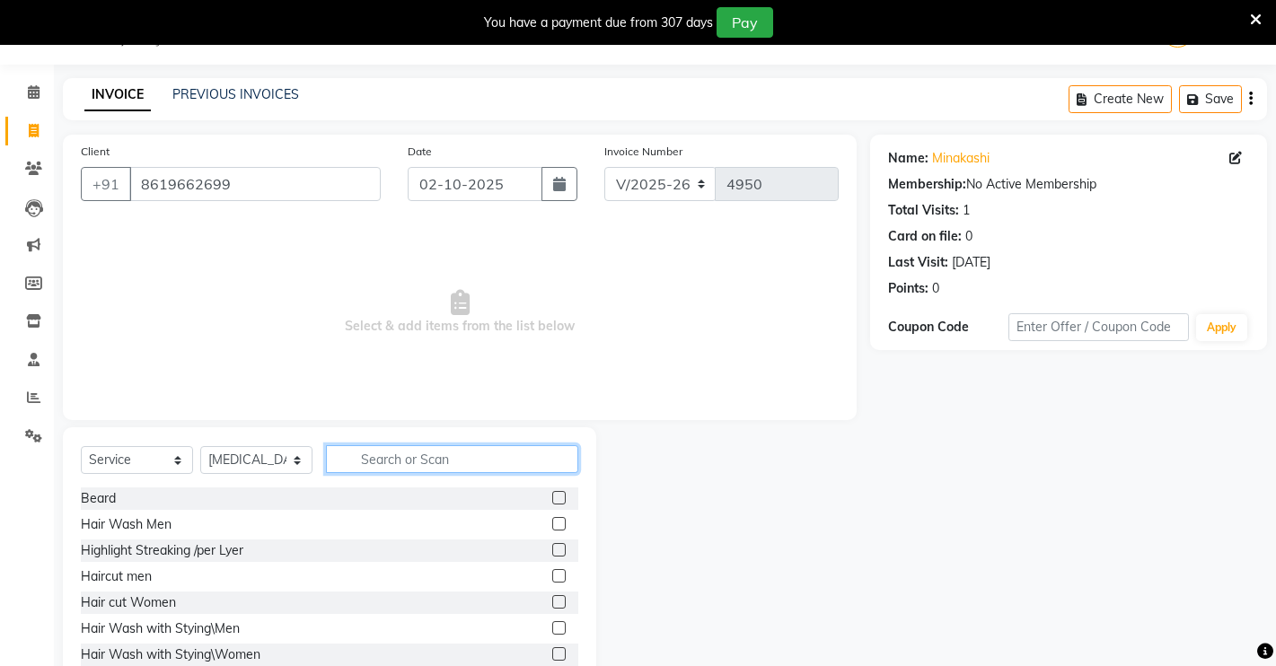
drag, startPoint x: 511, startPoint y: 453, endPoint x: 569, endPoint y: 389, distance: 87.1
click at [521, 449] on input "text" at bounding box center [452, 459] width 252 height 28
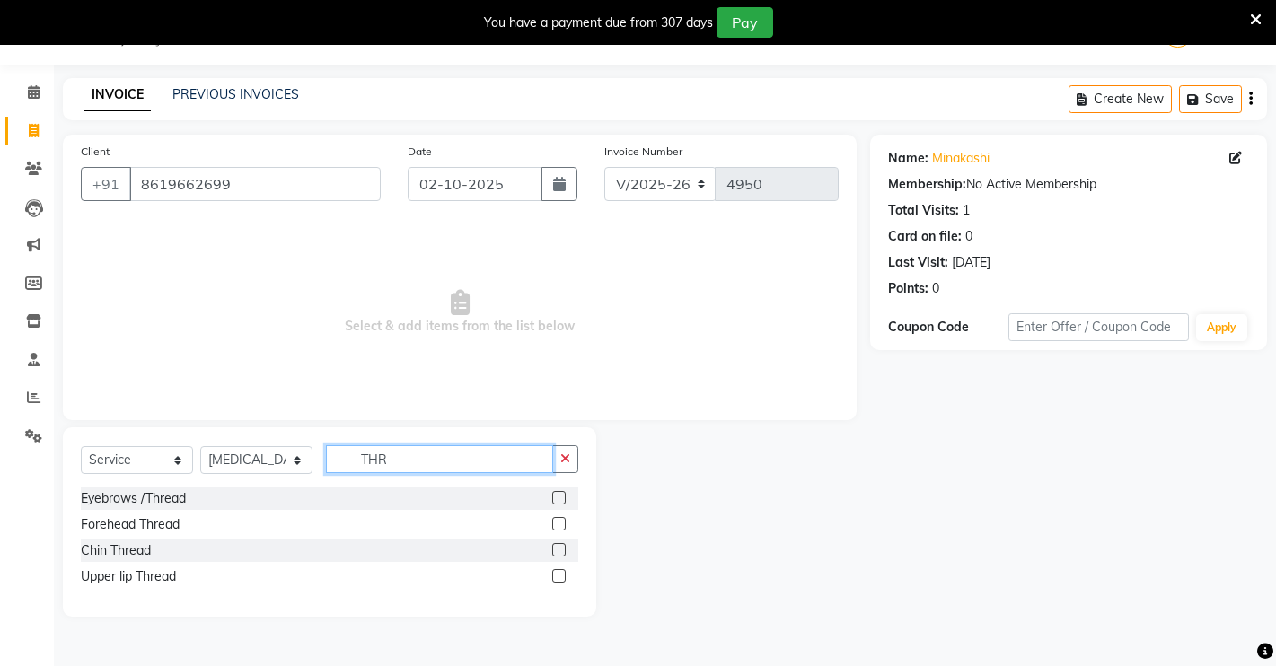
type input "THR"
click at [574, 496] on div at bounding box center [565, 498] width 26 height 22
click at [563, 496] on label at bounding box center [558, 497] width 13 height 13
click at [563, 496] on input "checkbox" at bounding box center [558, 499] width 12 height 12
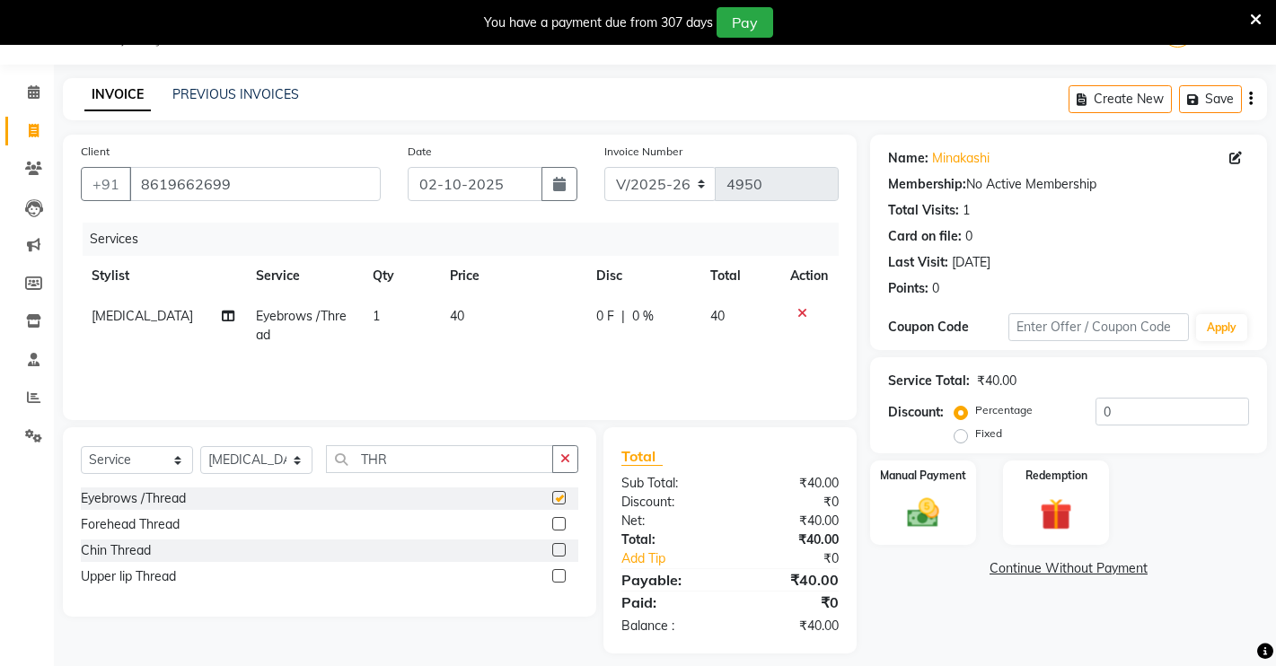
checkbox input "false"
click at [911, 509] on img at bounding box center [923, 513] width 55 height 39
click at [1062, 569] on span "UPI" at bounding box center [1060, 569] width 28 height 21
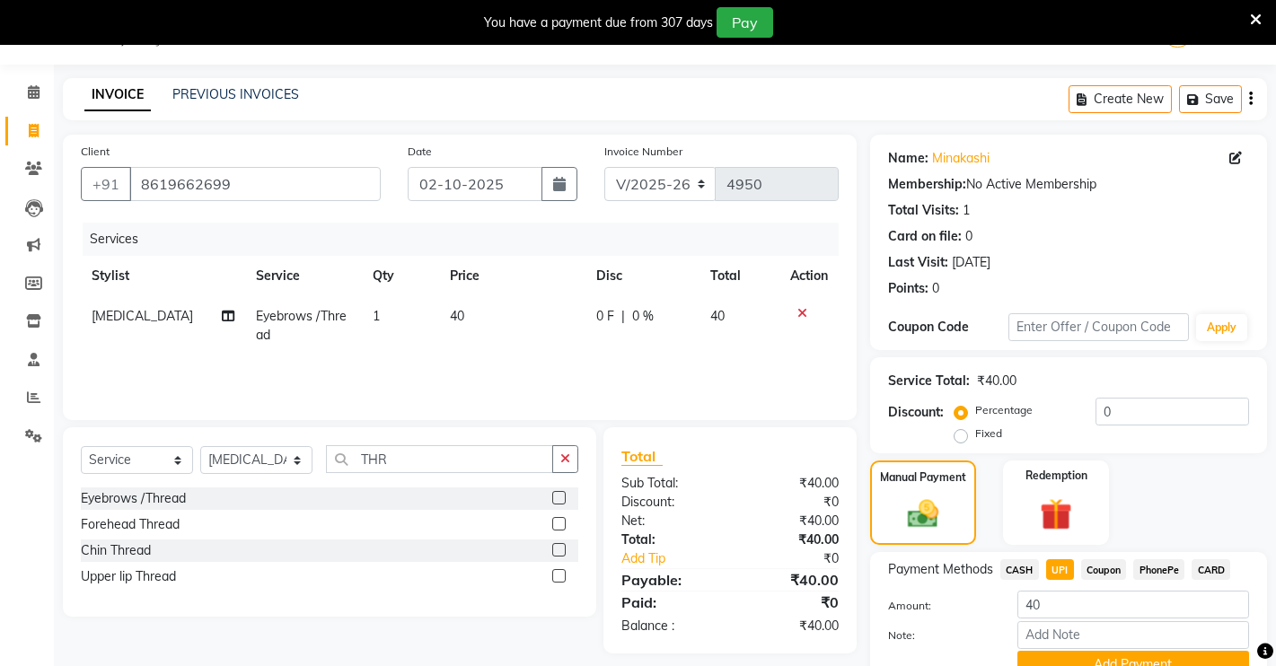
scroll to position [128, 0]
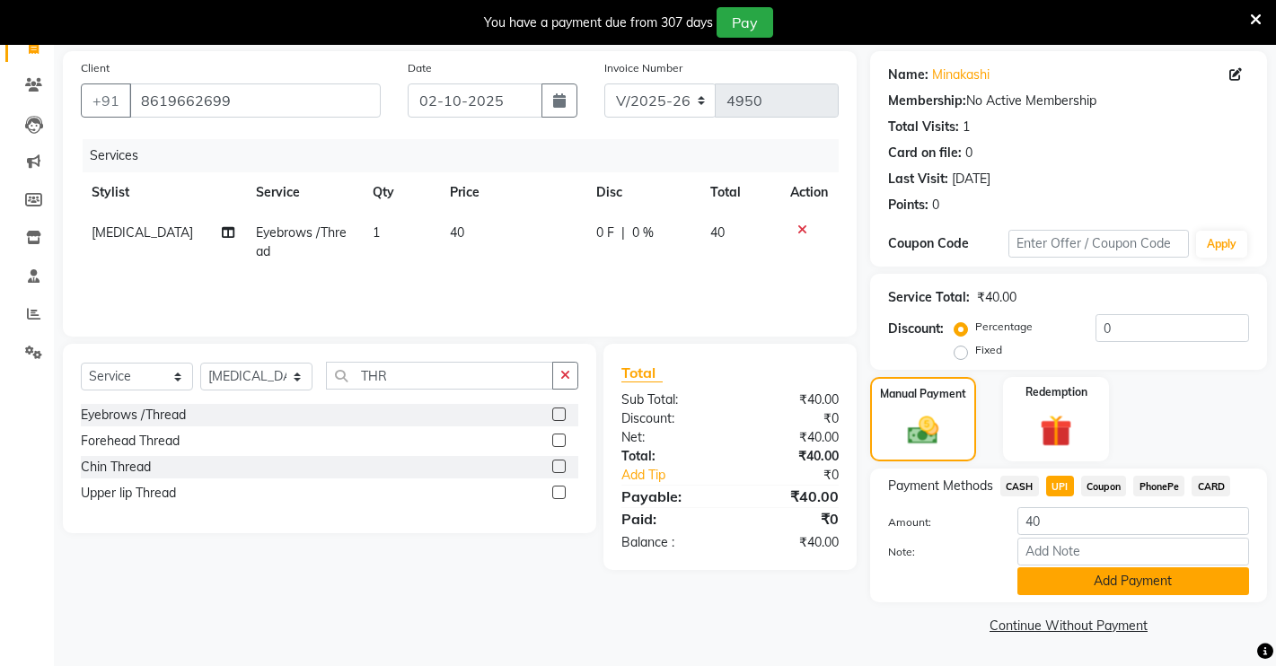
click at [1085, 583] on button "Add Payment" at bounding box center [1133, 581] width 232 height 28
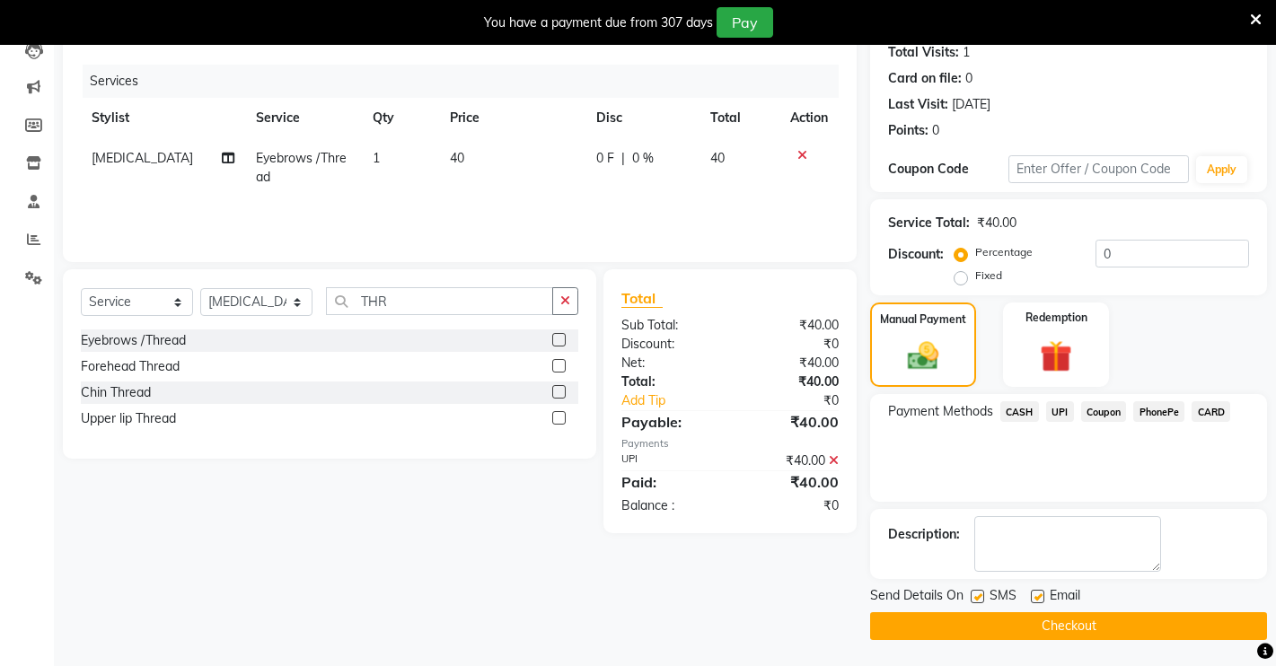
scroll to position [204, 0]
click at [1075, 624] on button "Checkout" at bounding box center [1068, 625] width 397 height 28
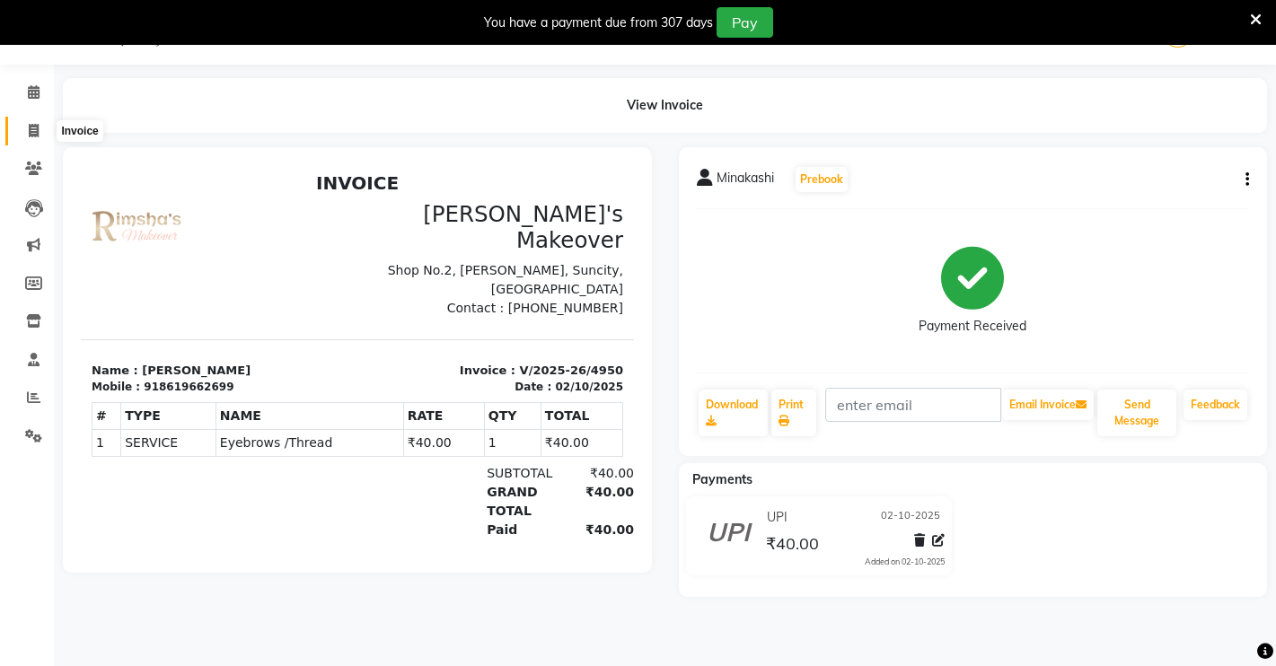
click at [38, 131] on icon at bounding box center [34, 130] width 10 height 13
select select "service"
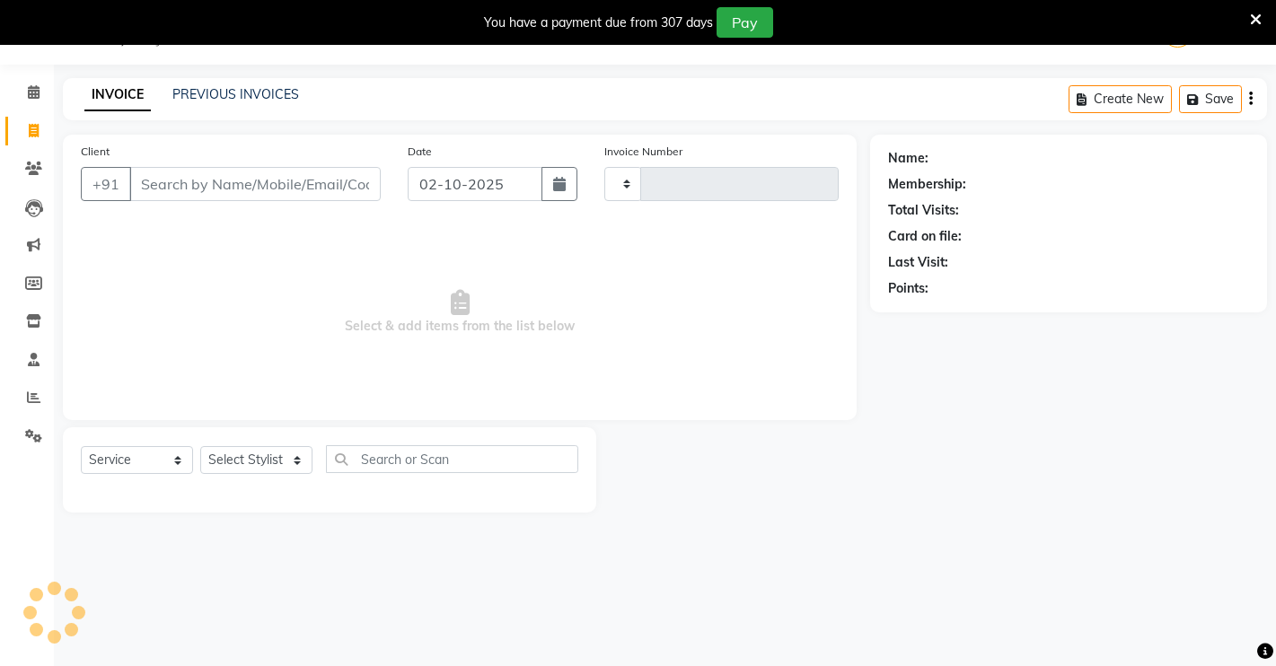
type input "4951"
select select "7317"
click at [201, 178] on input "Client" at bounding box center [254, 184] width 251 height 34
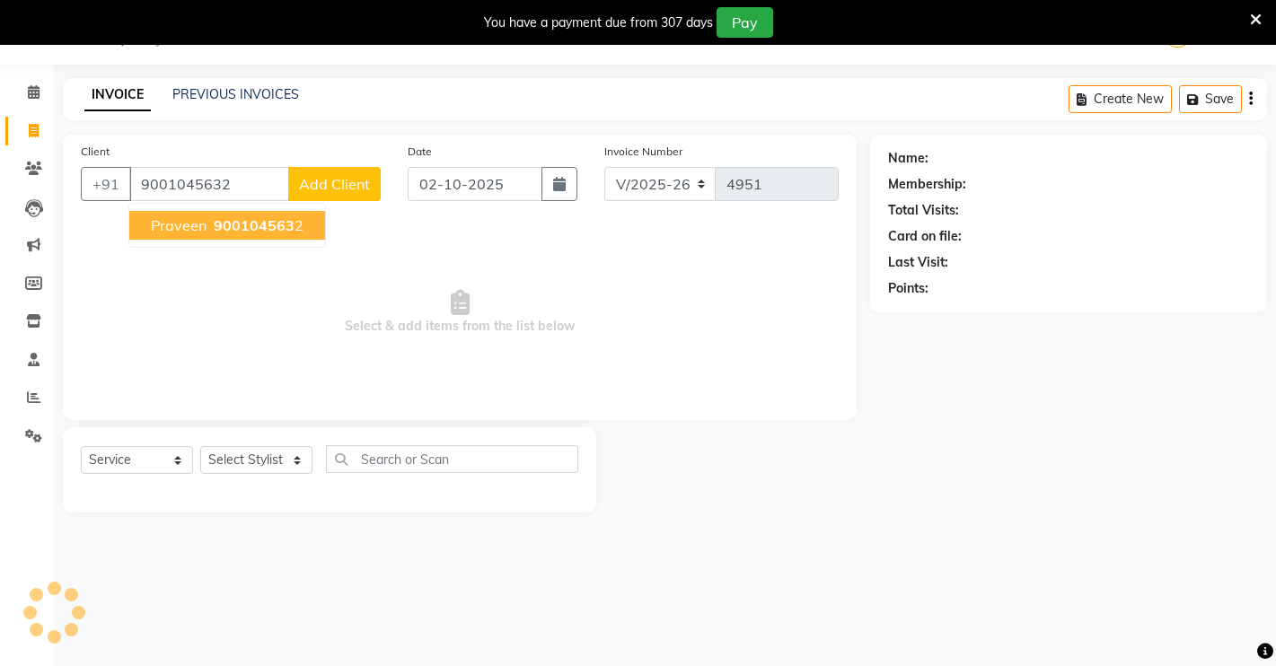
type input "9001045632"
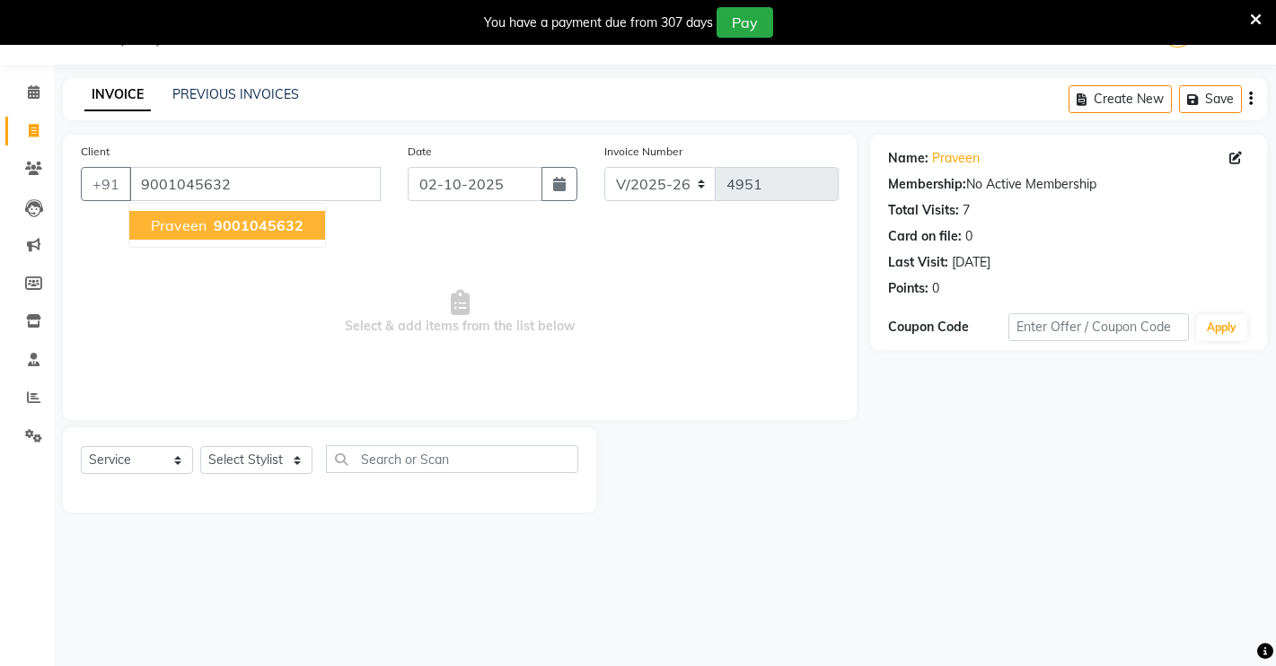
click at [198, 226] on span "Praveen" at bounding box center [179, 225] width 56 height 18
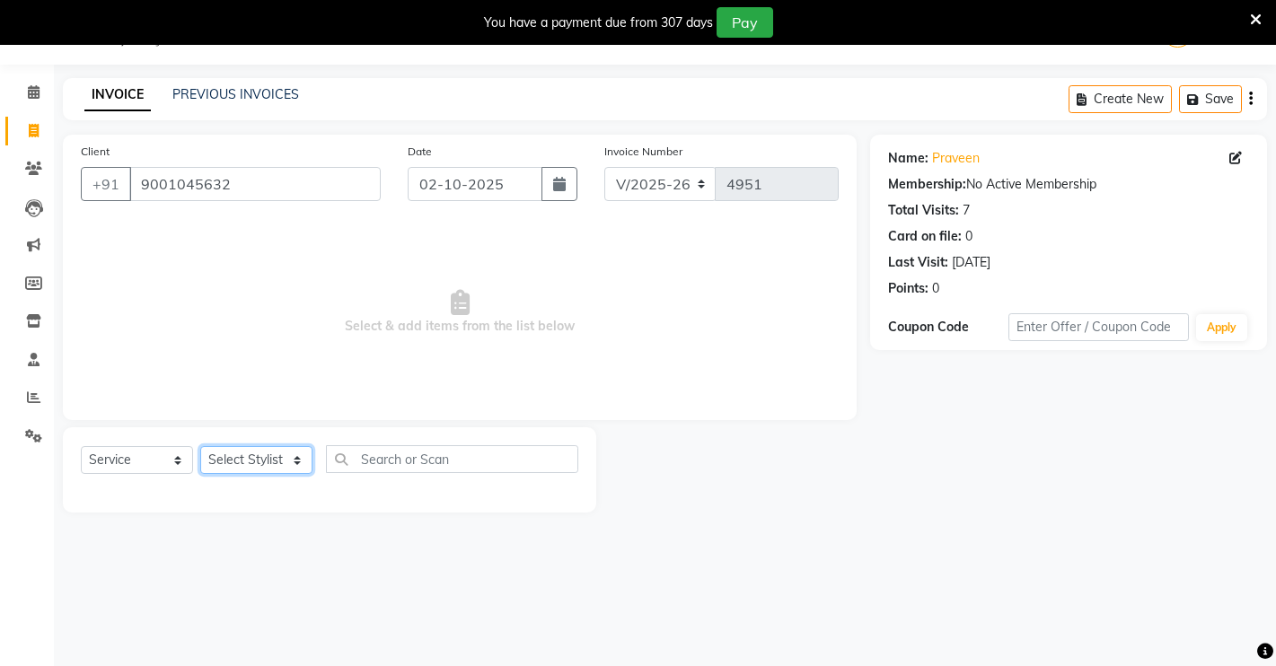
click at [270, 456] on select "Select Stylist [PERSON_NAME] [PERSON_NAME] NAVEEN [MEDICAL_DATA][PERSON_NAME] […" at bounding box center [256, 460] width 112 height 28
select select "88618"
click at [200, 446] on select "Select Stylist [PERSON_NAME] [PERSON_NAME] NAVEEN [MEDICAL_DATA][PERSON_NAME] […" at bounding box center [256, 460] width 112 height 28
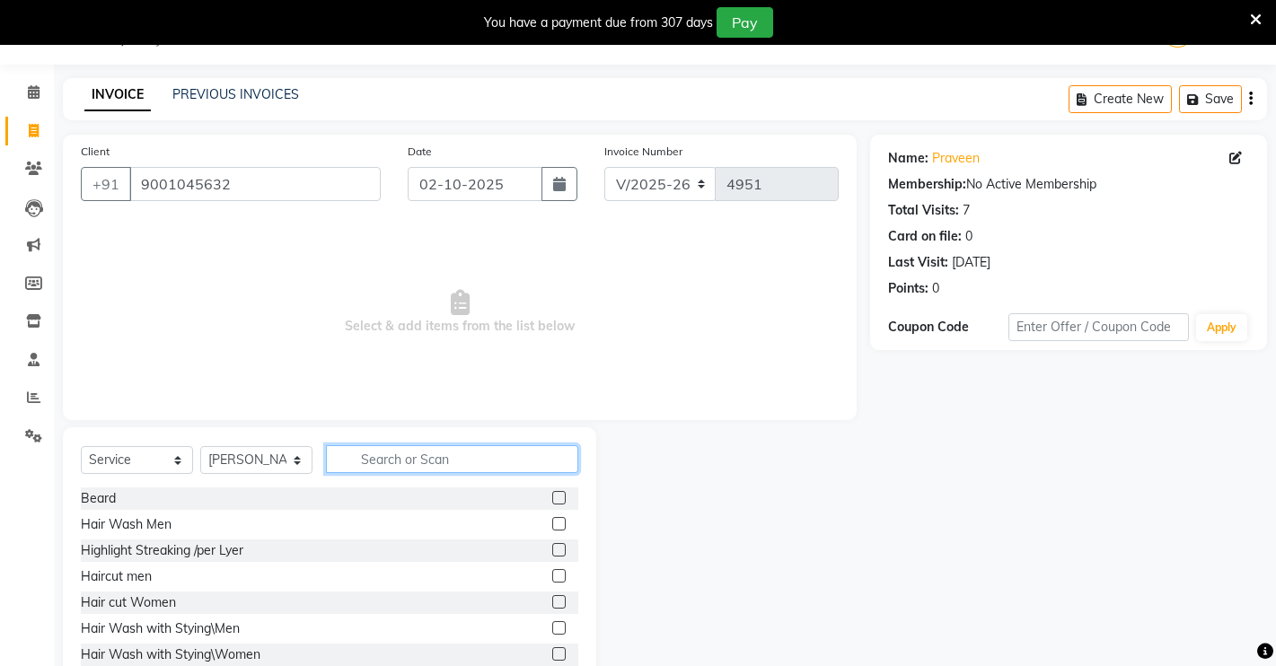
click at [386, 453] on input "text" at bounding box center [452, 459] width 252 height 28
type input "HAIR COLO"
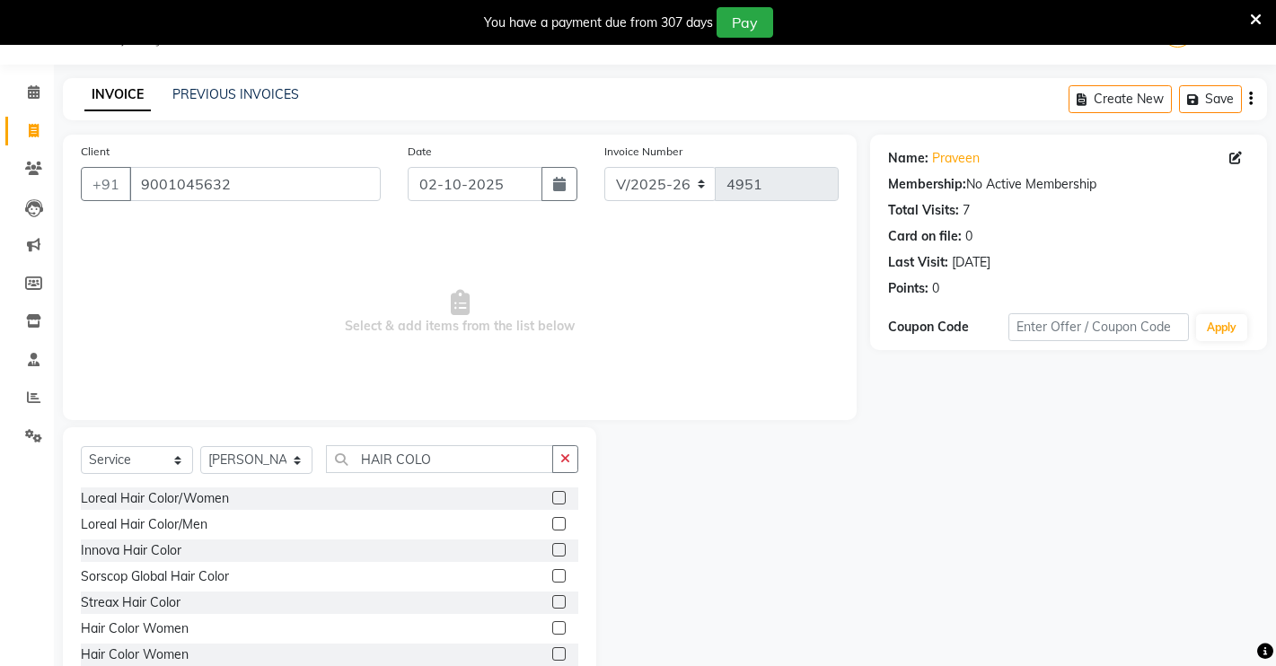
click at [552, 518] on label at bounding box center [558, 523] width 13 height 13
click at [552, 519] on input "checkbox" at bounding box center [558, 525] width 12 height 12
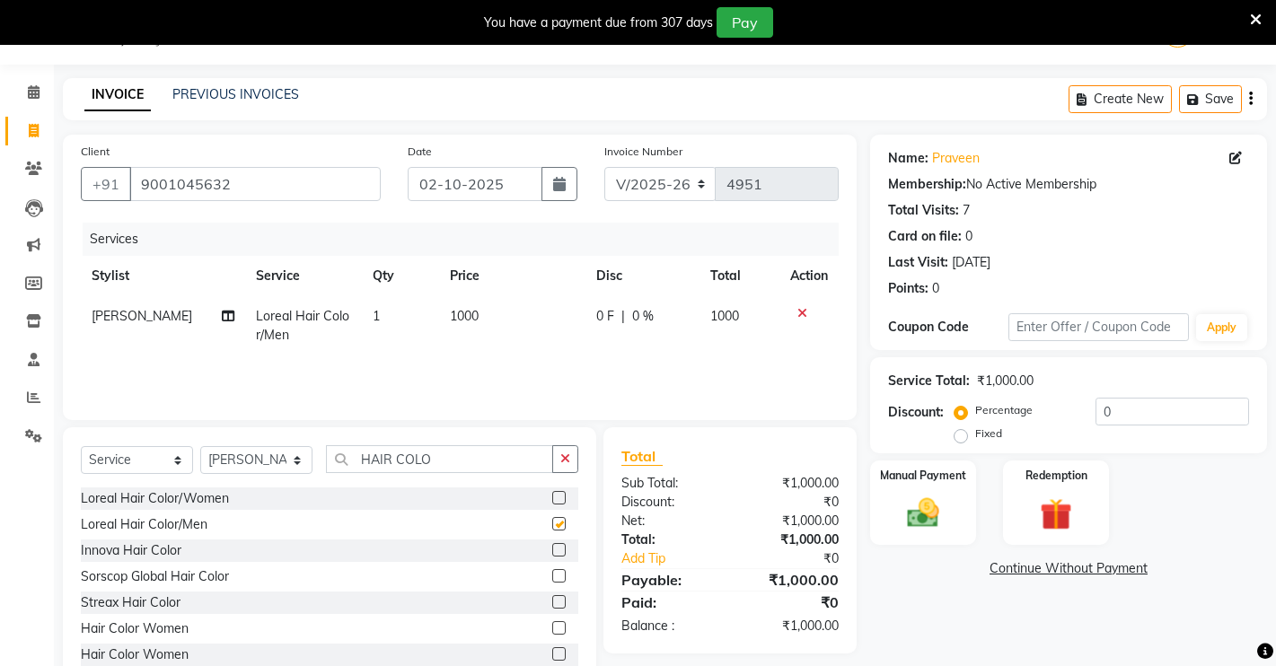
checkbox input "false"
click at [567, 463] on icon "button" at bounding box center [565, 458] width 10 height 13
click at [552, 496] on label at bounding box center [558, 497] width 13 height 13
click at [552, 496] on input "checkbox" at bounding box center [558, 499] width 12 height 12
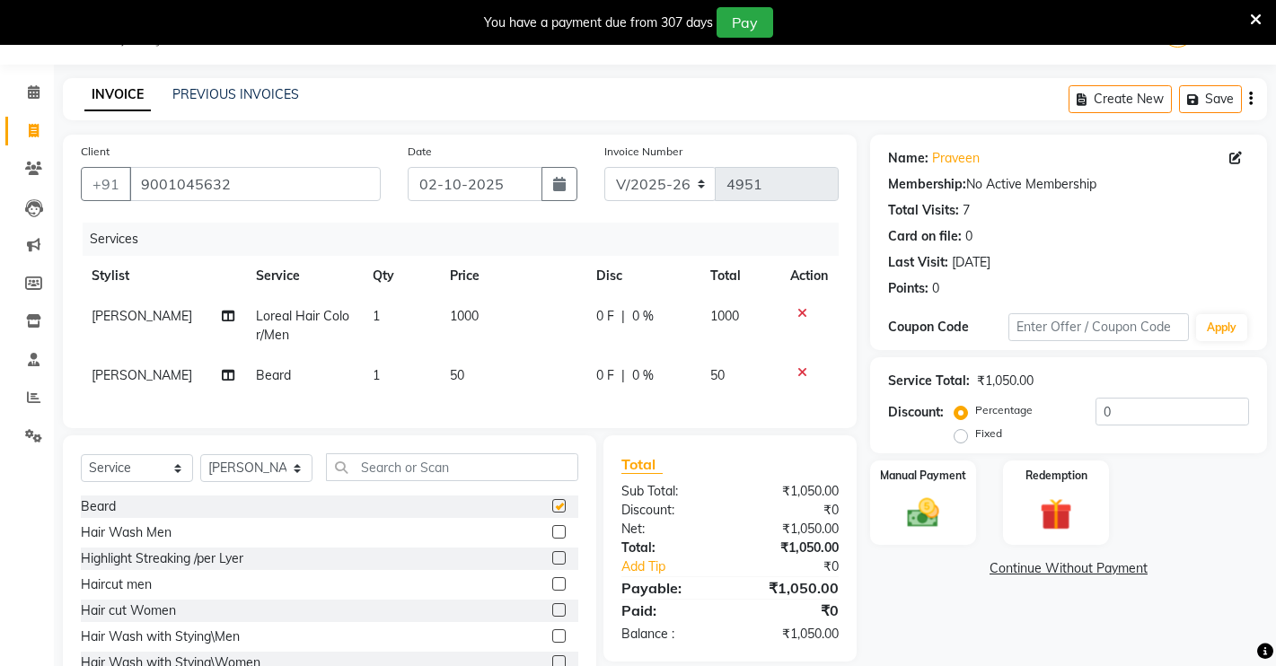
checkbox input "false"
click at [552, 591] on label at bounding box center [558, 583] width 13 height 13
click at [552, 591] on input "checkbox" at bounding box center [558, 585] width 12 height 12
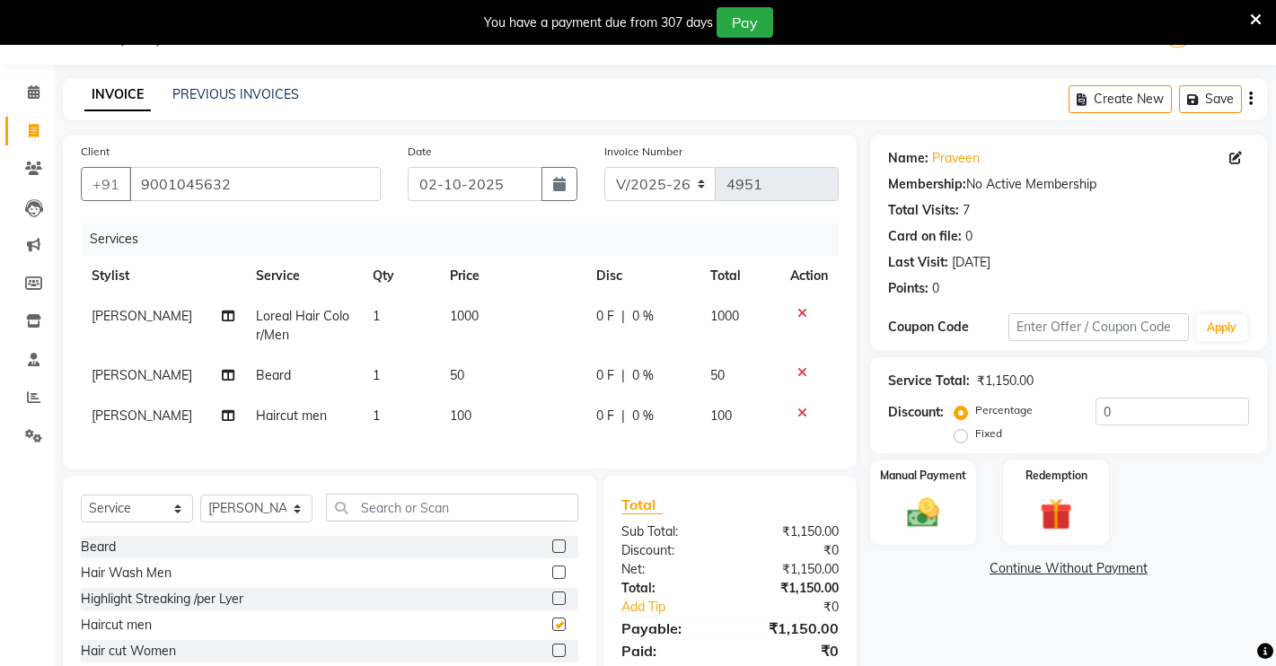
checkbox input "false"
click at [954, 487] on div "Manual Payment" at bounding box center [923, 503] width 110 height 89
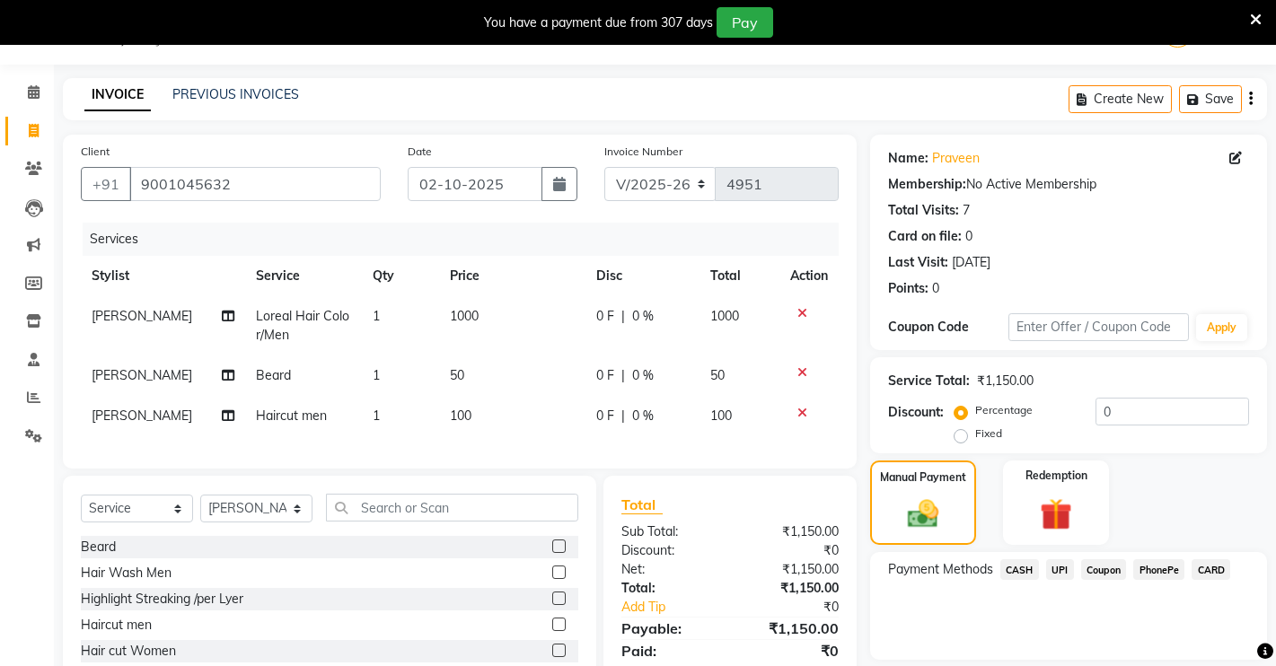
click at [1062, 573] on span "UPI" at bounding box center [1060, 569] width 28 height 21
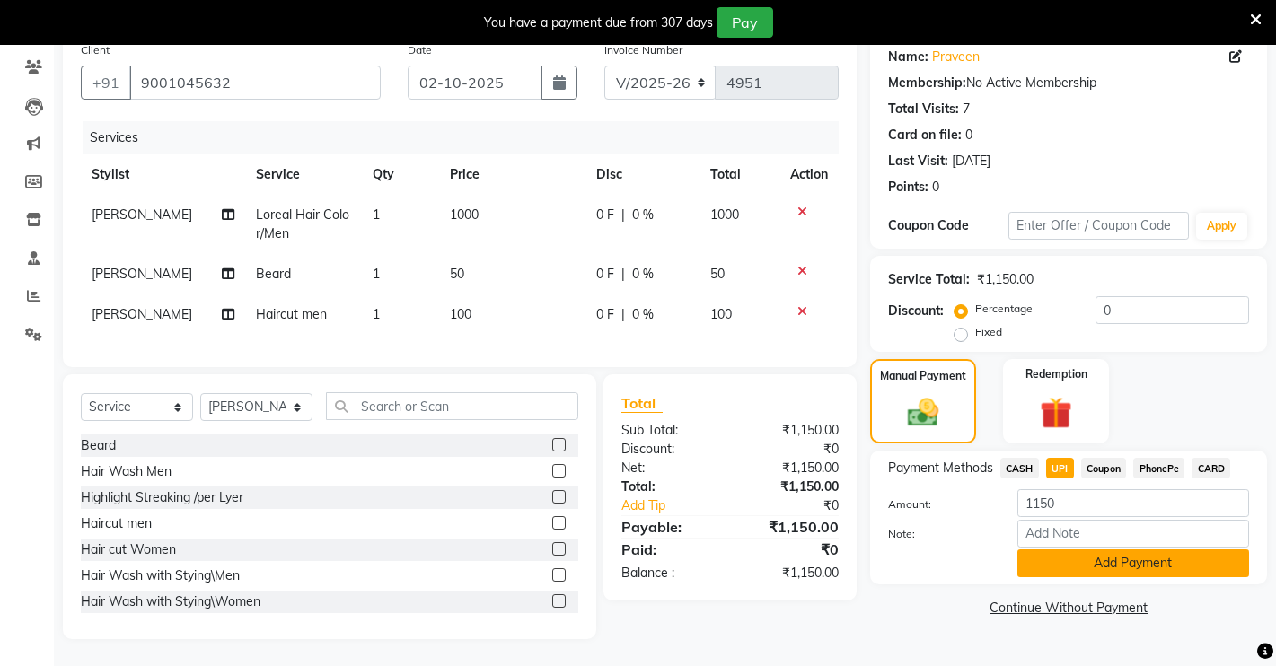
click at [1090, 550] on button "Add Payment" at bounding box center [1133, 563] width 232 height 28
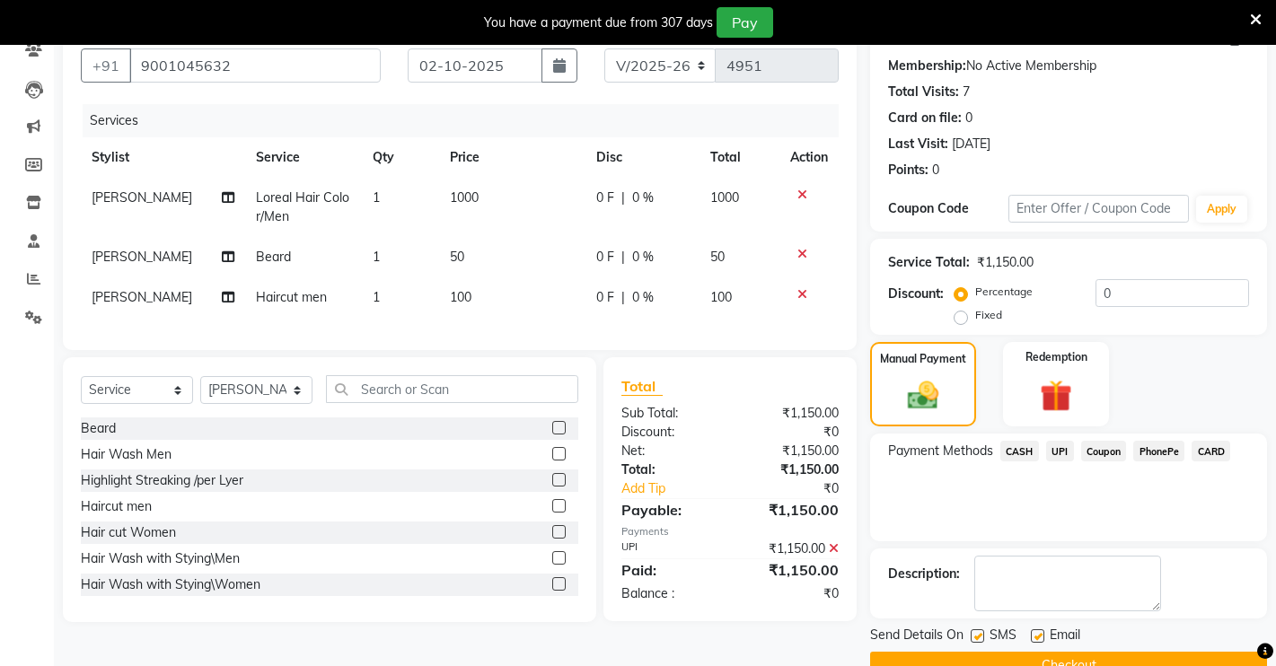
scroll to position [204, 0]
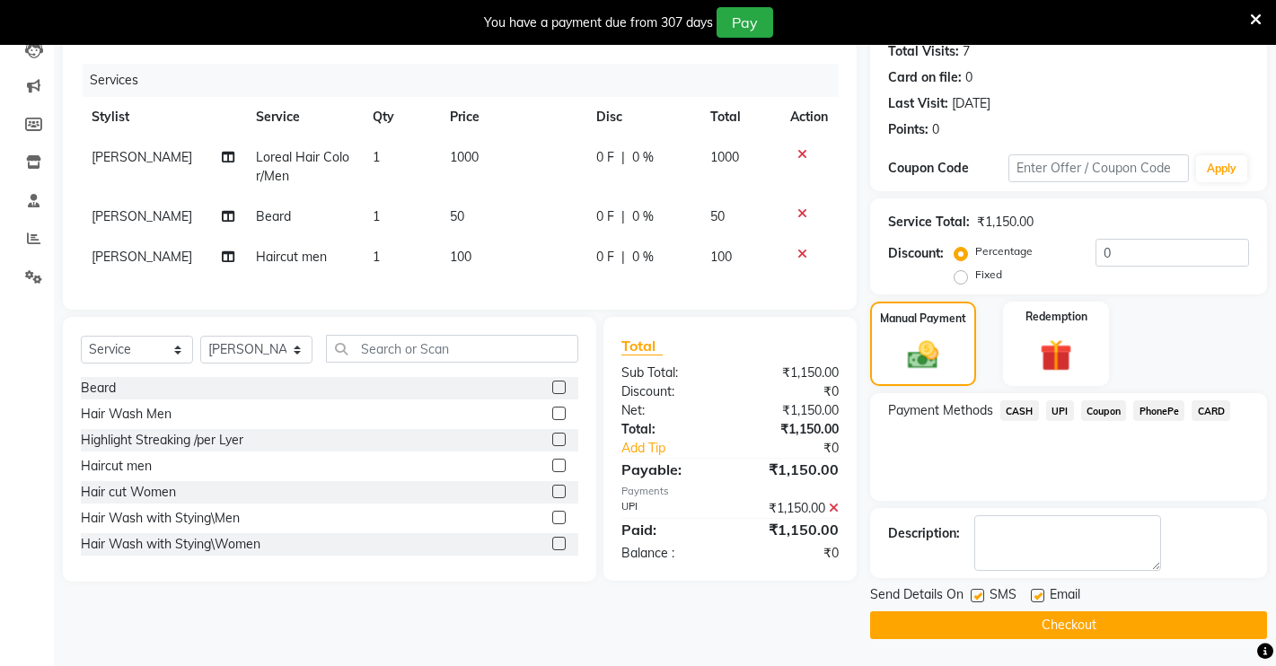
click at [1050, 622] on button "Checkout" at bounding box center [1068, 625] width 397 height 28
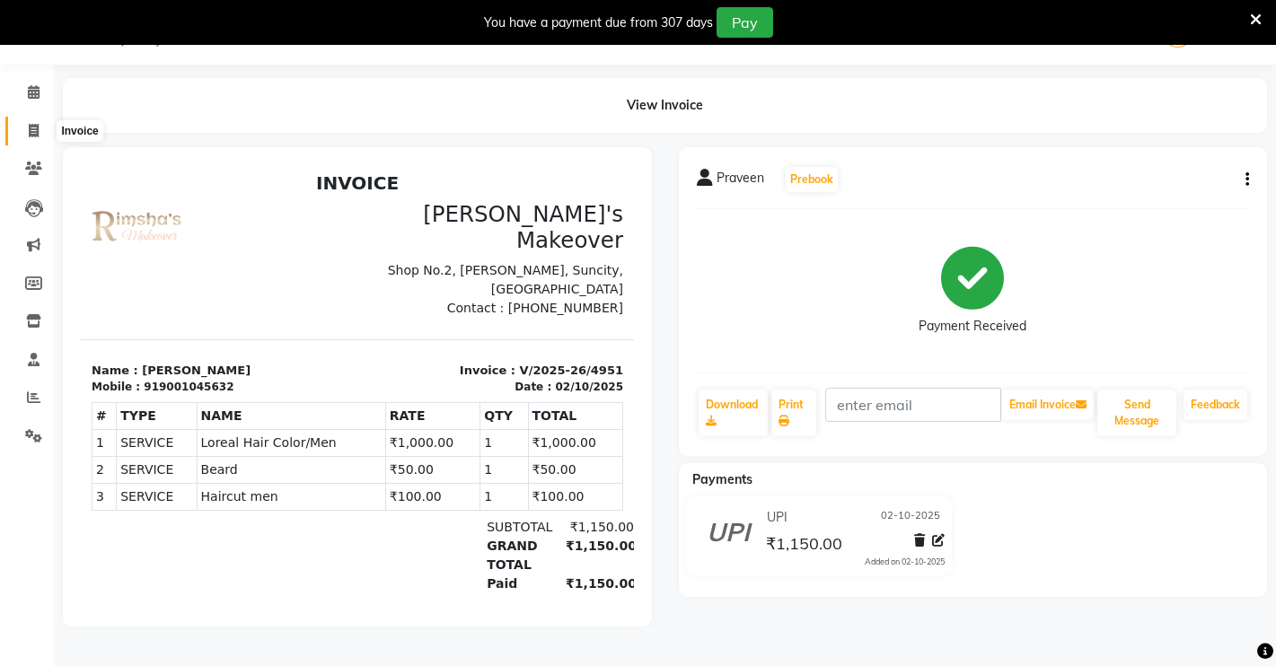
click at [39, 121] on span at bounding box center [33, 131] width 31 height 21
select select "service"
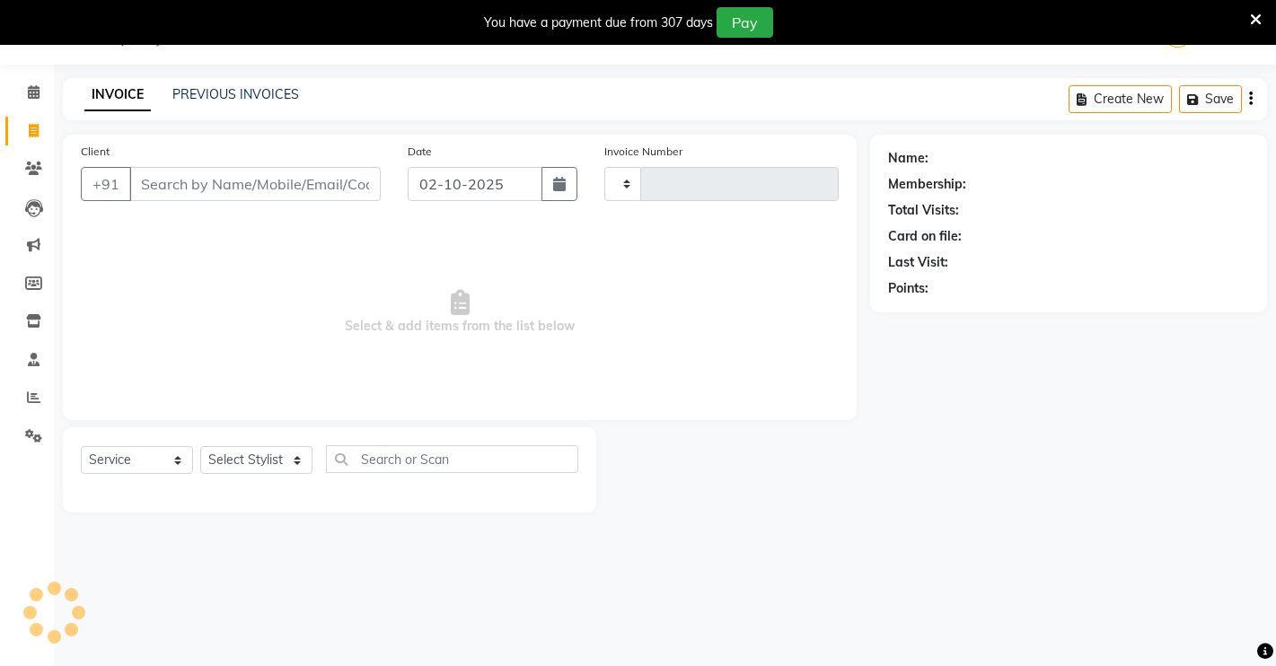
scroll to position [45, 0]
select select "7317"
type input "4952"
click at [203, 193] on input "Client" at bounding box center [254, 184] width 251 height 34
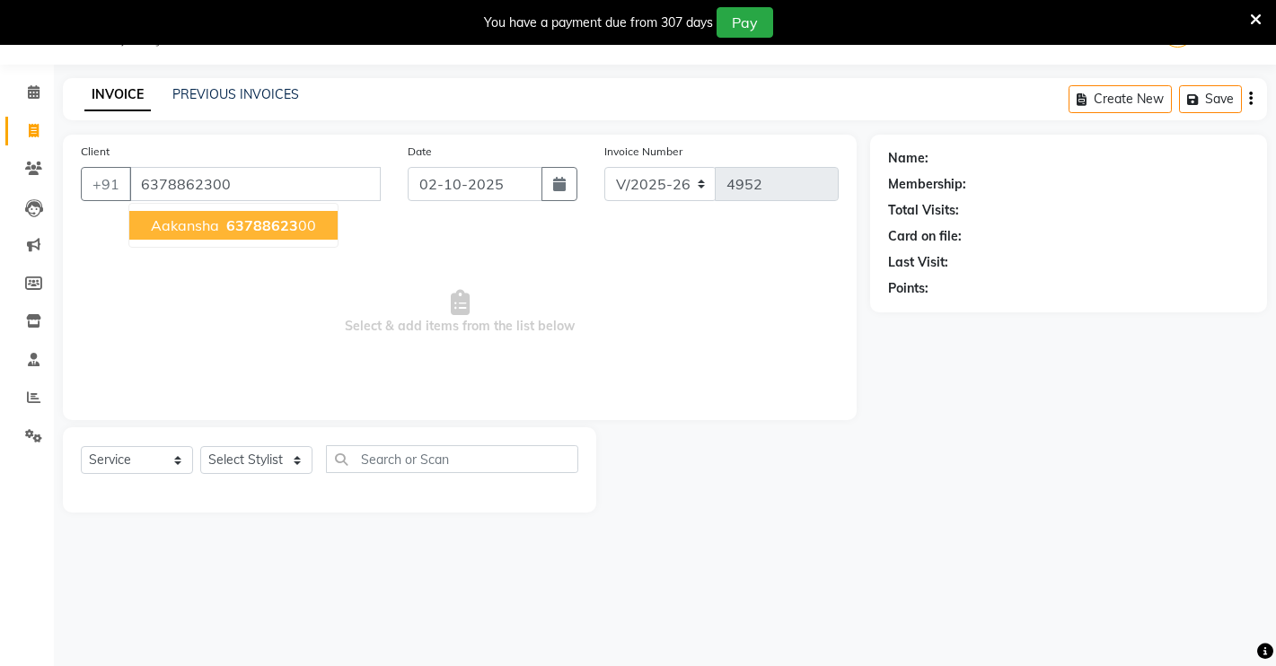
type input "6378862300"
click at [319, 232] on button "[PERSON_NAME] 63788623 00" at bounding box center [233, 225] width 208 height 29
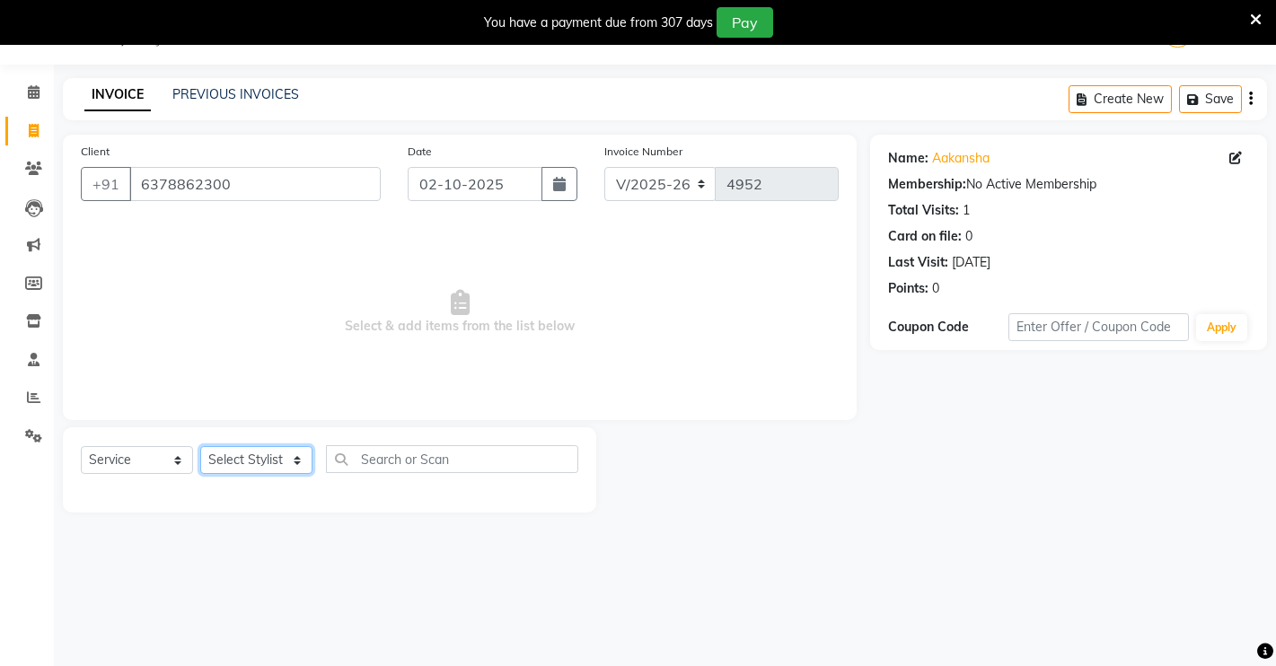
click at [253, 459] on select "Select Stylist [PERSON_NAME] [PERSON_NAME] NAVEEN [MEDICAL_DATA][PERSON_NAME] […" at bounding box center [256, 460] width 112 height 28
click at [317, 426] on div "Client [PHONE_NUMBER] Date [DATE] Invoice Number V/2025 V/[PHONE_NUMBER] Select…" at bounding box center [459, 324] width 821 height 378
click at [250, 453] on select "Select Stylist [PERSON_NAME] [PERSON_NAME] NAVEEN [MEDICAL_DATA][PERSON_NAME] […" at bounding box center [256, 460] width 112 height 28
select select "77364"
click at [200, 446] on select "Select Stylist [PERSON_NAME] [PERSON_NAME] NAVEEN [MEDICAL_DATA][PERSON_NAME] […" at bounding box center [256, 460] width 112 height 28
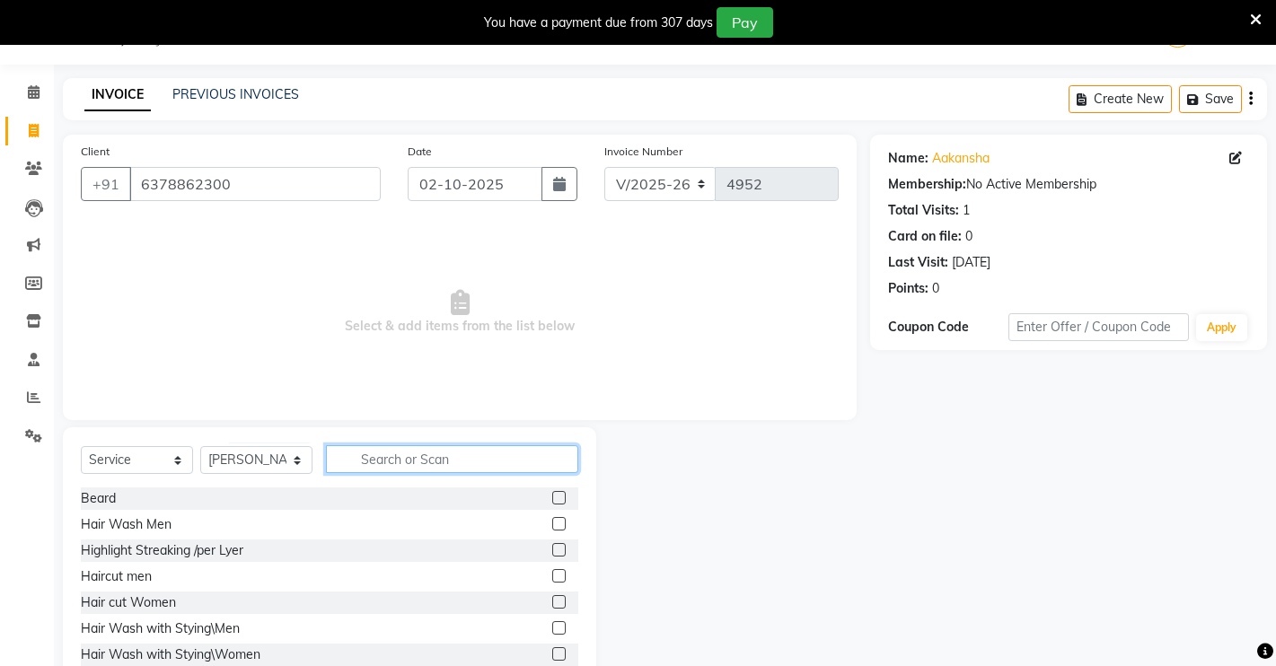
click at [394, 461] on input "text" at bounding box center [452, 459] width 252 height 28
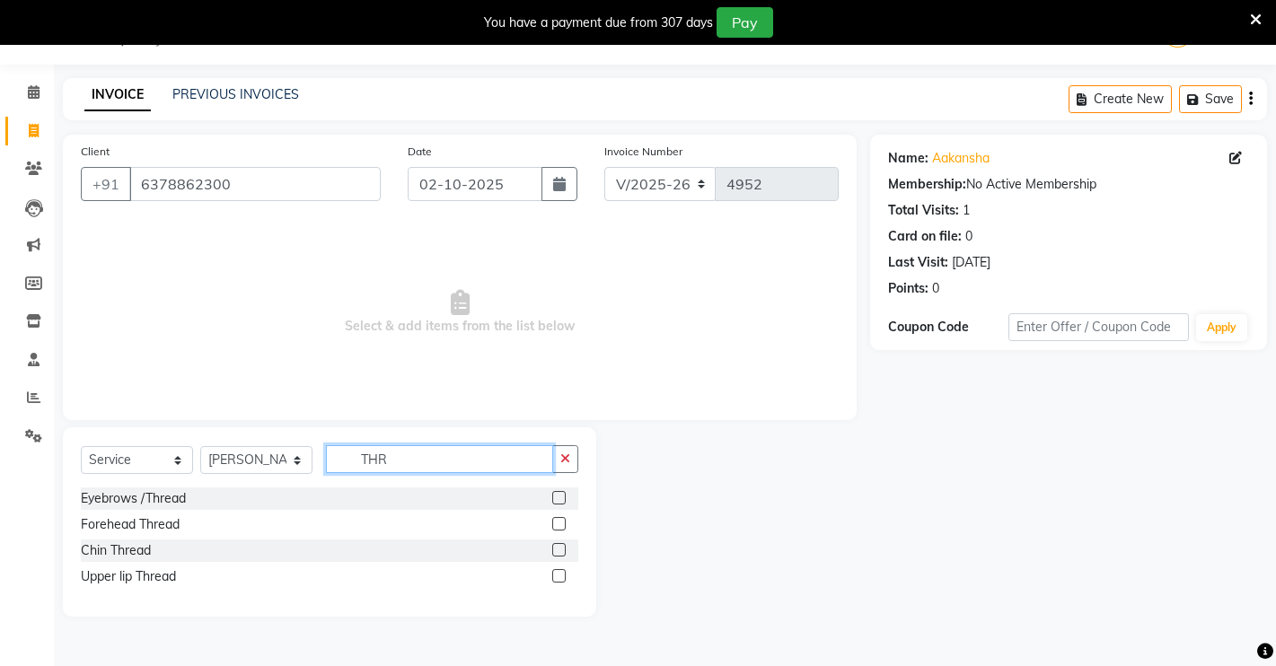
type input "THR"
click at [559, 496] on label at bounding box center [558, 497] width 13 height 13
click at [559, 496] on input "checkbox" at bounding box center [558, 499] width 12 height 12
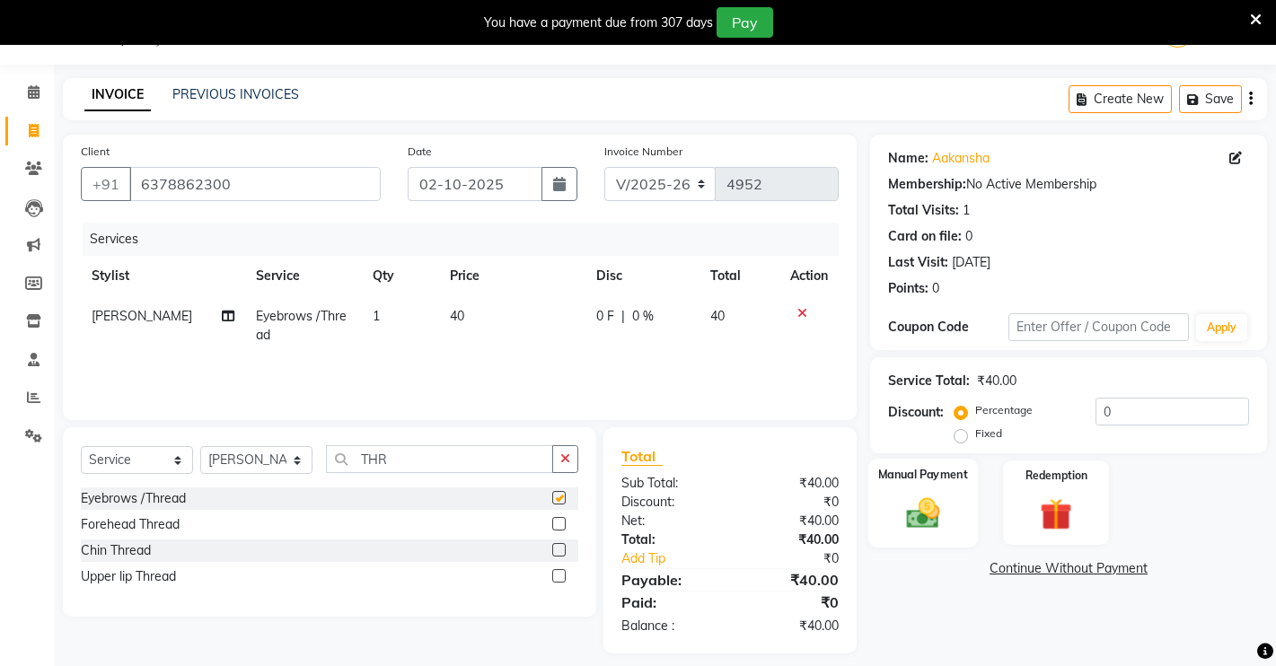
checkbox input "false"
click at [944, 485] on div "Manual Payment" at bounding box center [923, 503] width 110 height 89
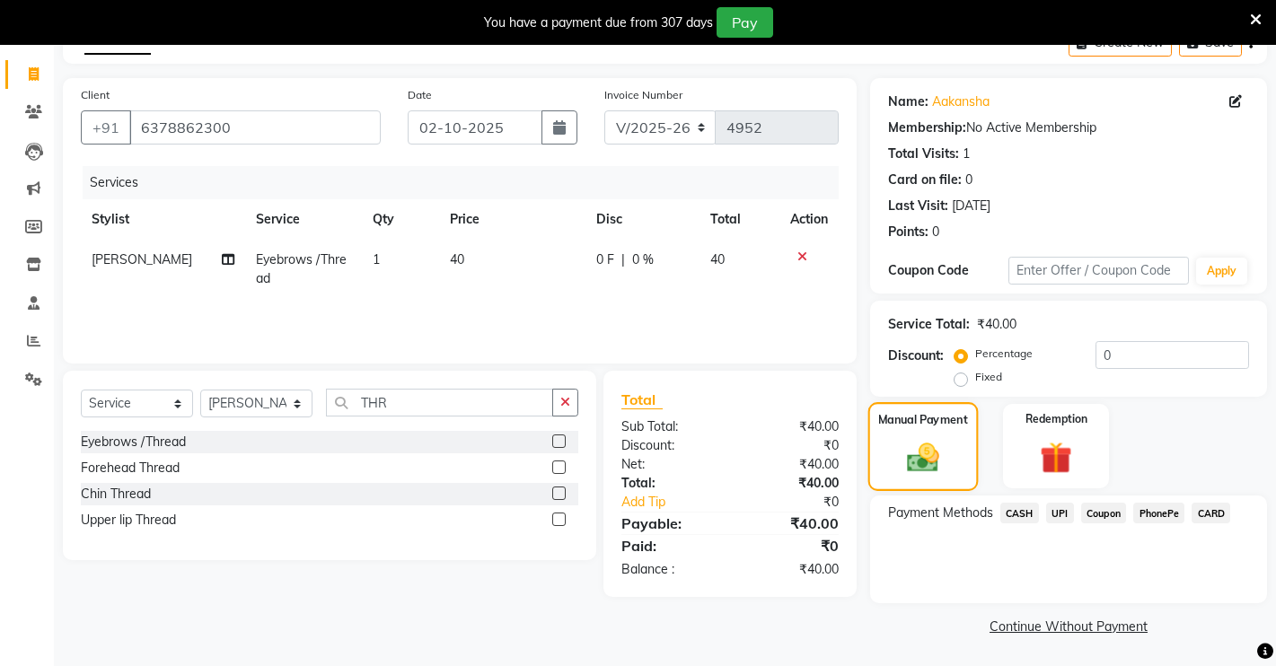
scroll to position [102, 0]
click at [1017, 512] on span "CASH" at bounding box center [1019, 512] width 39 height 21
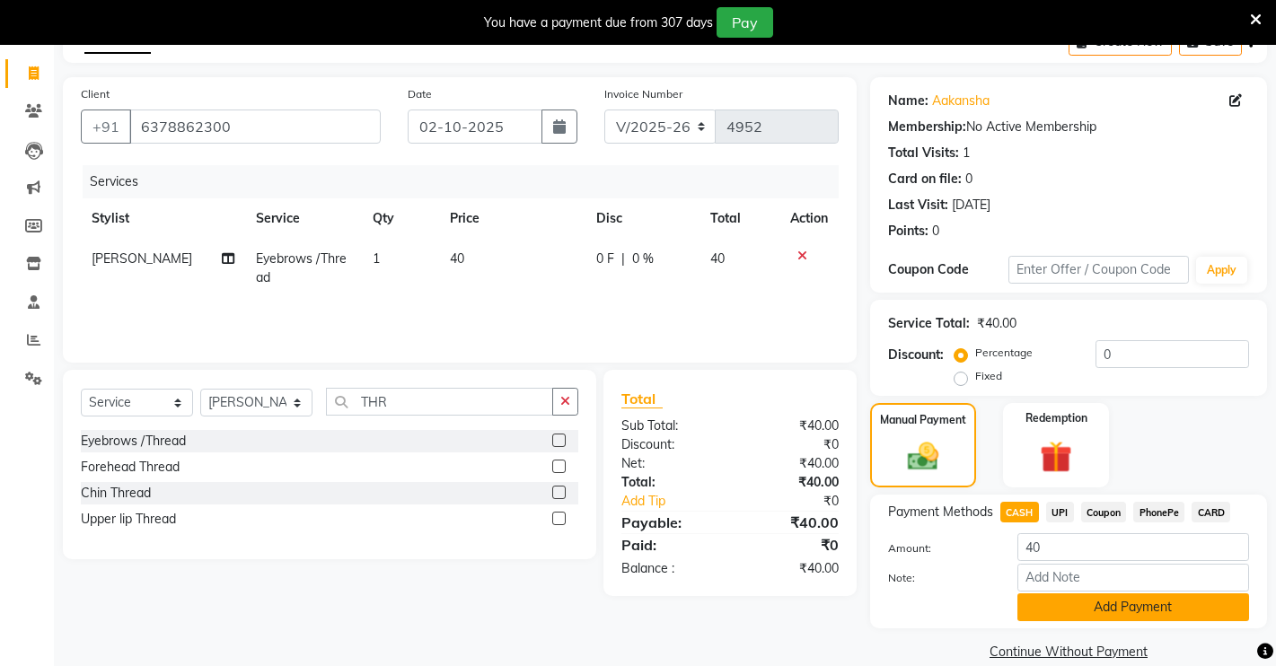
click at [1065, 609] on button "Add Payment" at bounding box center [1133, 607] width 232 height 28
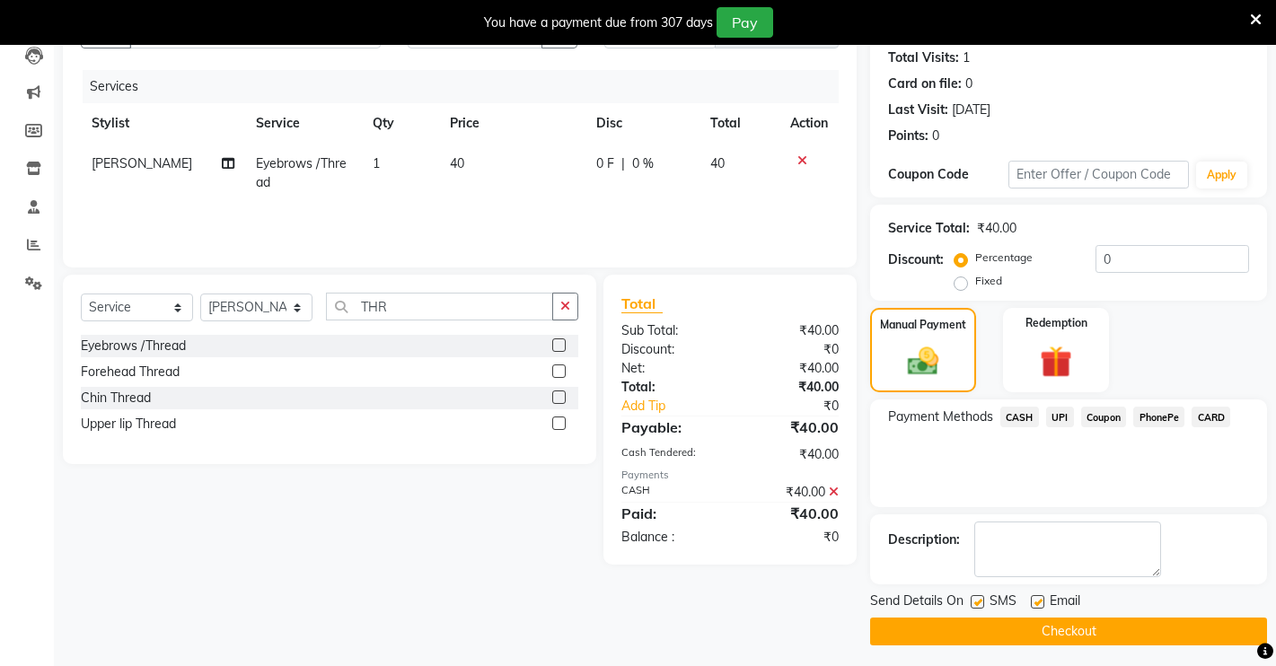
scroll to position [204, 0]
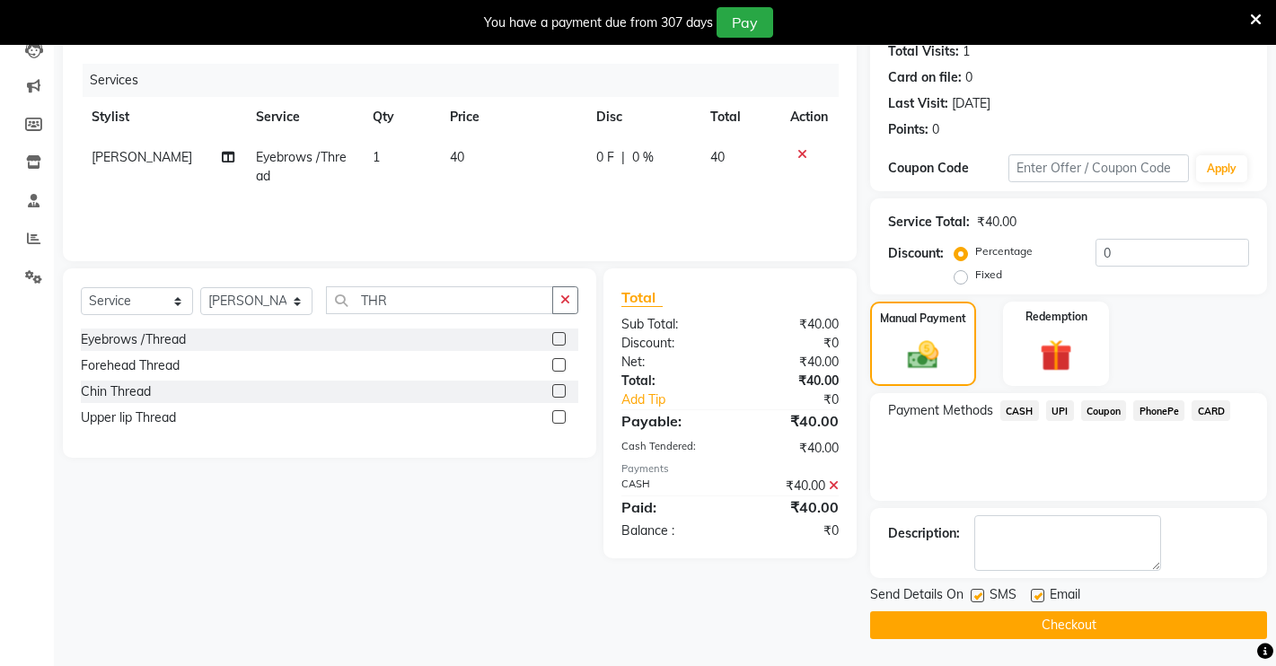
click at [1094, 619] on button "Checkout" at bounding box center [1068, 625] width 397 height 28
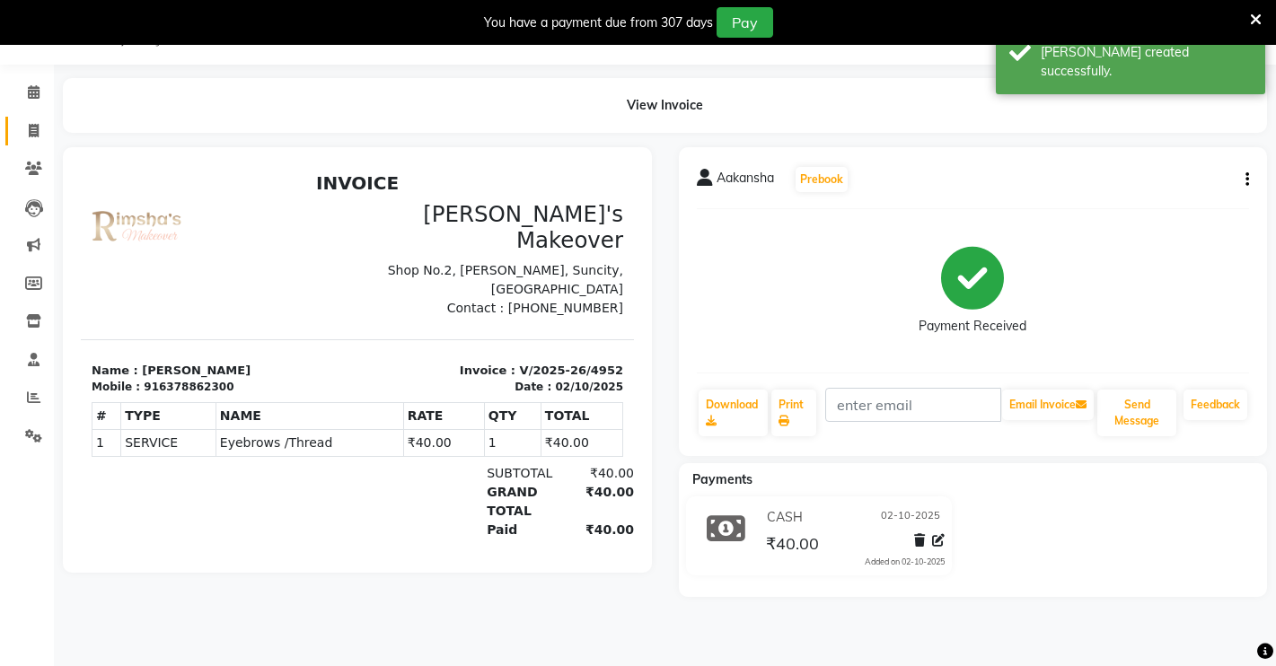
click at [41, 135] on span at bounding box center [33, 131] width 31 height 21
select select "service"
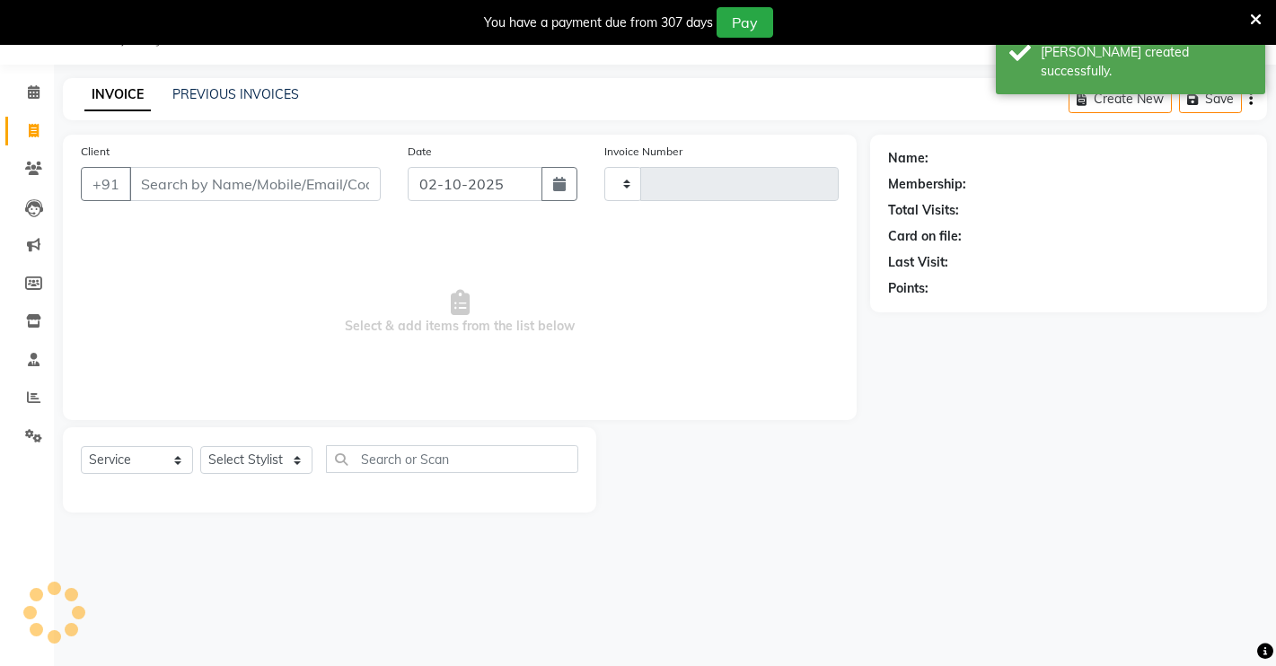
type input "4953"
select select "7317"
click at [182, 182] on input "Client" at bounding box center [254, 184] width 251 height 34
type input "6"
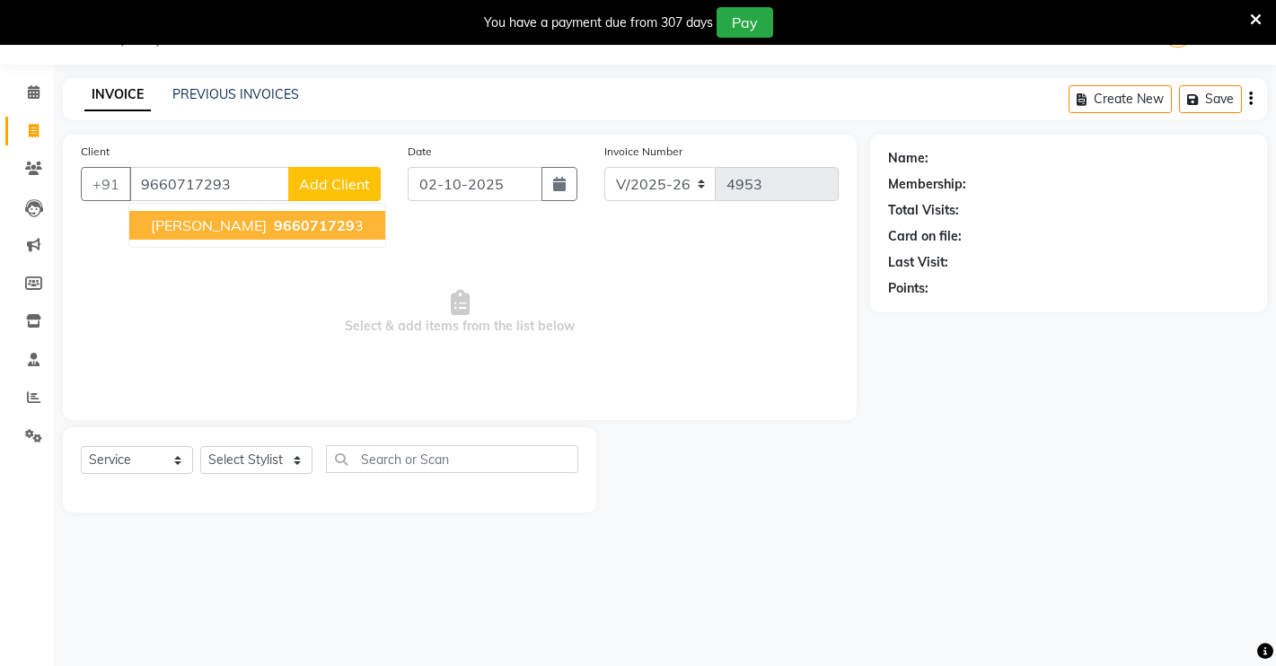
type input "9660717293"
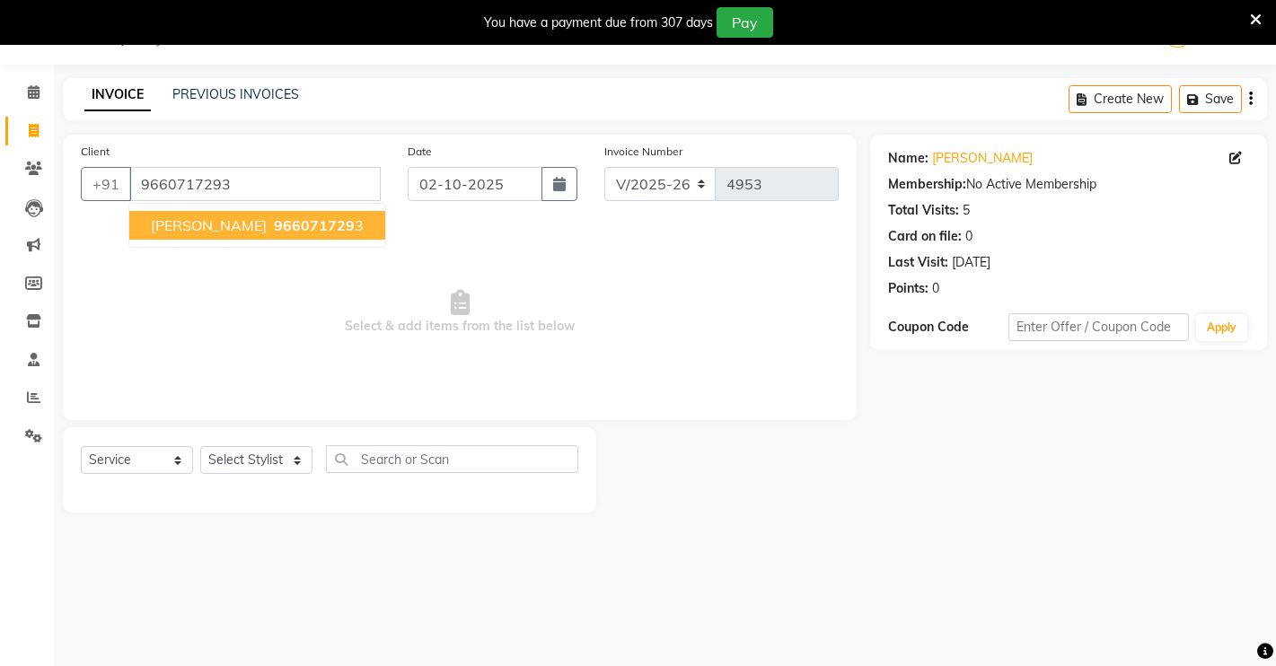
click at [273, 214] on button "[PERSON_NAME] 966071729 3" at bounding box center [257, 225] width 256 height 29
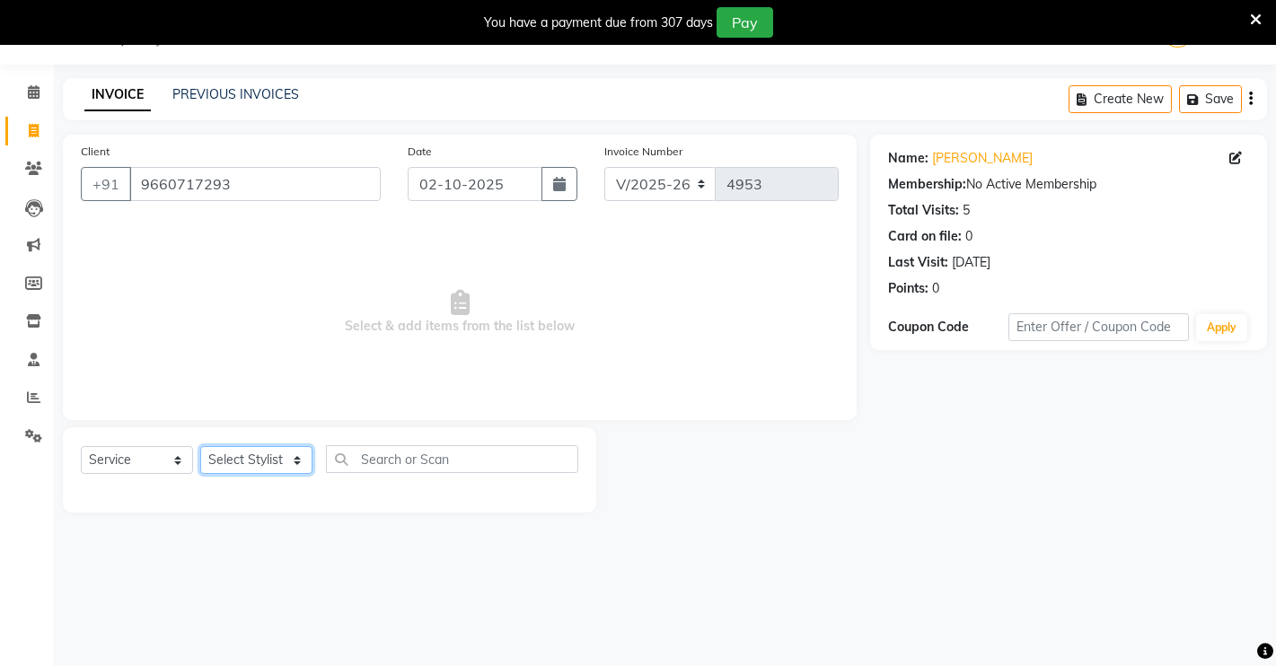
click at [242, 460] on select "Select Stylist [PERSON_NAME] [PERSON_NAME] NAVEEN [MEDICAL_DATA][PERSON_NAME] […" at bounding box center [256, 460] width 112 height 28
select select "64880"
click at [200, 446] on select "Select Stylist [PERSON_NAME] [PERSON_NAME] NAVEEN [MEDICAL_DATA][PERSON_NAME] […" at bounding box center [256, 460] width 112 height 28
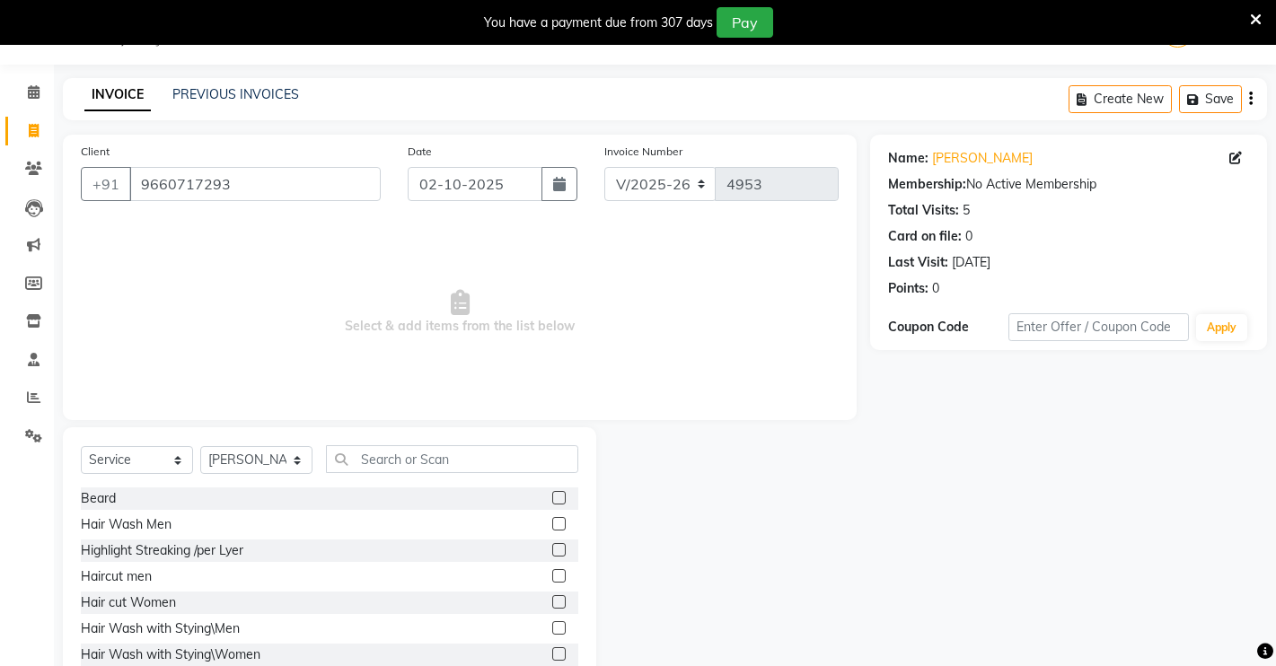
click at [552, 502] on label at bounding box center [558, 497] width 13 height 13
click at [552, 502] on input "checkbox" at bounding box center [558, 499] width 12 height 12
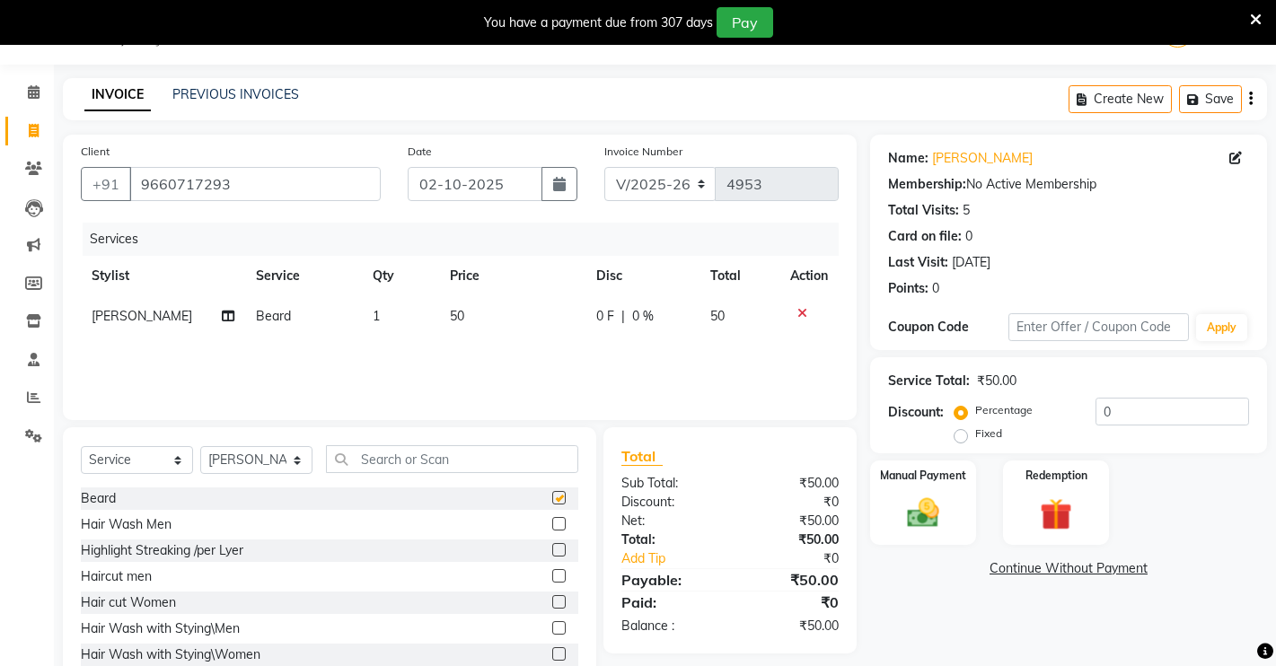
checkbox input "false"
click at [552, 571] on label at bounding box center [558, 575] width 13 height 13
click at [552, 571] on input "checkbox" at bounding box center [558, 577] width 12 height 12
checkbox input "false"
click at [490, 453] on div "Select Service Product Membership Package Voucher Prepaid Gift Card Select Styl…" at bounding box center [329, 559] width 533 height 265
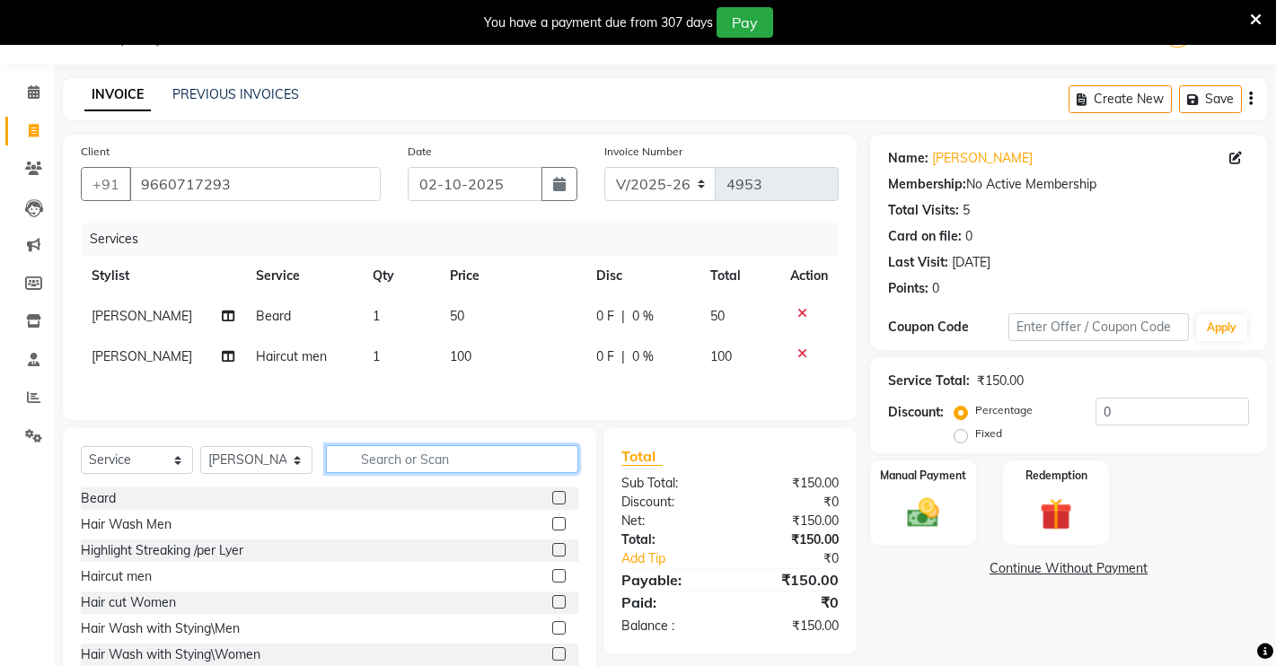
click at [481, 464] on input "text" at bounding box center [452, 459] width 252 height 28
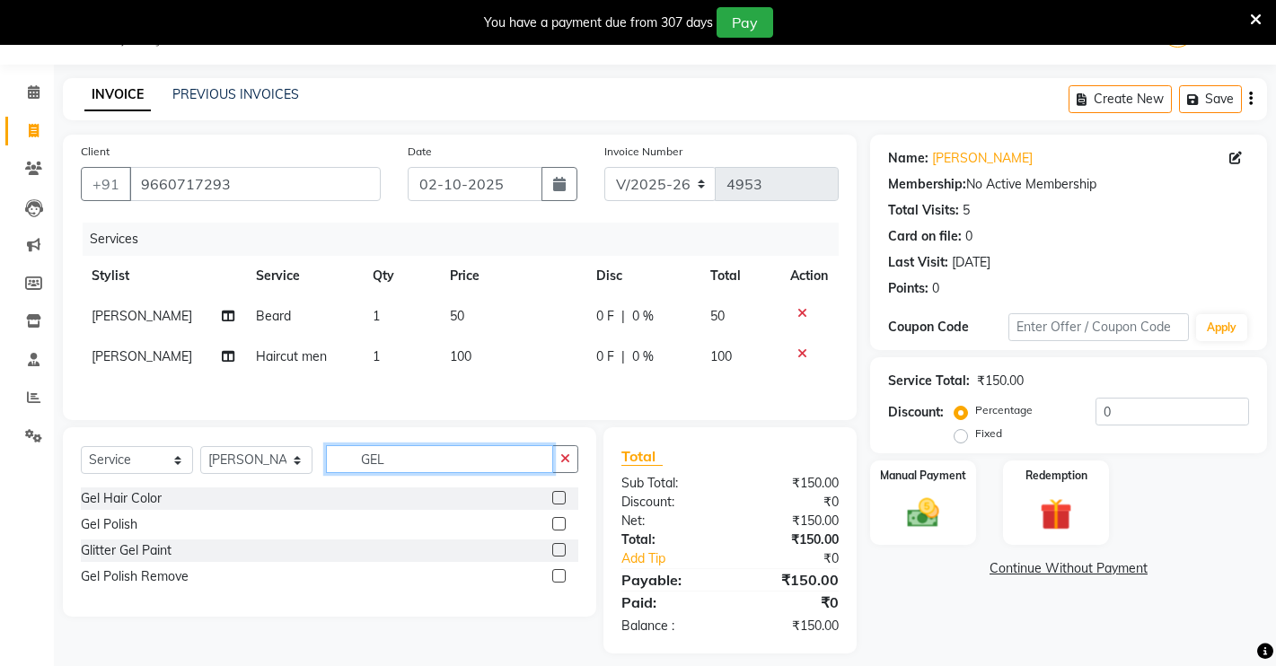
type input "GEL"
click at [564, 499] on label at bounding box center [558, 497] width 13 height 13
click at [564, 499] on input "checkbox" at bounding box center [558, 499] width 12 height 12
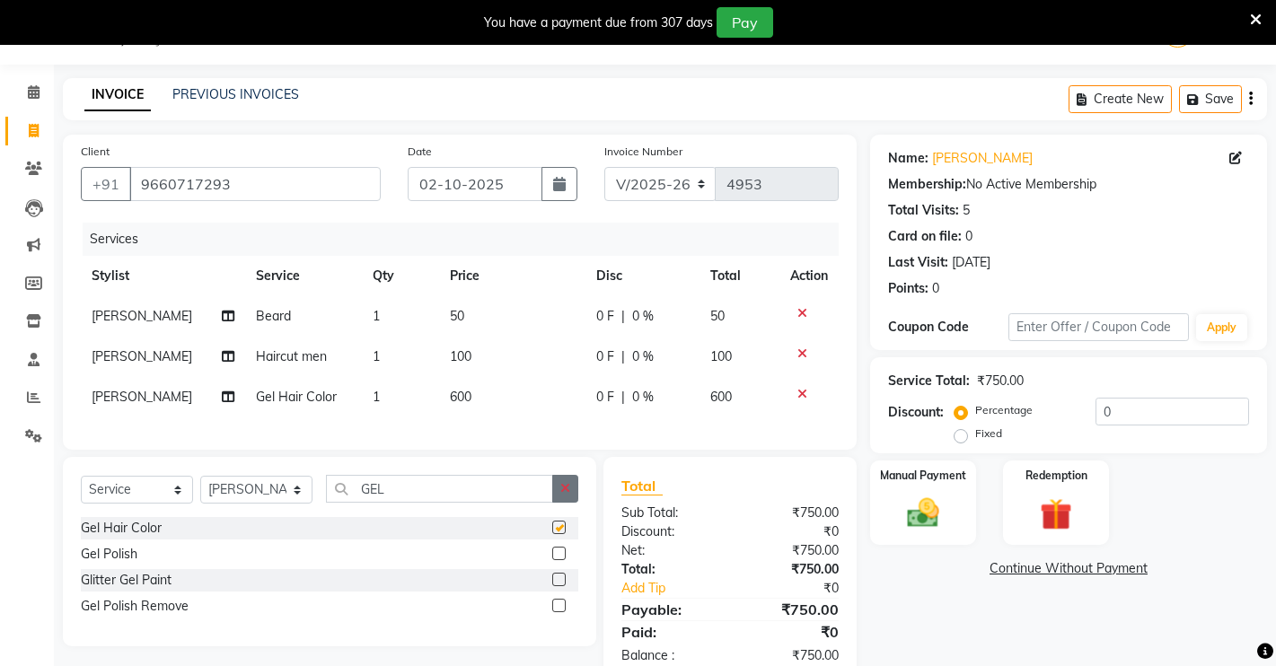
checkbox input "false"
click at [802, 311] on icon at bounding box center [802, 313] width 10 height 13
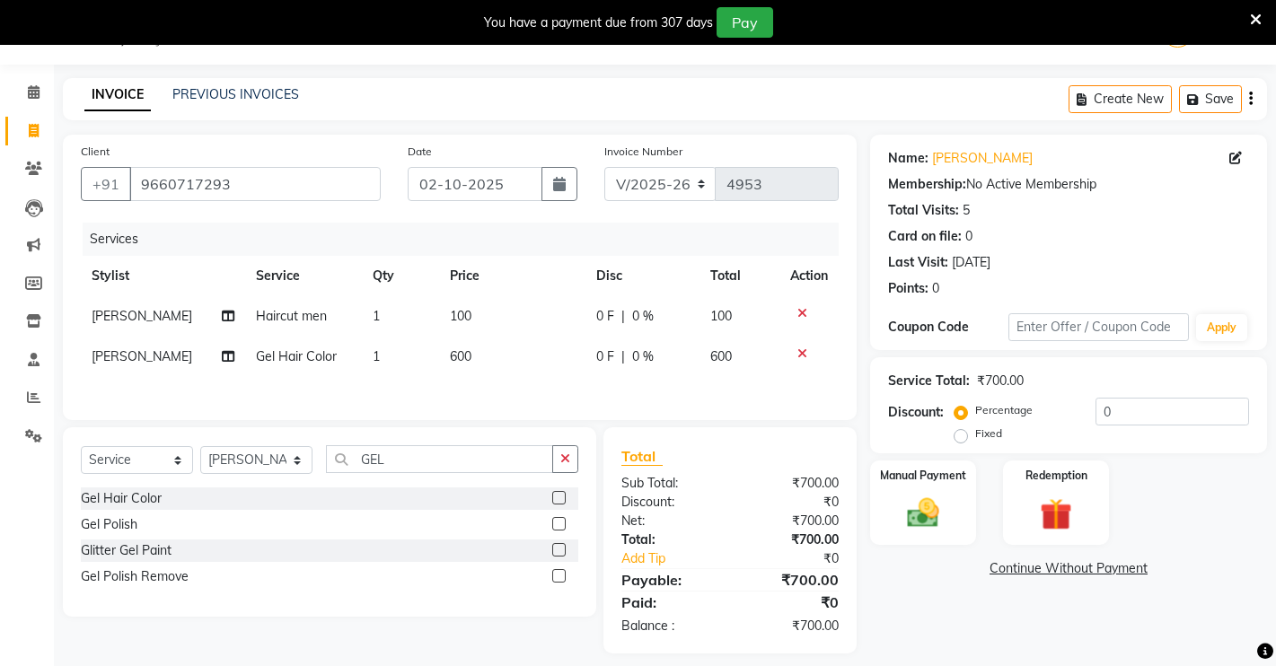
drag, startPoint x: 795, startPoint y: 307, endPoint x: 770, endPoint y: 349, distance: 49.1
click at [802, 312] on icon at bounding box center [802, 313] width 10 height 13
click at [572, 465] on button "button" at bounding box center [565, 459] width 26 height 28
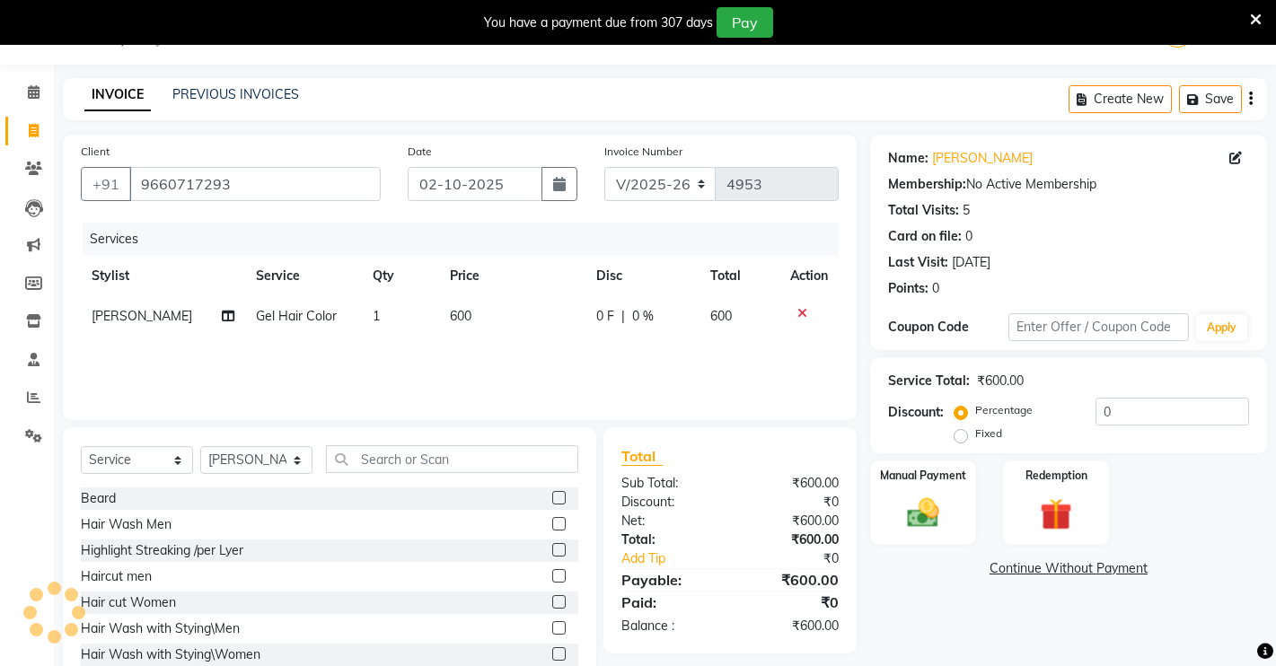
click at [552, 500] on label at bounding box center [558, 497] width 13 height 13
click at [552, 500] on input "checkbox" at bounding box center [558, 499] width 12 height 12
checkbox input "false"
click at [913, 496] on img at bounding box center [923, 513] width 55 height 39
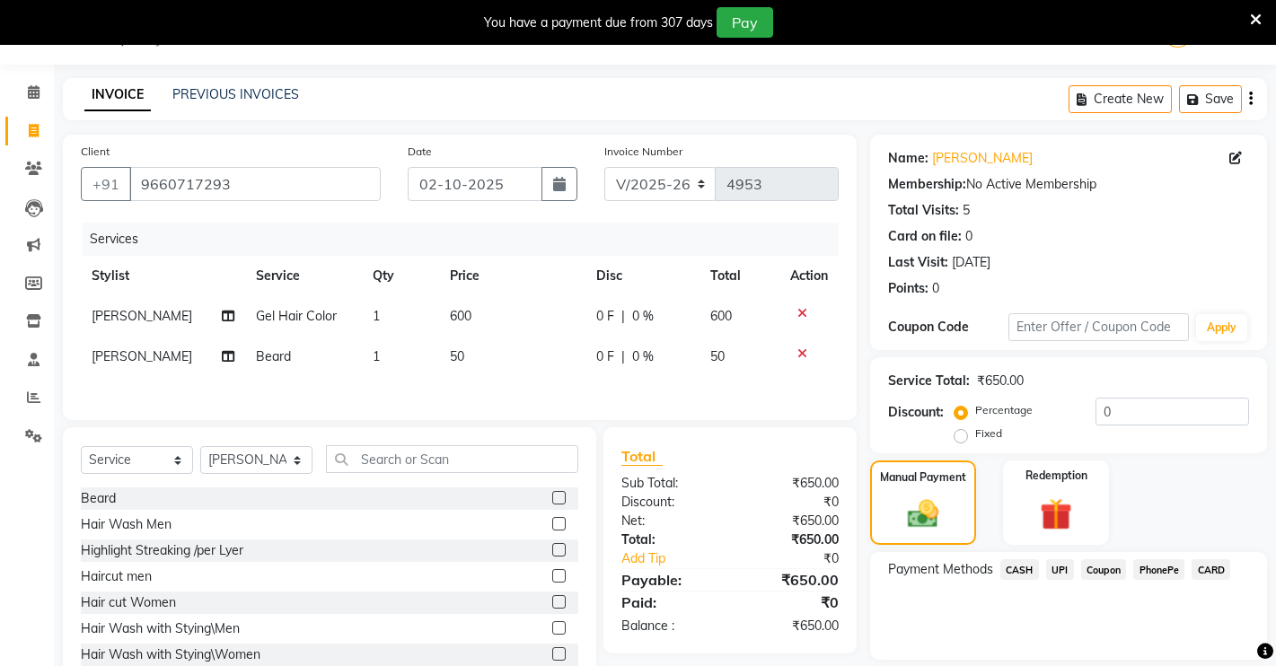
scroll to position [104, 0]
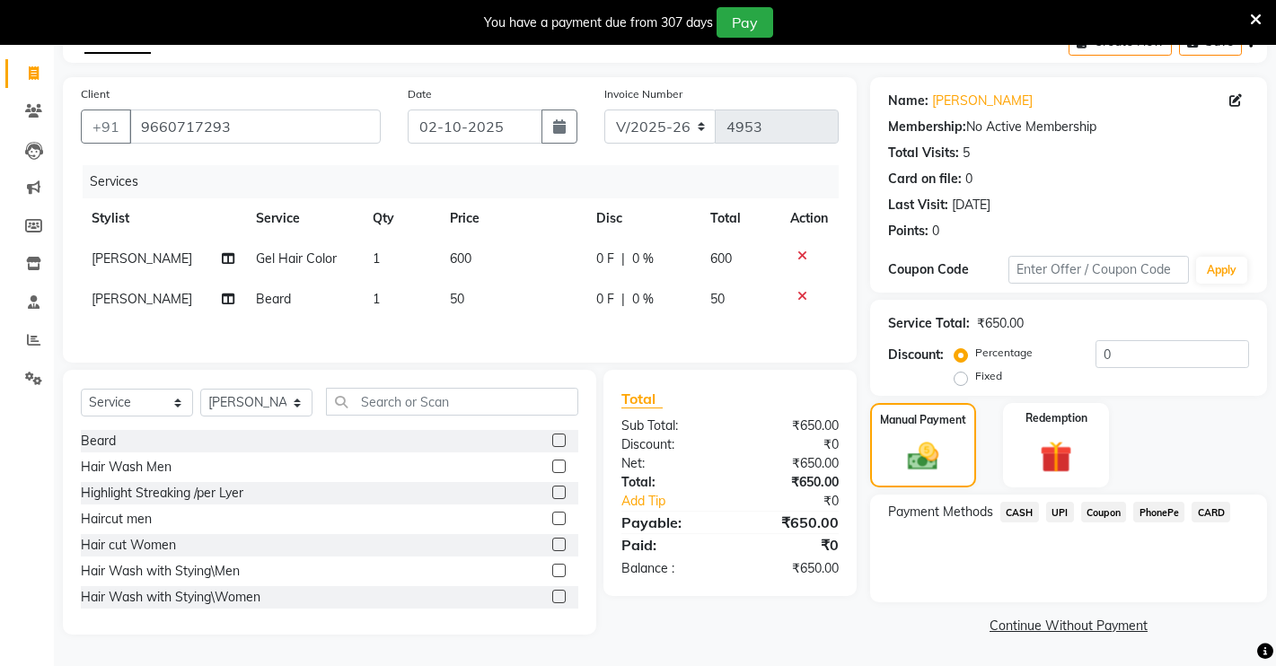
click at [1063, 509] on span "UPI" at bounding box center [1060, 512] width 28 height 21
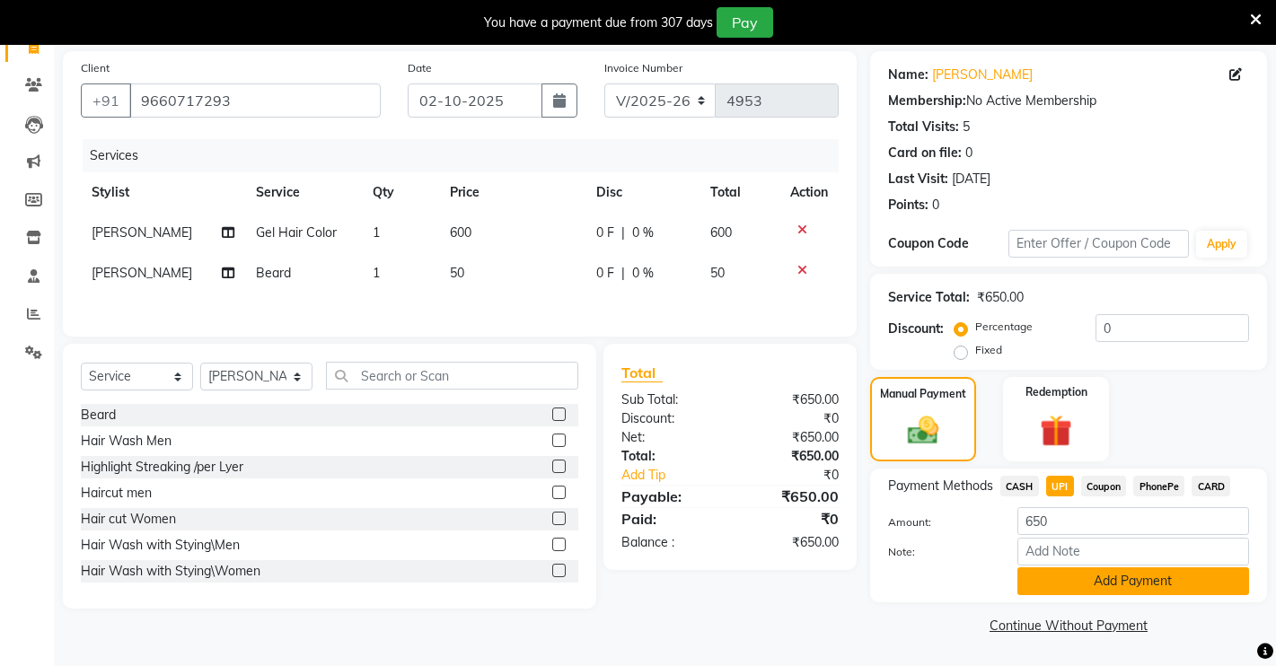
click at [1062, 573] on button "Add Payment" at bounding box center [1133, 581] width 232 height 28
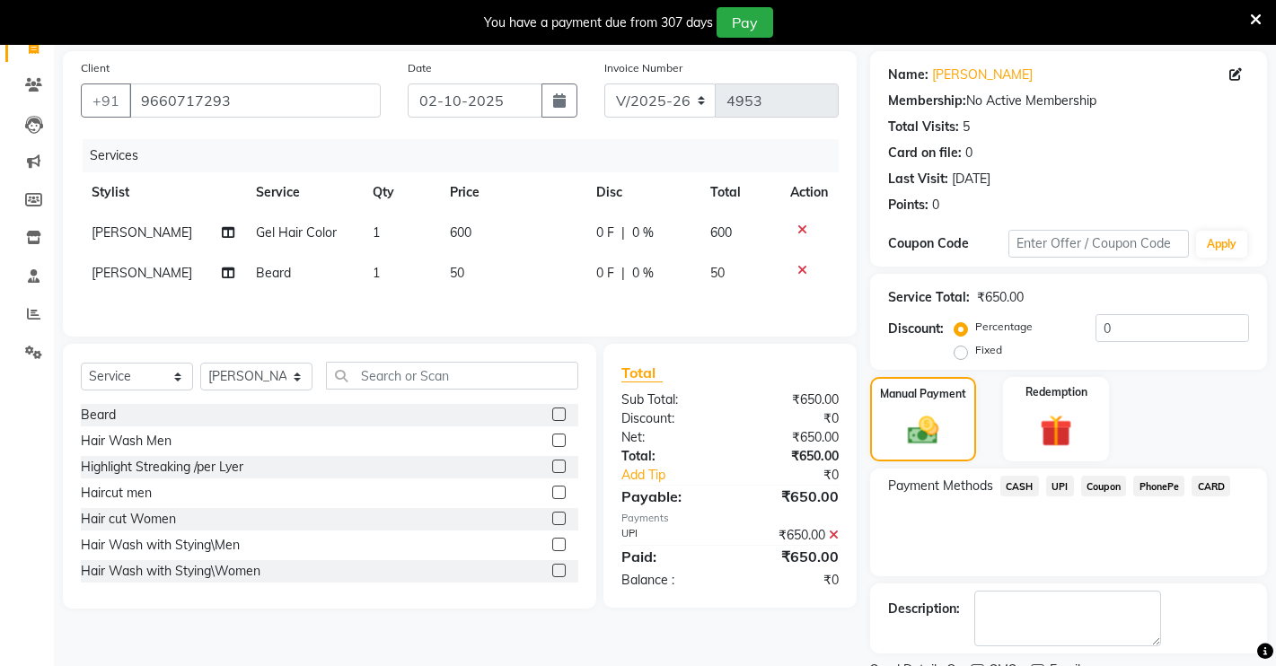
scroll to position [204, 0]
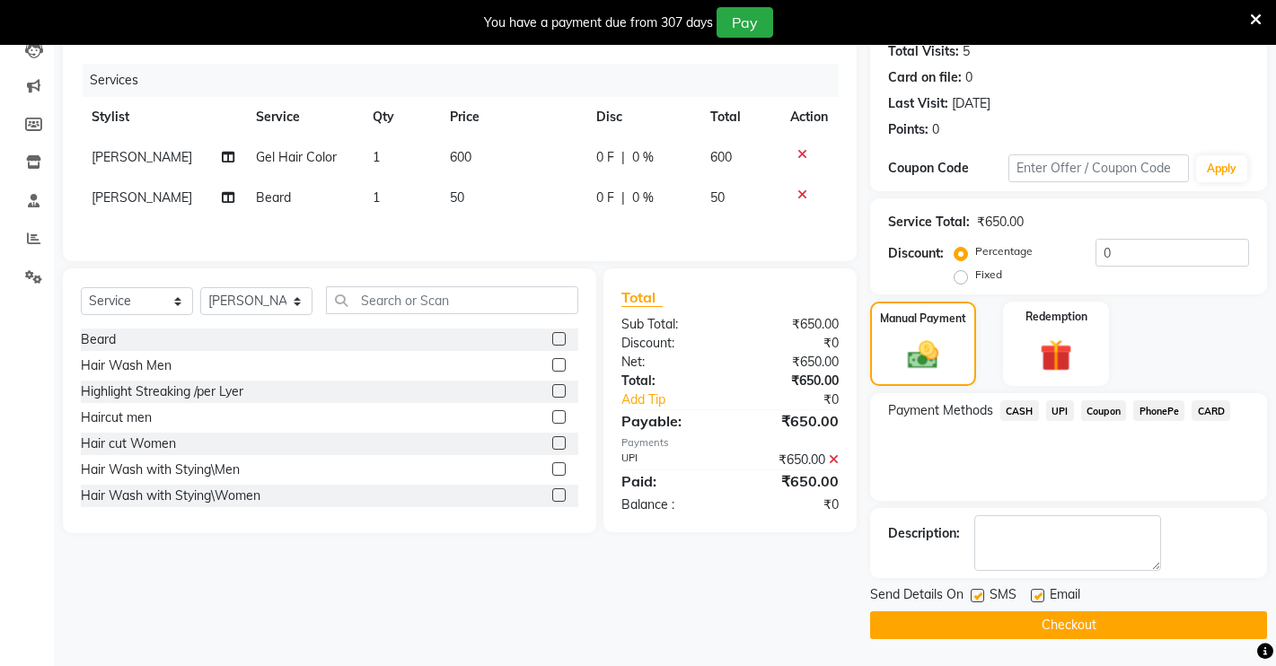
click at [984, 625] on button "Checkout" at bounding box center [1068, 625] width 397 height 28
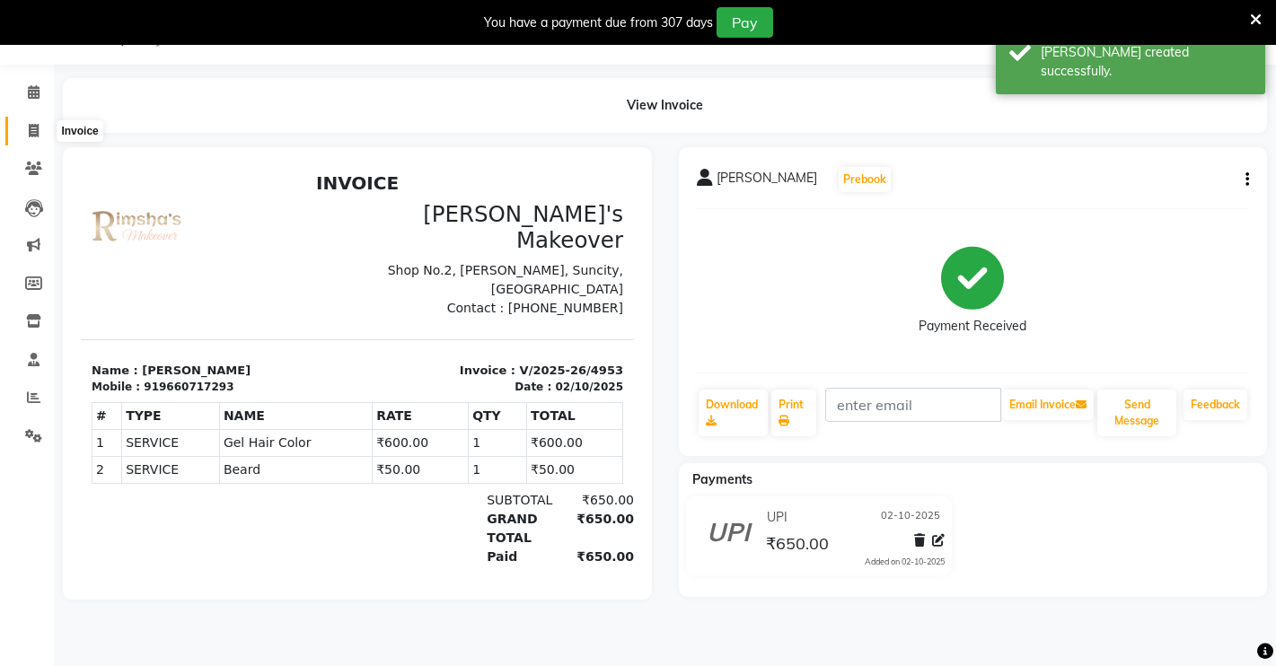
click at [44, 131] on span at bounding box center [33, 131] width 31 height 21
select select "service"
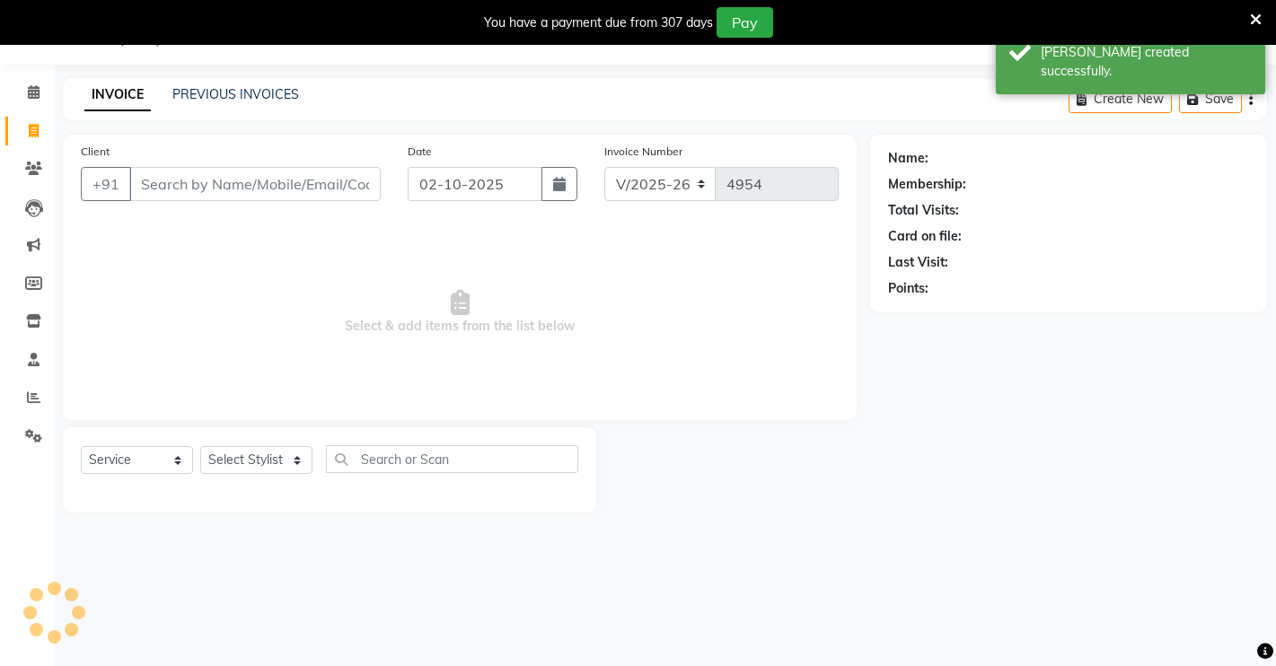
click at [252, 192] on input "Client" at bounding box center [254, 184] width 251 height 34
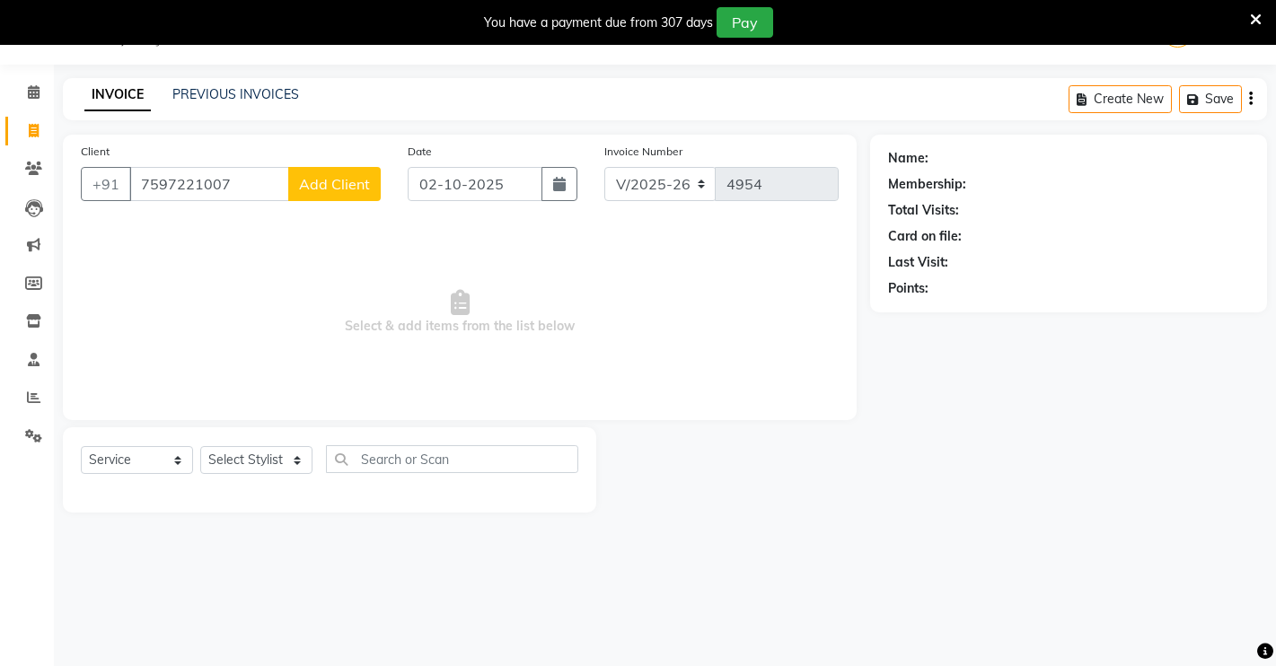
click at [336, 190] on span "Add Client" at bounding box center [334, 184] width 71 height 18
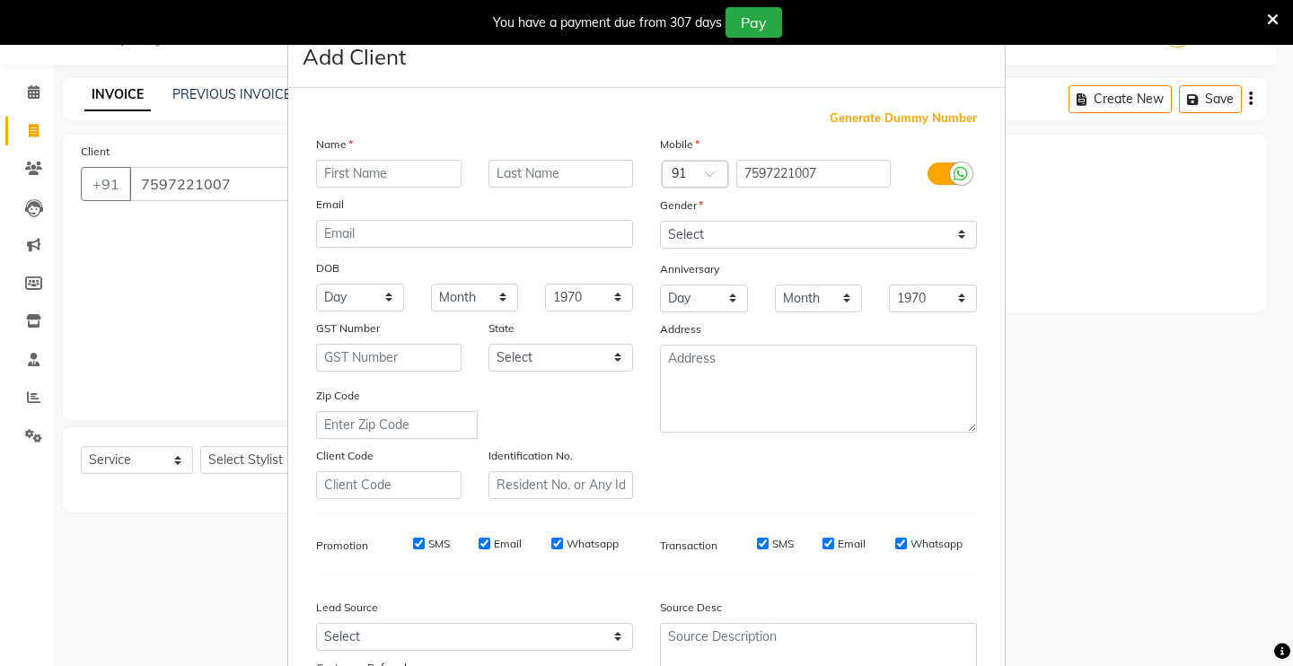
click at [376, 179] on input "text" at bounding box center [388, 174] width 145 height 28
click at [838, 243] on select "Select [DEMOGRAPHIC_DATA] [DEMOGRAPHIC_DATA] Other Prefer Not To Say" at bounding box center [818, 235] width 317 height 28
click at [660, 221] on select "Select [DEMOGRAPHIC_DATA] [DEMOGRAPHIC_DATA] Other Prefer Not To Say" at bounding box center [818, 235] width 317 height 28
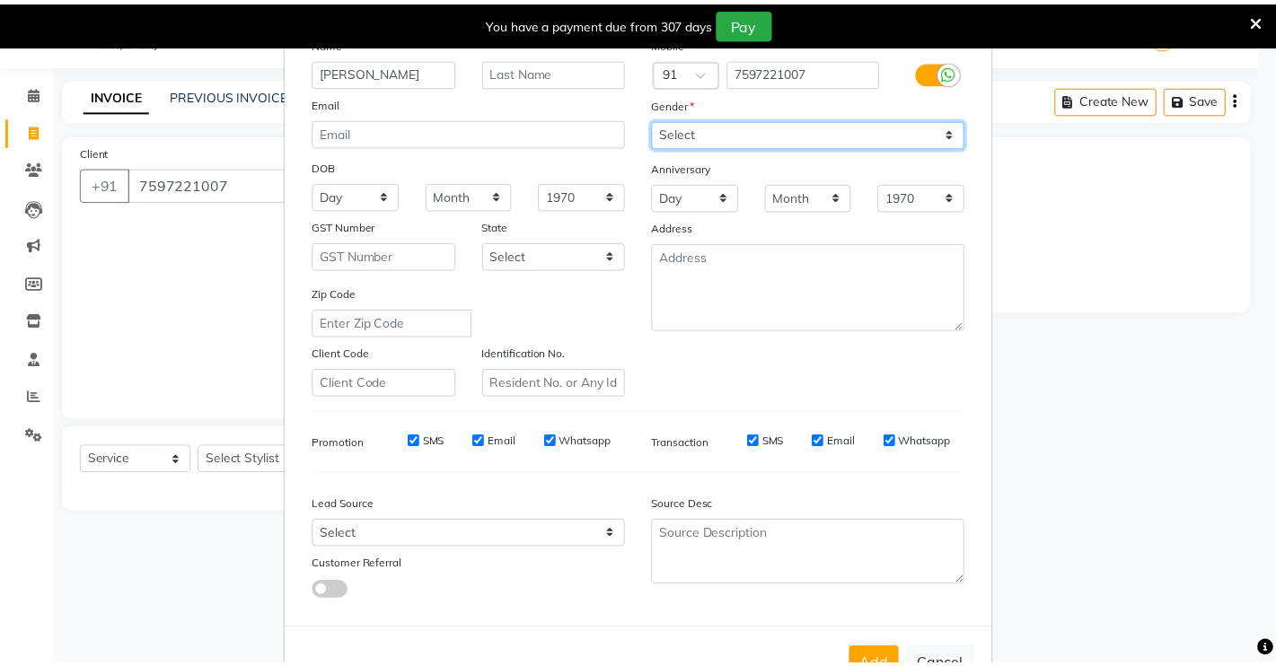
scroll to position [162, 0]
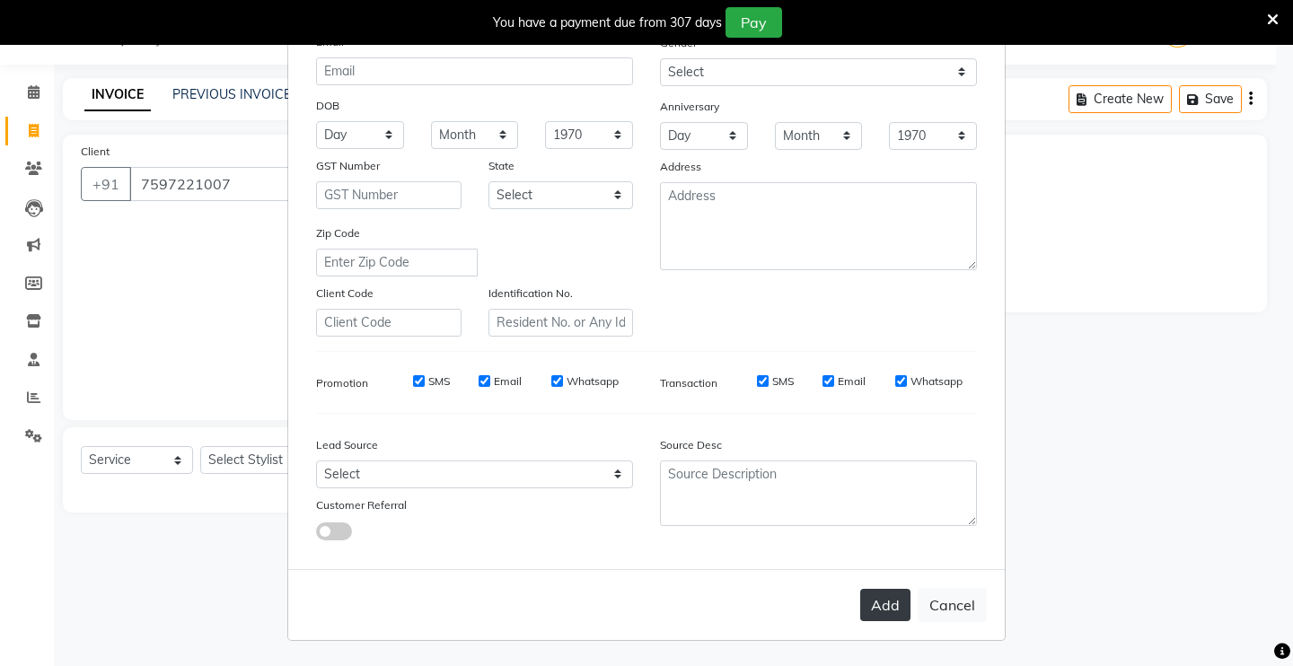
click at [890, 601] on button "Add" at bounding box center [885, 605] width 50 height 32
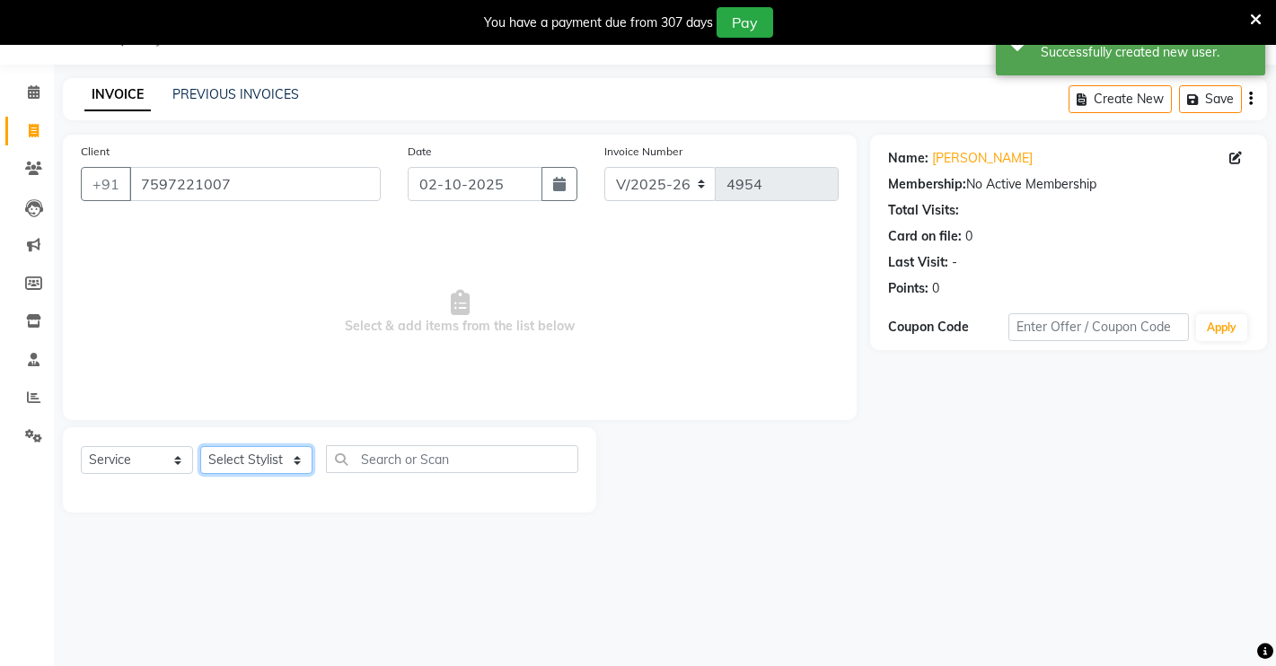
click at [245, 465] on select "Select Stylist [PERSON_NAME] [PERSON_NAME] NAVEEN [MEDICAL_DATA][PERSON_NAME] […" at bounding box center [256, 460] width 112 height 28
click at [200, 446] on select "Select Stylist [PERSON_NAME] [PERSON_NAME] NAVEEN [MEDICAL_DATA][PERSON_NAME] […" at bounding box center [256, 460] width 112 height 28
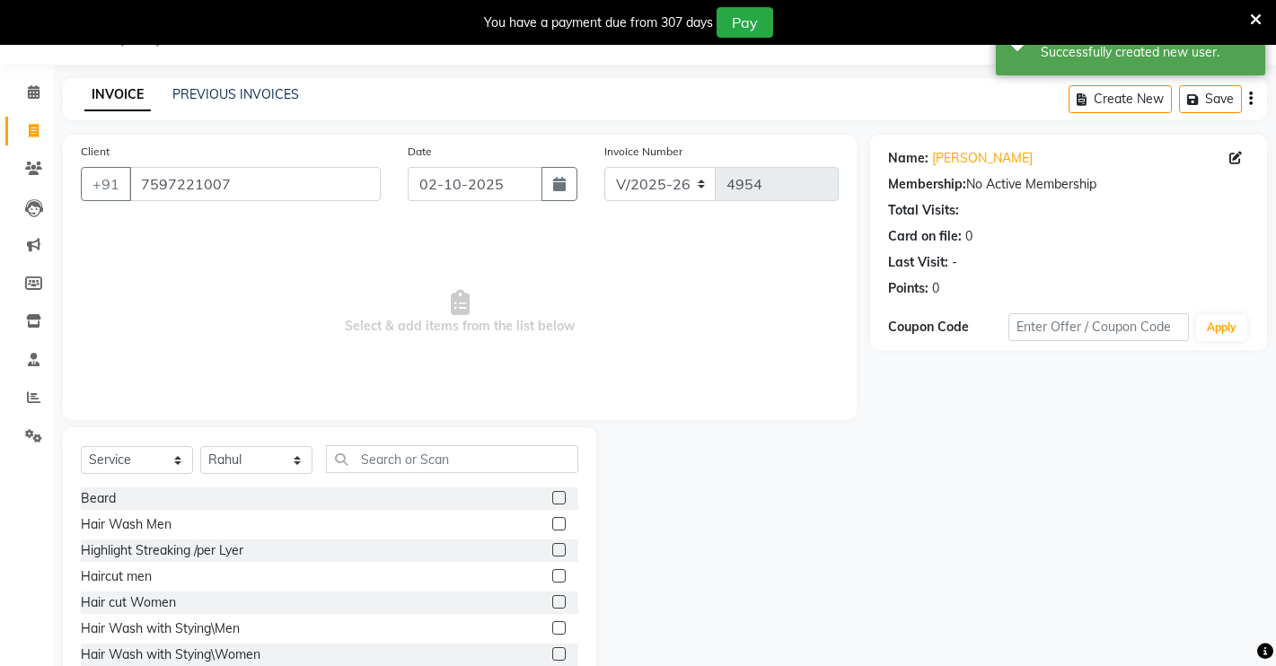
click at [552, 579] on label at bounding box center [558, 575] width 13 height 13
click at [552, 579] on input "checkbox" at bounding box center [558, 577] width 12 height 12
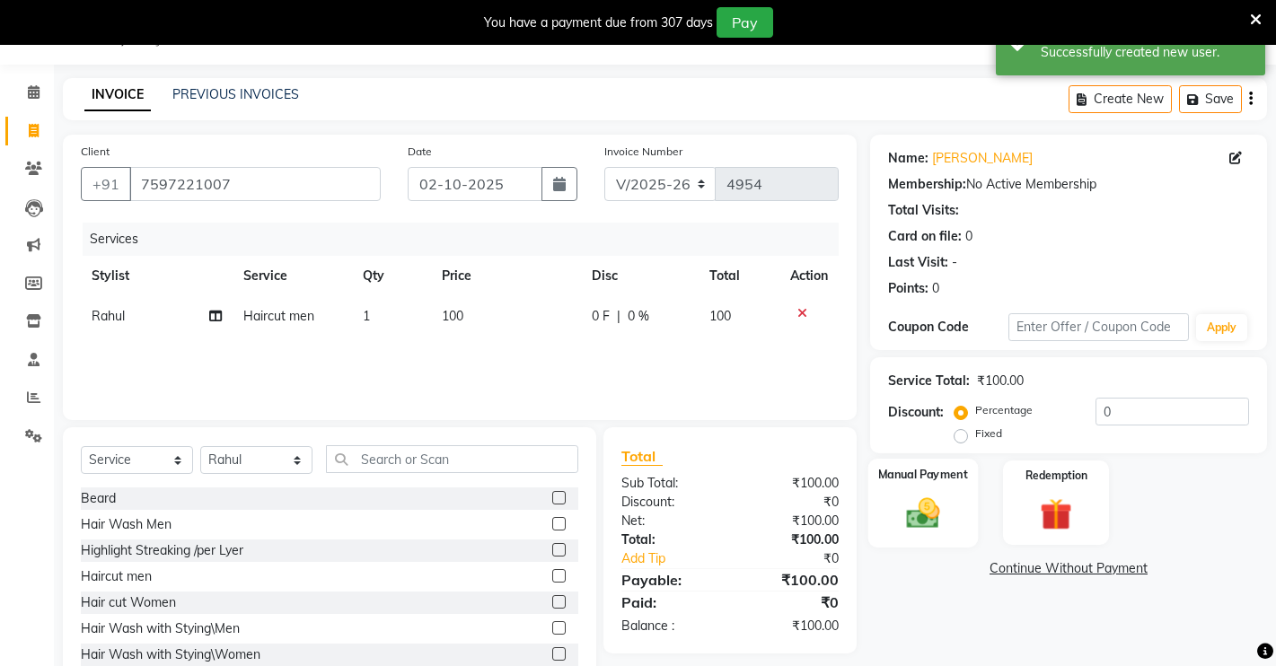
click at [886, 501] on div "Manual Payment" at bounding box center [923, 503] width 110 height 89
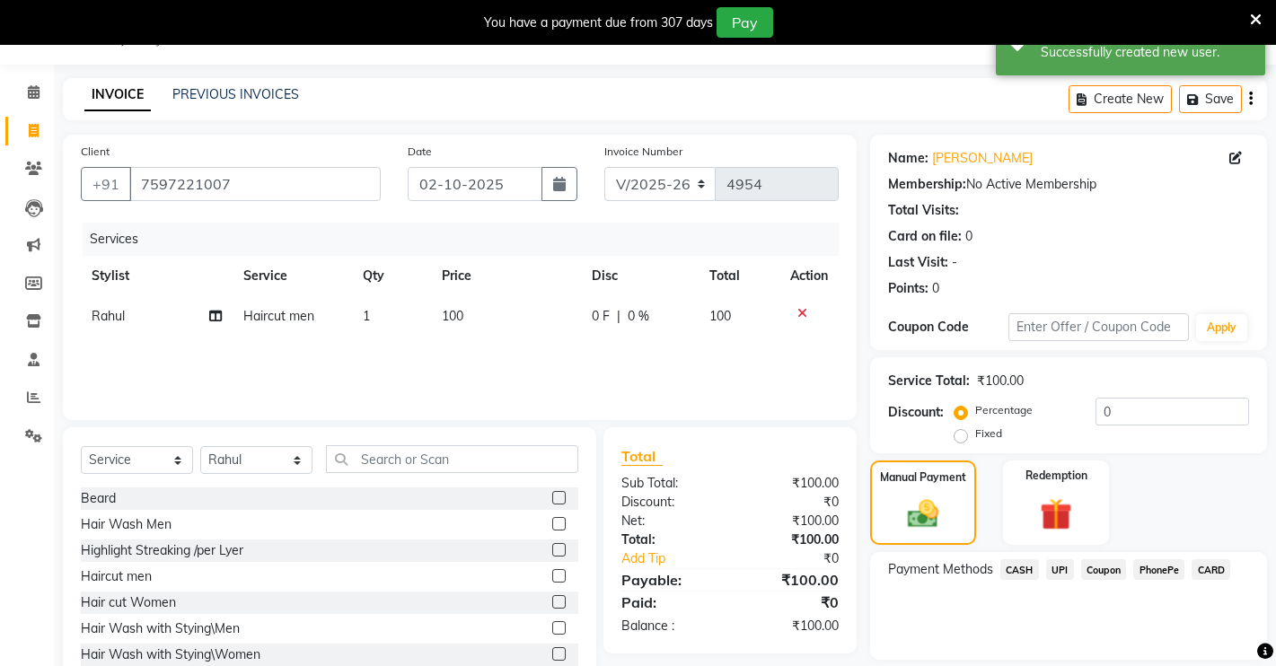
scroll to position [102, 0]
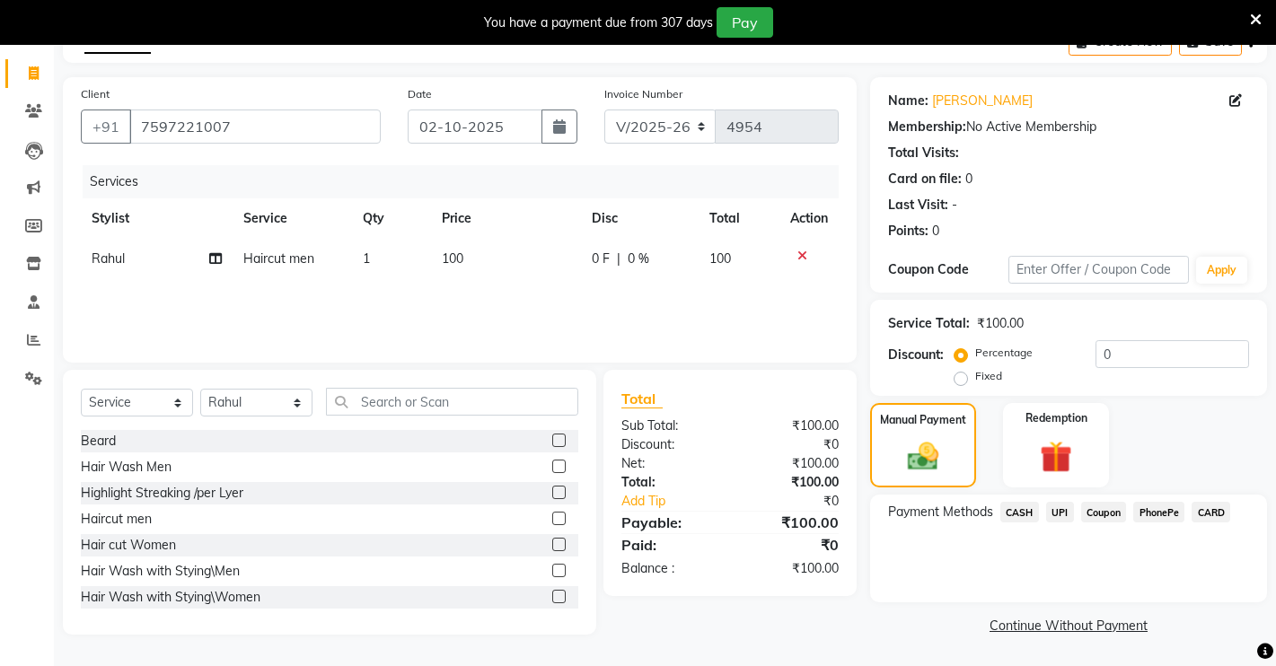
click at [1005, 507] on span "CASH" at bounding box center [1019, 512] width 39 height 21
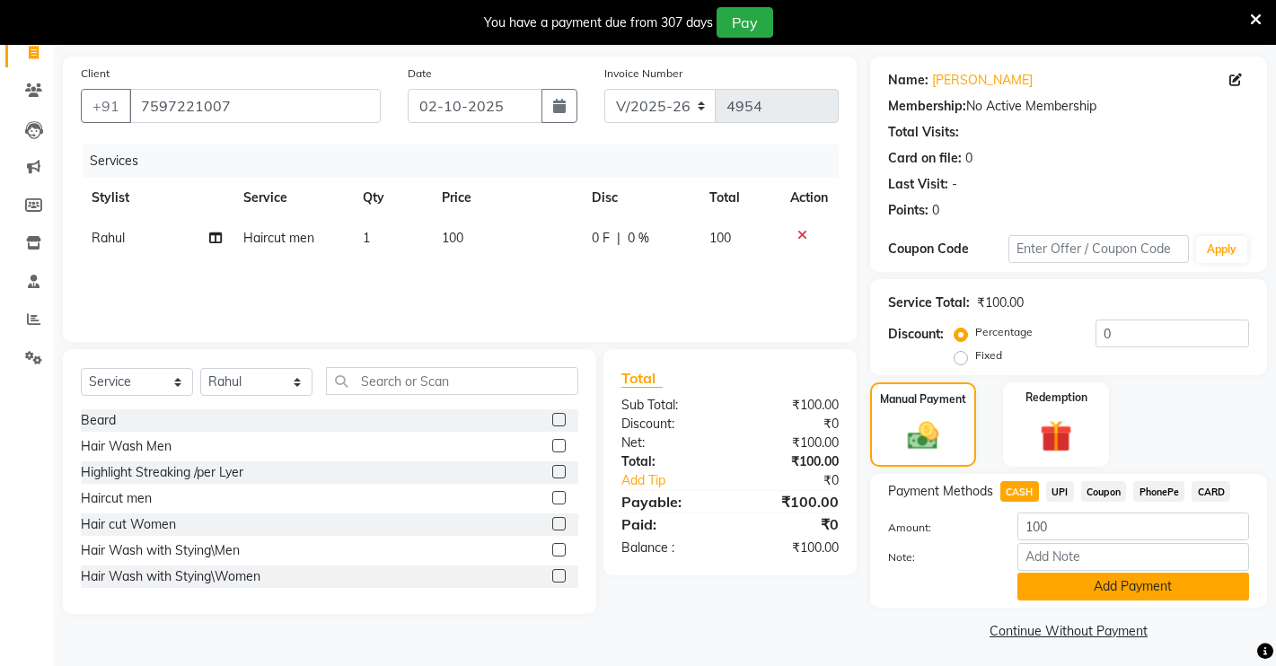
scroll to position [128, 0]
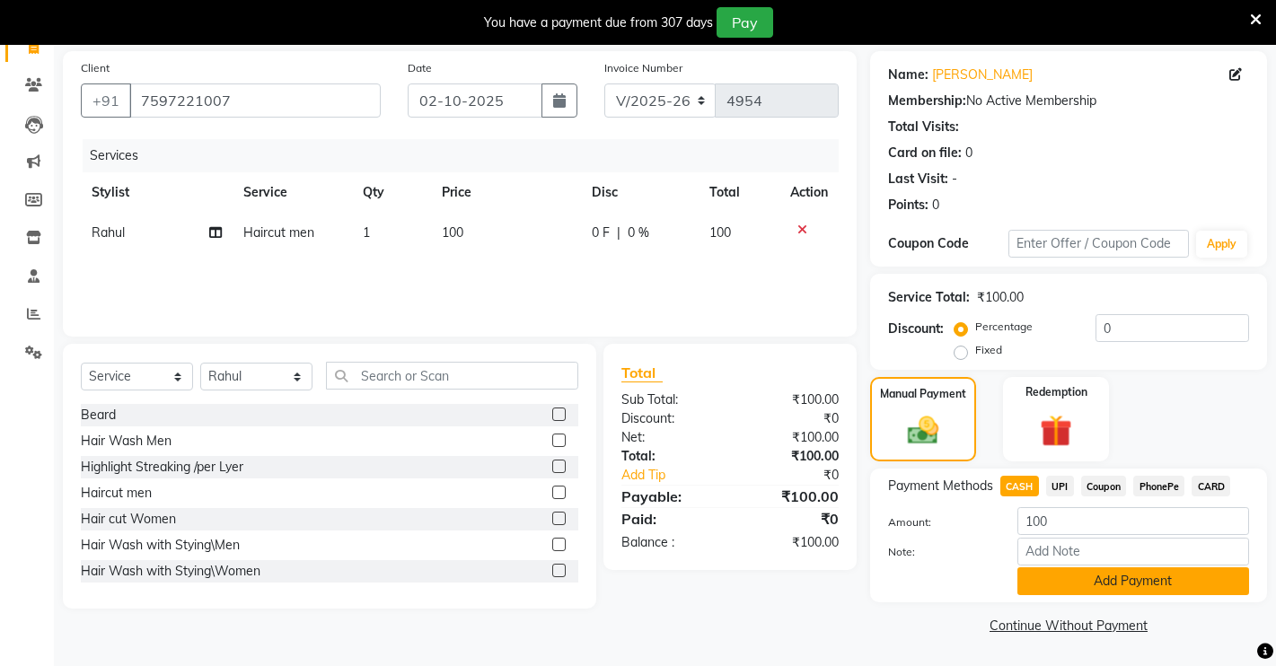
click at [1057, 575] on button "Add Payment" at bounding box center [1133, 581] width 232 height 28
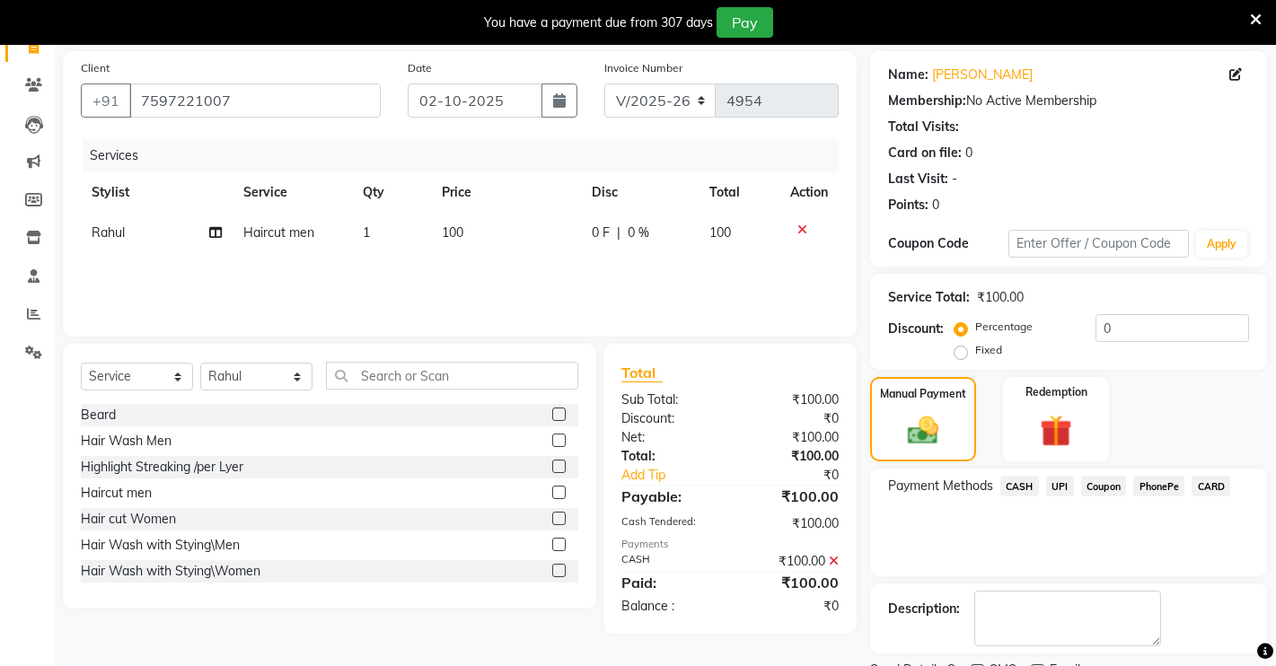
scroll to position [204, 0]
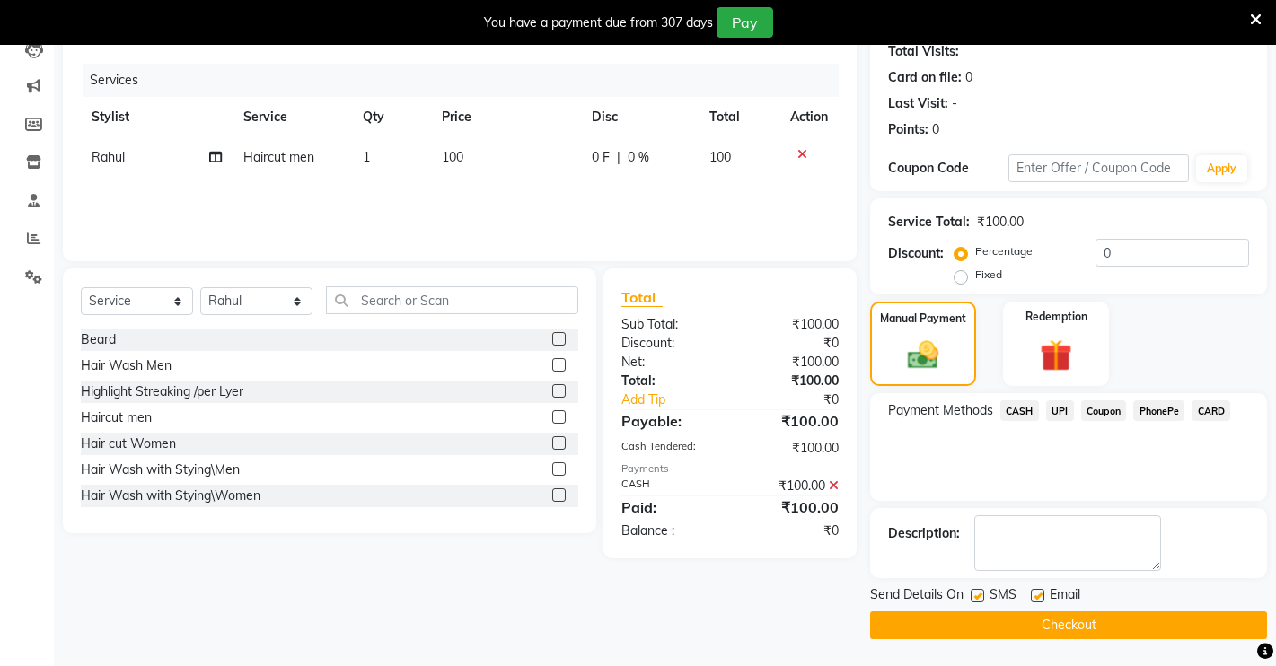
click at [1024, 621] on button "Checkout" at bounding box center [1068, 625] width 397 height 28
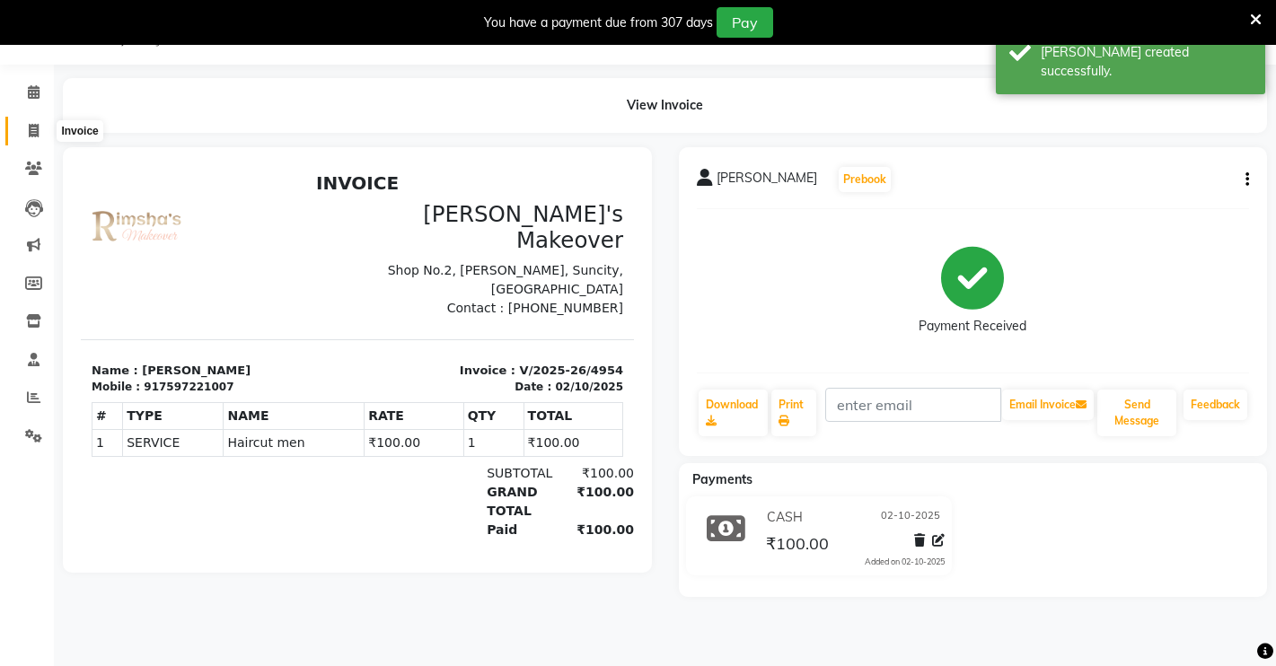
click at [31, 137] on span at bounding box center [33, 131] width 31 height 21
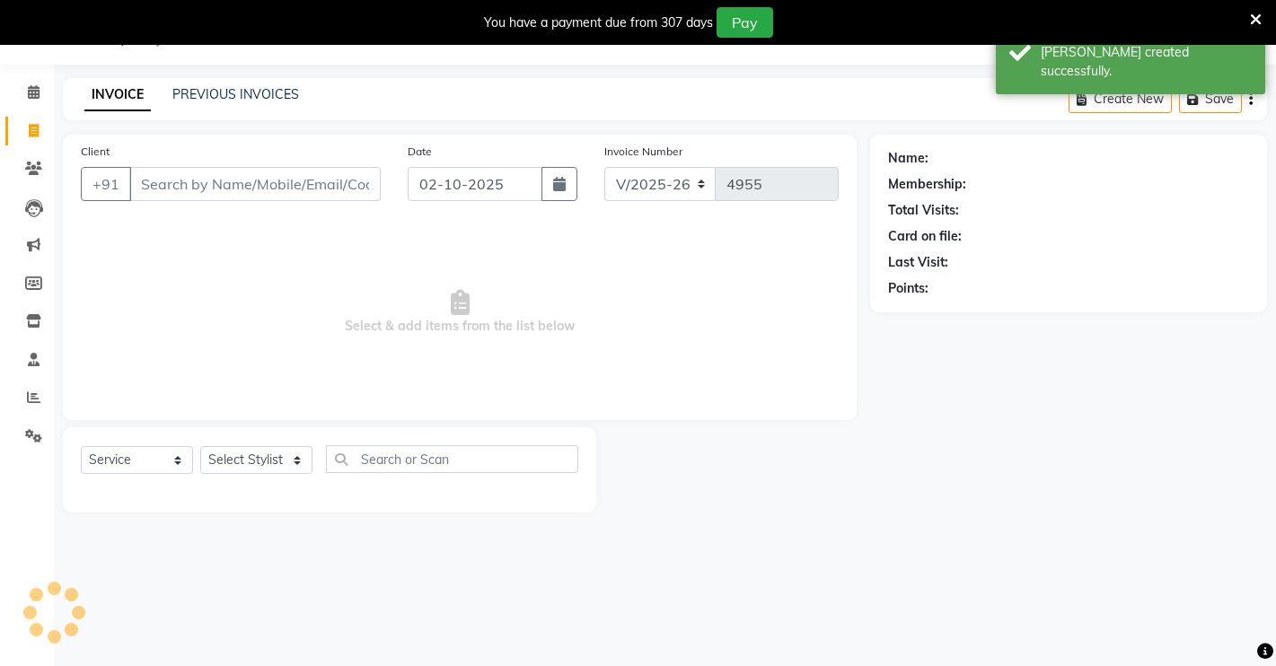
click at [197, 171] on input "Client" at bounding box center [254, 184] width 251 height 34
click at [197, 196] on input "Client" at bounding box center [254, 184] width 251 height 34
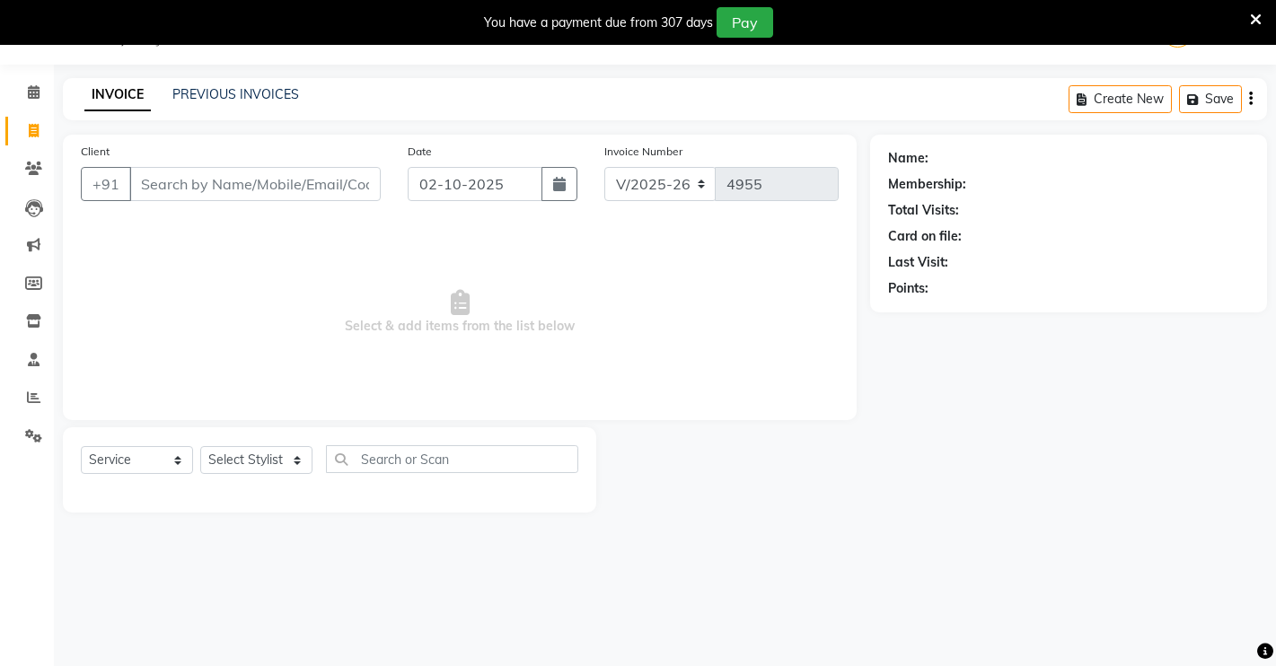
click at [202, 189] on input "Client" at bounding box center [254, 184] width 251 height 34
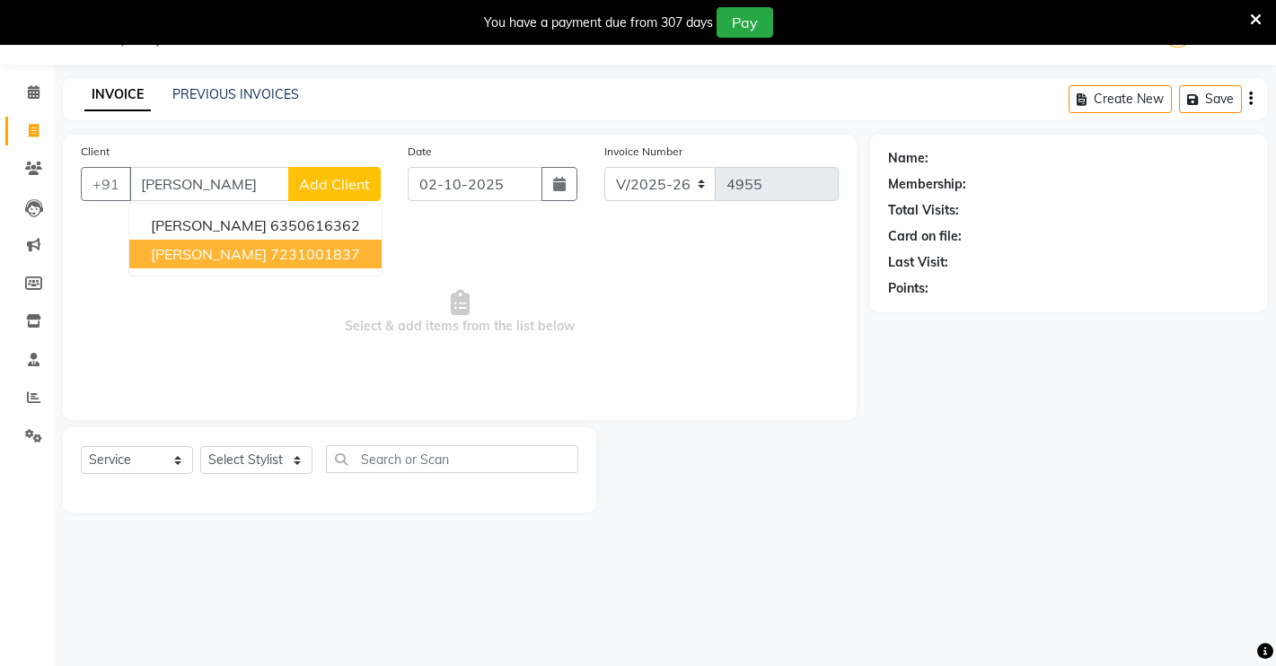
drag, startPoint x: 243, startPoint y: 257, endPoint x: 247, endPoint y: 311, distance: 54.0
click at [270, 255] on ngb-highlight "7231001837" at bounding box center [315, 254] width 90 height 18
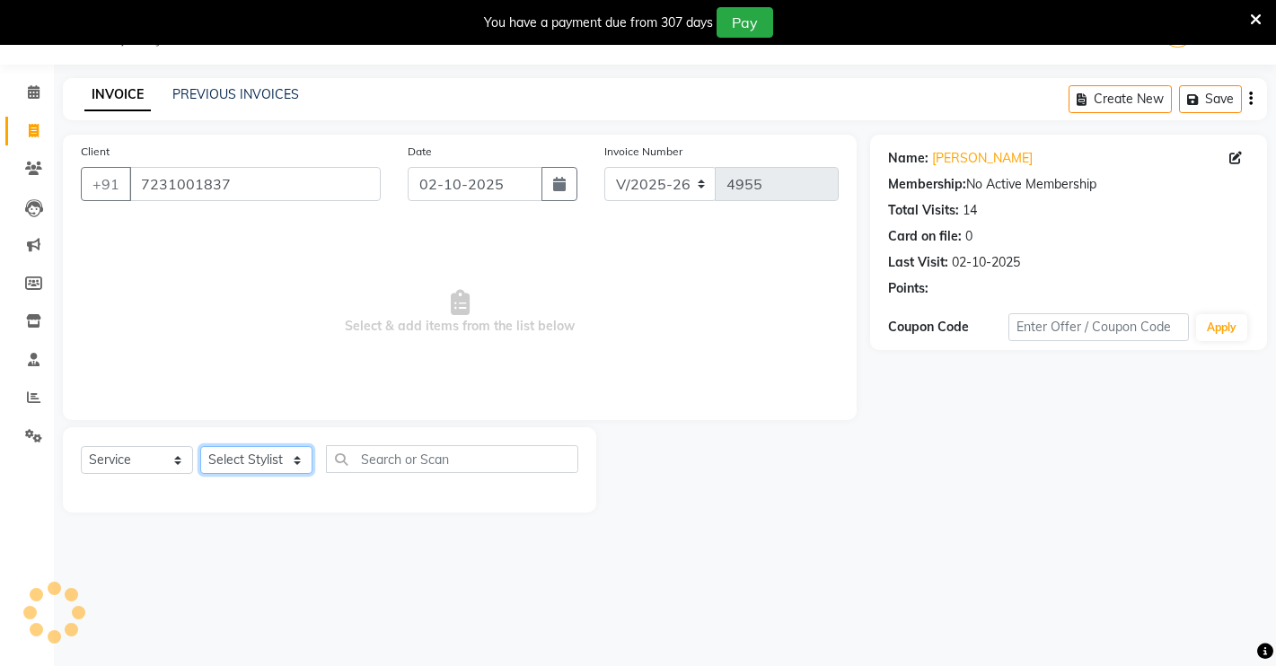
click at [261, 461] on select "Select Stylist [PERSON_NAME] [PERSON_NAME] NAVEEN [MEDICAL_DATA][PERSON_NAME] […" at bounding box center [256, 460] width 112 height 28
click at [200, 446] on select "Select Stylist [PERSON_NAME] [PERSON_NAME] NAVEEN [MEDICAL_DATA][PERSON_NAME] […" at bounding box center [256, 460] width 112 height 28
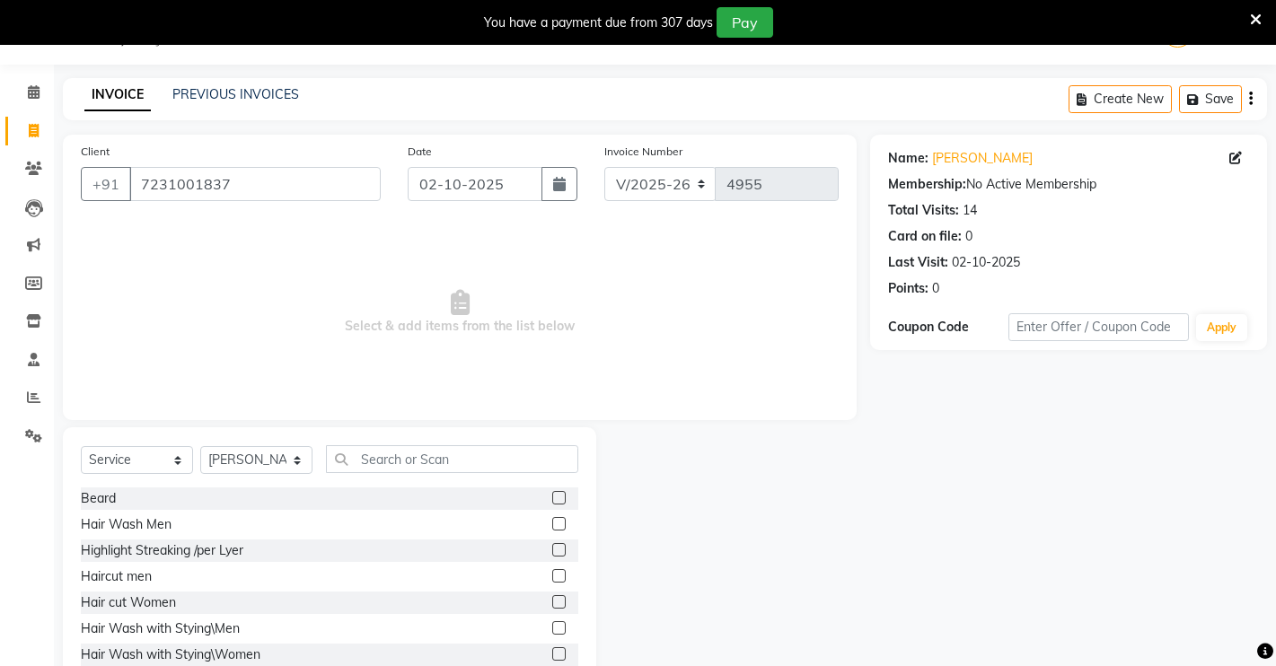
drag, startPoint x: 535, startPoint y: 573, endPoint x: 569, endPoint y: 566, distance: 34.7
click at [552, 572] on label at bounding box center [558, 575] width 13 height 13
click at [552, 572] on input "checkbox" at bounding box center [558, 577] width 12 height 12
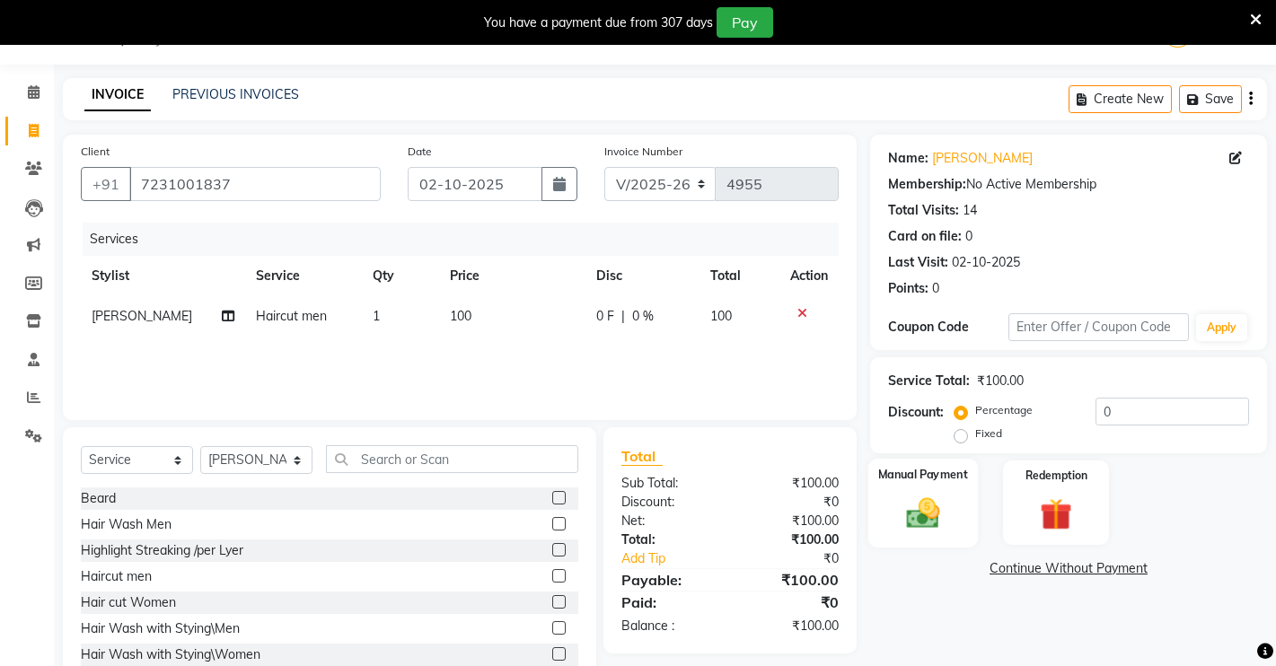
drag, startPoint x: 909, startPoint y: 493, endPoint x: 912, endPoint y: 512, distance: 19.0
click at [910, 495] on div "Manual Payment" at bounding box center [923, 503] width 110 height 89
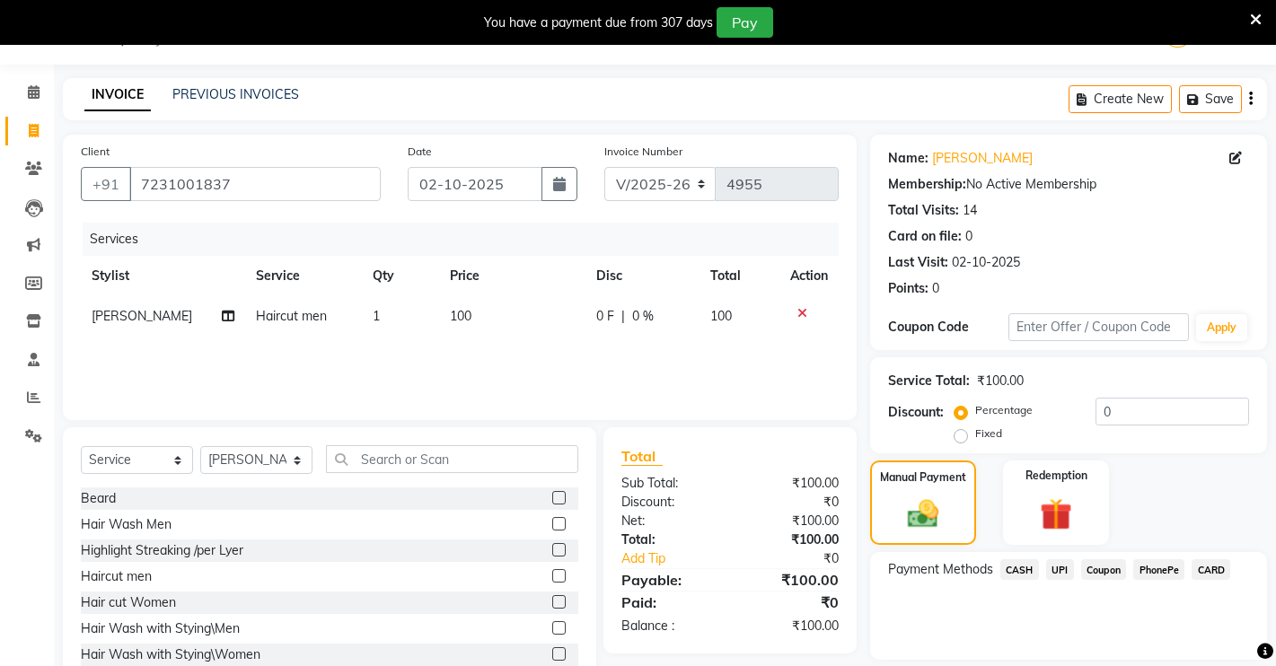
scroll to position [102, 0]
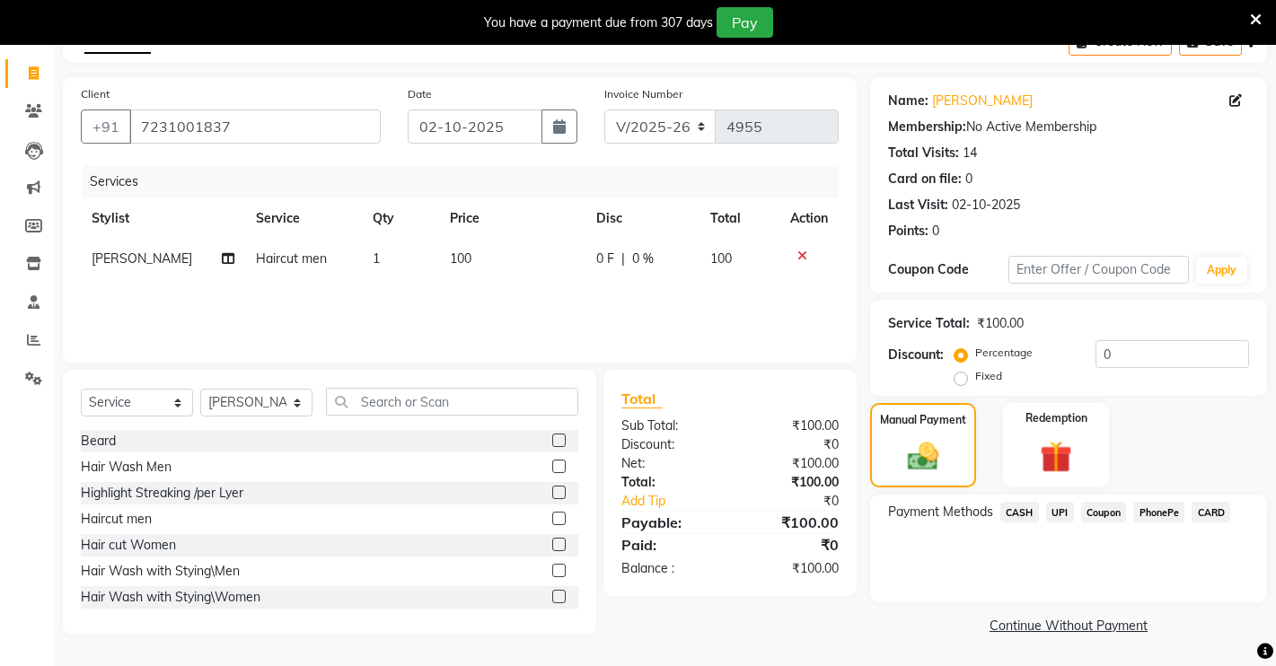
click at [1016, 513] on span "CASH" at bounding box center [1019, 512] width 39 height 21
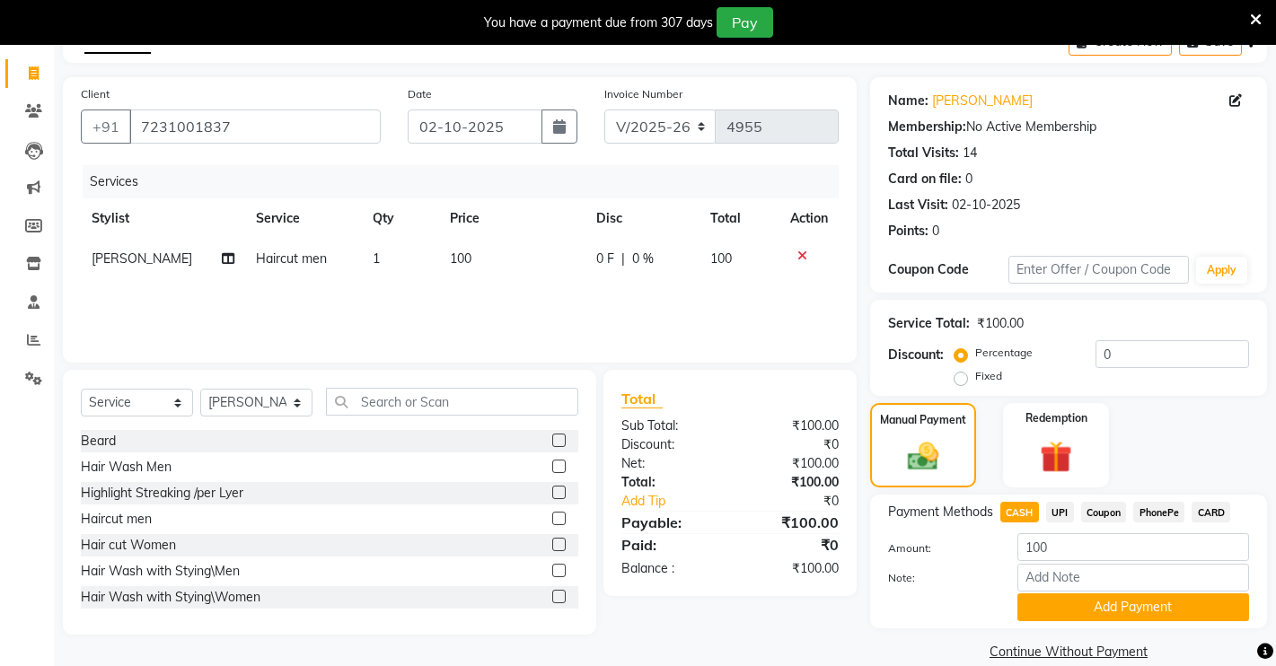
scroll to position [128, 0]
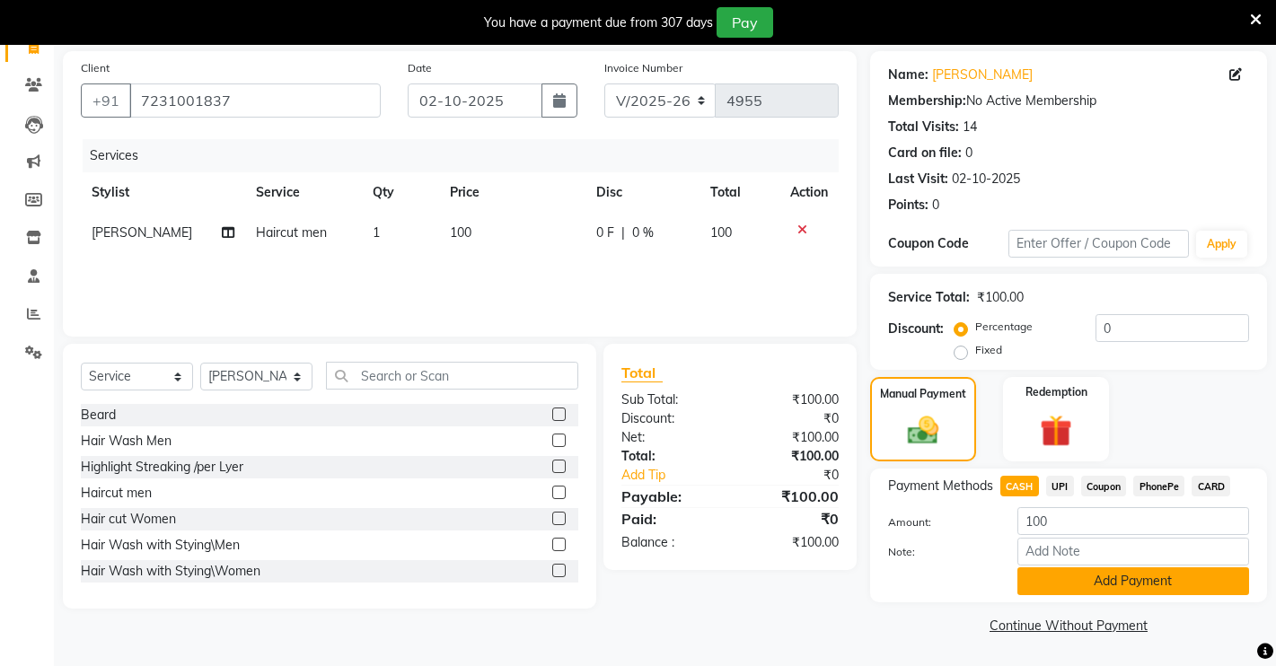
click at [1034, 582] on button "Add Payment" at bounding box center [1133, 581] width 232 height 28
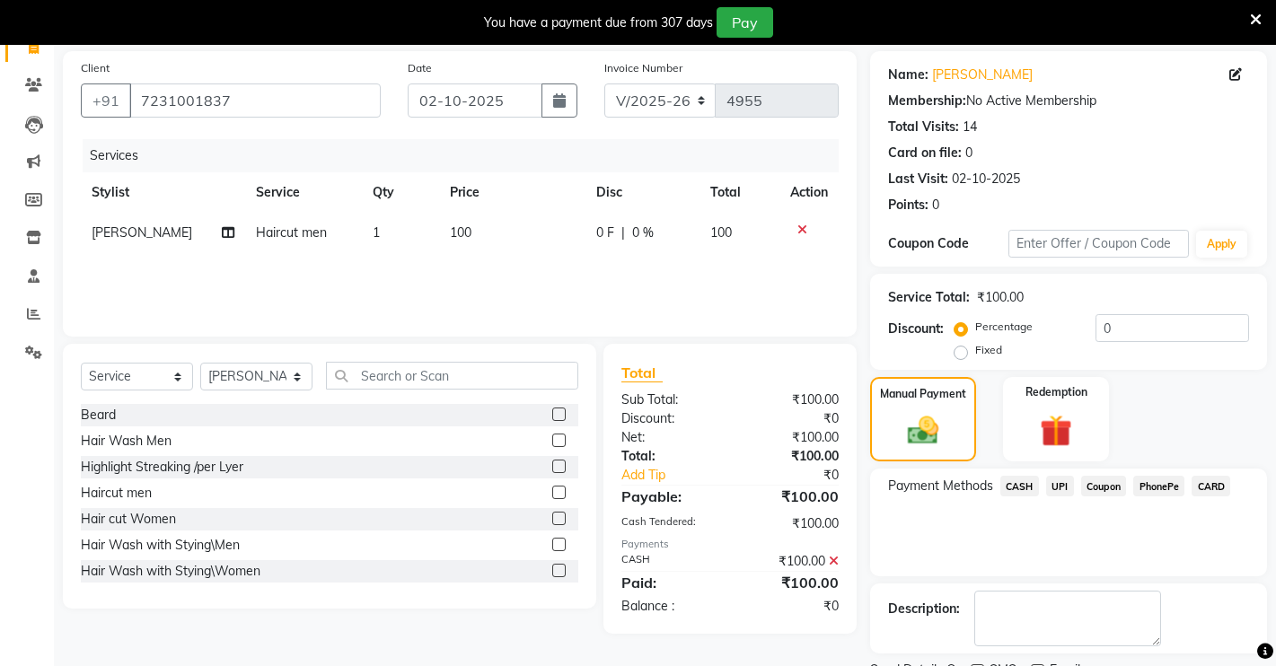
scroll to position [204, 0]
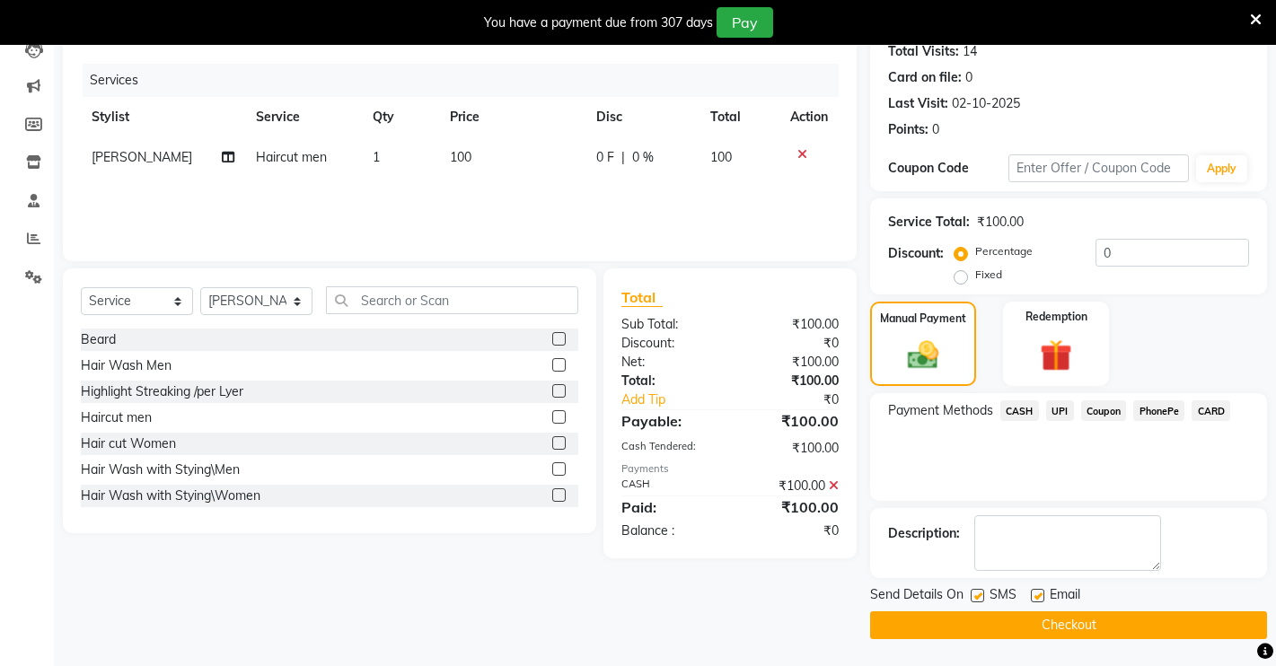
click at [1036, 621] on button "Checkout" at bounding box center [1068, 625] width 397 height 28
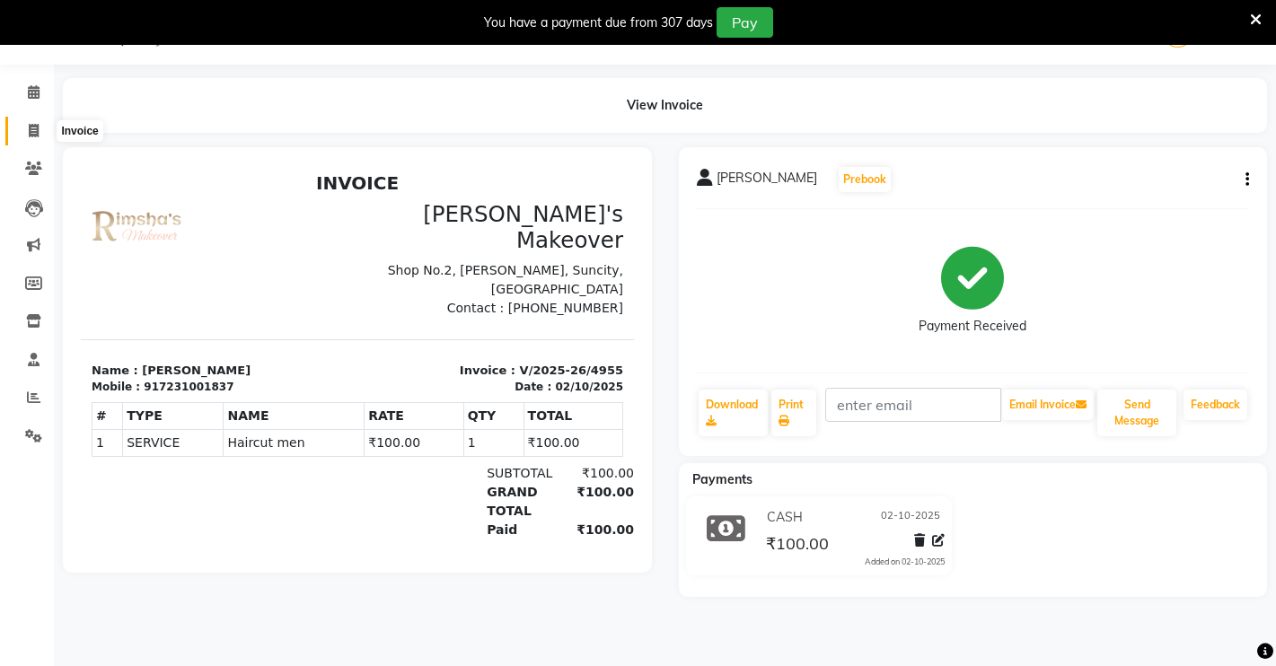
click at [19, 135] on span at bounding box center [33, 131] width 31 height 21
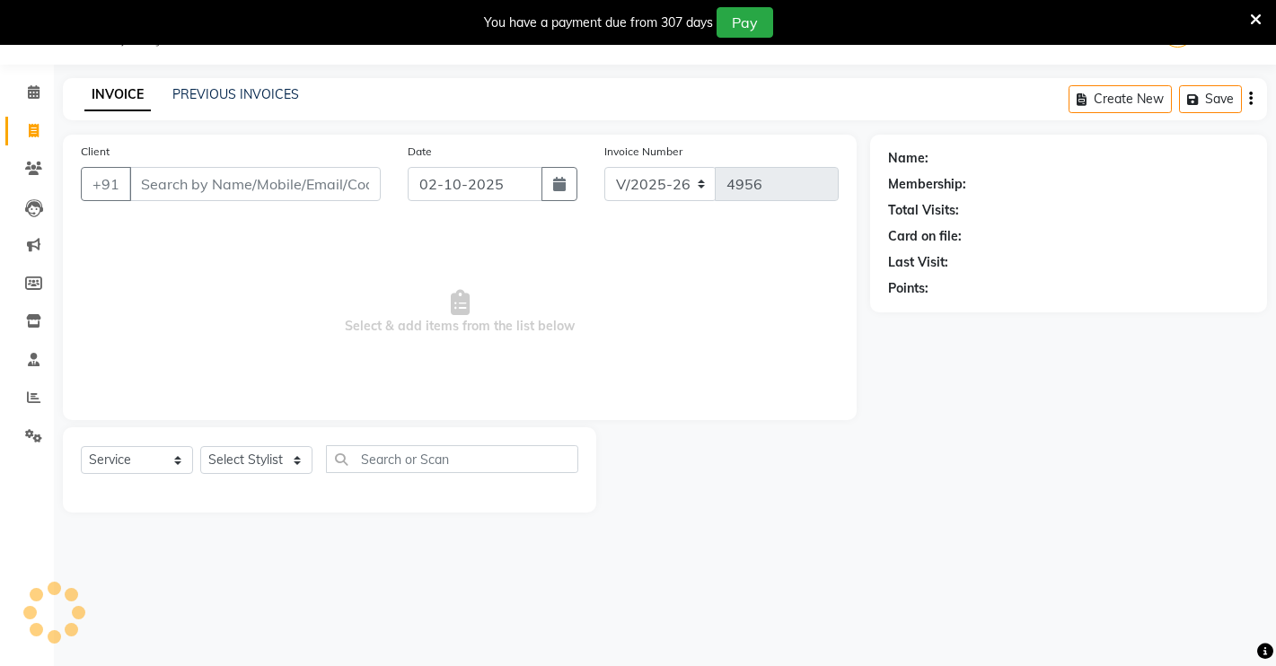
click at [188, 172] on input "Client" at bounding box center [254, 184] width 251 height 34
click at [241, 197] on input "ORTHER" at bounding box center [209, 184] width 160 height 34
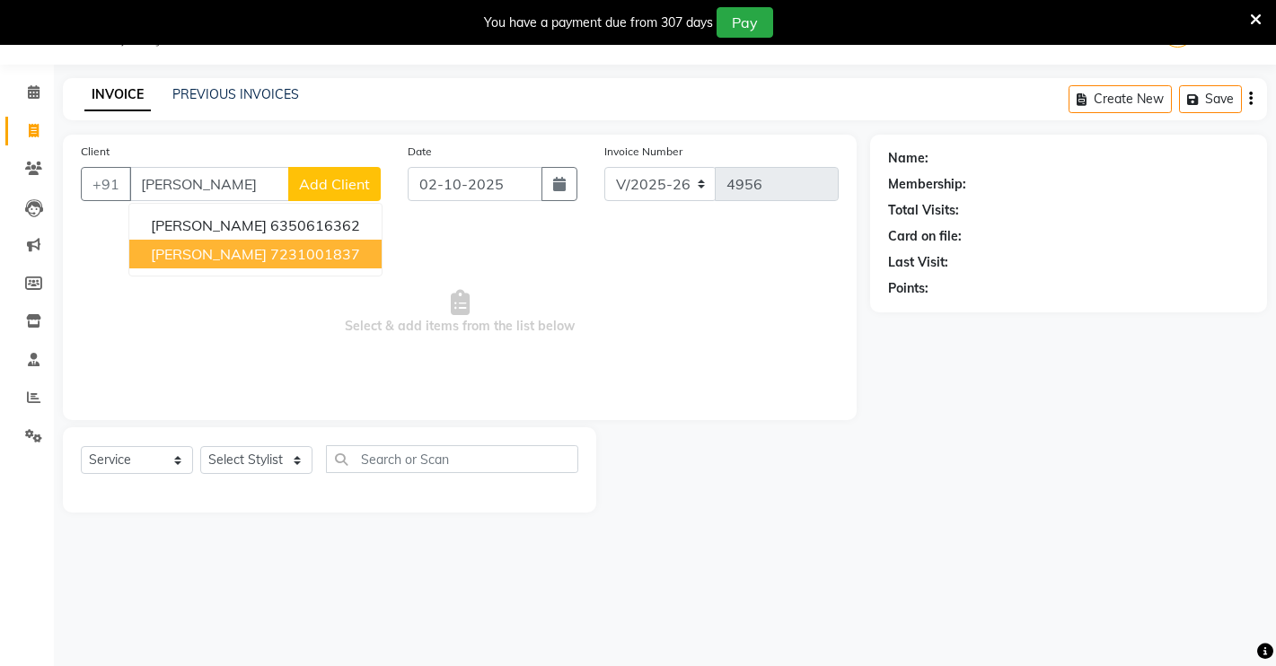
drag, startPoint x: 281, startPoint y: 247, endPoint x: 278, endPoint y: 348, distance: 101.5
click at [281, 249] on ngb-highlight "7231001837" at bounding box center [315, 254] width 90 height 18
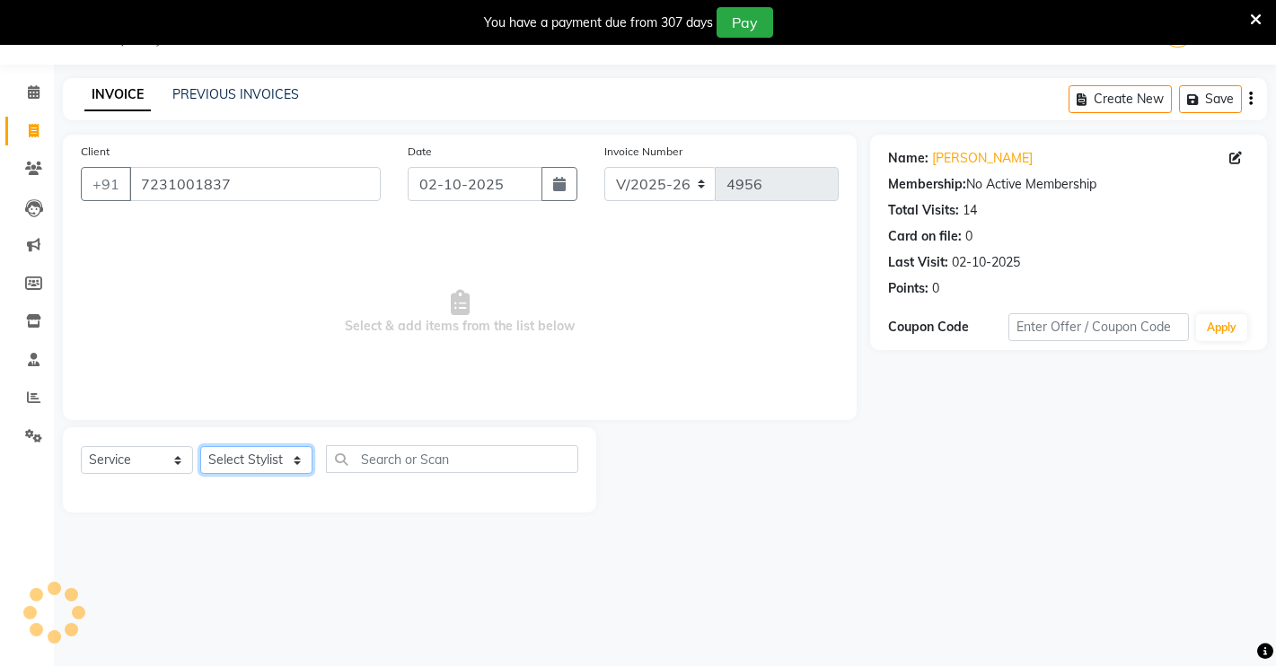
click at [261, 455] on select "Select Stylist [PERSON_NAME] [PERSON_NAME] NAVEEN [MEDICAL_DATA][PERSON_NAME] […" at bounding box center [256, 460] width 112 height 28
click at [200, 446] on select "Select Stylist [PERSON_NAME] [PERSON_NAME] NAVEEN [MEDICAL_DATA][PERSON_NAME] […" at bounding box center [256, 460] width 112 height 28
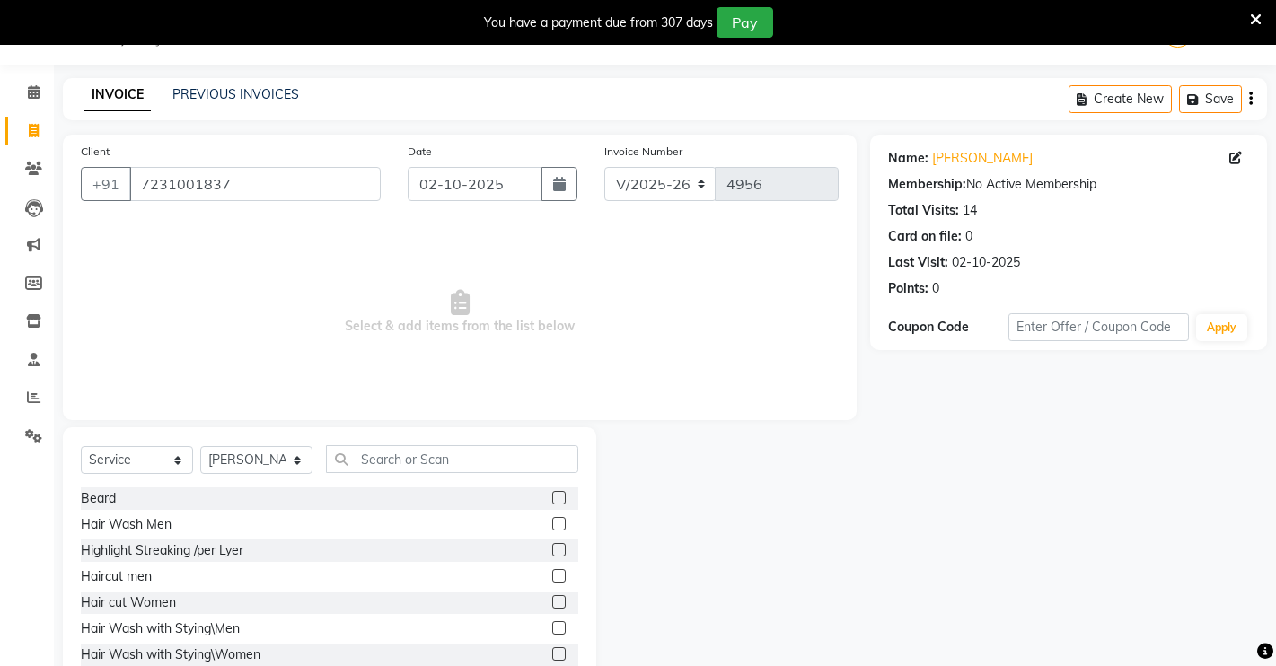
click at [552, 575] on label at bounding box center [558, 575] width 13 height 13
click at [552, 575] on input "checkbox" at bounding box center [558, 577] width 12 height 12
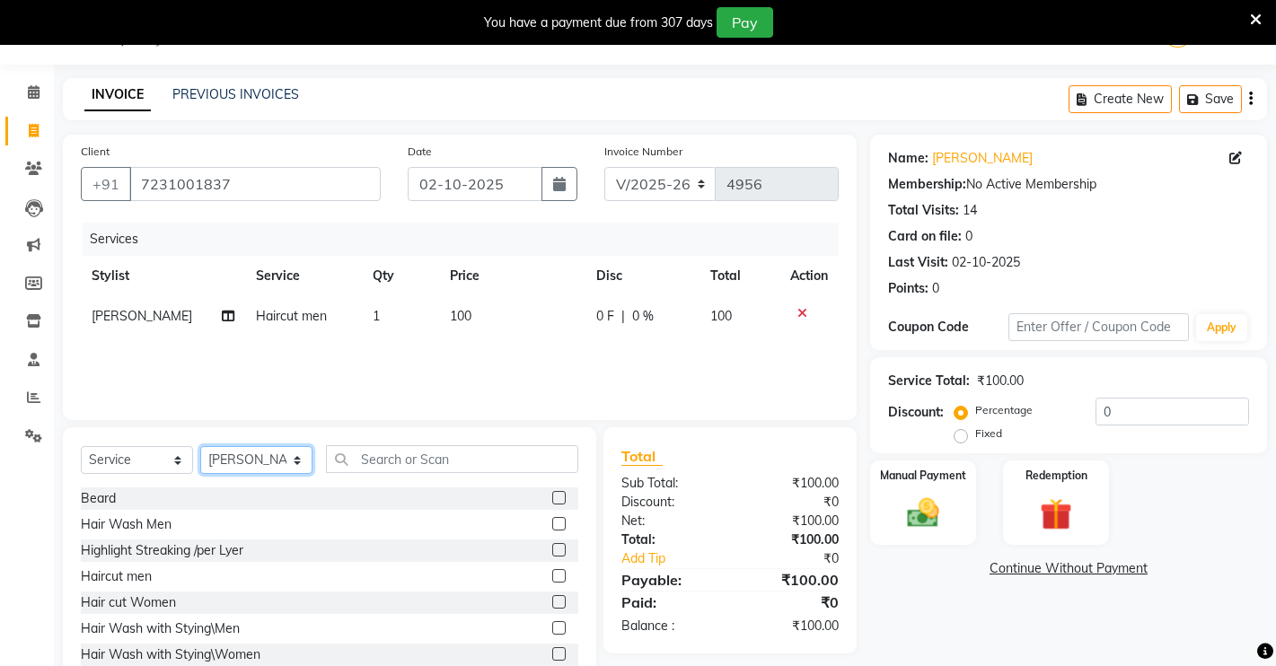
click at [288, 461] on select "Select Stylist [PERSON_NAME] [PERSON_NAME] NAVEEN [MEDICAL_DATA][PERSON_NAME] […" at bounding box center [256, 460] width 112 height 28
click at [200, 446] on select "Select Stylist [PERSON_NAME] [PERSON_NAME] NAVEEN [MEDICAL_DATA][PERSON_NAME] […" at bounding box center [256, 460] width 112 height 28
click at [552, 575] on label at bounding box center [558, 575] width 13 height 13
click at [552, 575] on input "checkbox" at bounding box center [558, 577] width 12 height 12
click at [904, 516] on img at bounding box center [923, 513] width 55 height 39
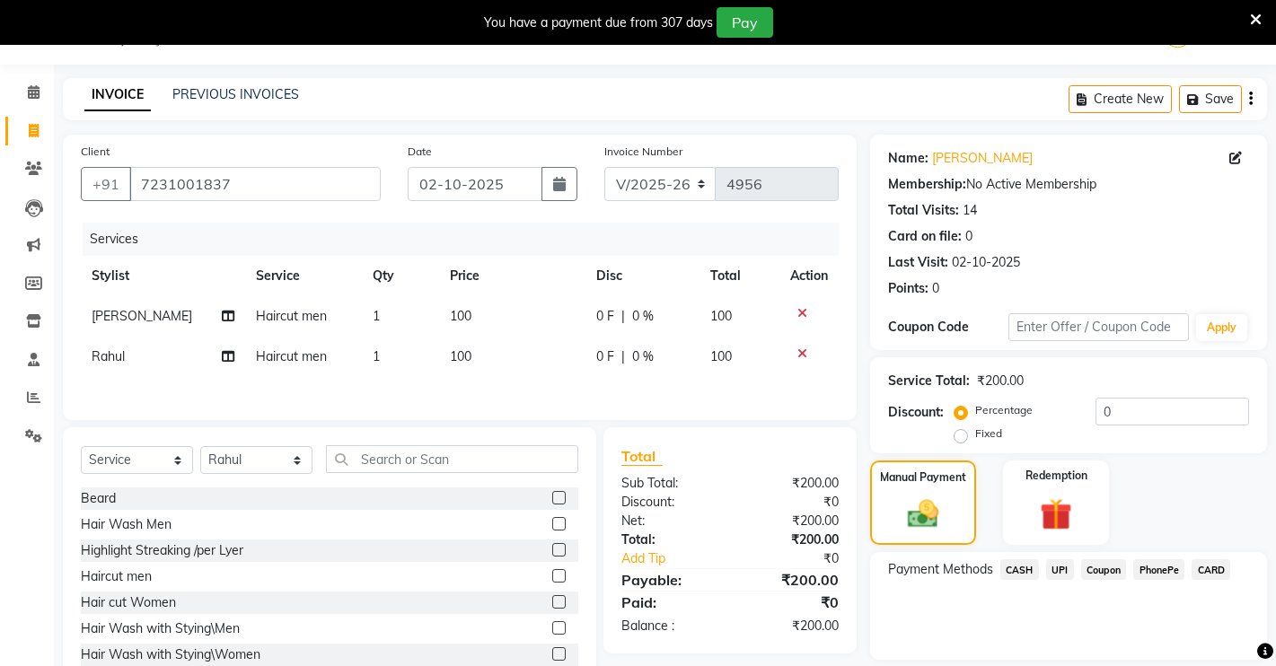
click at [1062, 565] on span "UPI" at bounding box center [1060, 569] width 28 height 21
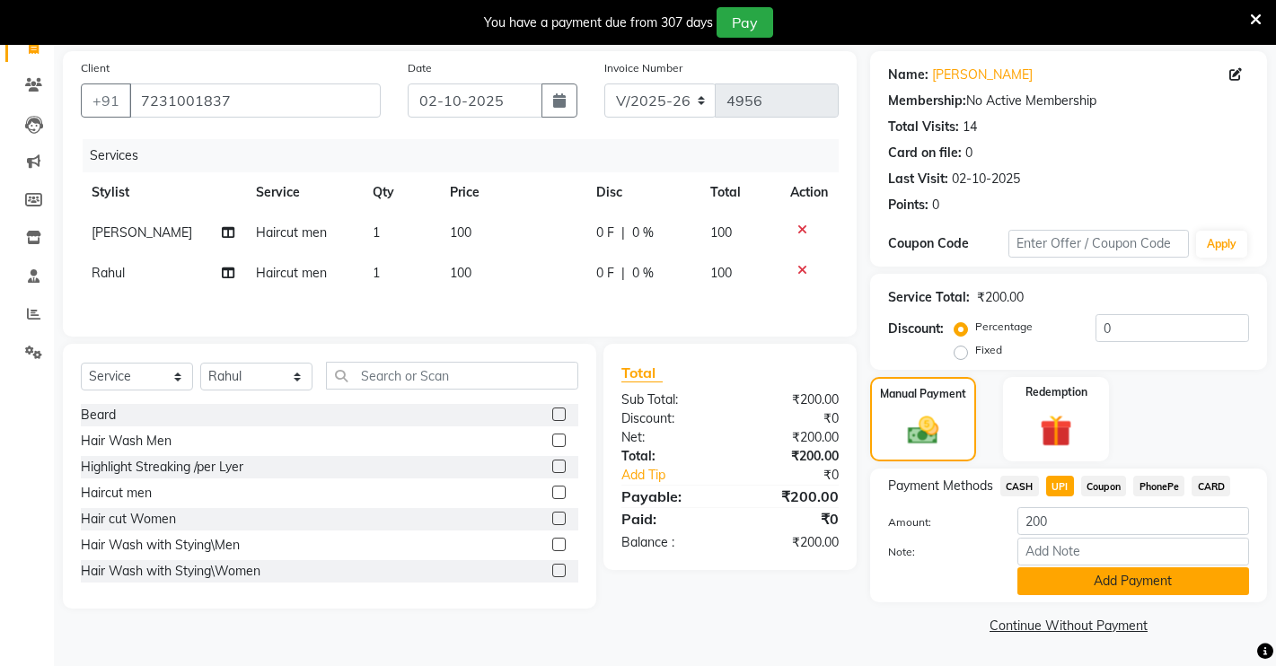
click at [1078, 582] on button "Add Payment" at bounding box center [1133, 581] width 232 height 28
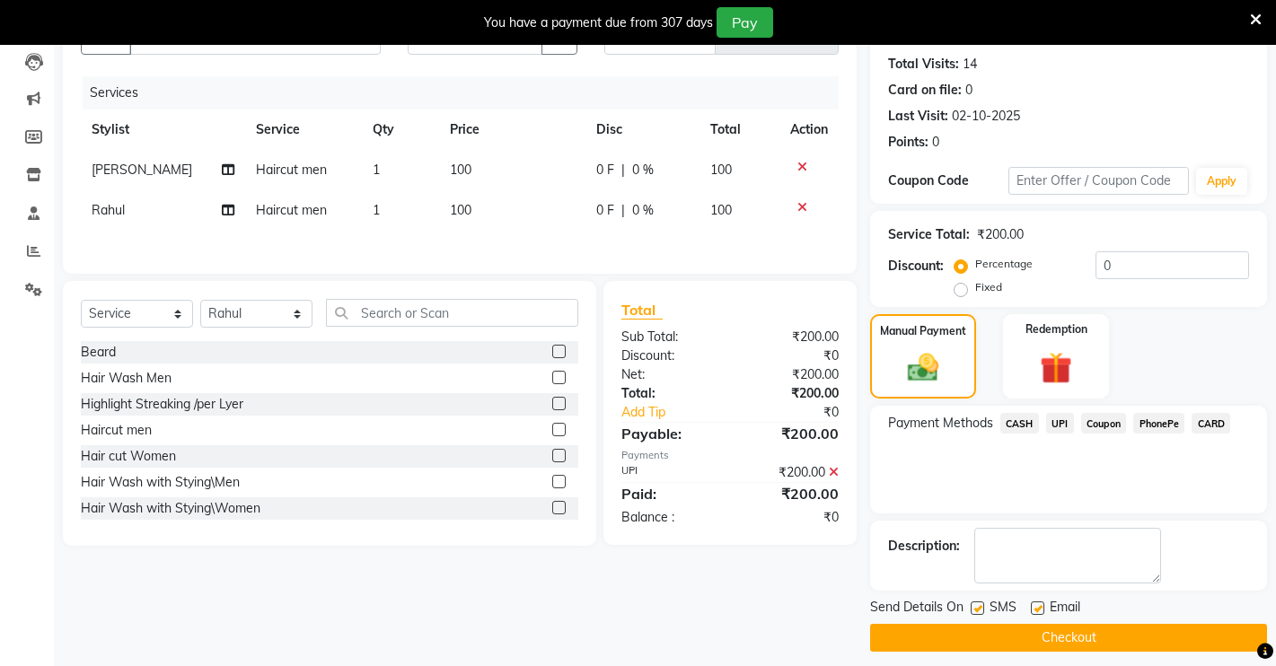
scroll to position [204, 0]
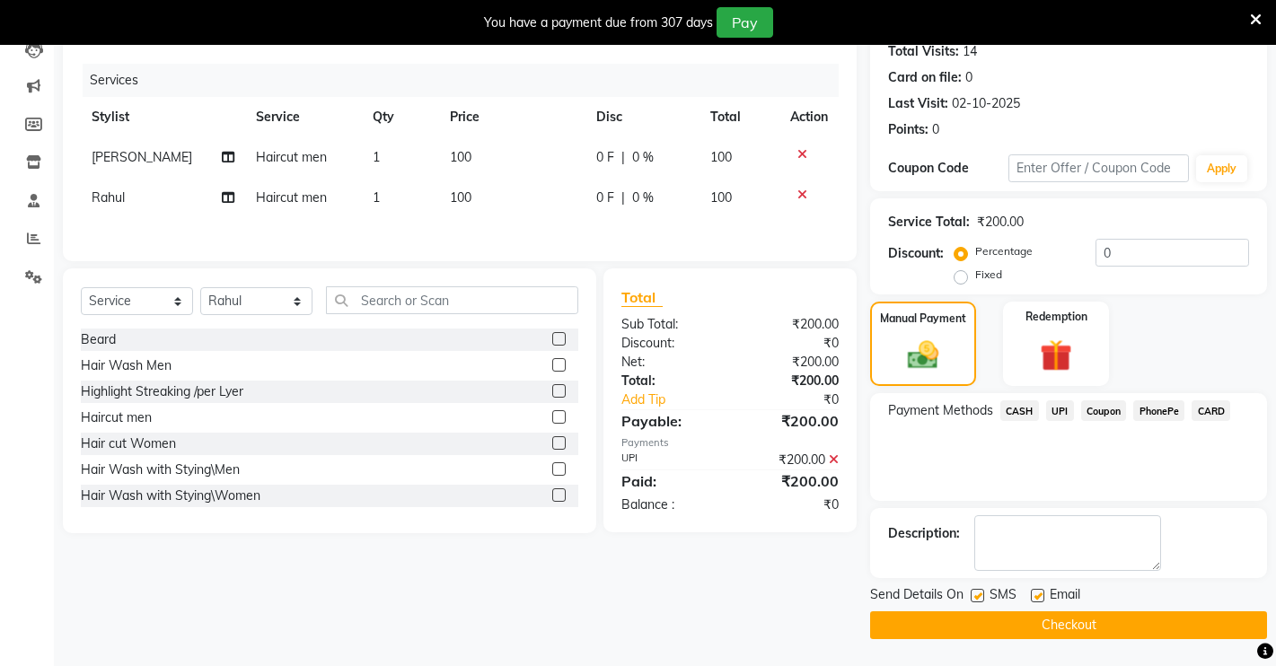
click at [1062, 610] on div "Send Details On SMS Email Checkout" at bounding box center [1068, 612] width 397 height 54
click at [1062, 611] on button "Checkout" at bounding box center [1068, 625] width 397 height 28
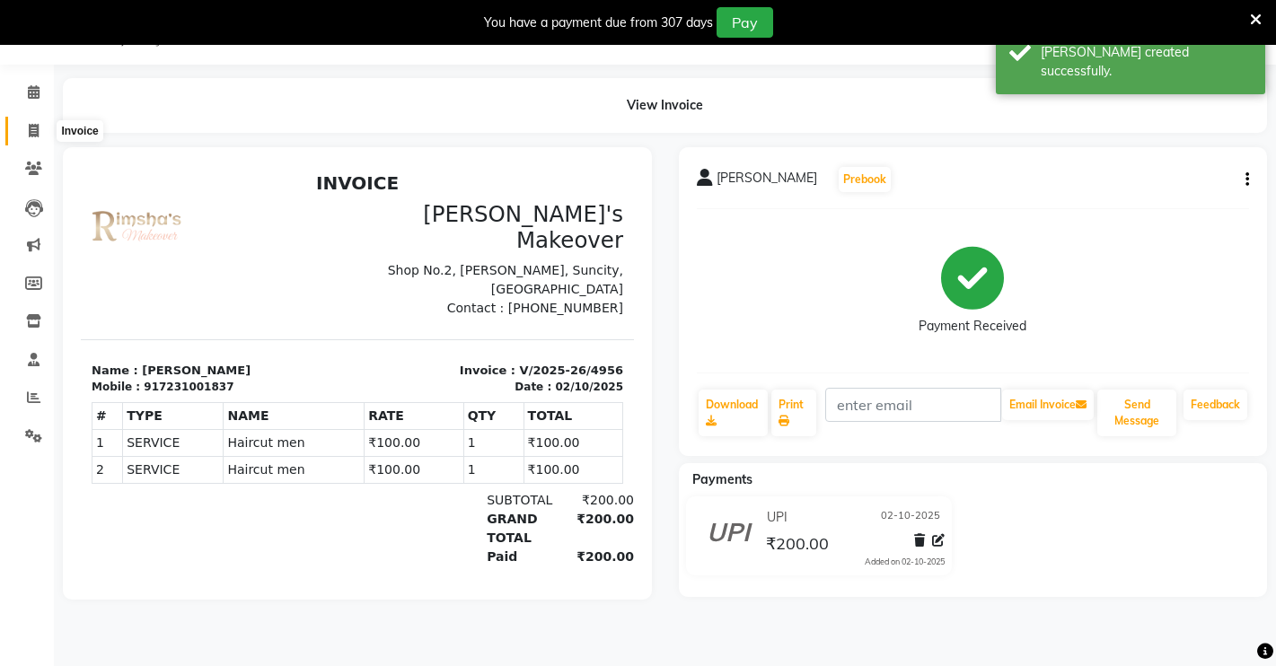
click at [27, 132] on span at bounding box center [33, 131] width 31 height 21
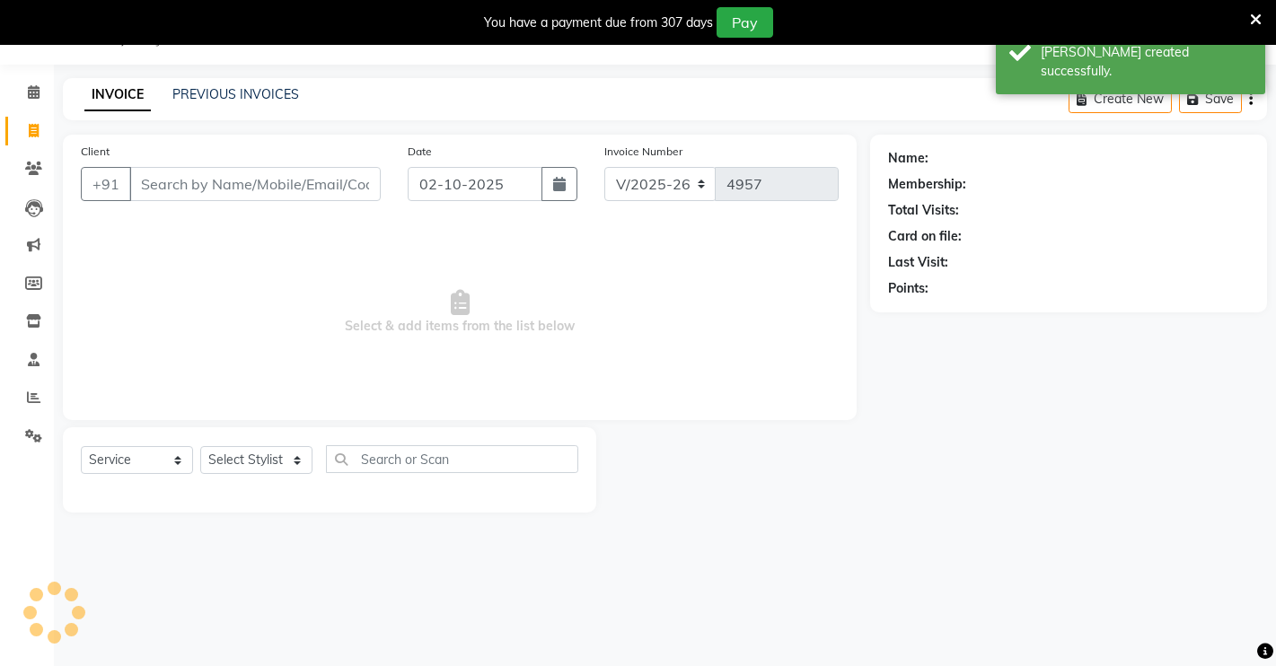
click at [155, 189] on input "Client" at bounding box center [254, 184] width 251 height 34
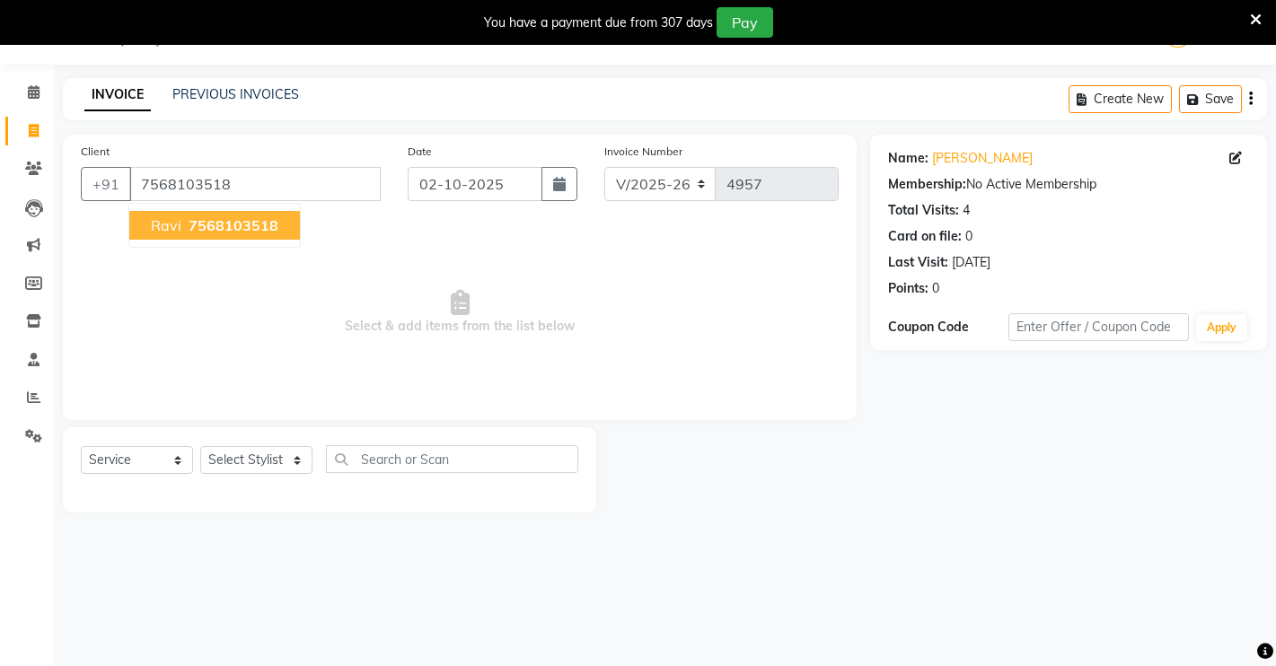
click at [259, 212] on button "ravi 7568103518" at bounding box center [214, 225] width 171 height 29
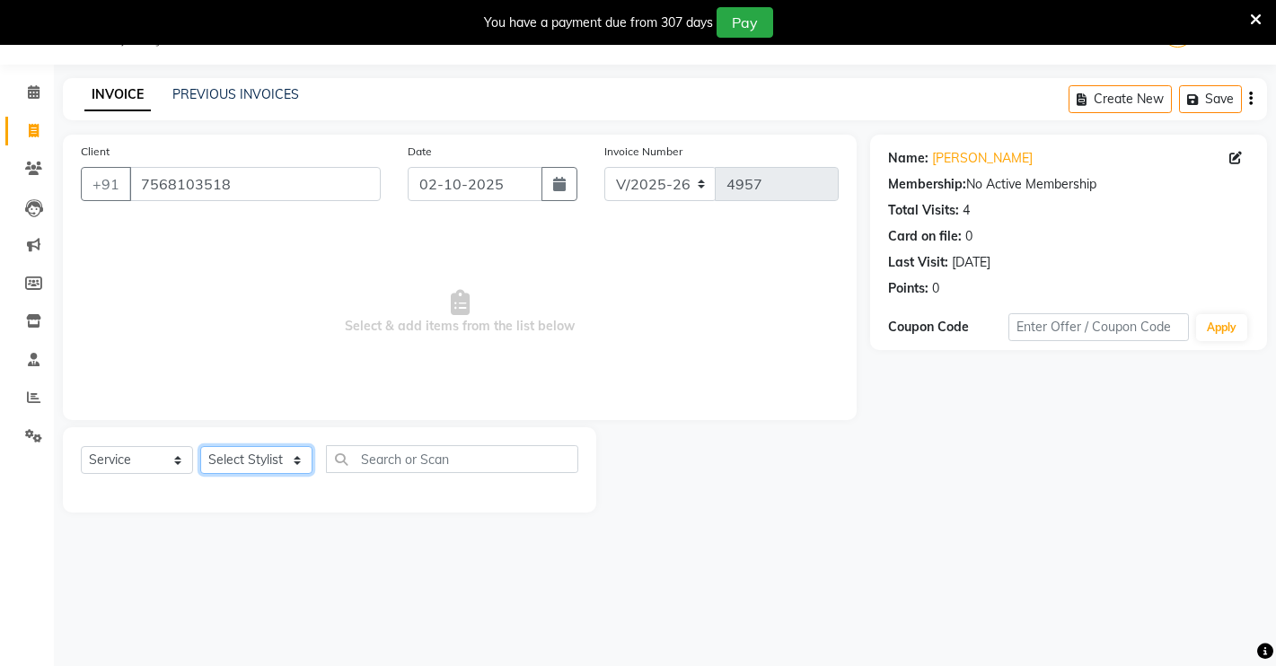
click at [290, 455] on select "Select Stylist [PERSON_NAME] [PERSON_NAME] NAVEEN [MEDICAL_DATA][PERSON_NAME] […" at bounding box center [256, 460] width 112 height 28
click at [200, 446] on select "Select Stylist [PERSON_NAME] [PERSON_NAME] NAVEEN [MEDICAL_DATA][PERSON_NAME] […" at bounding box center [256, 460] width 112 height 28
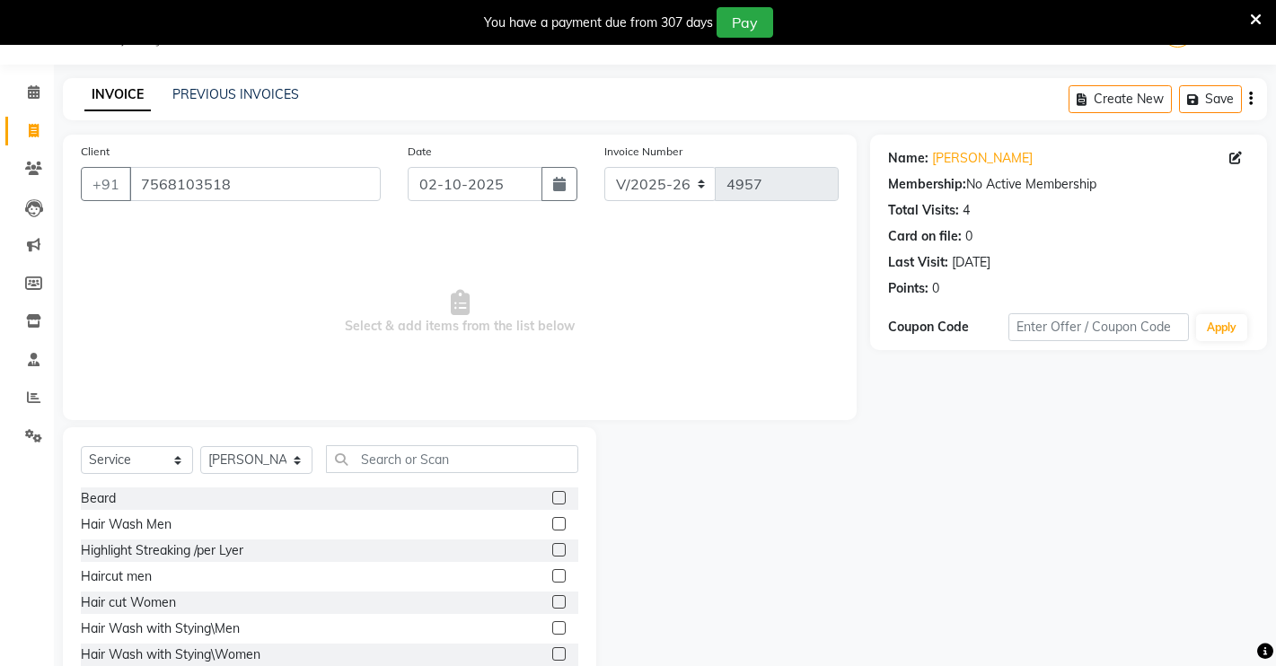
drag, startPoint x: 538, startPoint y: 495, endPoint x: 696, endPoint y: 500, distance: 158.1
click at [571, 495] on div "[PERSON_NAME] Hair Wash Men Highlight Streaking /per Lyer Haircut men Hair cut …" at bounding box center [329, 577] width 497 height 180
click at [552, 497] on label at bounding box center [558, 497] width 13 height 13
click at [552, 497] on input "checkbox" at bounding box center [558, 499] width 12 height 12
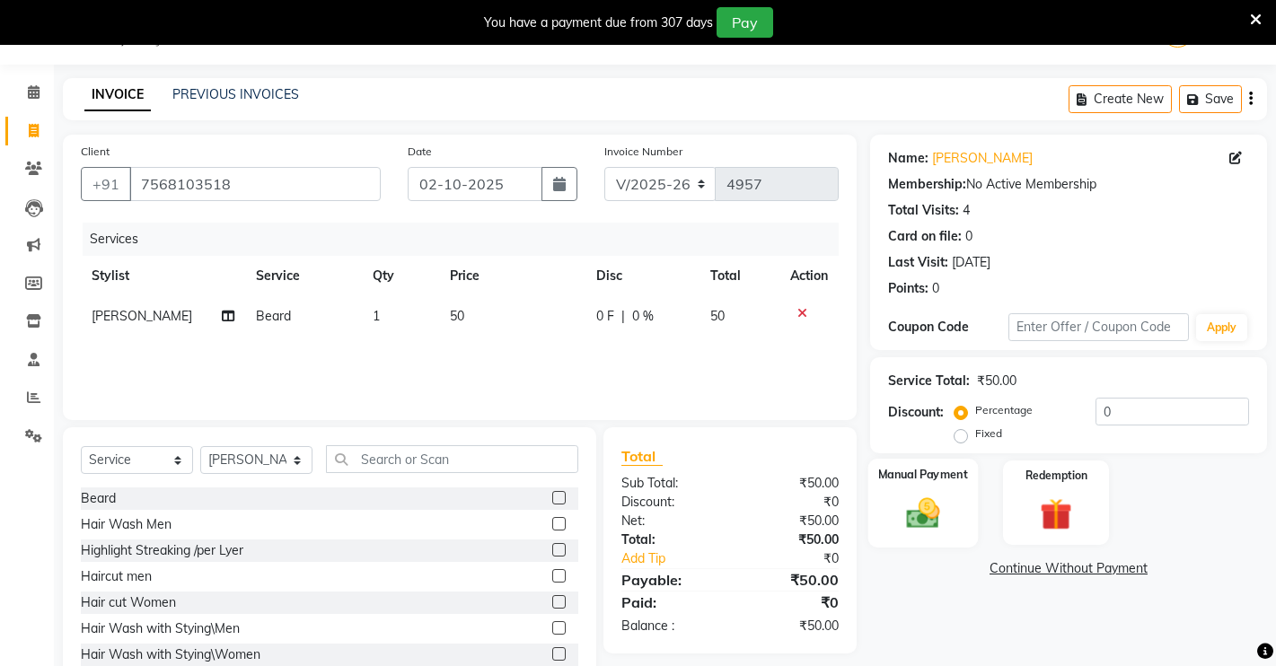
click at [903, 474] on label "Manual Payment" at bounding box center [923, 474] width 90 height 17
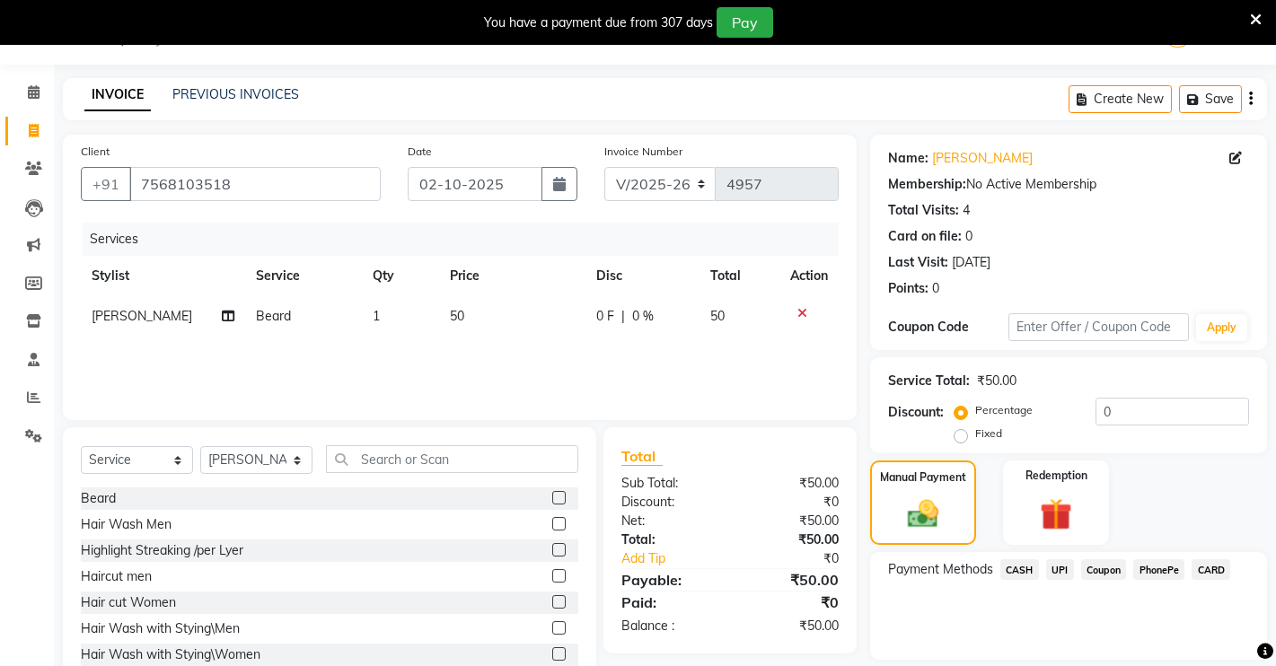
click at [1059, 565] on span "UPI" at bounding box center [1060, 569] width 28 height 21
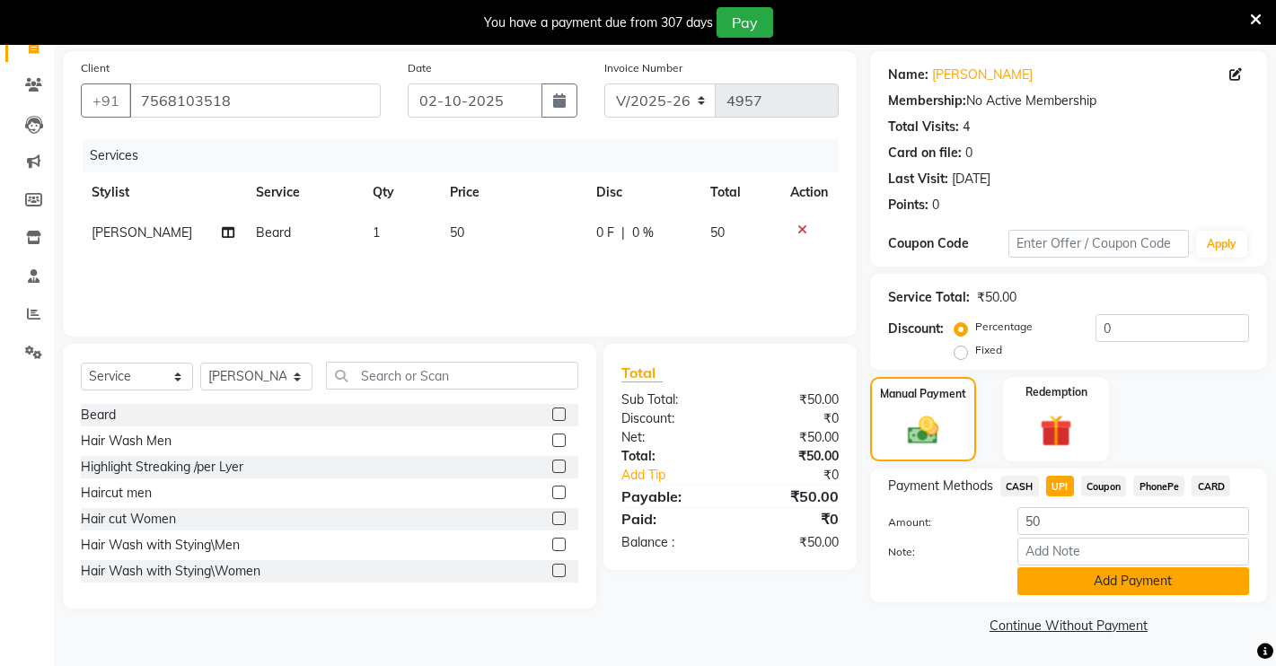
click at [1073, 585] on button "Add Payment" at bounding box center [1133, 581] width 232 height 28
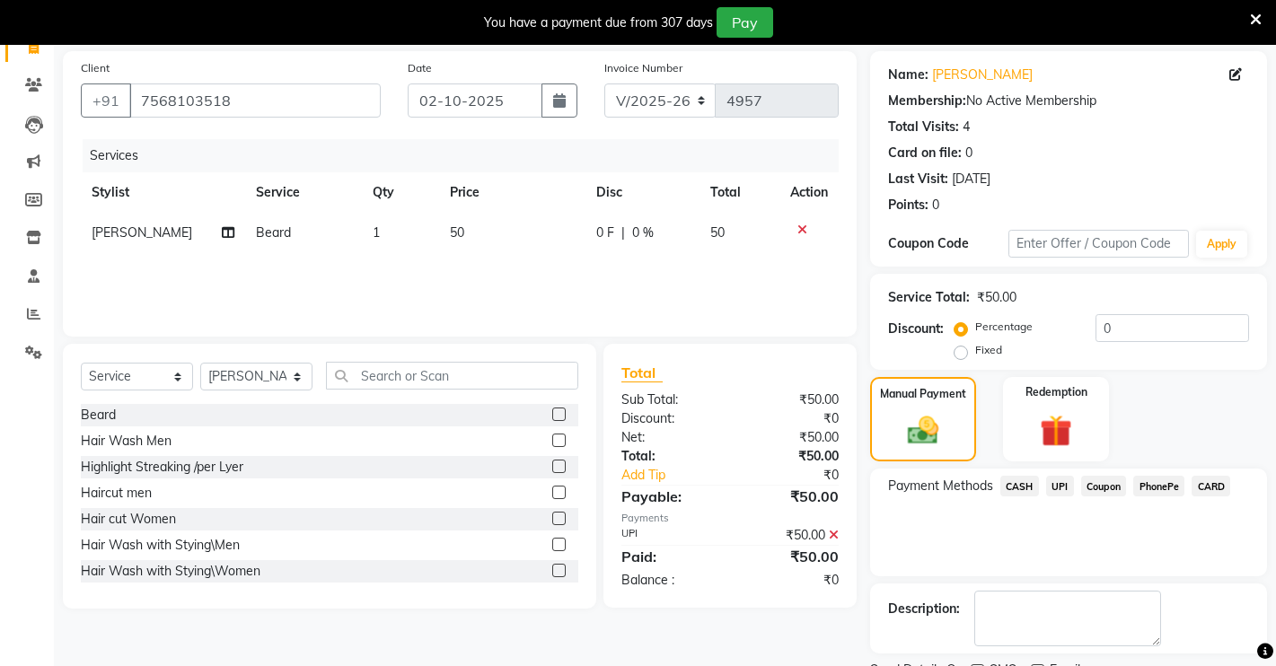
scroll to position [204, 0]
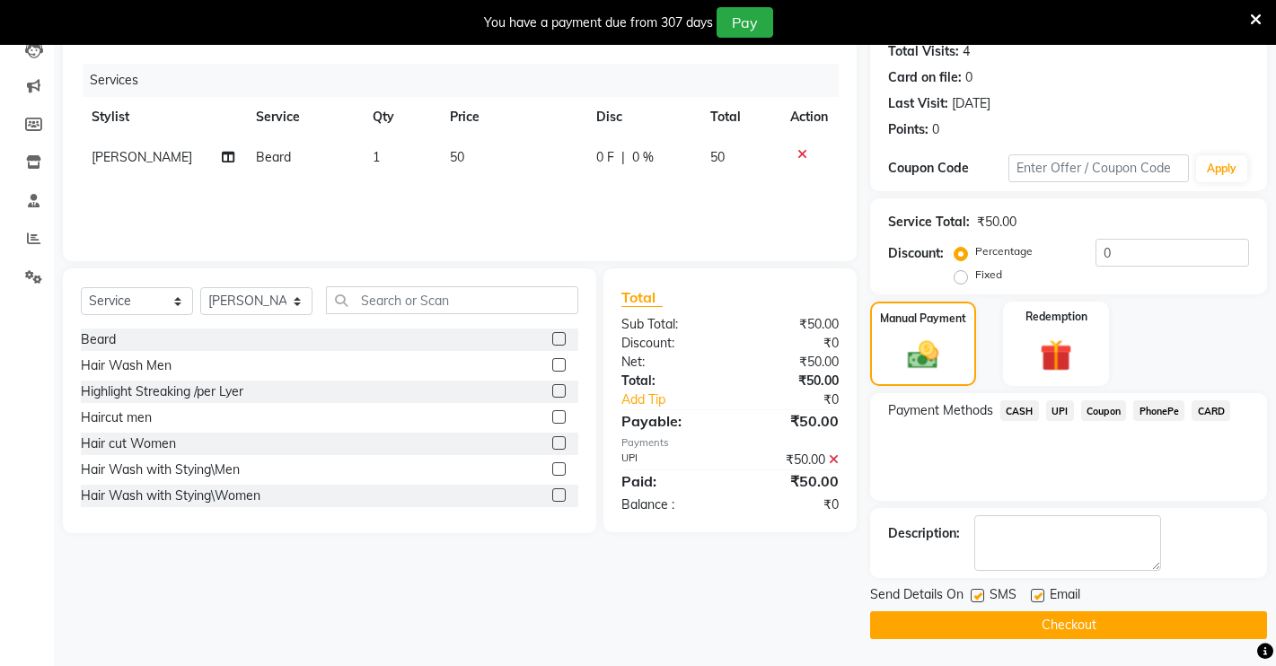
click at [1045, 628] on button "Checkout" at bounding box center [1068, 625] width 397 height 28
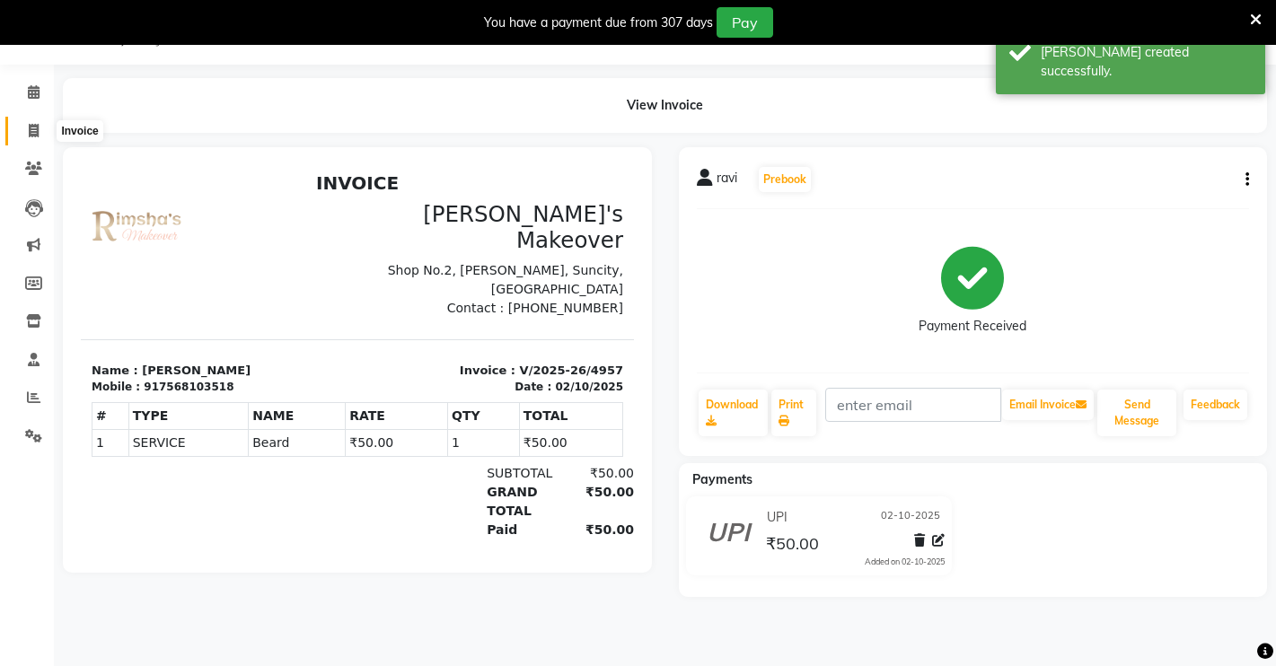
click at [32, 133] on icon at bounding box center [34, 130] width 10 height 13
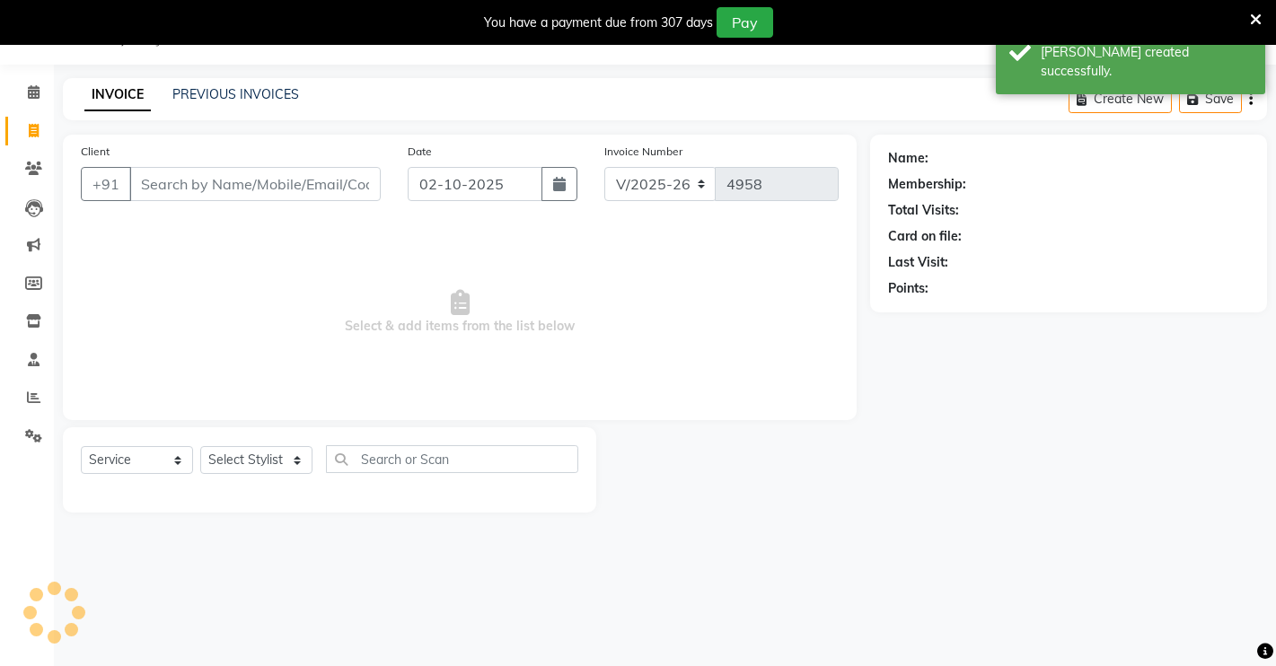
drag, startPoint x: 60, startPoint y: 139, endPoint x: 171, endPoint y: 186, distance: 119.9
click at [171, 186] on input "Client" at bounding box center [254, 184] width 251 height 34
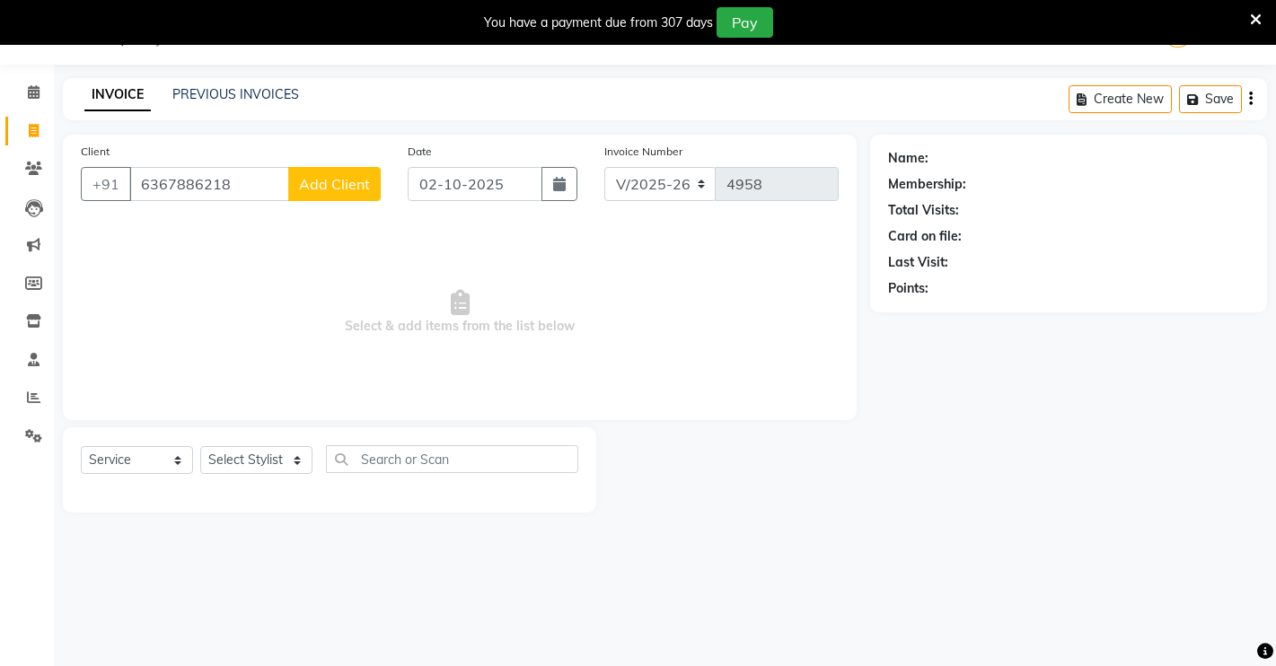
click at [332, 180] on span "Add Client" at bounding box center [334, 184] width 71 height 18
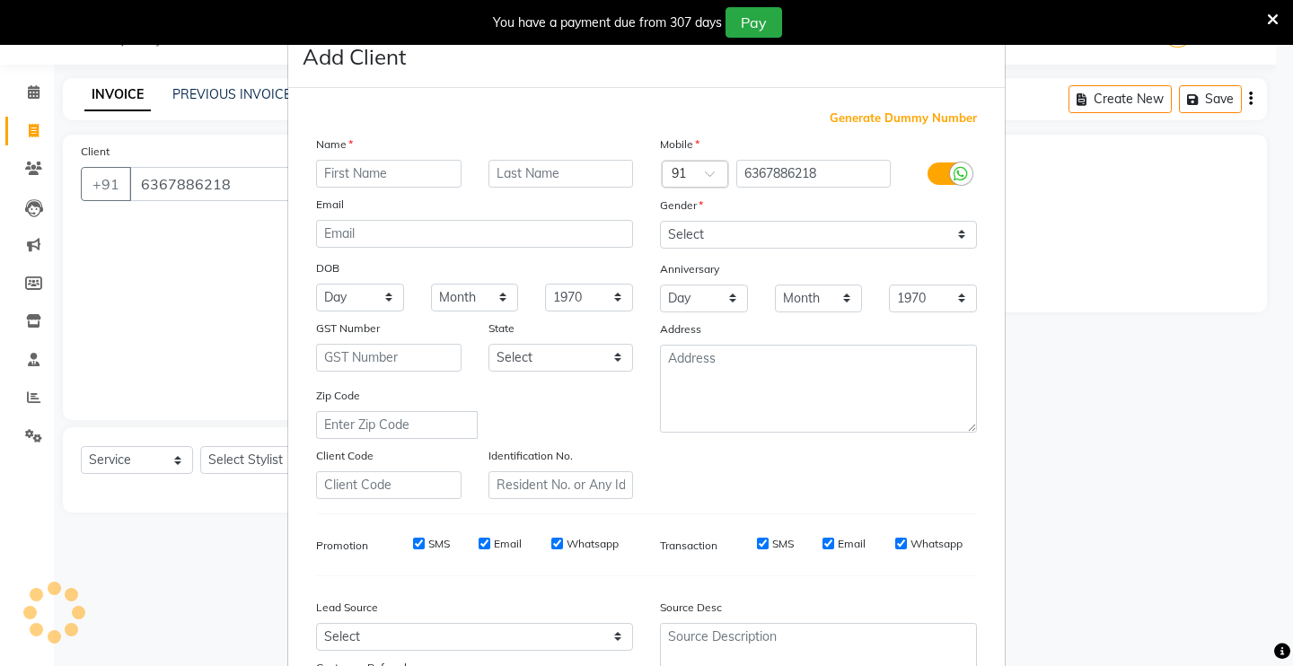
click at [353, 174] on input "text" at bounding box center [388, 174] width 145 height 28
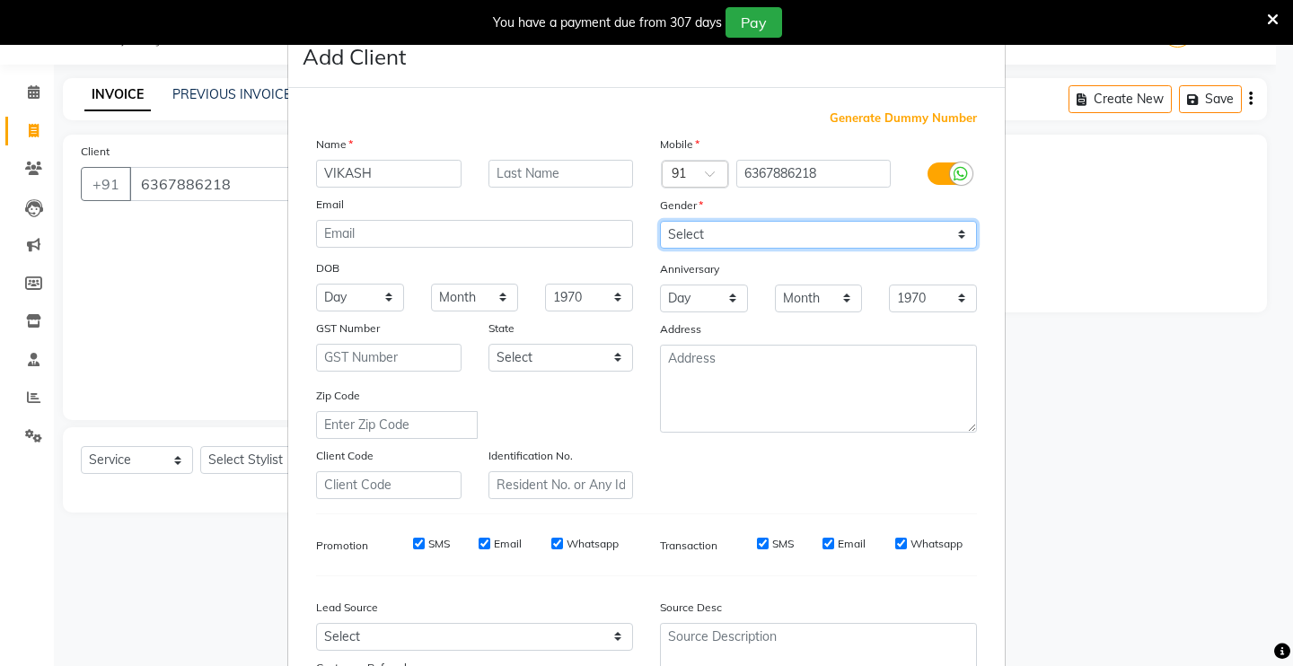
drag, startPoint x: 887, startPoint y: 226, endPoint x: 885, endPoint y: 247, distance: 20.7
click at [887, 228] on select "Select [DEMOGRAPHIC_DATA] [DEMOGRAPHIC_DATA] Other Prefer Not To Say" at bounding box center [818, 235] width 317 height 28
click at [660, 221] on select "Select [DEMOGRAPHIC_DATA] [DEMOGRAPHIC_DATA] Other Prefer Not To Say" at bounding box center [818, 235] width 317 height 28
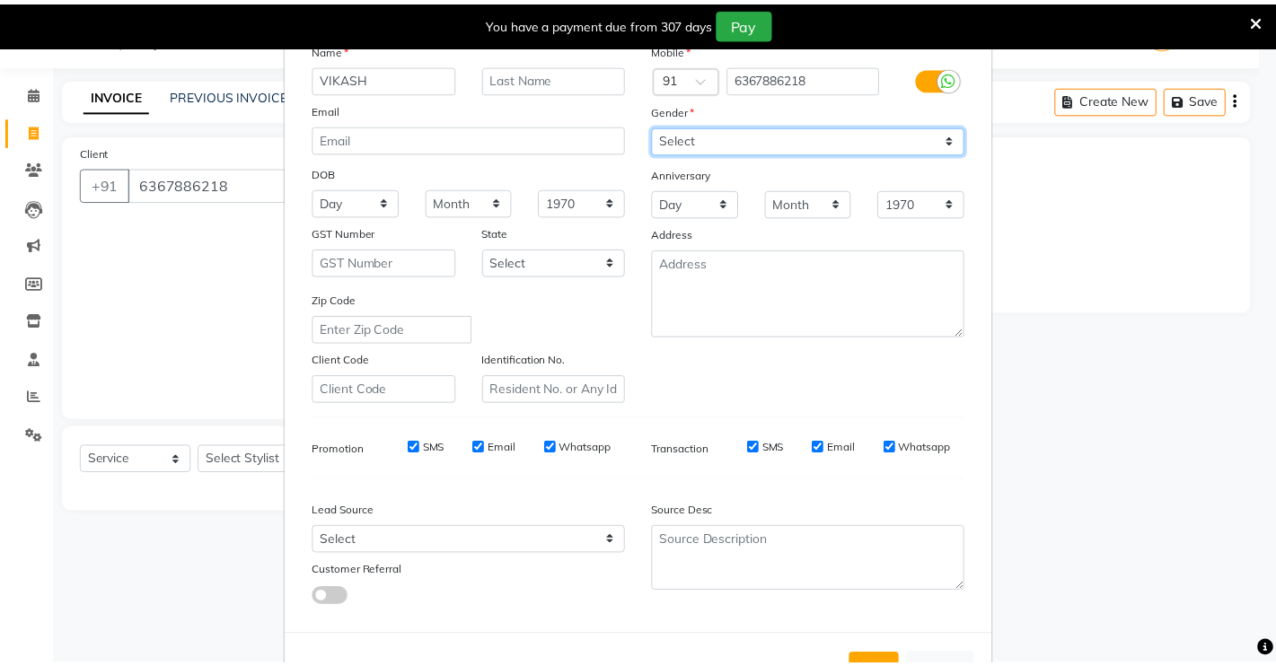
scroll to position [162, 0]
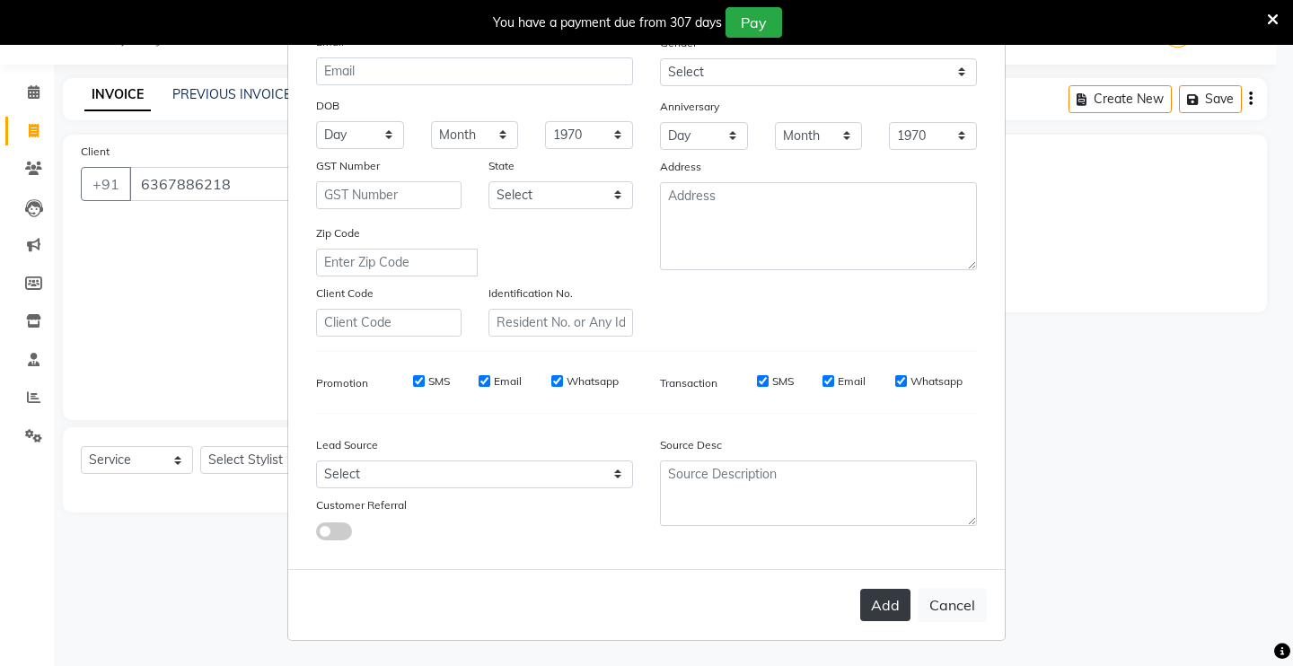
click at [892, 606] on button "Add" at bounding box center [885, 605] width 50 height 32
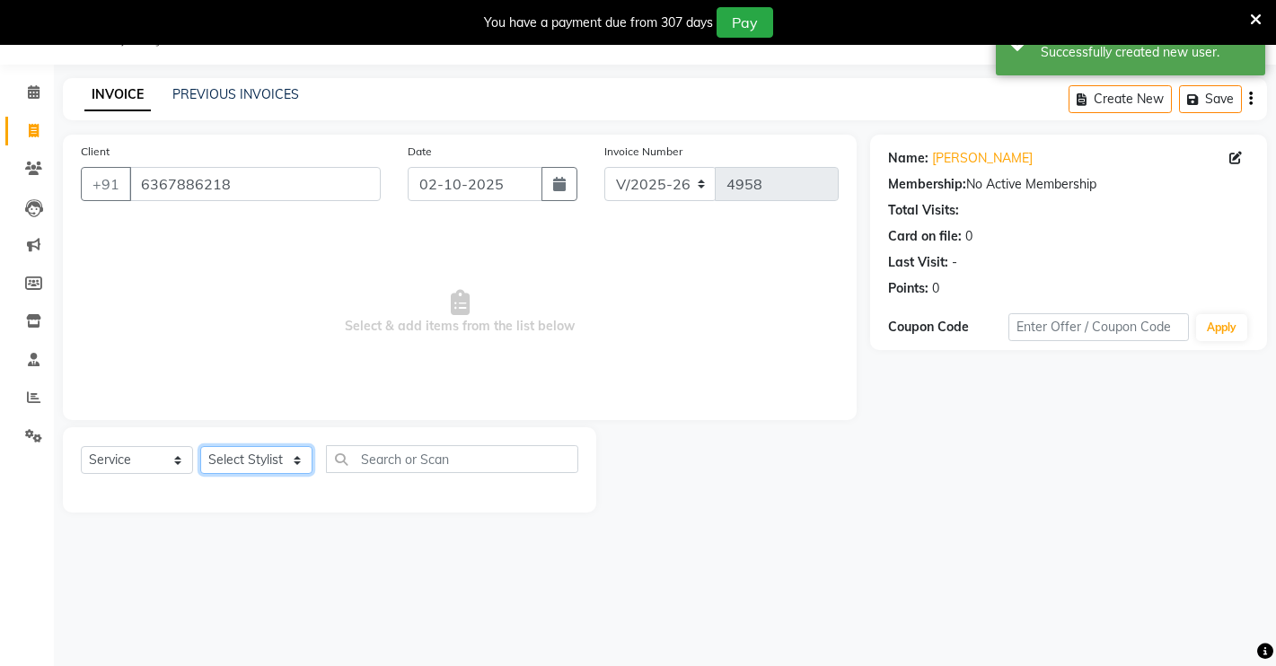
click at [252, 458] on select "Select Stylist [PERSON_NAME] [PERSON_NAME] NAVEEN [MEDICAL_DATA][PERSON_NAME] […" at bounding box center [256, 460] width 112 height 28
click at [200, 446] on select "Select Stylist [PERSON_NAME] [PERSON_NAME] NAVEEN [MEDICAL_DATA][PERSON_NAME] […" at bounding box center [256, 460] width 112 height 28
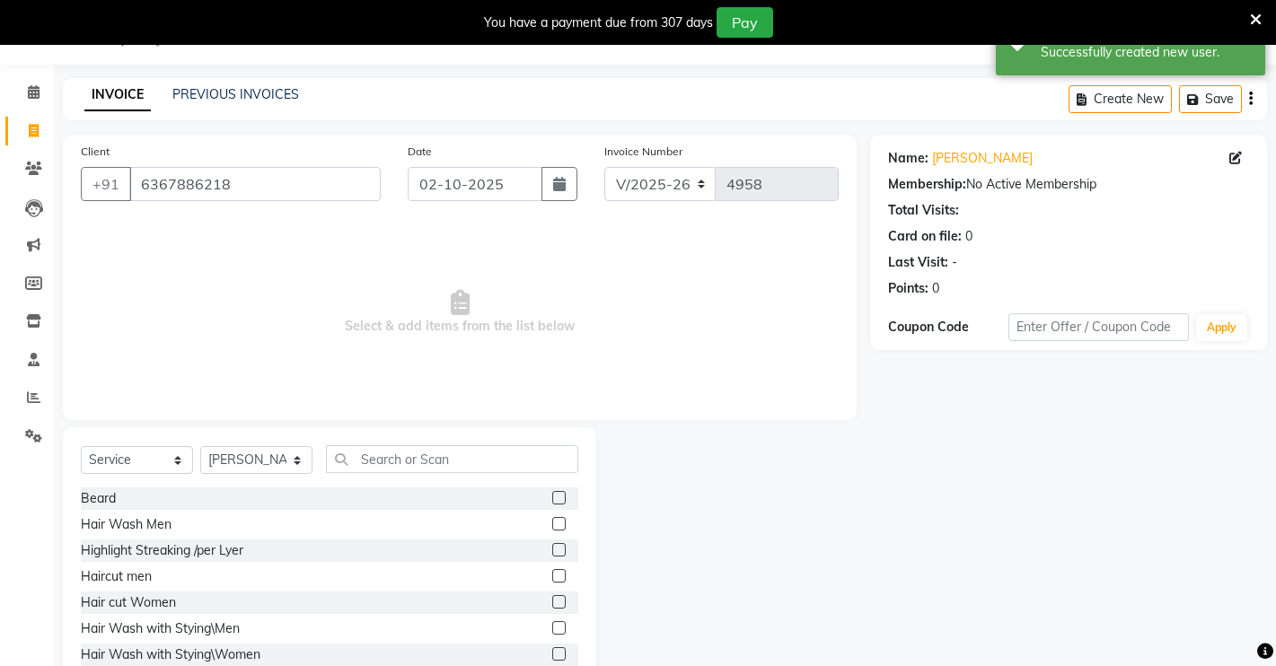
click at [552, 571] on label at bounding box center [558, 575] width 13 height 13
click at [552, 571] on input "checkbox" at bounding box center [558, 577] width 12 height 12
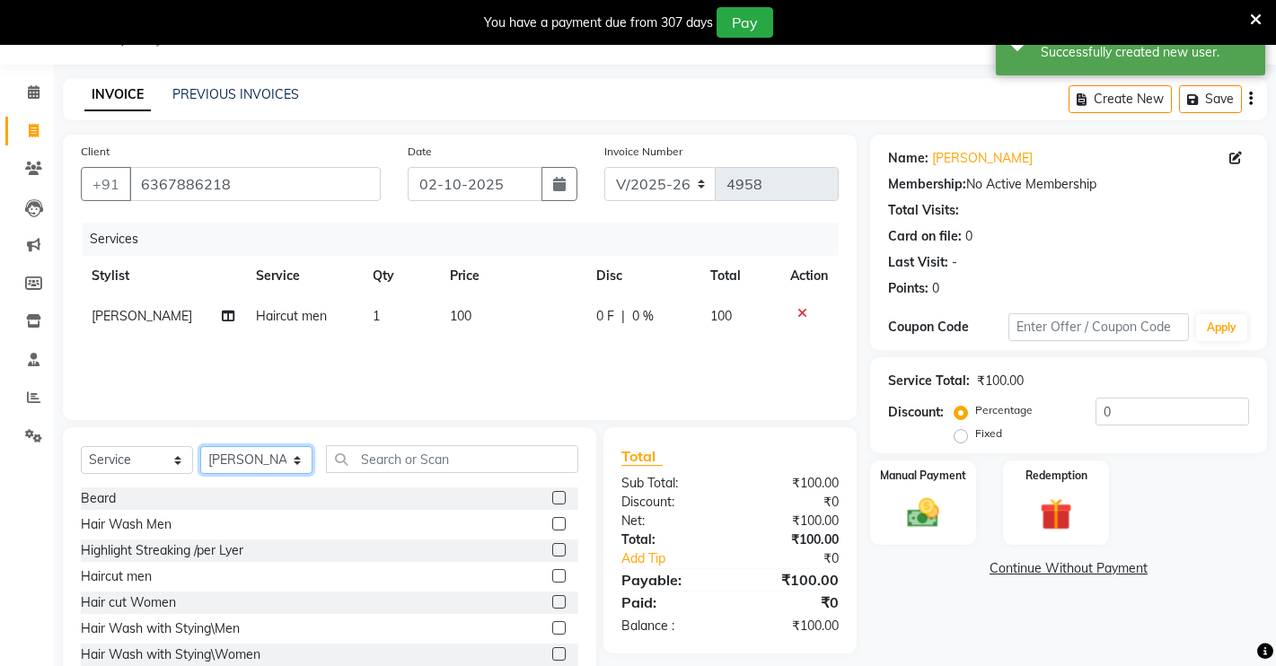
click at [285, 446] on select "Select Stylist [PERSON_NAME] [PERSON_NAME] NAVEEN [MEDICAL_DATA][PERSON_NAME] […" at bounding box center [256, 460] width 112 height 28
click at [200, 446] on select "Select Stylist [PERSON_NAME] [PERSON_NAME] NAVEEN [MEDICAL_DATA][PERSON_NAME] […" at bounding box center [256, 460] width 112 height 28
click at [552, 491] on label at bounding box center [558, 497] width 13 height 13
click at [552, 493] on input "checkbox" at bounding box center [558, 499] width 12 height 12
click at [926, 507] on img at bounding box center [923, 513] width 55 height 39
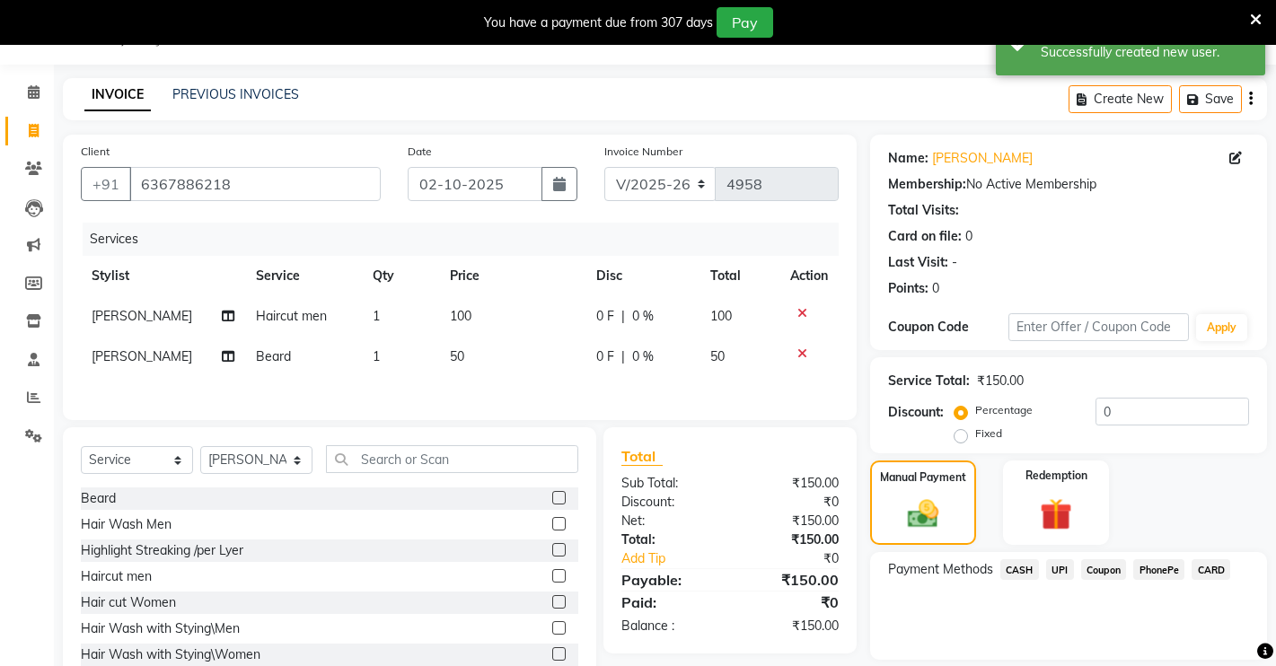
scroll to position [104, 0]
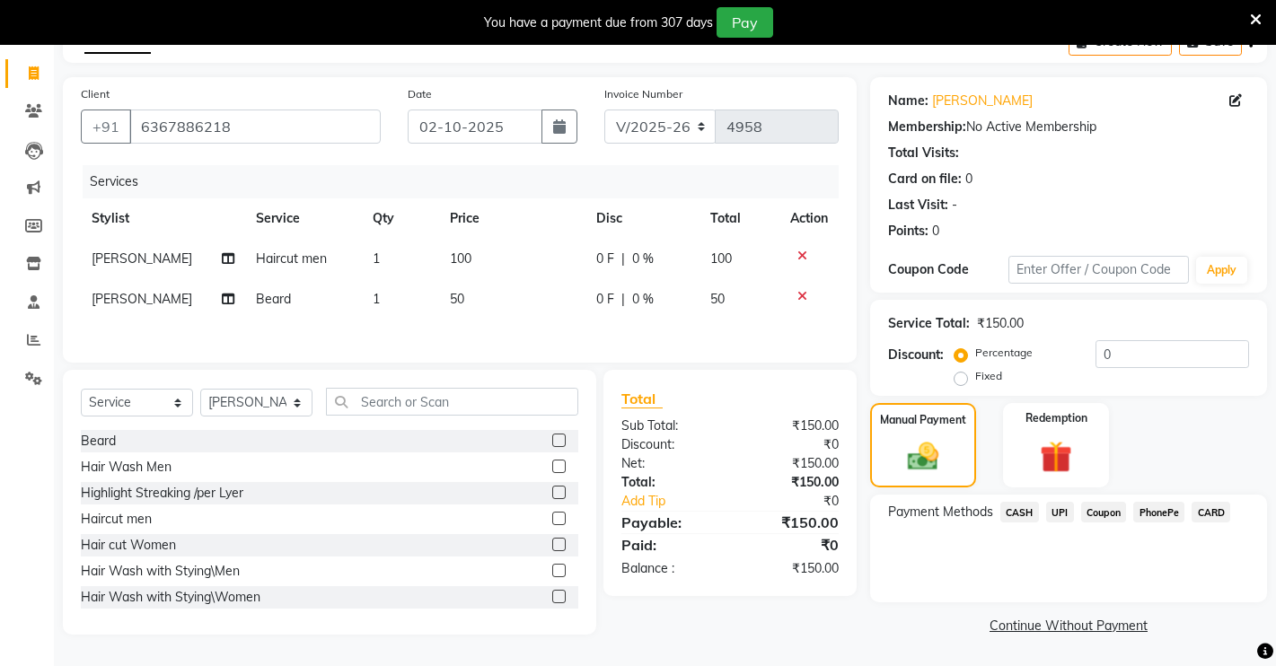
click at [1050, 513] on span "UPI" at bounding box center [1060, 512] width 28 height 21
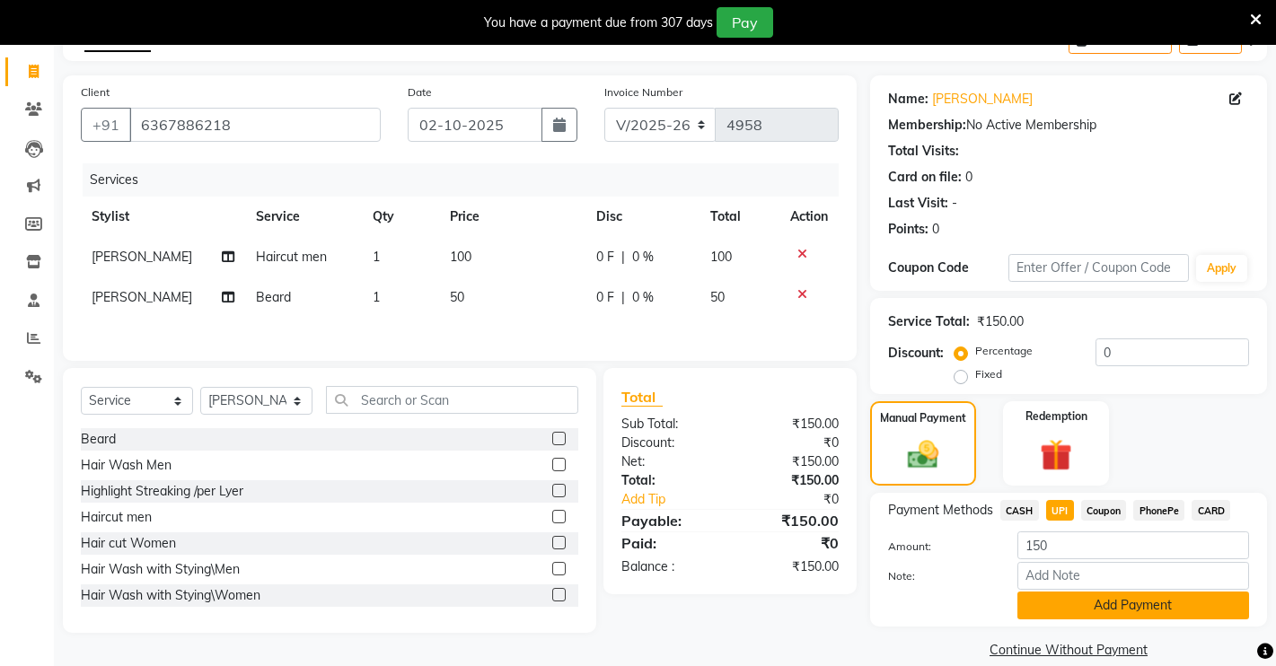
scroll to position [128, 0]
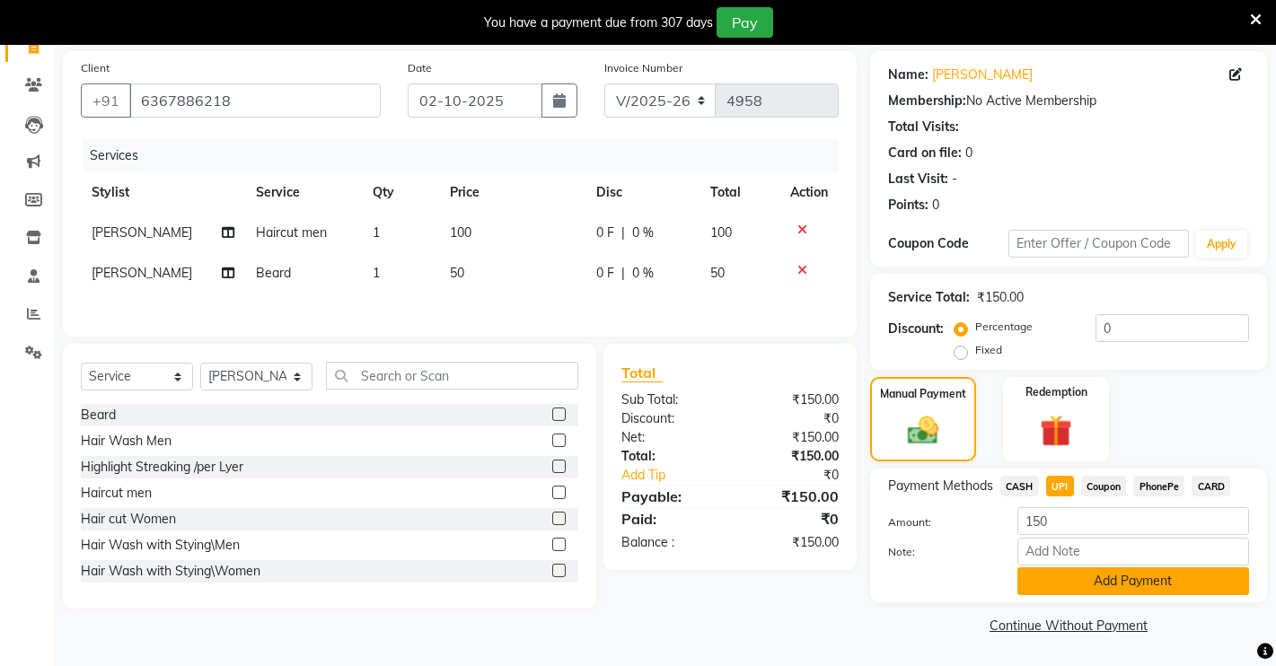
click at [1083, 577] on button "Add Payment" at bounding box center [1133, 581] width 232 height 28
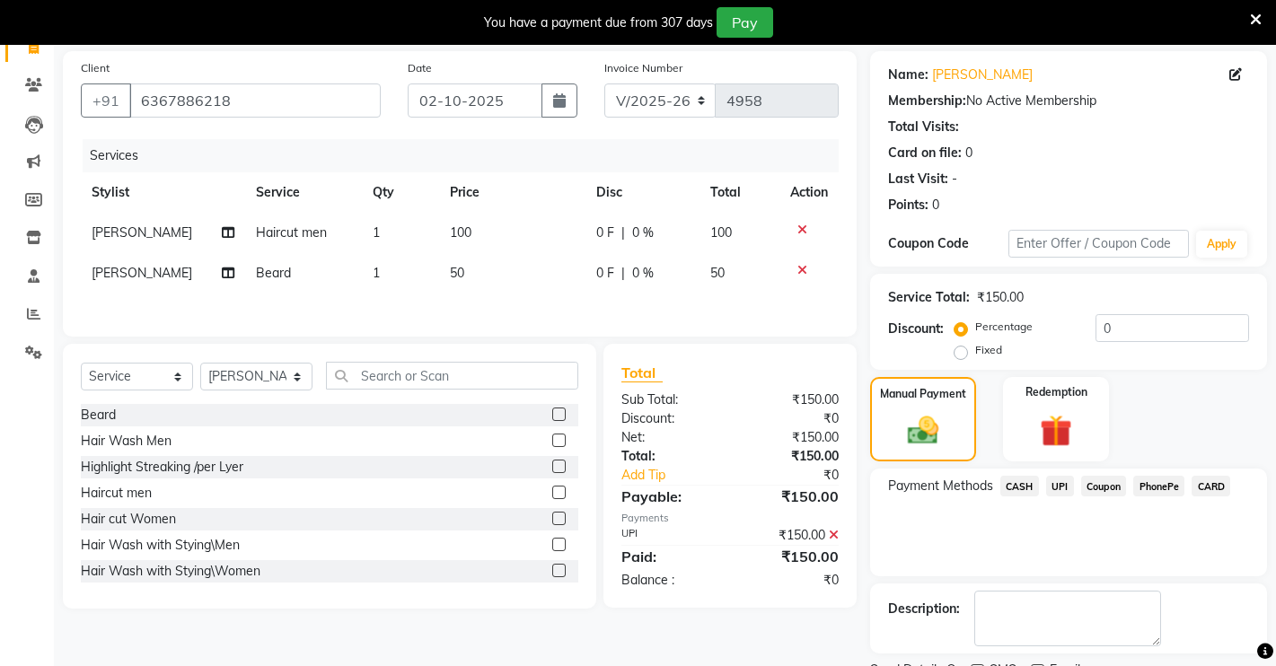
scroll to position [204, 0]
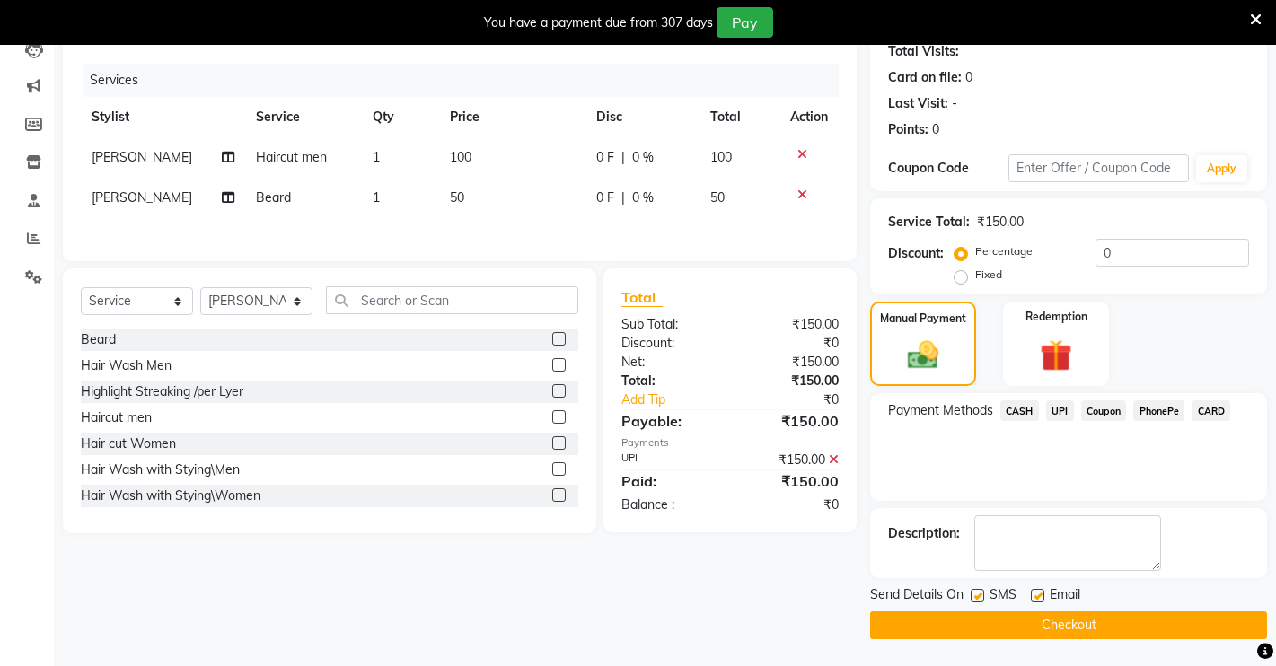
click at [1098, 621] on button "Checkout" at bounding box center [1068, 625] width 397 height 28
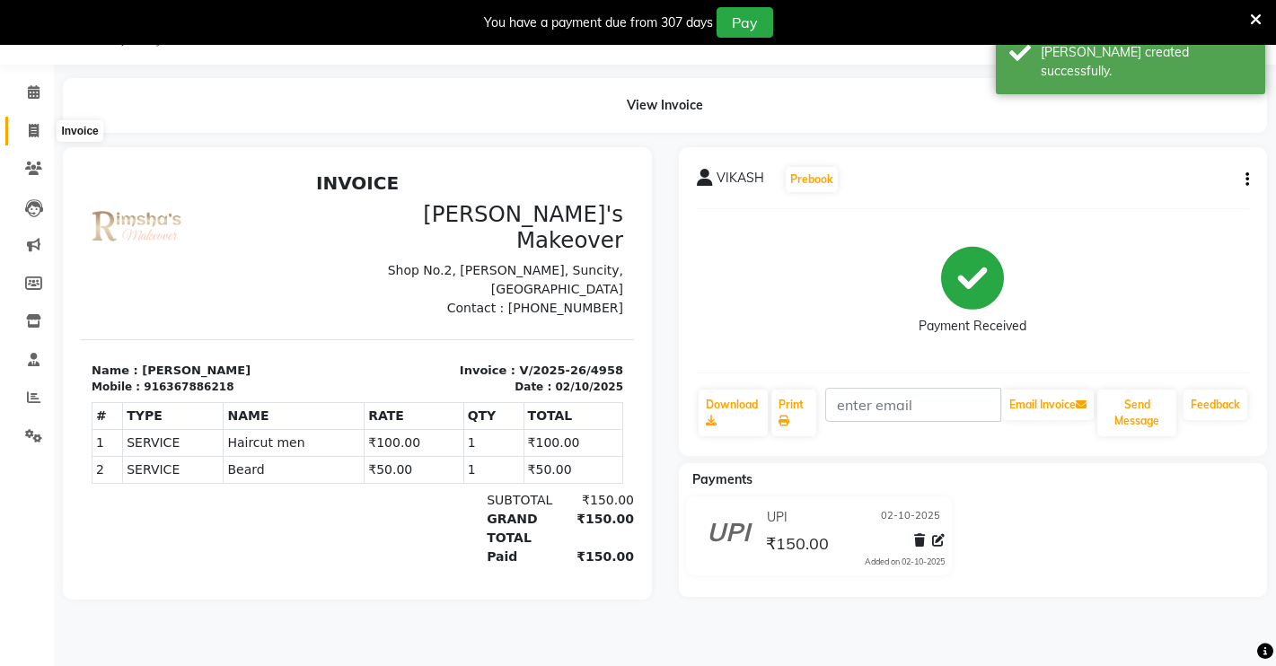
click at [37, 135] on icon at bounding box center [34, 130] width 10 height 13
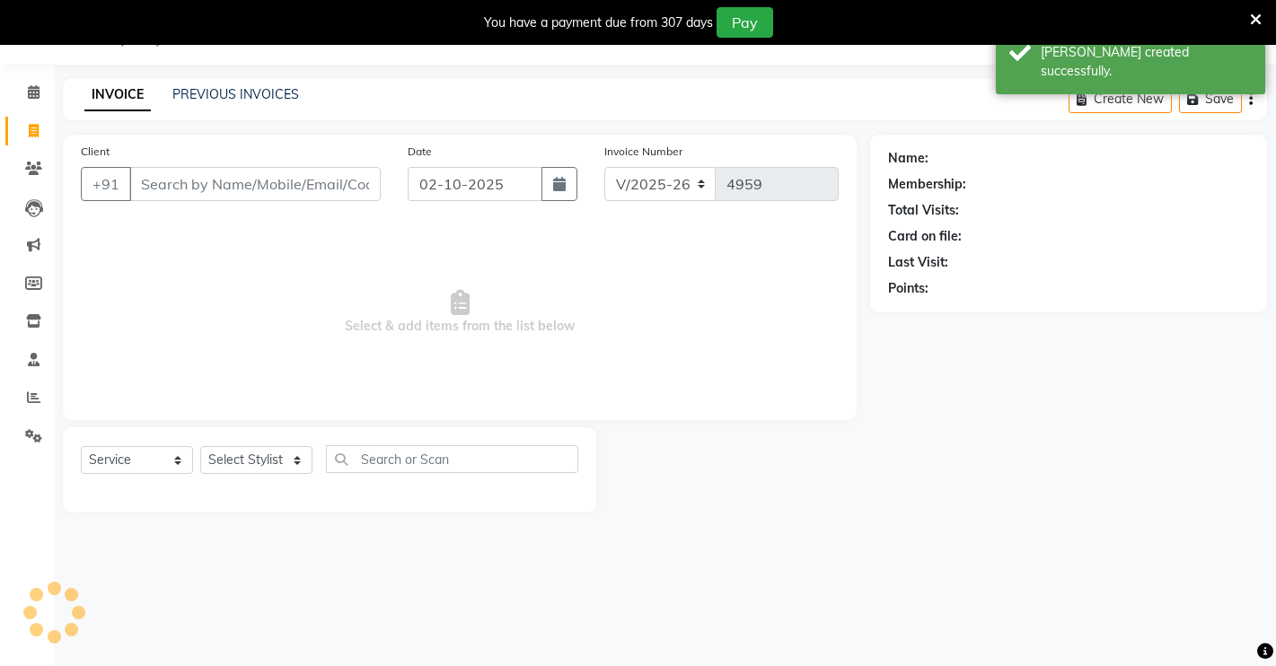
click at [217, 178] on input "Client" at bounding box center [254, 184] width 251 height 34
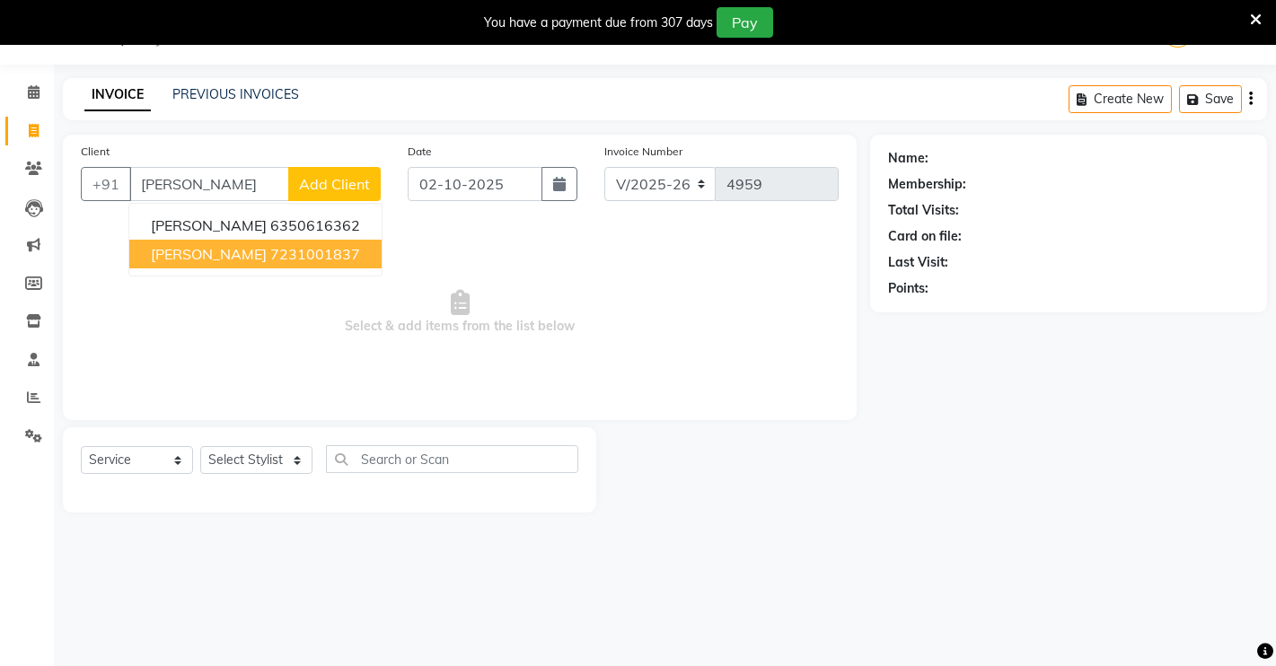
click at [247, 263] on button "[PERSON_NAME] 7231001837" at bounding box center [255, 254] width 252 height 29
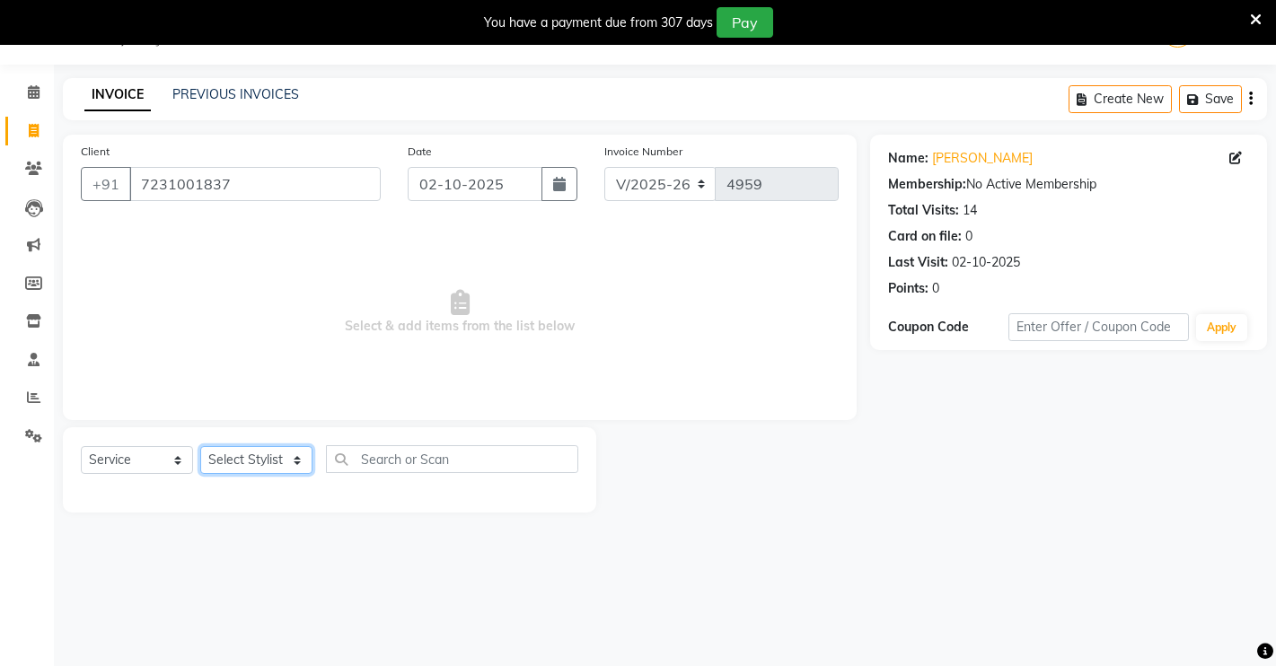
click at [270, 457] on select "Select Stylist [PERSON_NAME] [PERSON_NAME] NAVEEN [MEDICAL_DATA][PERSON_NAME] […" at bounding box center [256, 460] width 112 height 28
click at [200, 446] on select "Select Stylist [PERSON_NAME] [PERSON_NAME] NAVEEN [MEDICAL_DATA][PERSON_NAME] […" at bounding box center [256, 460] width 112 height 28
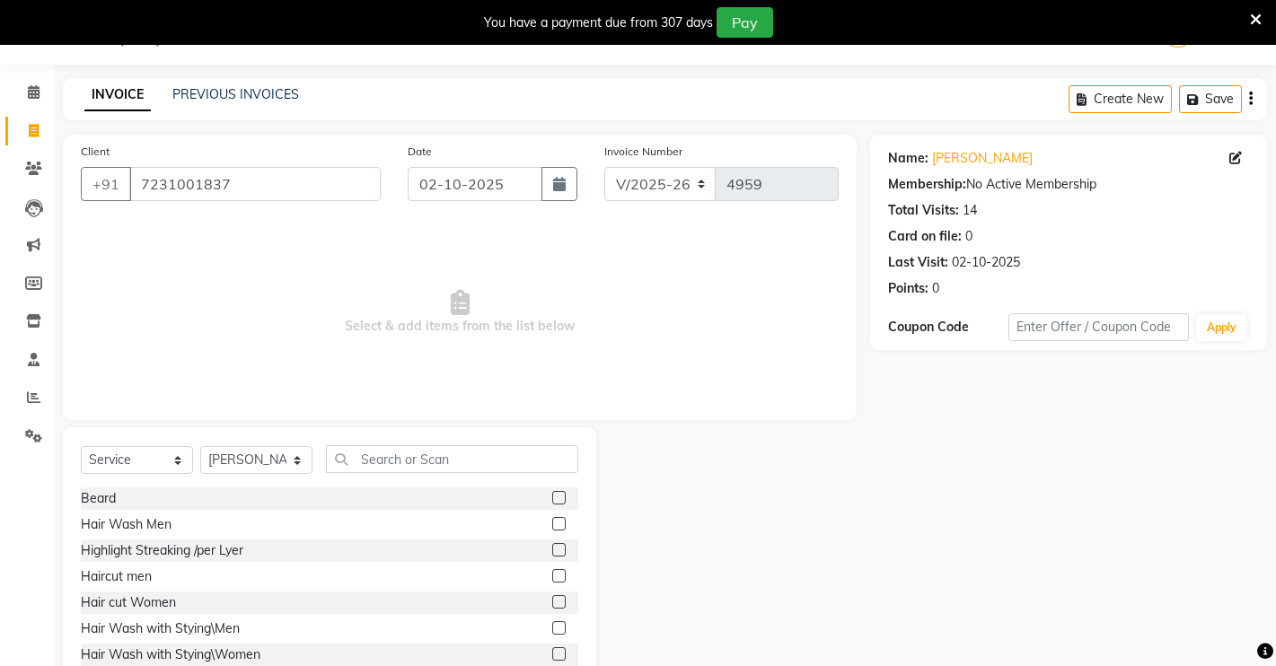
click at [552, 578] on label at bounding box center [558, 575] width 13 height 13
click at [552, 578] on input "checkbox" at bounding box center [558, 577] width 12 height 12
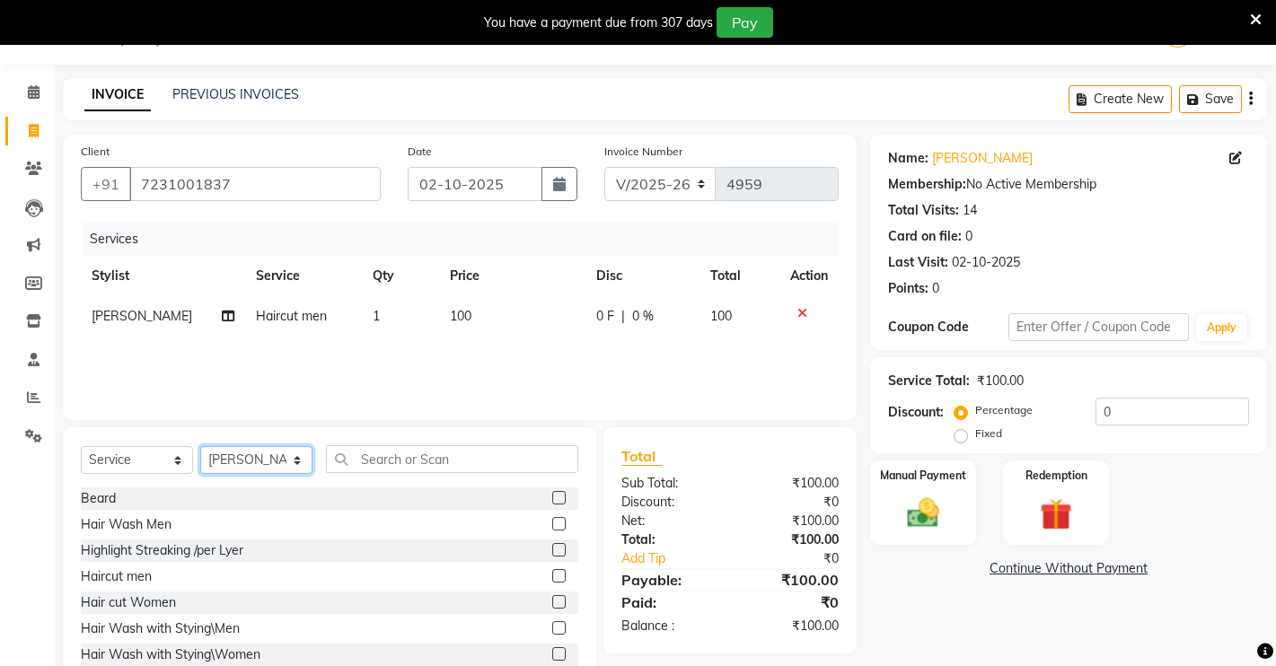
click at [294, 462] on select "Select Stylist [PERSON_NAME] [PERSON_NAME] NAVEEN [MEDICAL_DATA][PERSON_NAME] […" at bounding box center [256, 460] width 112 height 28
click at [200, 446] on select "Select Stylist [PERSON_NAME] [PERSON_NAME] NAVEEN [MEDICAL_DATA][PERSON_NAME] […" at bounding box center [256, 460] width 112 height 28
click at [552, 491] on label at bounding box center [558, 497] width 13 height 13
click at [552, 493] on input "checkbox" at bounding box center [558, 499] width 12 height 12
click at [914, 513] on img at bounding box center [923, 513] width 55 height 39
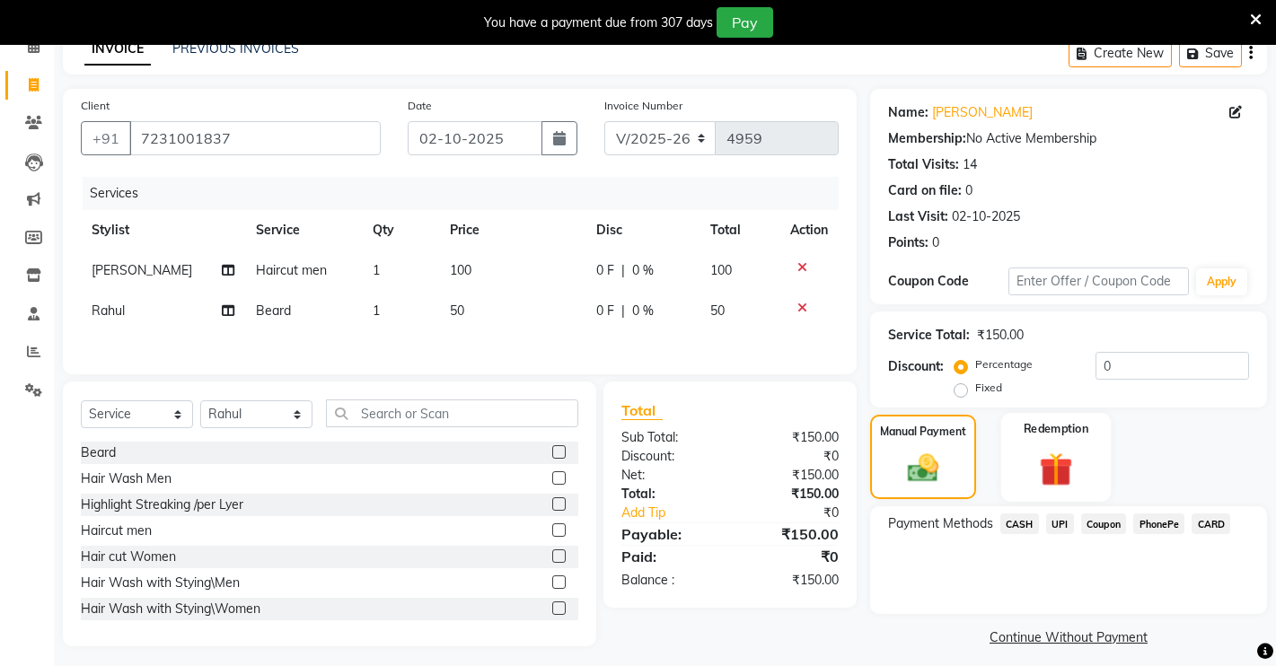
scroll to position [104, 0]
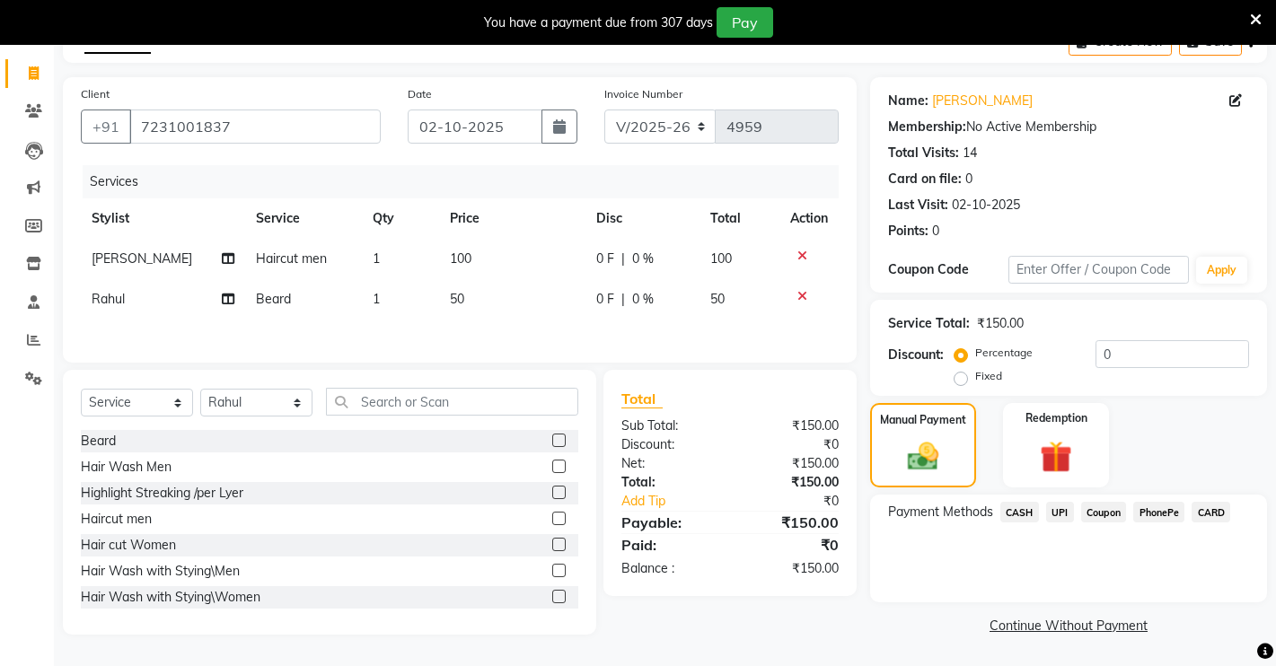
click at [1010, 510] on span "CASH" at bounding box center [1019, 512] width 39 height 21
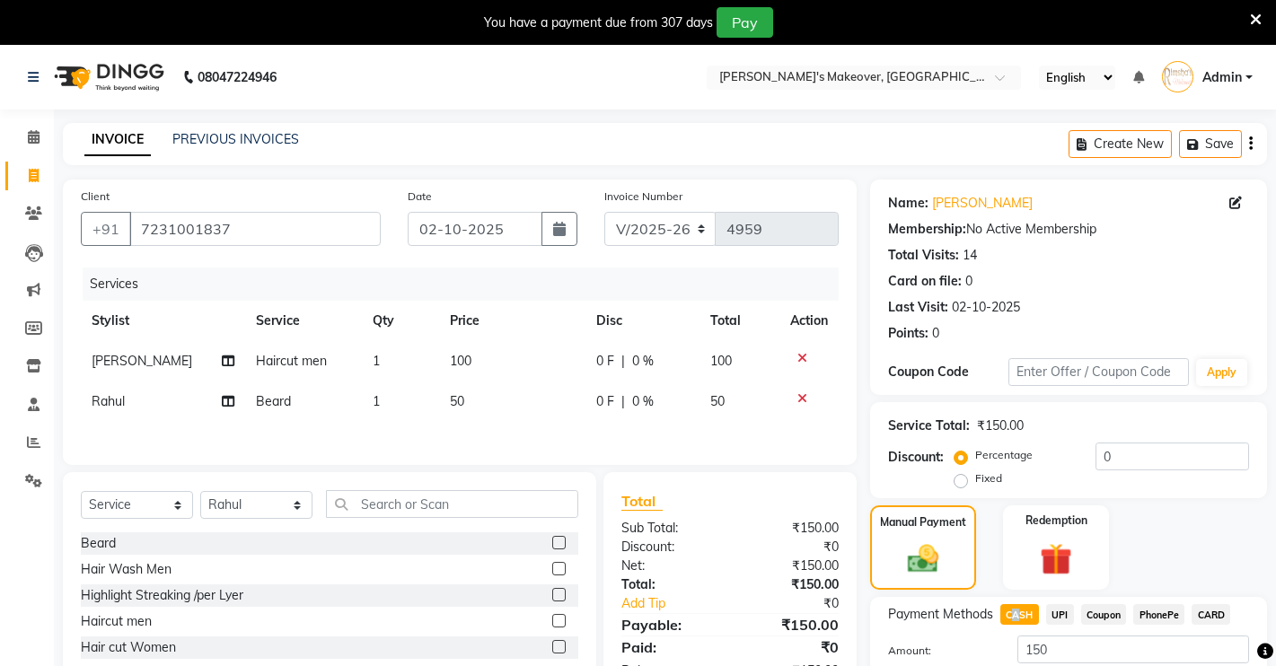
scroll to position [128, 0]
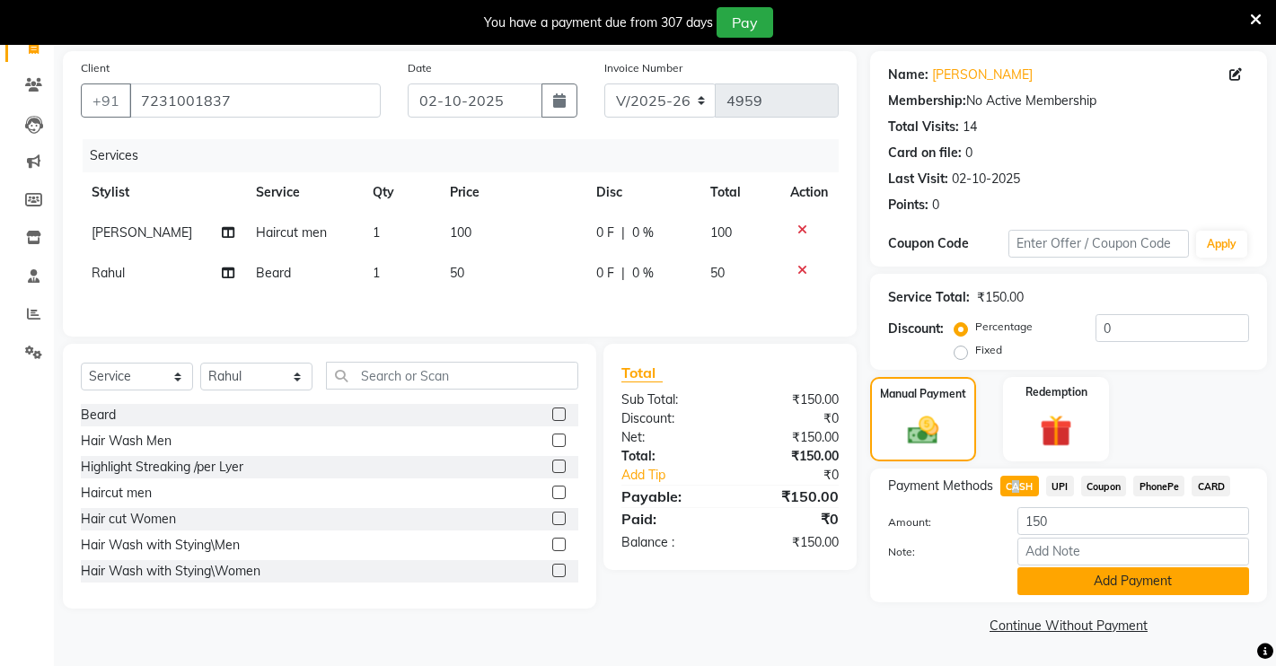
click at [1129, 587] on button "Add Payment" at bounding box center [1133, 581] width 232 height 28
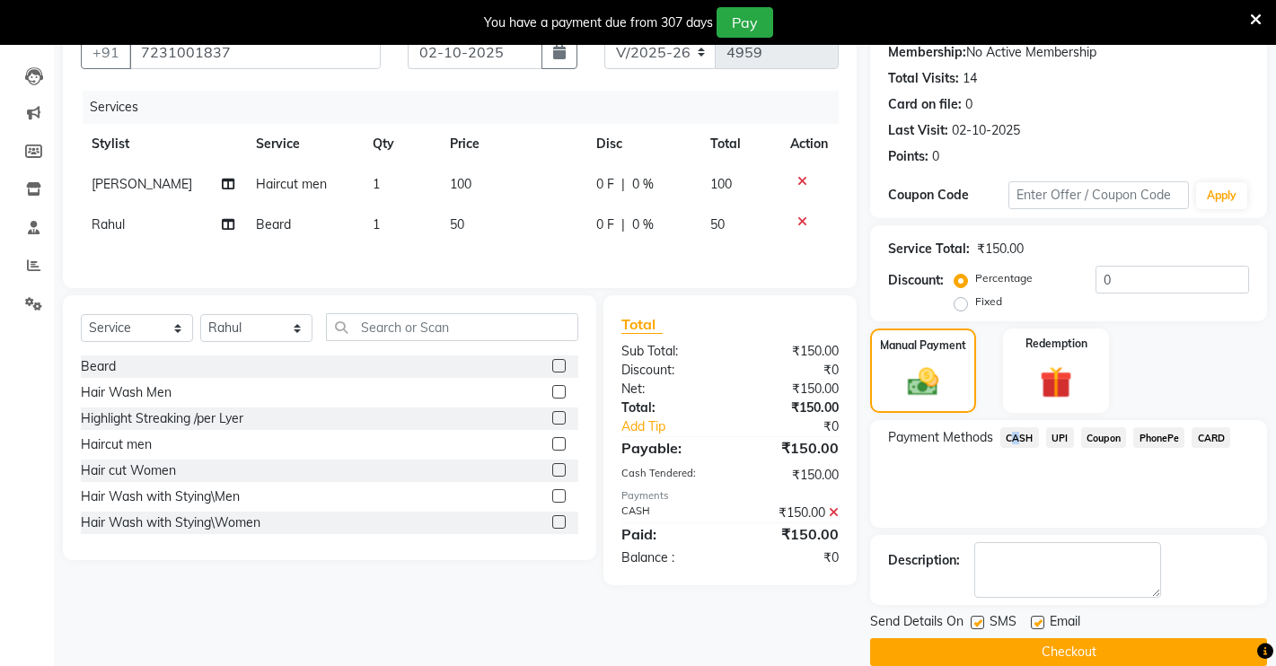
scroll to position [204, 0]
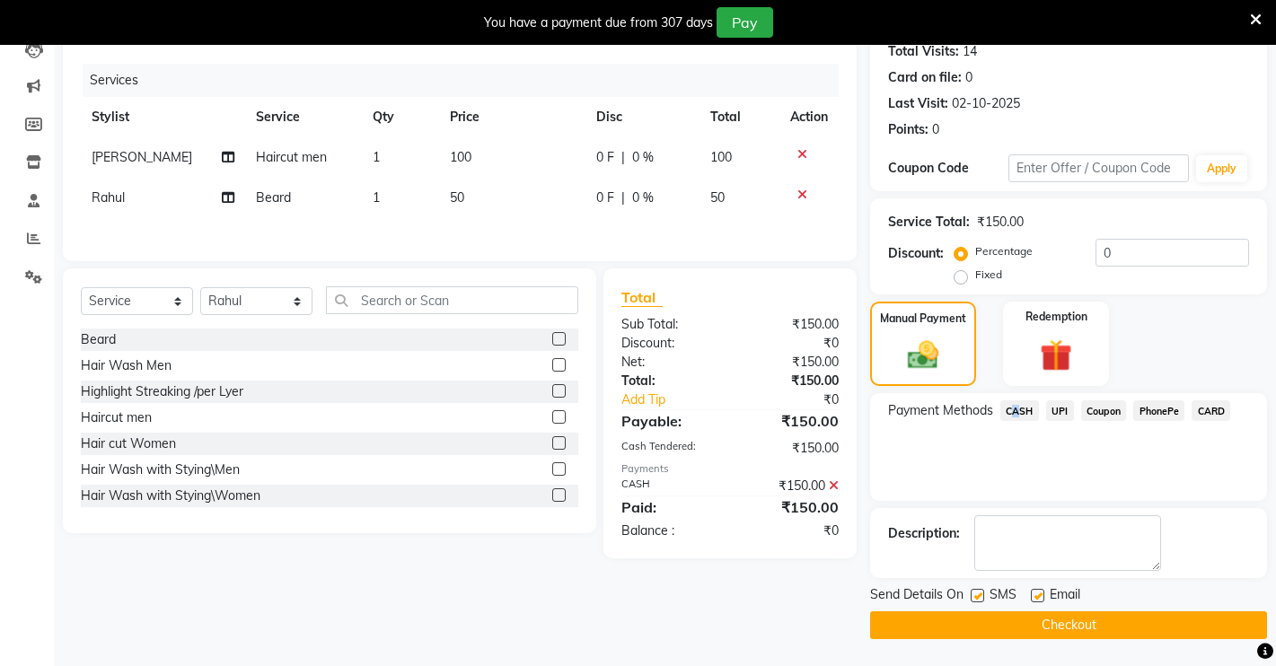
click at [1110, 622] on button "Checkout" at bounding box center [1068, 625] width 397 height 28
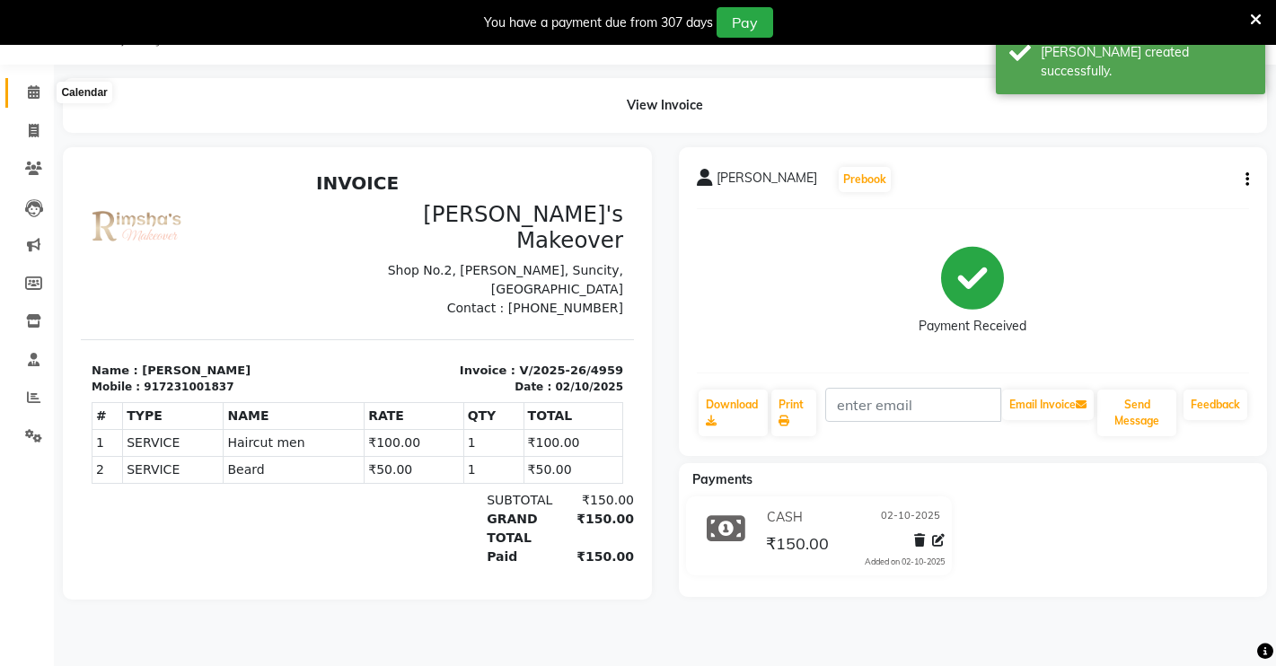
click at [28, 92] on icon at bounding box center [34, 91] width 12 height 13
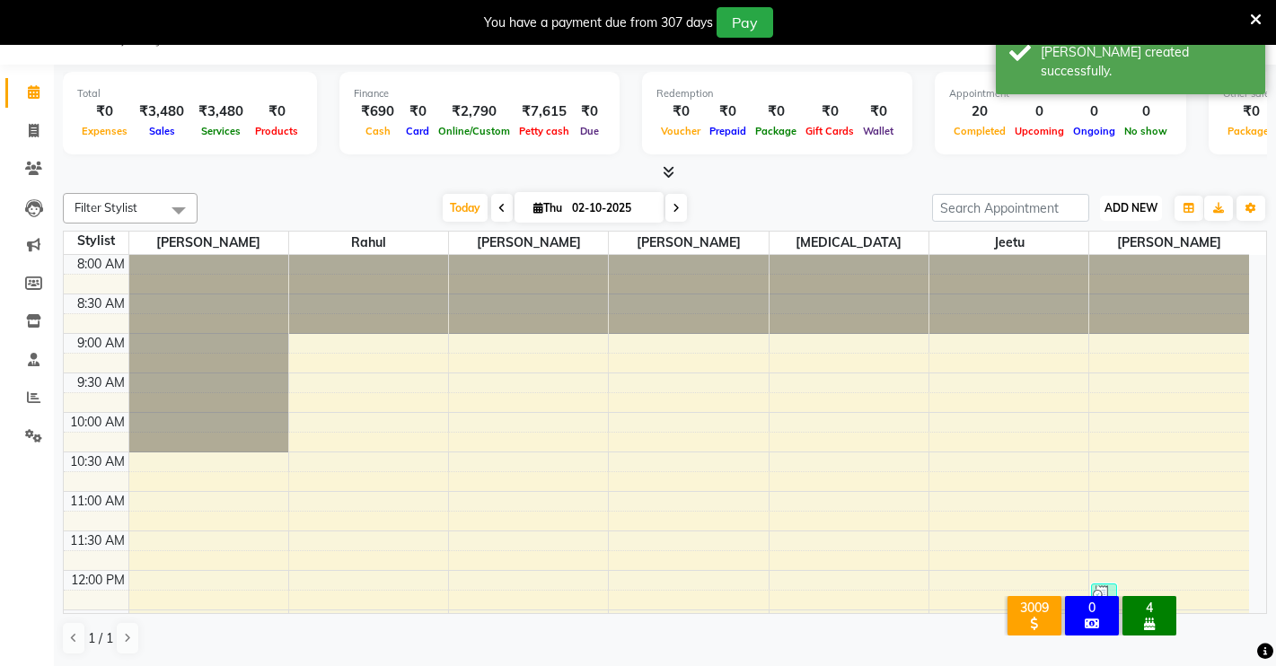
click at [1120, 202] on span "ADD NEW" at bounding box center [1130, 207] width 53 height 13
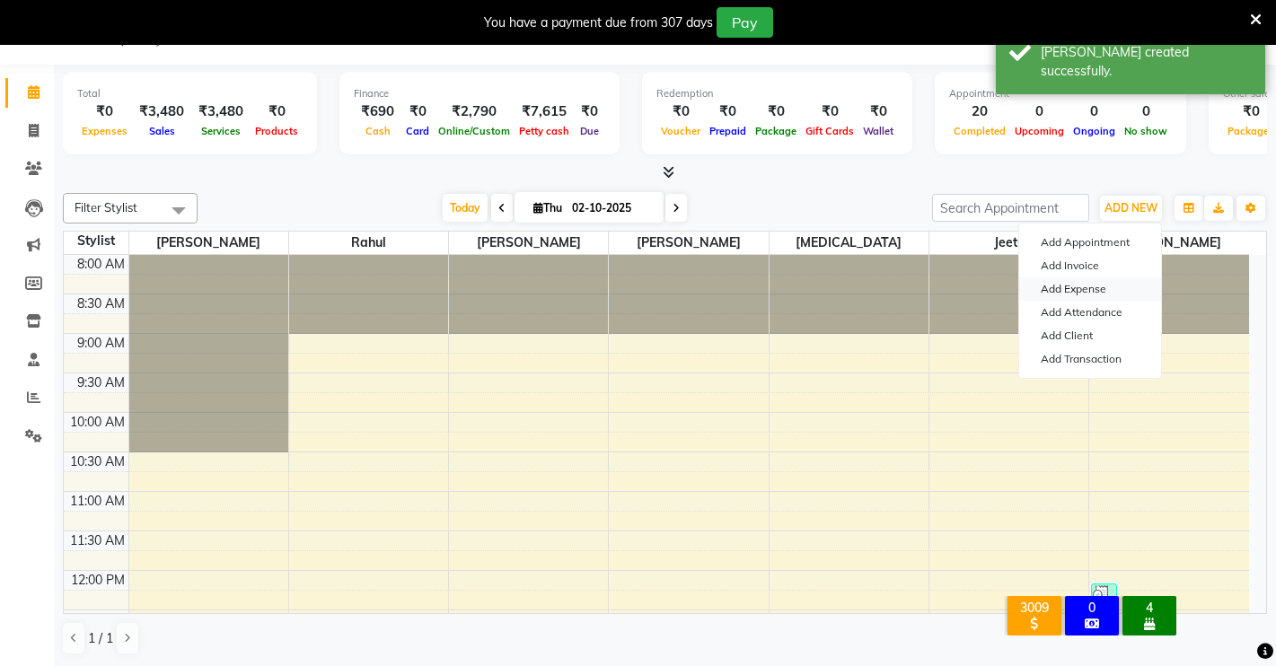
click at [1070, 295] on link "Add Expense" at bounding box center [1090, 288] width 142 height 23
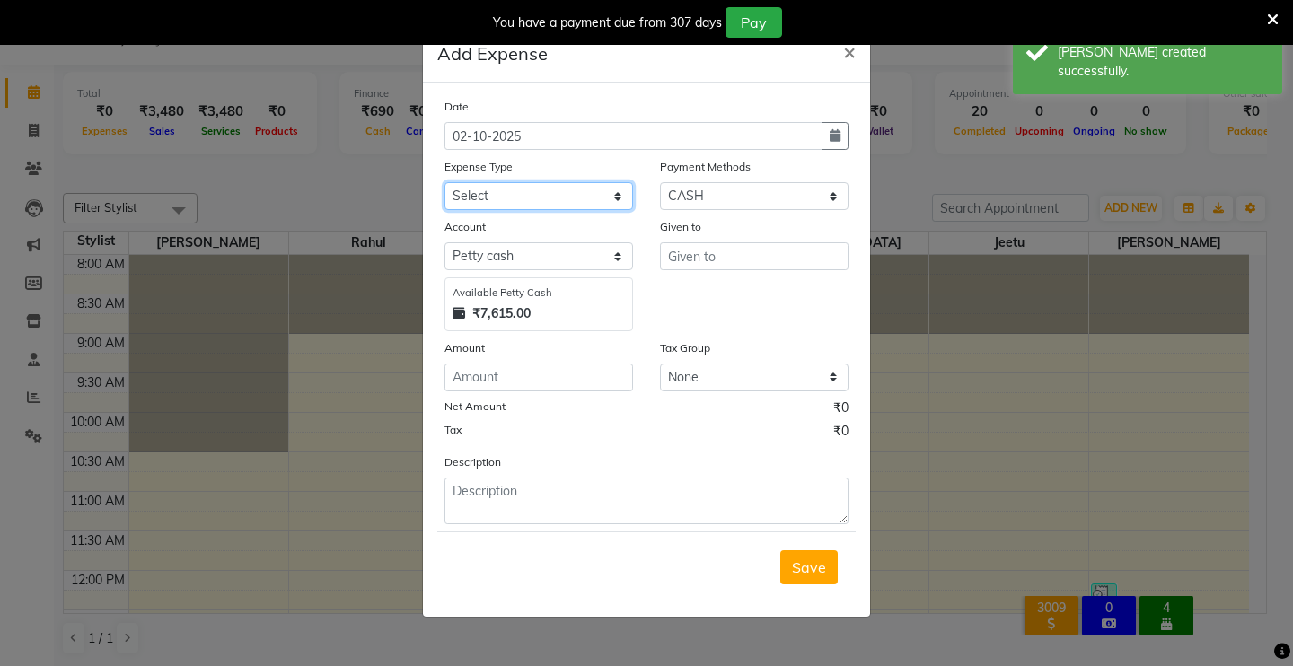
click at [549, 200] on select "Select Advance Salary Baba Bank Service Charges CLEANING Clinical charges DM SI…" at bounding box center [538, 196] width 189 height 28
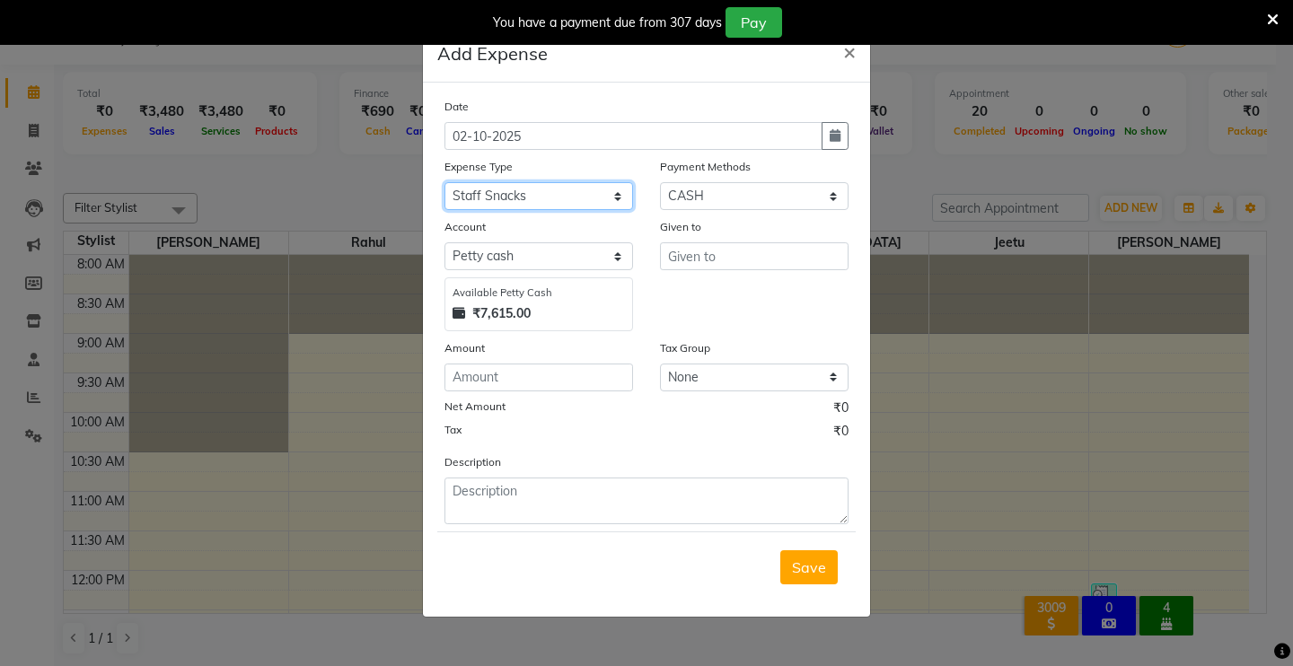
click at [444, 182] on select "Select Advance Salary Baba Bank Service Charges CLEANING Clinical charges DM SI…" at bounding box center [538, 196] width 189 height 28
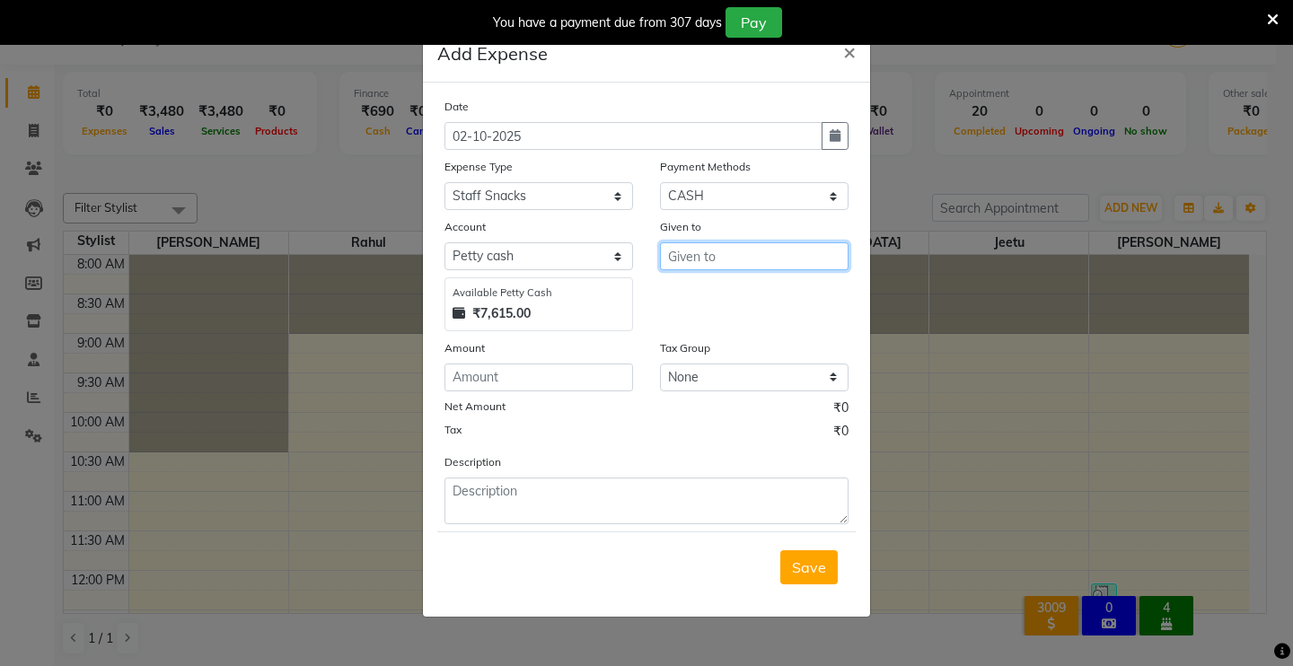
click at [763, 263] on input "text" at bounding box center [754, 256] width 189 height 28
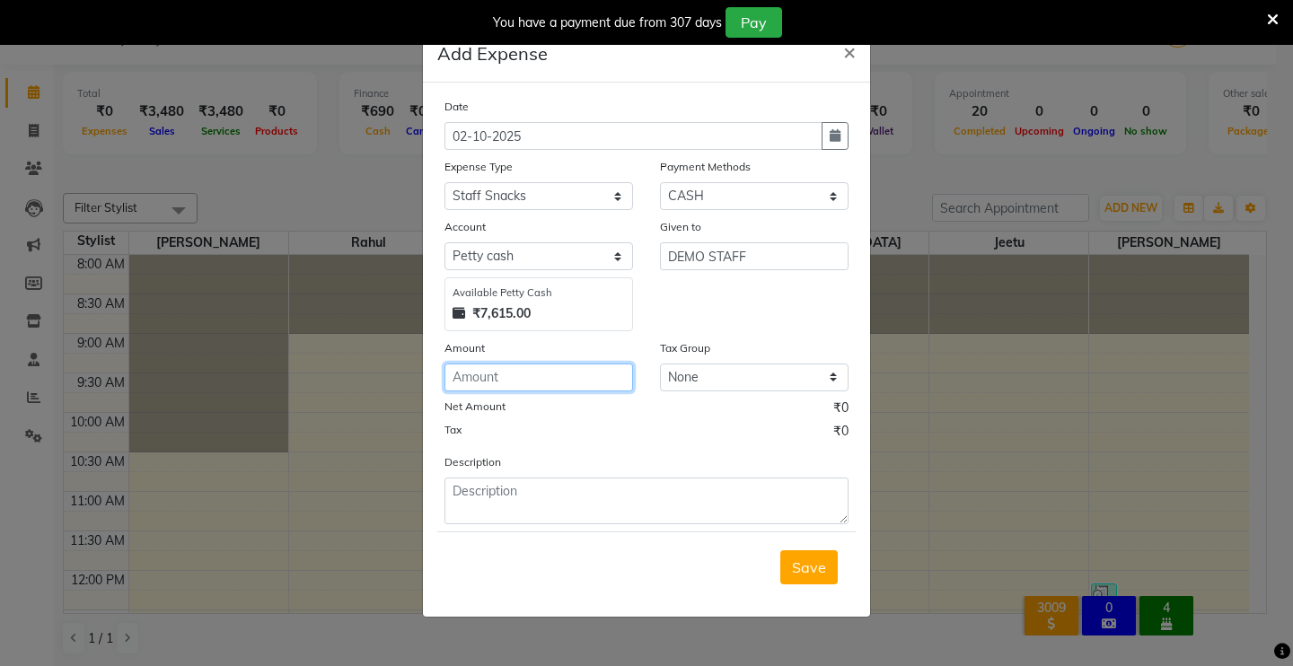
click at [539, 382] on input "number" at bounding box center [538, 378] width 189 height 28
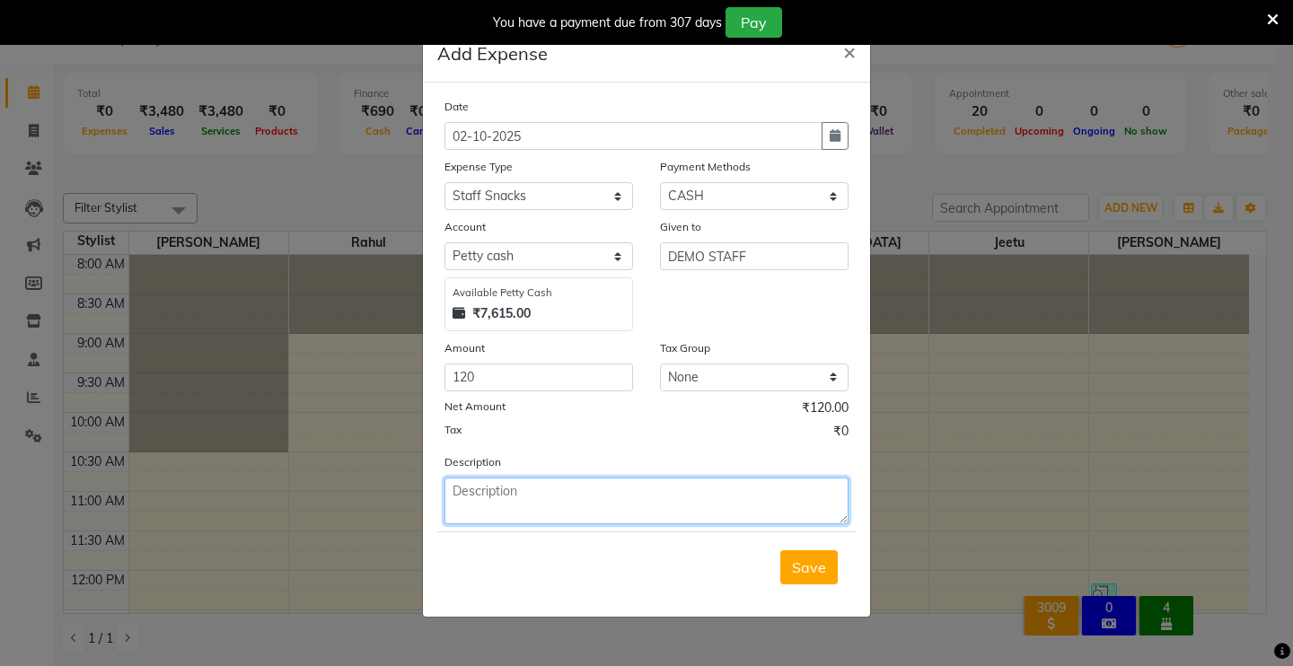
click at [631, 502] on textarea at bounding box center [646, 501] width 404 height 47
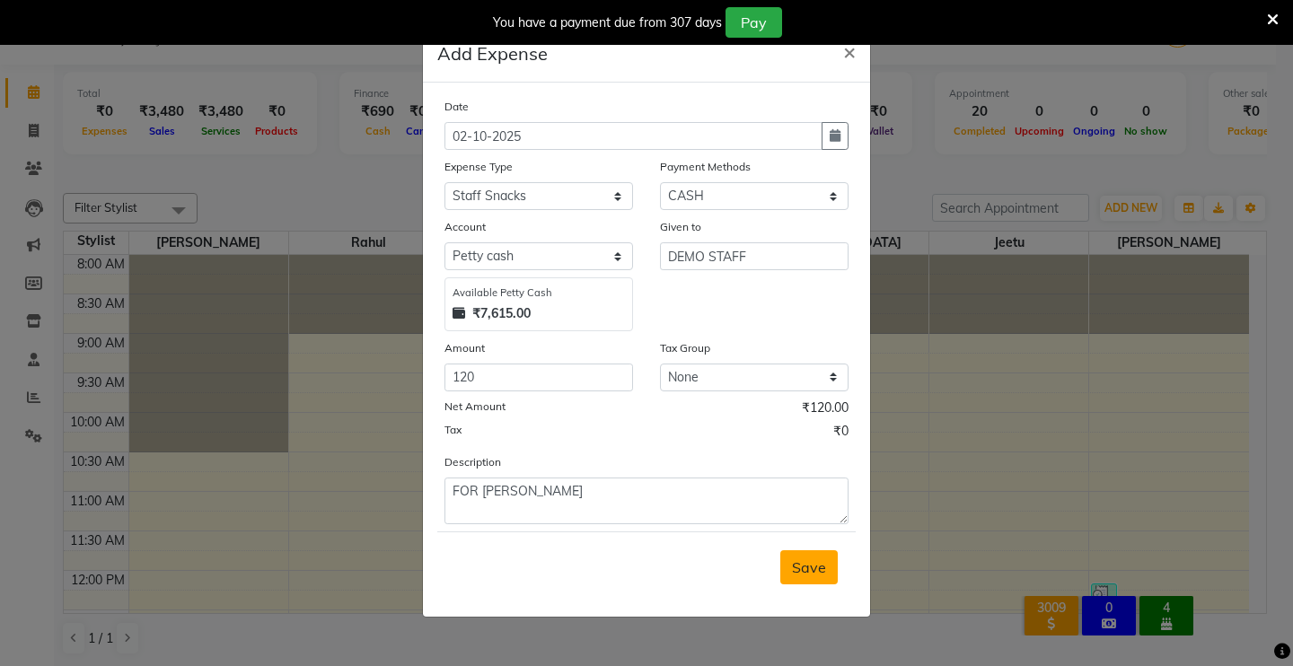
click at [812, 571] on span "Save" at bounding box center [809, 567] width 34 height 18
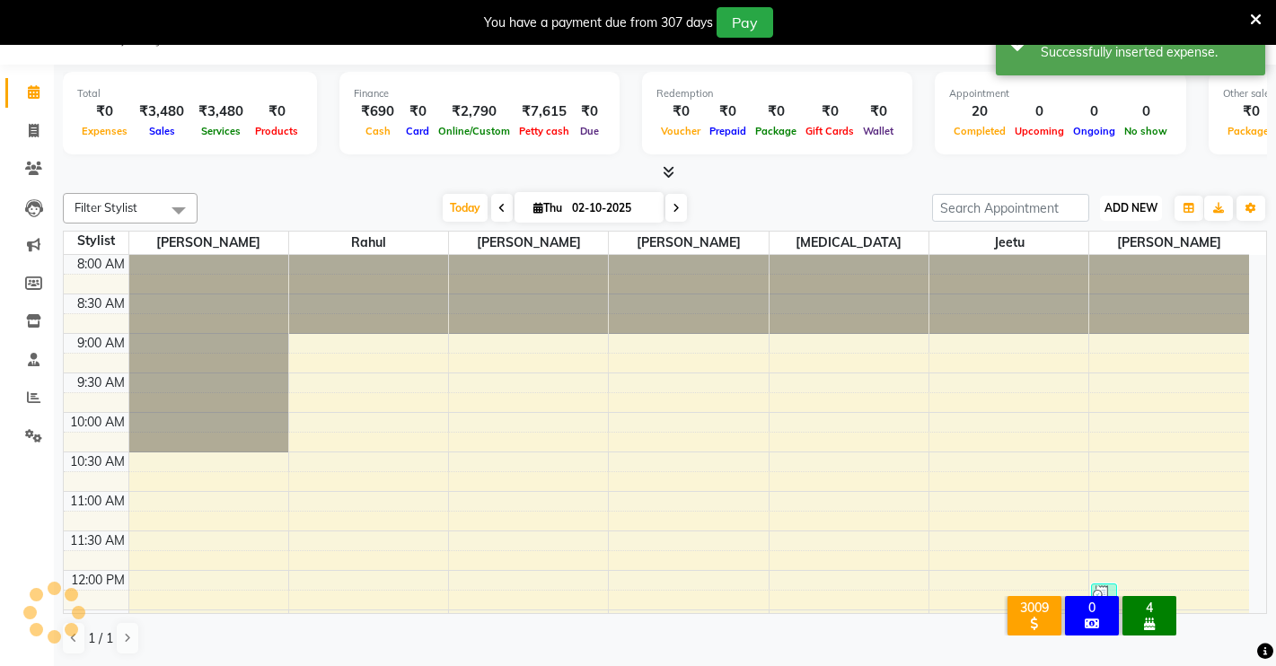
drag, startPoint x: 1118, startPoint y: 201, endPoint x: 1119, endPoint y: 214, distance: 12.6
click at [1119, 199] on button "ADD NEW Toggle Dropdown" at bounding box center [1131, 208] width 62 height 25
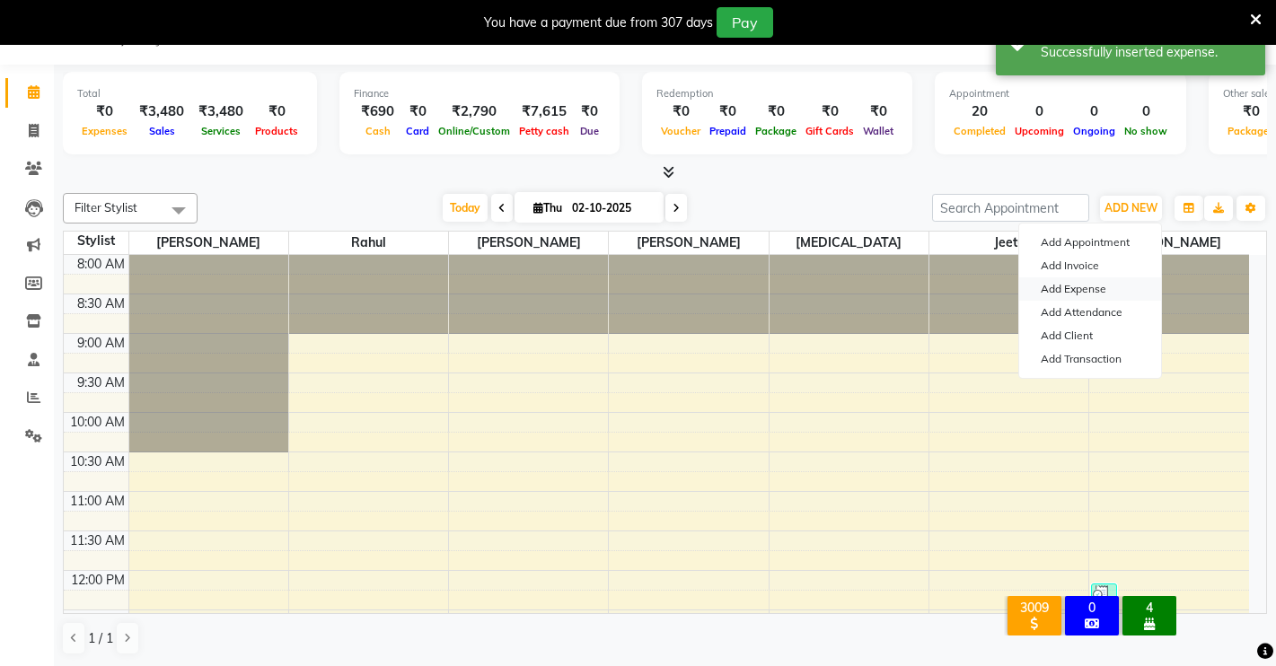
click at [1090, 286] on link "Add Expense" at bounding box center [1090, 288] width 142 height 23
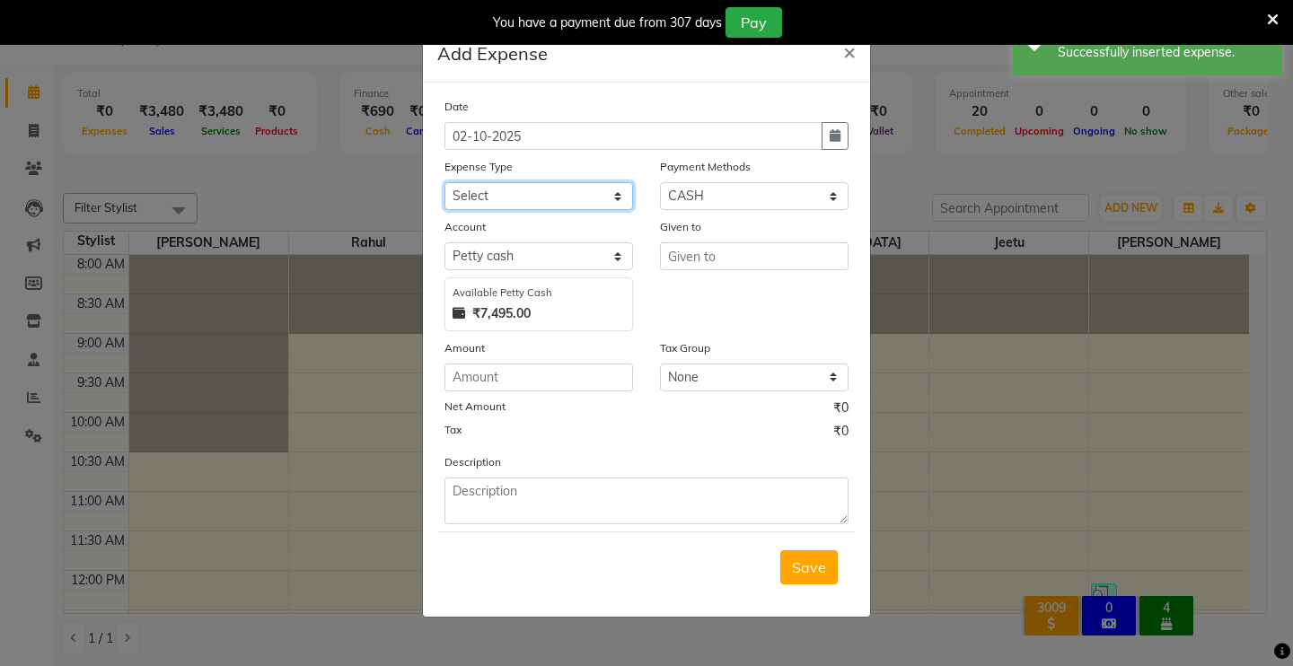
drag, startPoint x: 606, startPoint y: 189, endPoint x: 592, endPoint y: 207, distance: 23.0
click at [604, 189] on select "Select Advance Salary Baba Bank Service Charges CLEANING Clinical charges DM SI…" at bounding box center [538, 196] width 189 height 28
click at [444, 182] on select "Select Advance Salary Baba Bank Service Charges CLEANING Clinical charges DM SI…" at bounding box center [538, 196] width 189 height 28
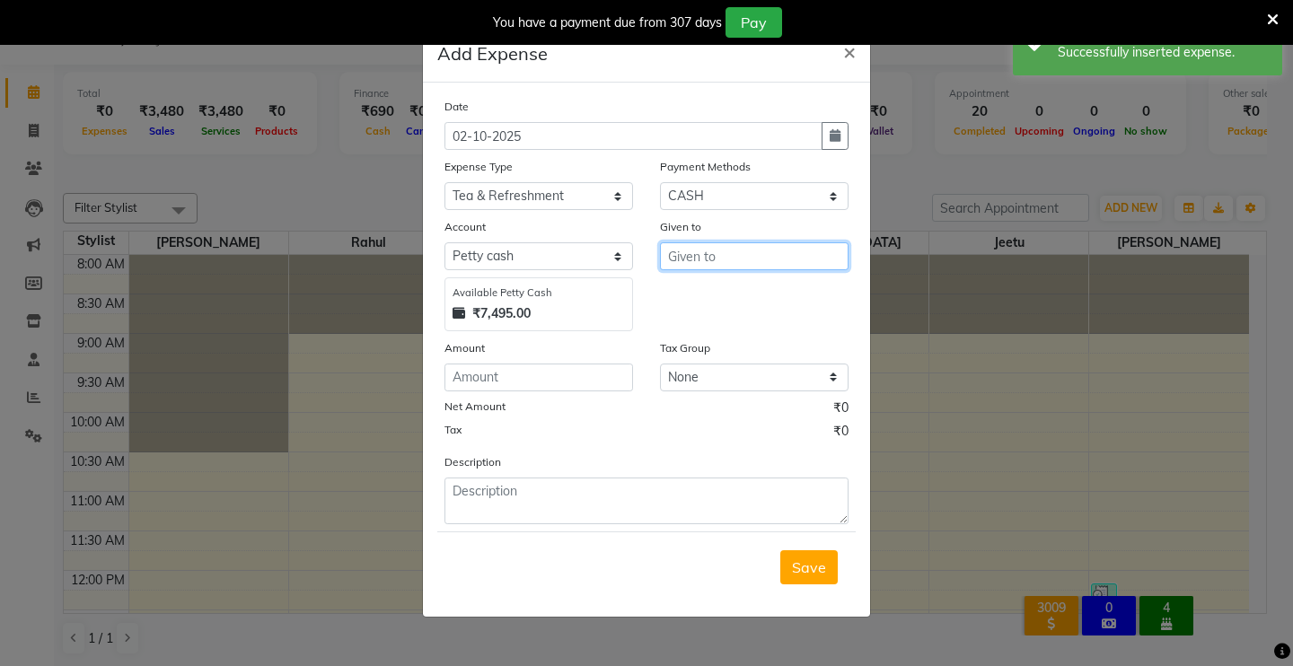
click at [706, 251] on input "text" at bounding box center [754, 256] width 189 height 28
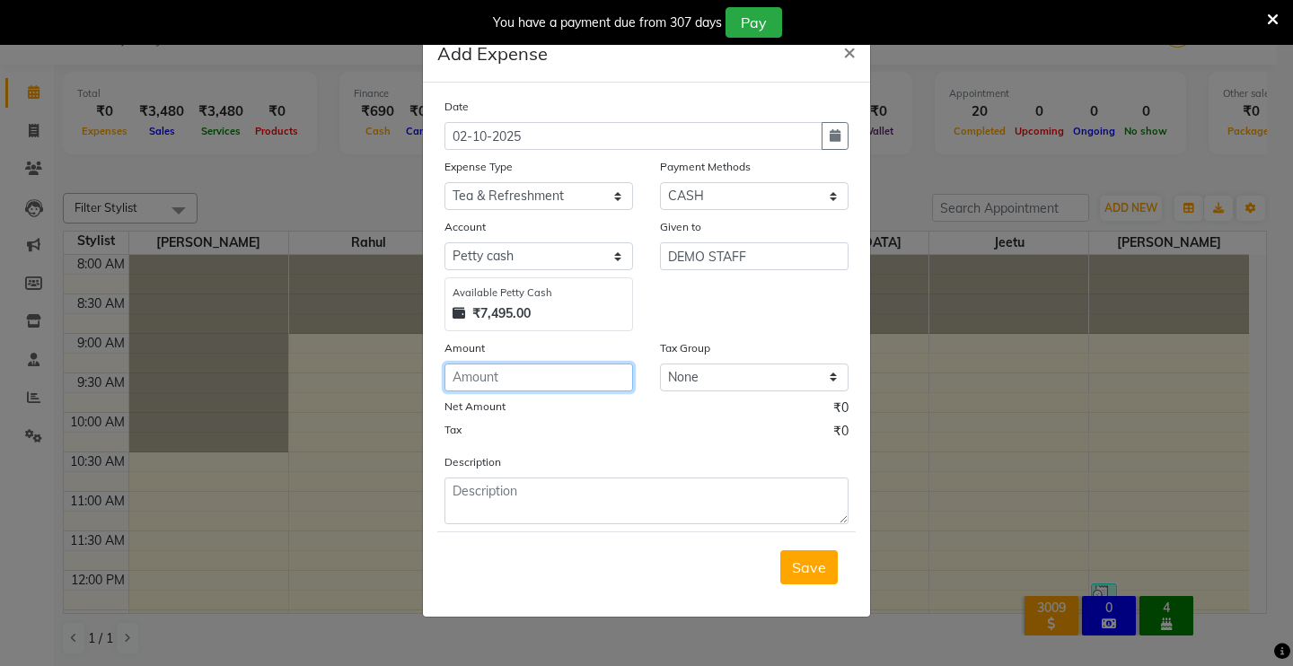
click at [528, 368] on input "number" at bounding box center [538, 378] width 189 height 28
click at [795, 558] on span "Save" at bounding box center [809, 567] width 34 height 18
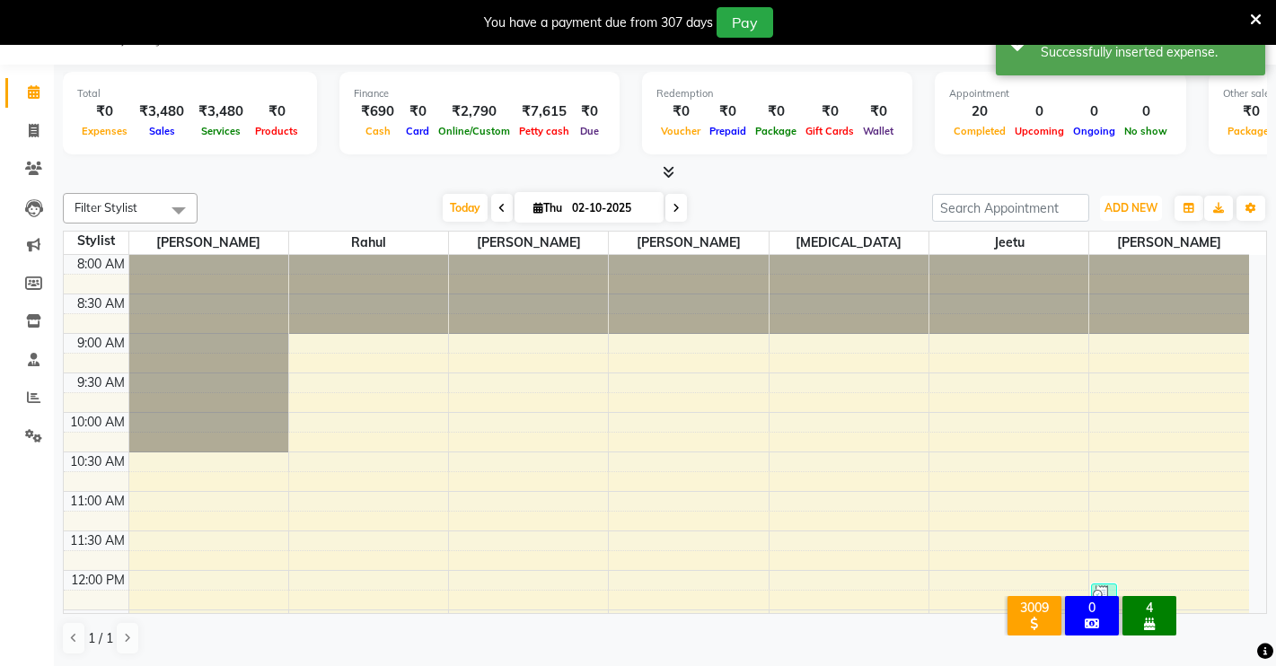
drag, startPoint x: 1143, startPoint y: 202, endPoint x: 1109, endPoint y: 269, distance: 75.5
click at [1142, 205] on span "ADD NEW" at bounding box center [1130, 207] width 53 height 13
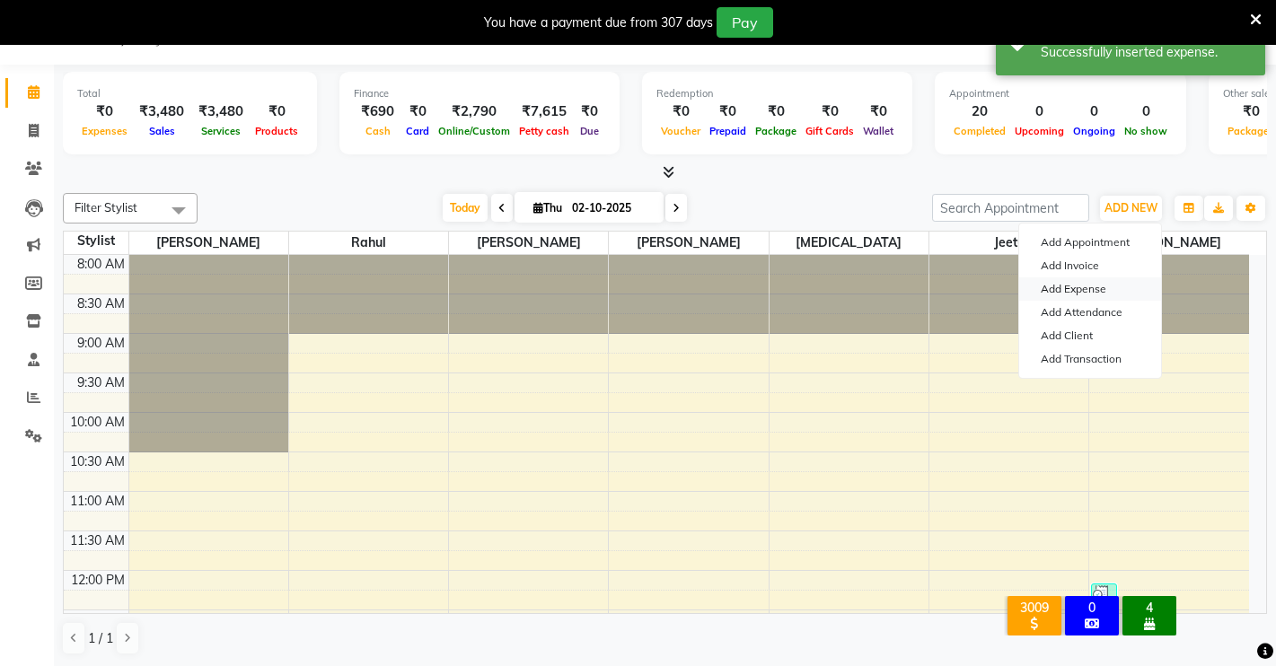
click at [1108, 286] on link "Add Expense" at bounding box center [1090, 288] width 142 height 23
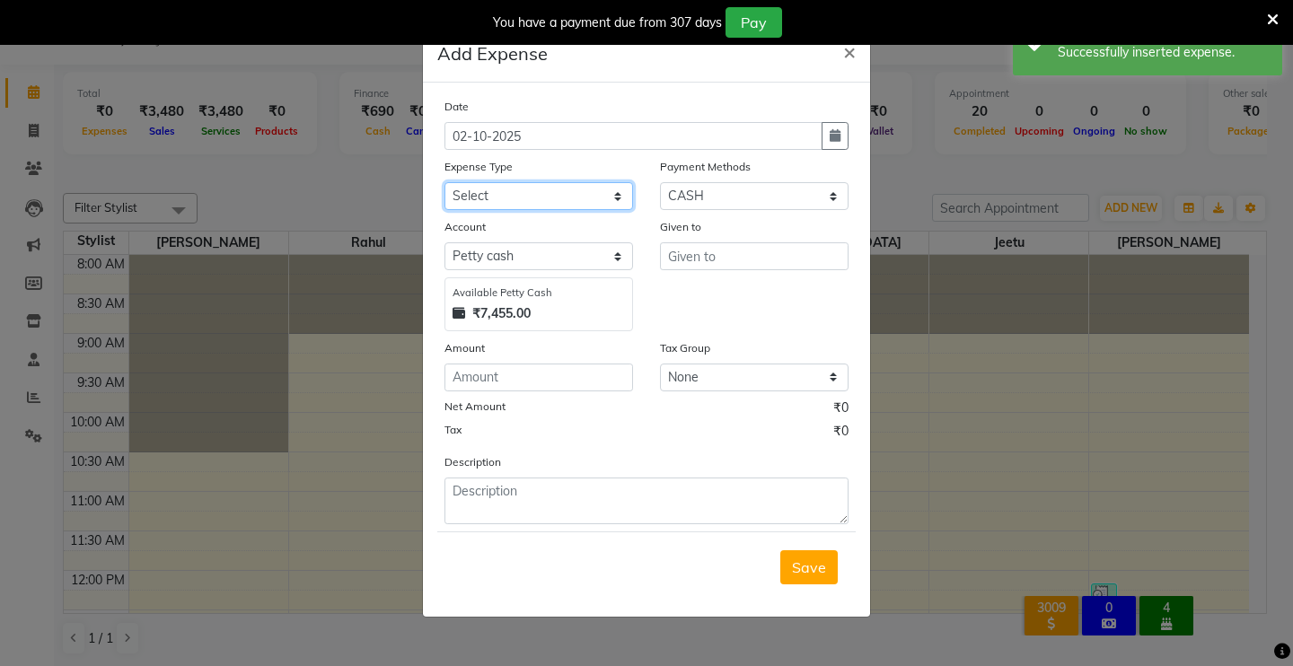
drag, startPoint x: 620, startPoint y: 189, endPoint x: 607, endPoint y: 207, distance: 22.4
click at [619, 191] on select "Select Advance Salary Baba Bank Service Charges CLEANING Clinical charges DM SI…" at bounding box center [538, 196] width 189 height 28
click at [444, 182] on select "Select Advance Salary Baba Bank Service Charges CLEANING Clinical charges DM SI…" at bounding box center [538, 196] width 189 height 28
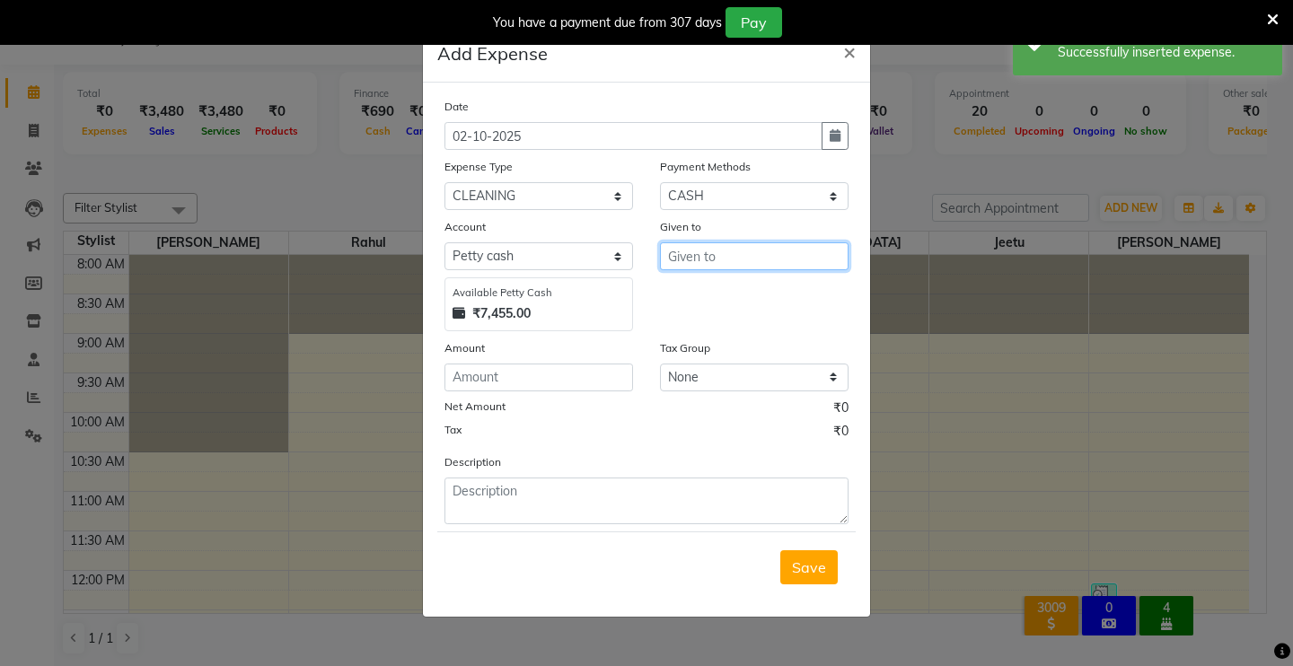
drag, startPoint x: 720, startPoint y: 262, endPoint x: 790, endPoint y: 244, distance: 72.3
click at [723, 262] on input "text" at bounding box center [754, 256] width 189 height 28
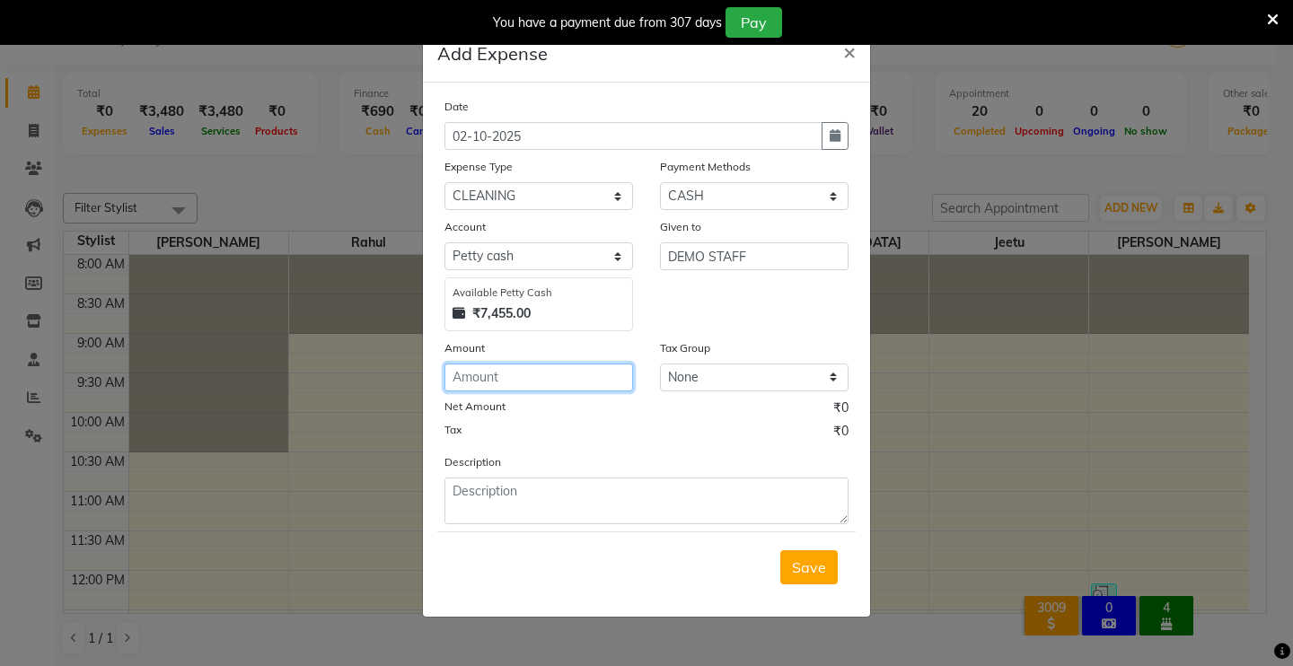
click at [604, 381] on input "number" at bounding box center [538, 378] width 189 height 28
click at [804, 556] on button "Save" at bounding box center [808, 567] width 57 height 34
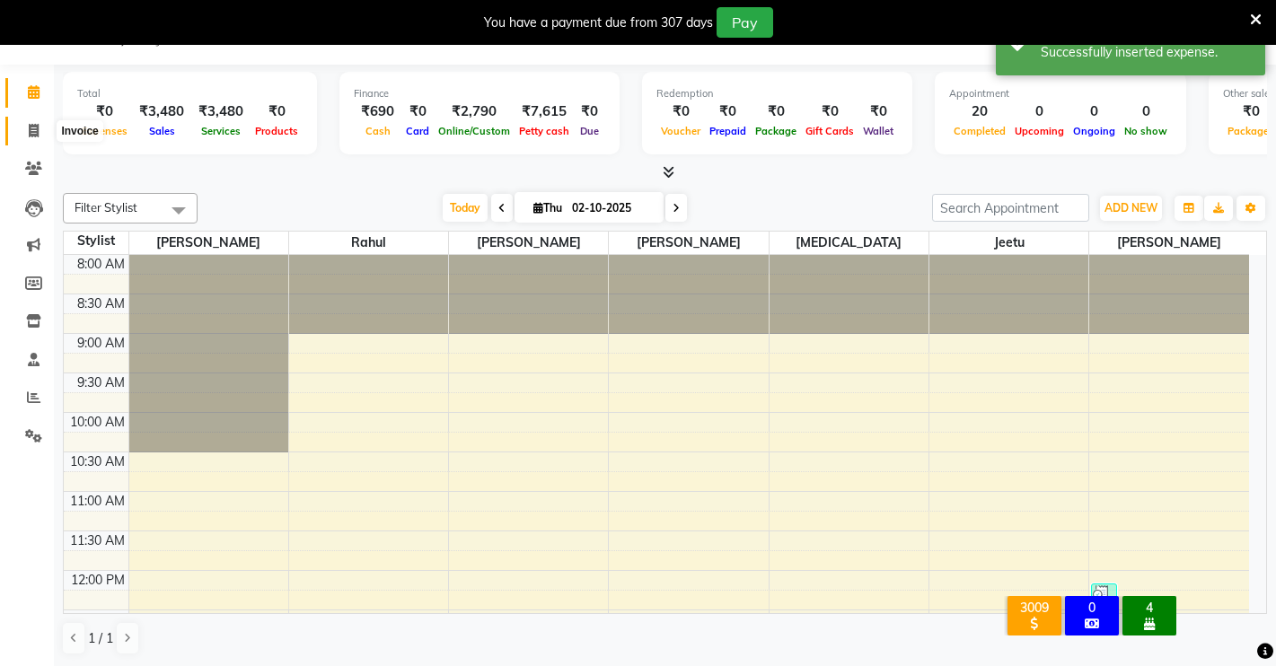
drag, startPoint x: 23, startPoint y: 132, endPoint x: 24, endPoint y: 118, distance: 13.5
click at [24, 133] on span at bounding box center [33, 131] width 31 height 21
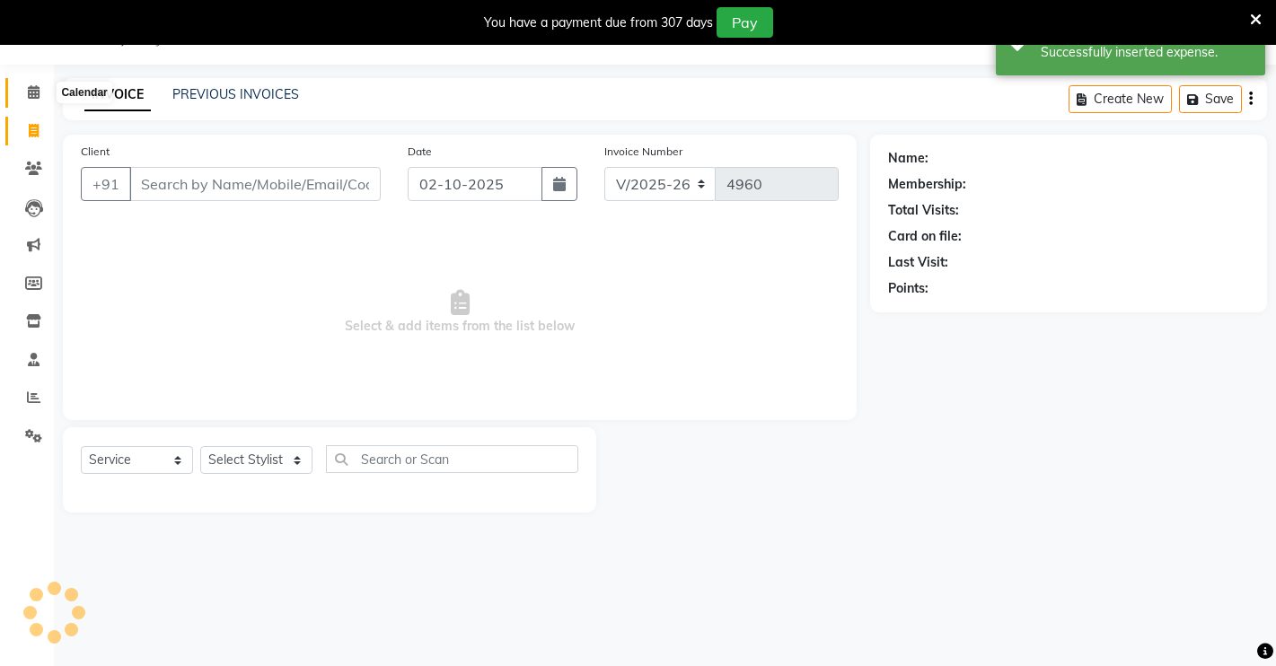
click at [24, 98] on span at bounding box center [33, 93] width 31 height 21
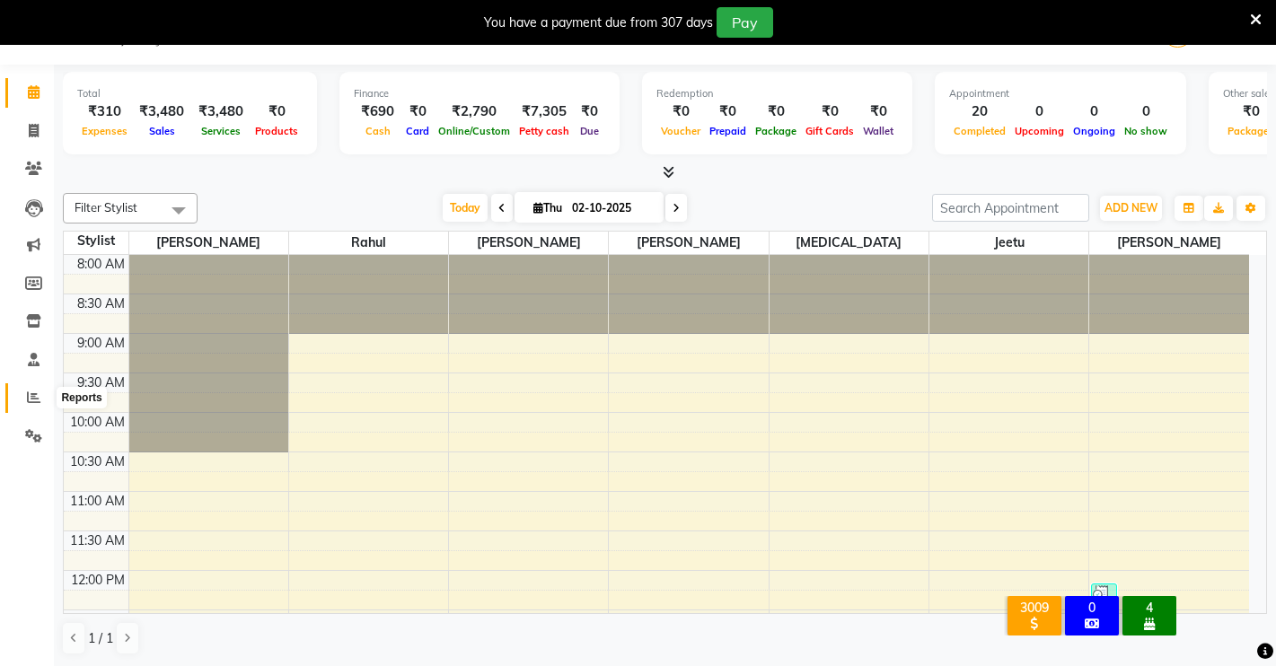
click at [37, 402] on icon at bounding box center [33, 397] width 13 height 13
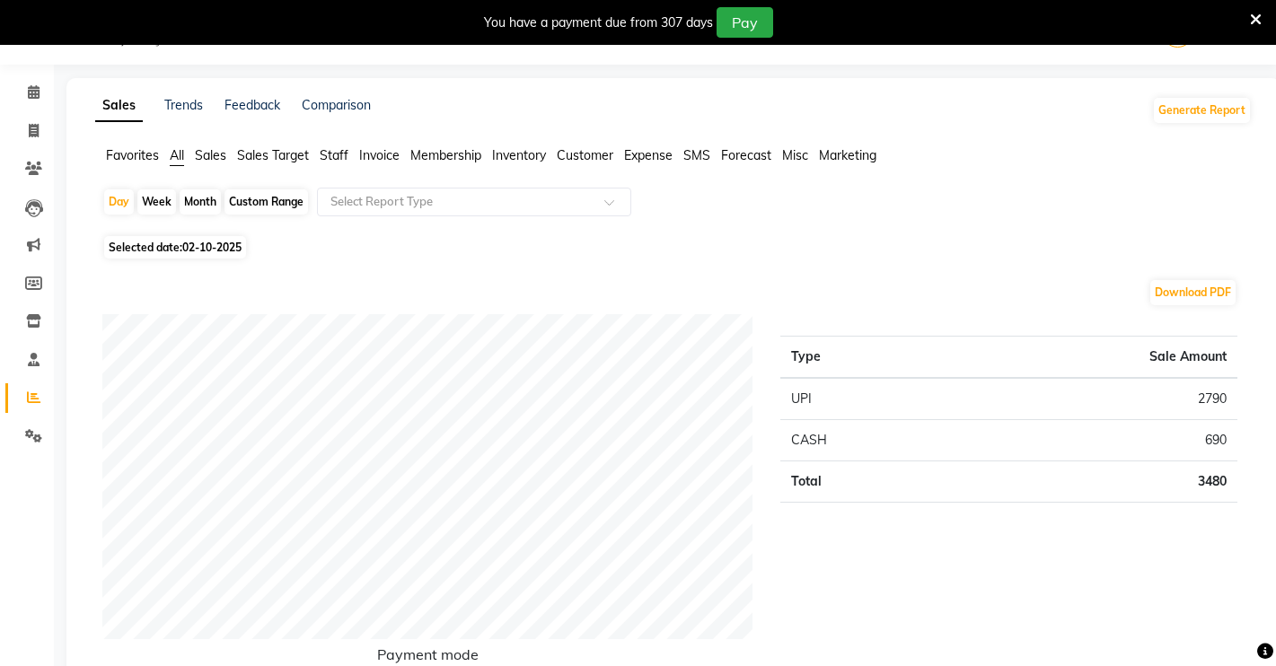
click at [659, 153] on span "Expense" at bounding box center [648, 155] width 48 height 16
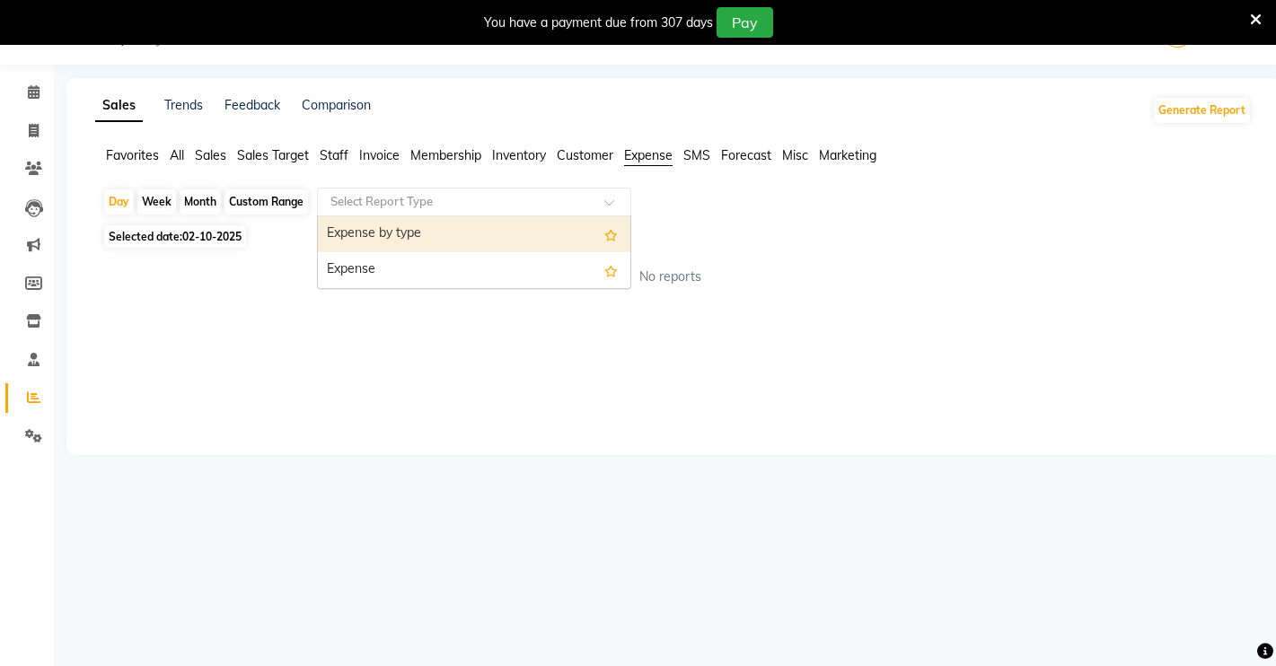
click at [576, 191] on div "Select Report Type" at bounding box center [474, 202] width 314 height 29
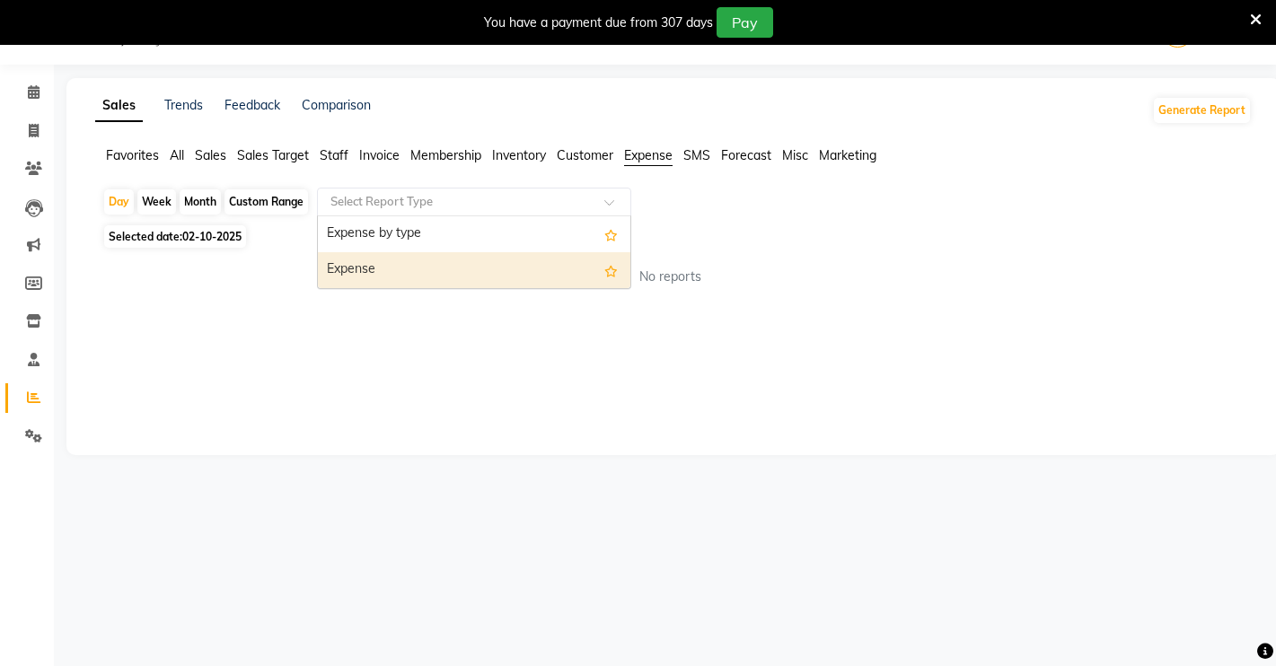
click at [513, 269] on div "Expense" at bounding box center [474, 270] width 312 height 36
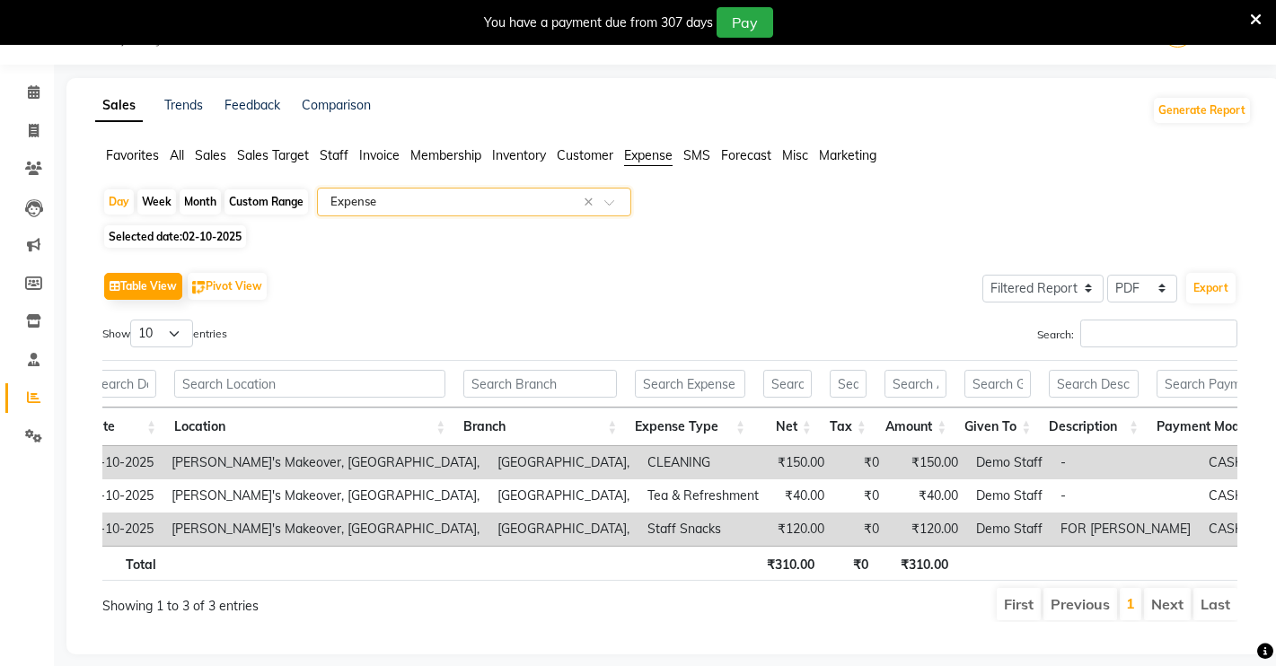
scroll to position [0, 45]
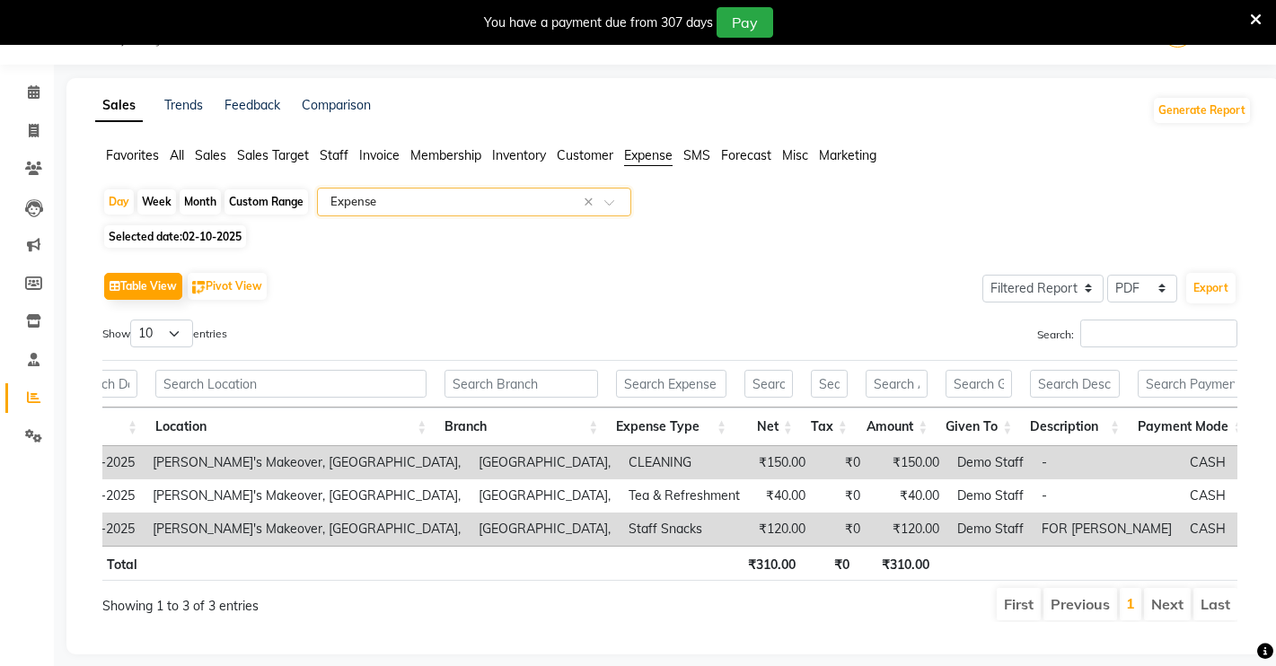
click at [923, 467] on td "₹150.00" at bounding box center [908, 462] width 79 height 33
click at [974, 452] on td "Demo Staff" at bounding box center [990, 462] width 84 height 33
click at [1181, 460] on td "CASH" at bounding box center [1242, 462] width 123 height 33
click at [1181, 461] on td "CASH" at bounding box center [1242, 462] width 123 height 33
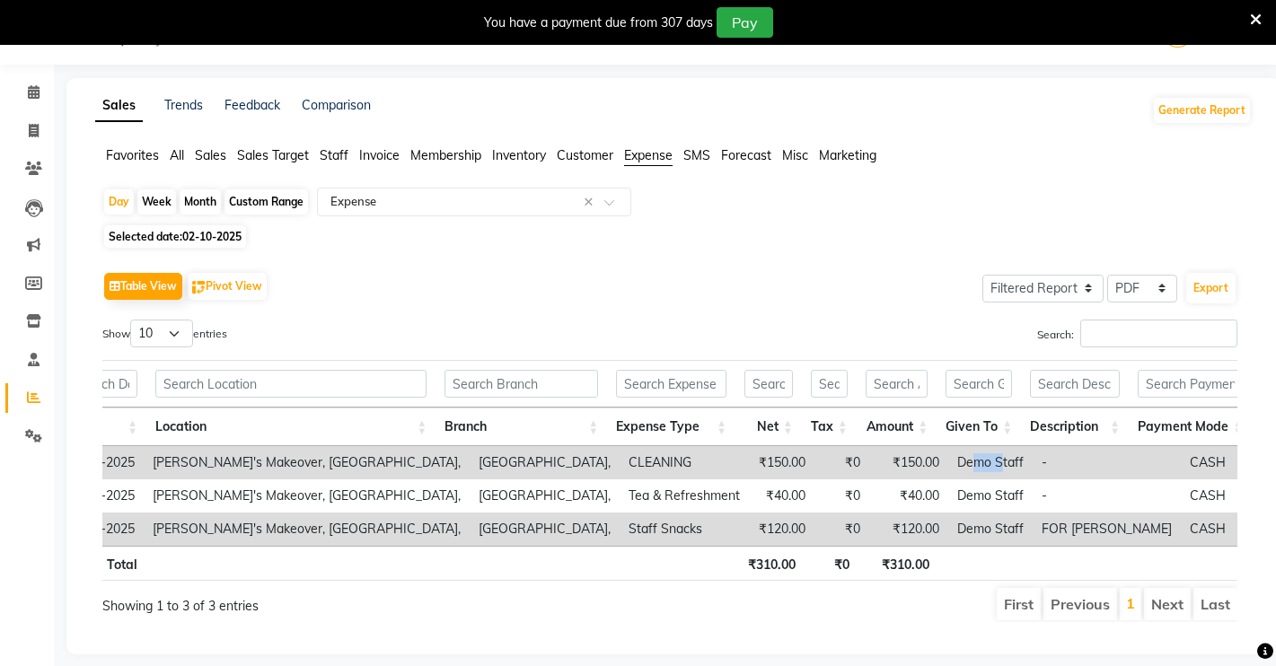
drag, startPoint x: 992, startPoint y: 457, endPoint x: 962, endPoint y: 452, distance: 30.0
click at [962, 452] on td "Demo Staff" at bounding box center [990, 462] width 84 height 33
click at [39, 141] on link "Invoice" at bounding box center [26, 132] width 43 height 30
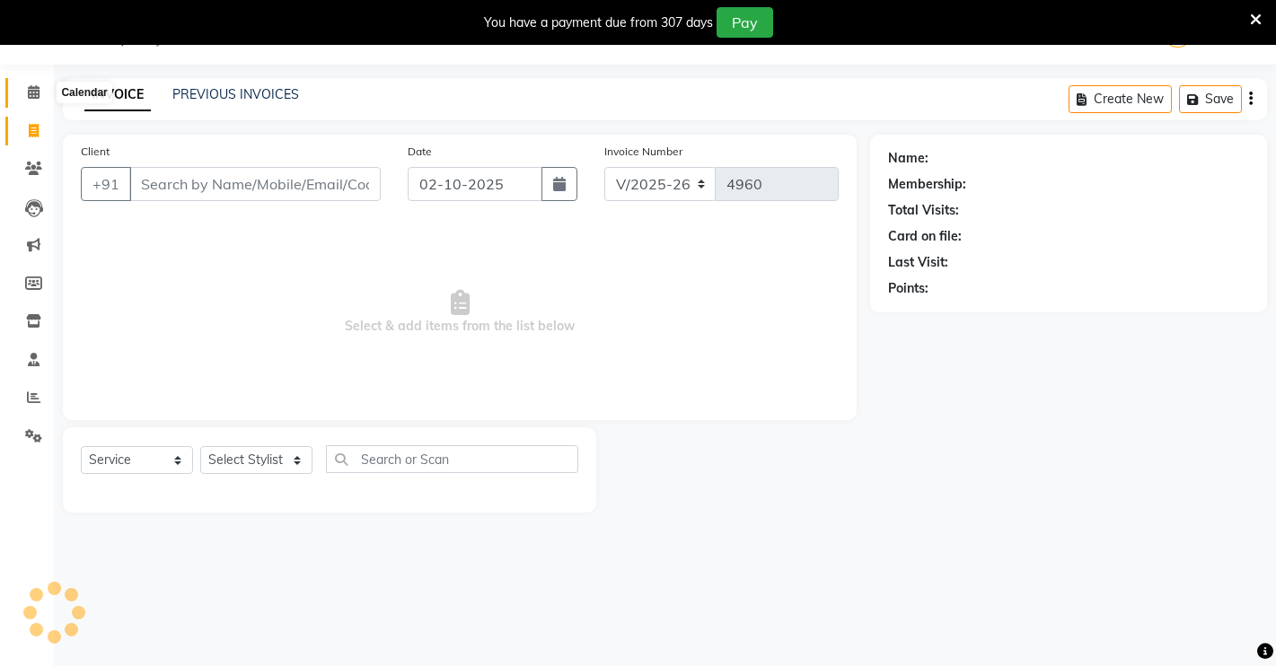
click at [29, 98] on icon at bounding box center [34, 91] width 12 height 13
